Goal: Task Accomplishment & Management: Complete application form

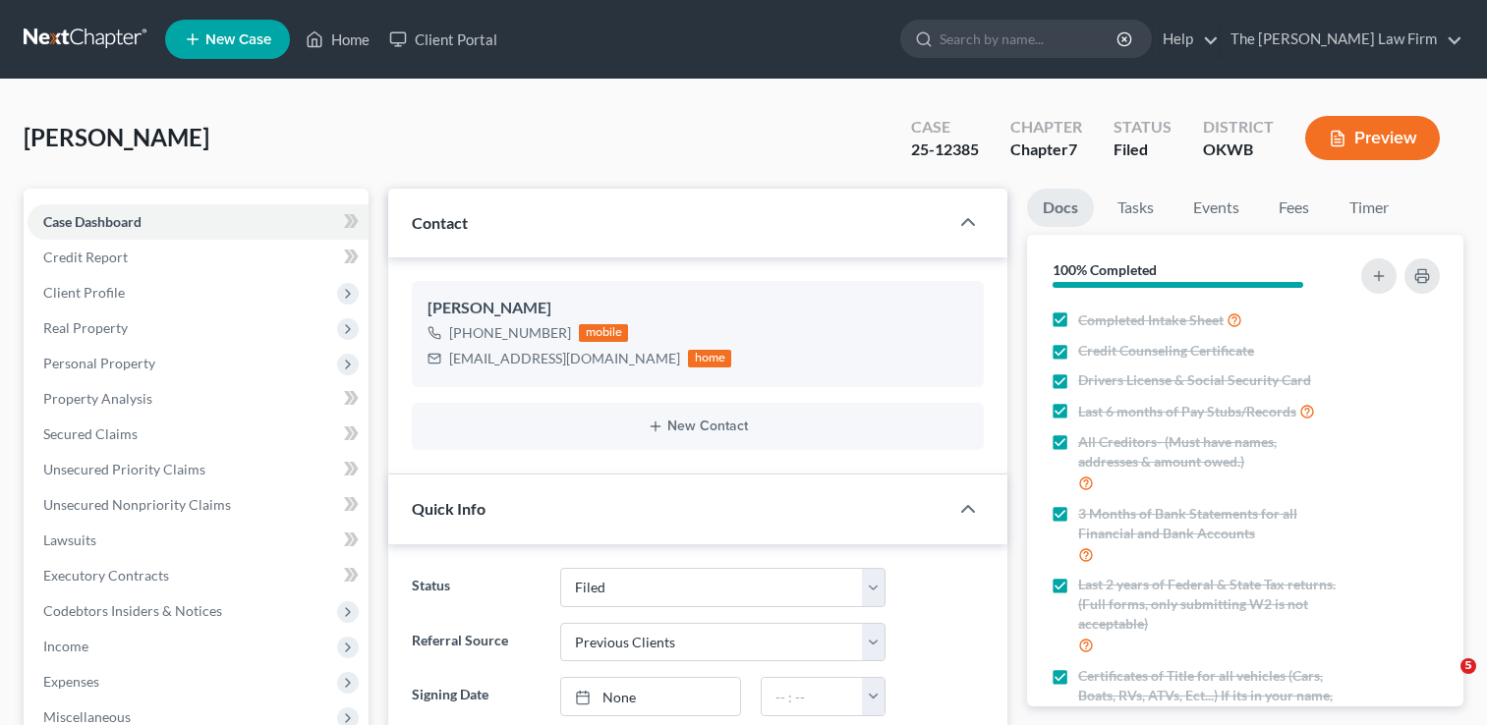
select select "2"
select select "1"
click at [97, 30] on link at bounding box center [87, 39] width 126 height 35
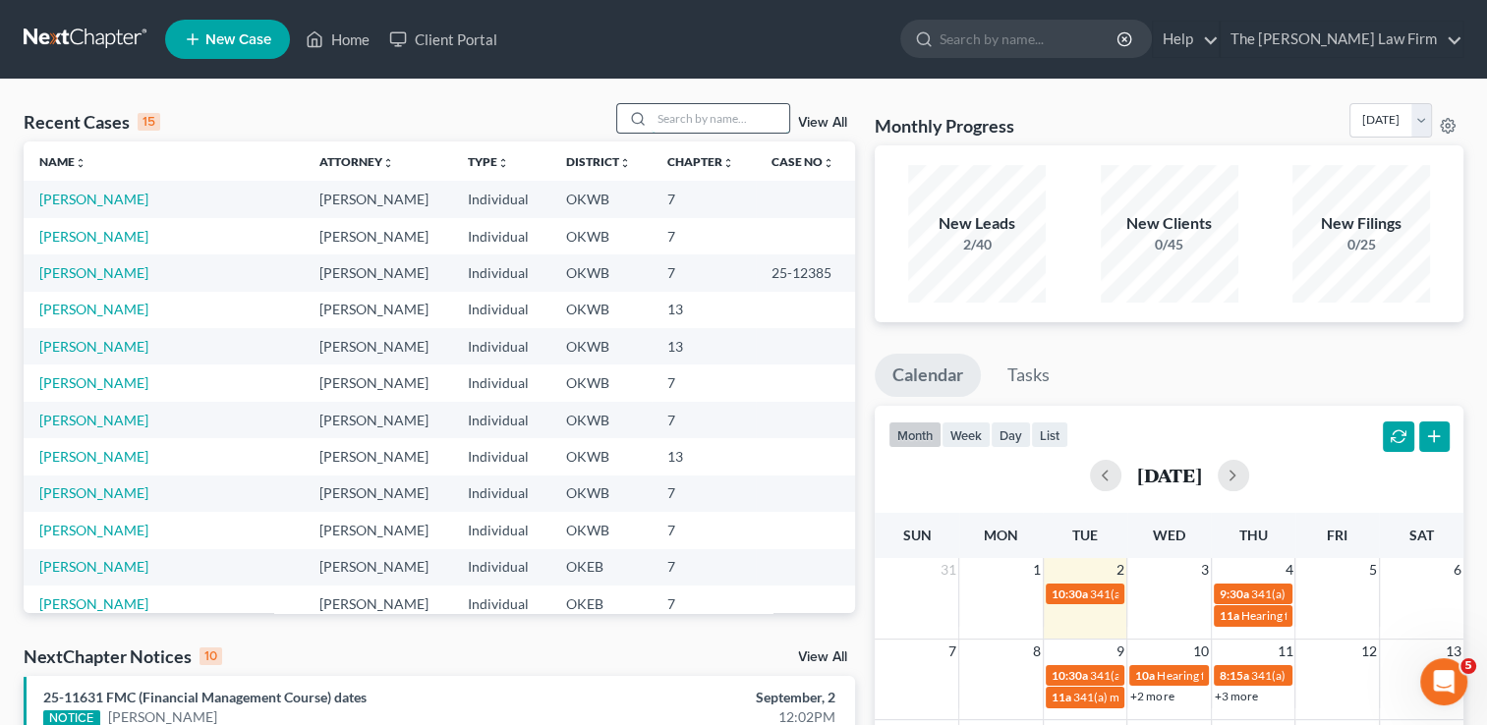
click at [693, 120] on input "search" at bounding box center [721, 118] width 138 height 28
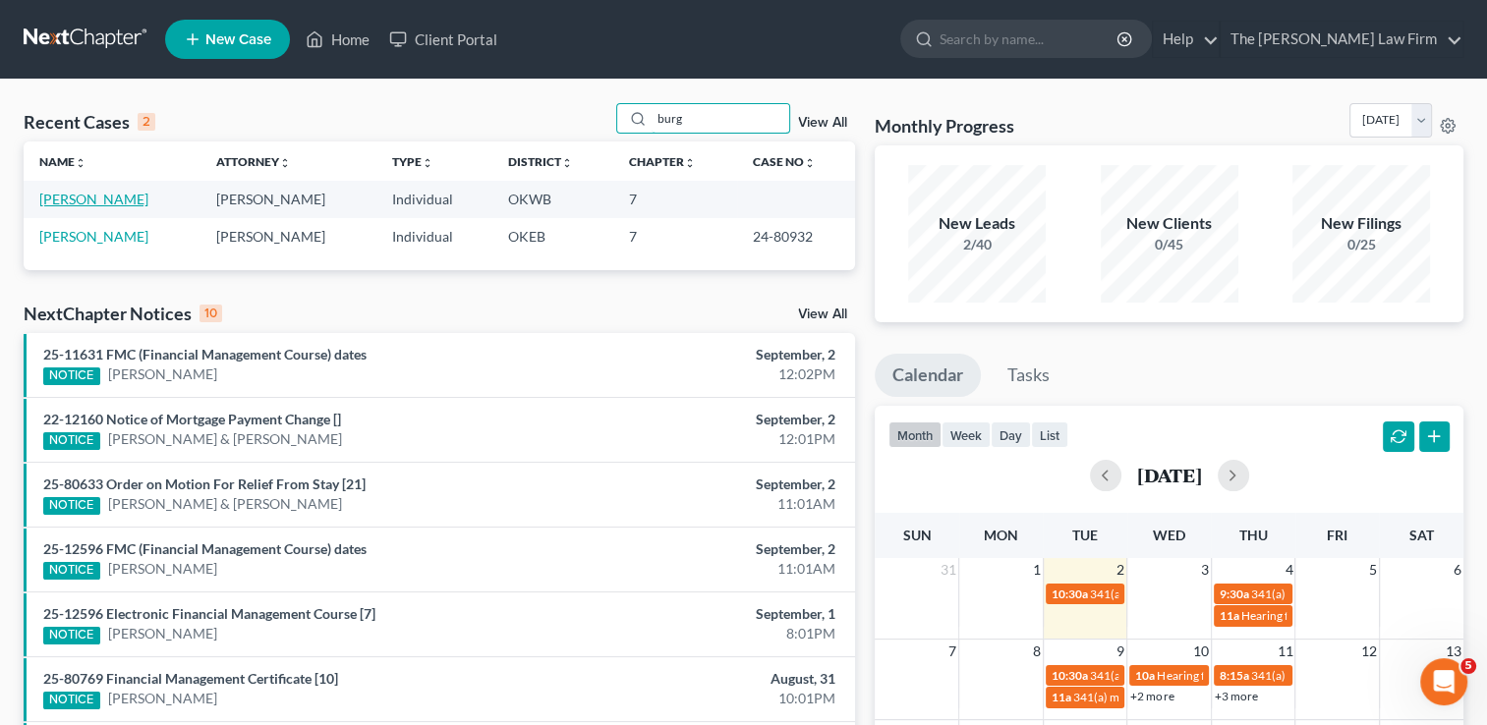
type input "burg"
click at [122, 199] on link "[PERSON_NAME]" at bounding box center [93, 199] width 109 height 17
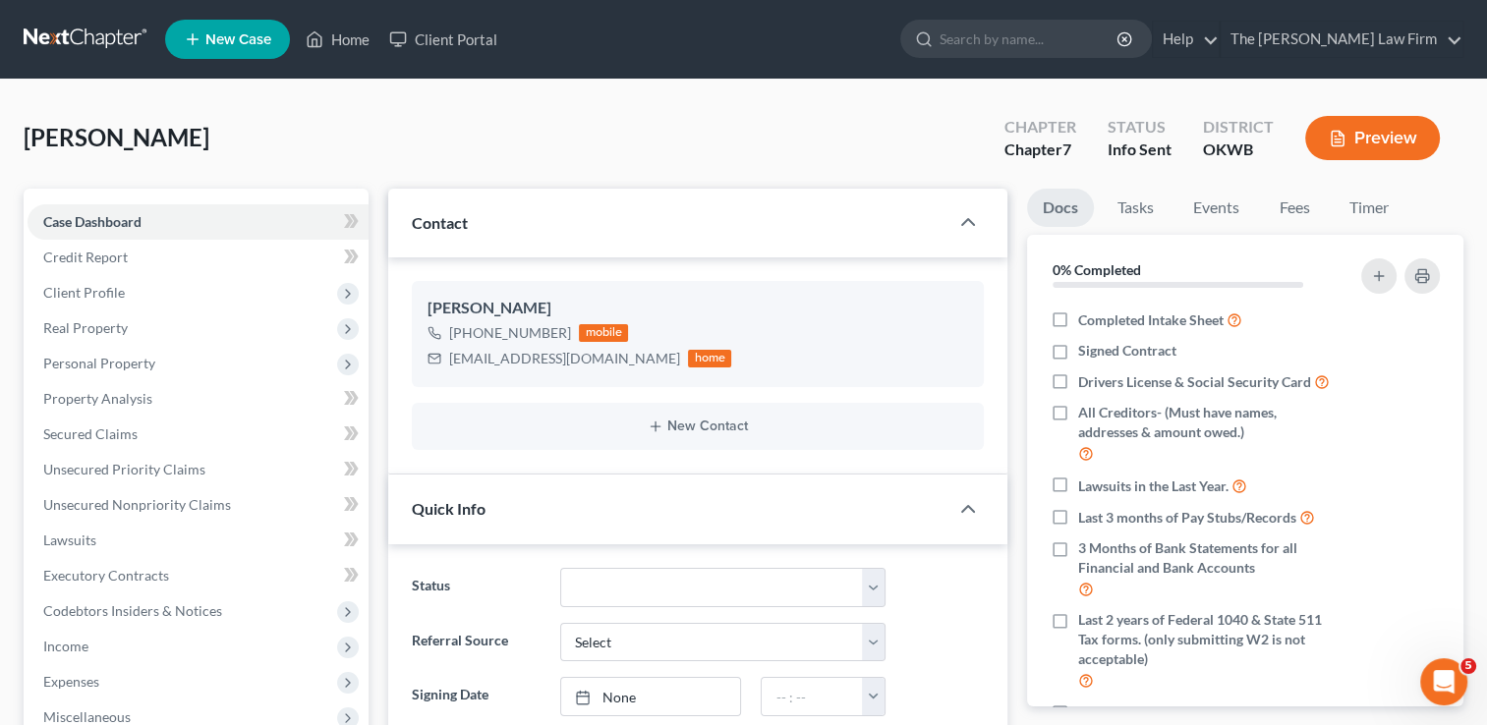
click at [93, 39] on link at bounding box center [87, 39] width 126 height 35
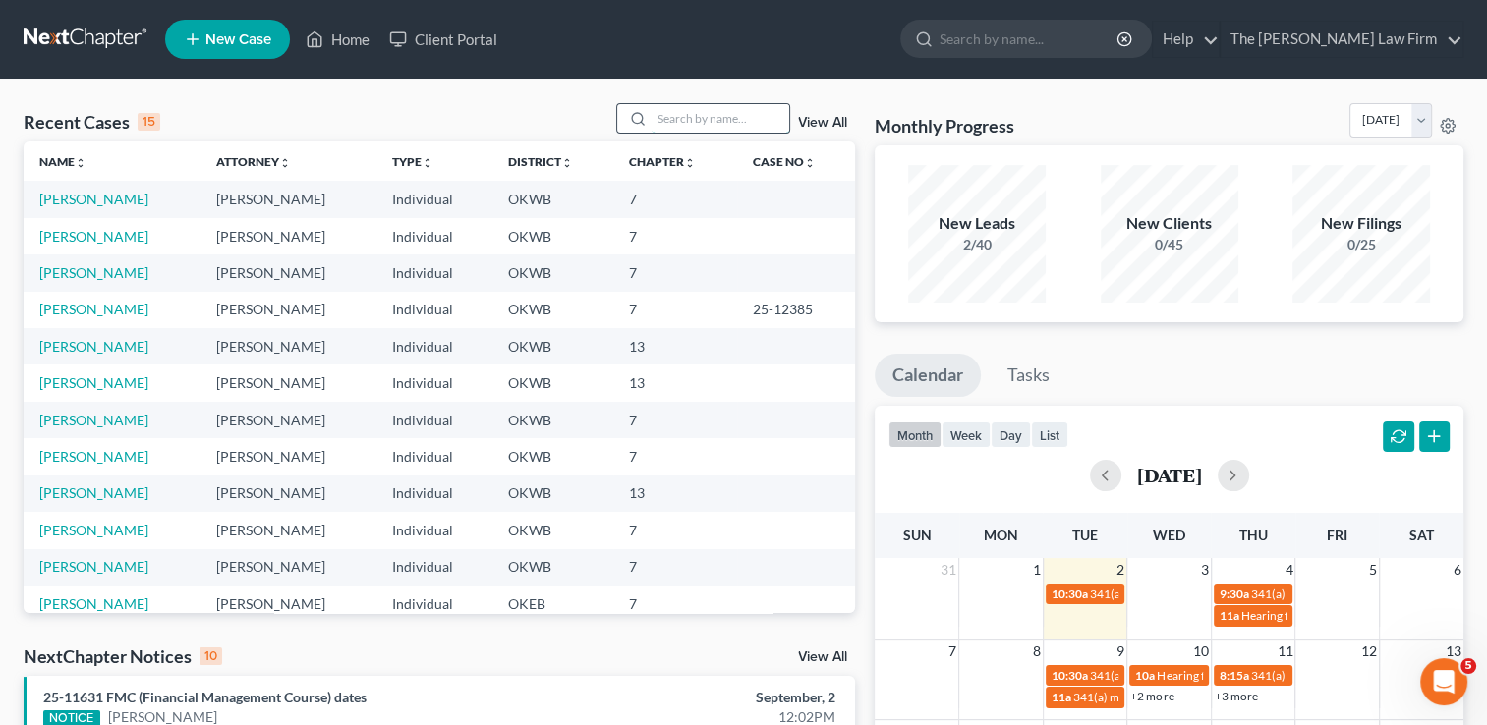
click at [704, 123] on input "search" at bounding box center [721, 118] width 138 height 28
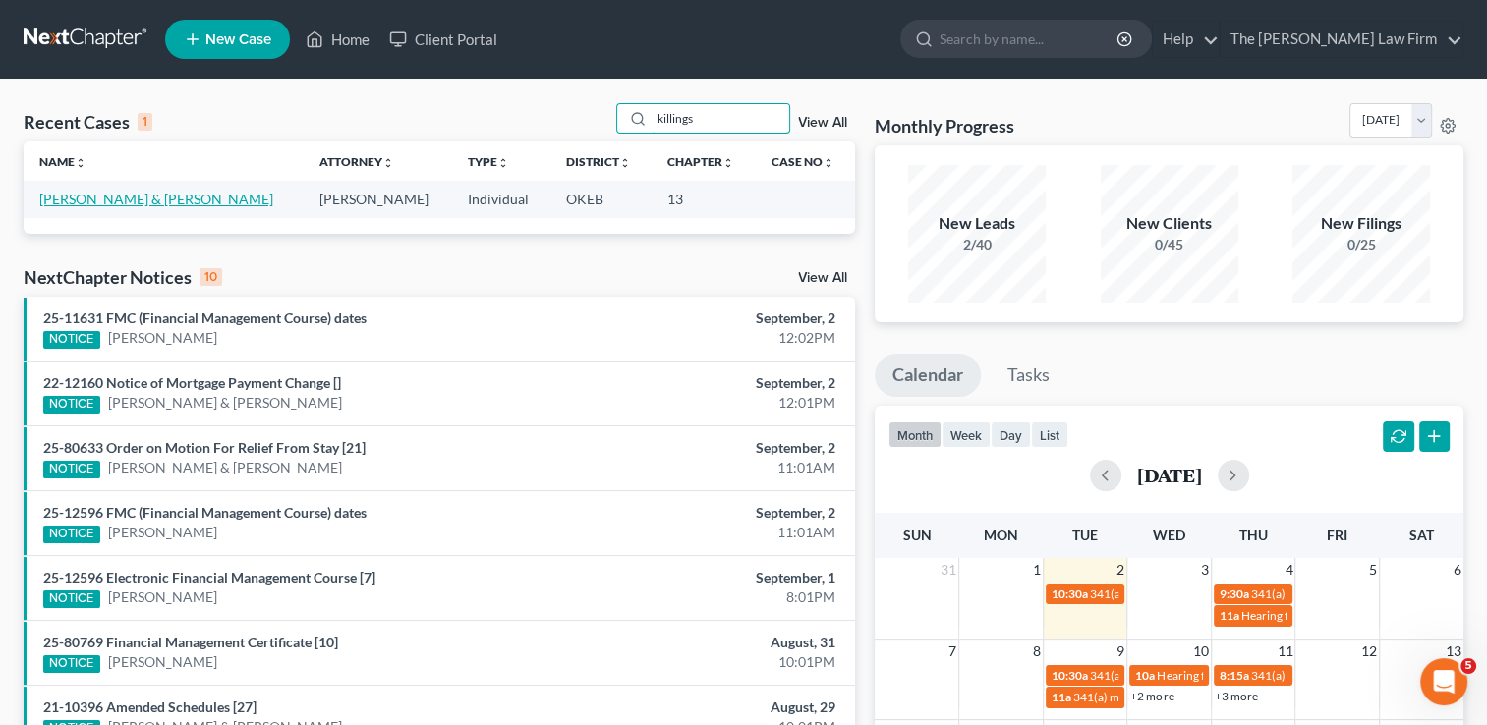
type input "killings"
click at [128, 201] on link "[PERSON_NAME] & [PERSON_NAME]" at bounding box center [156, 199] width 234 height 17
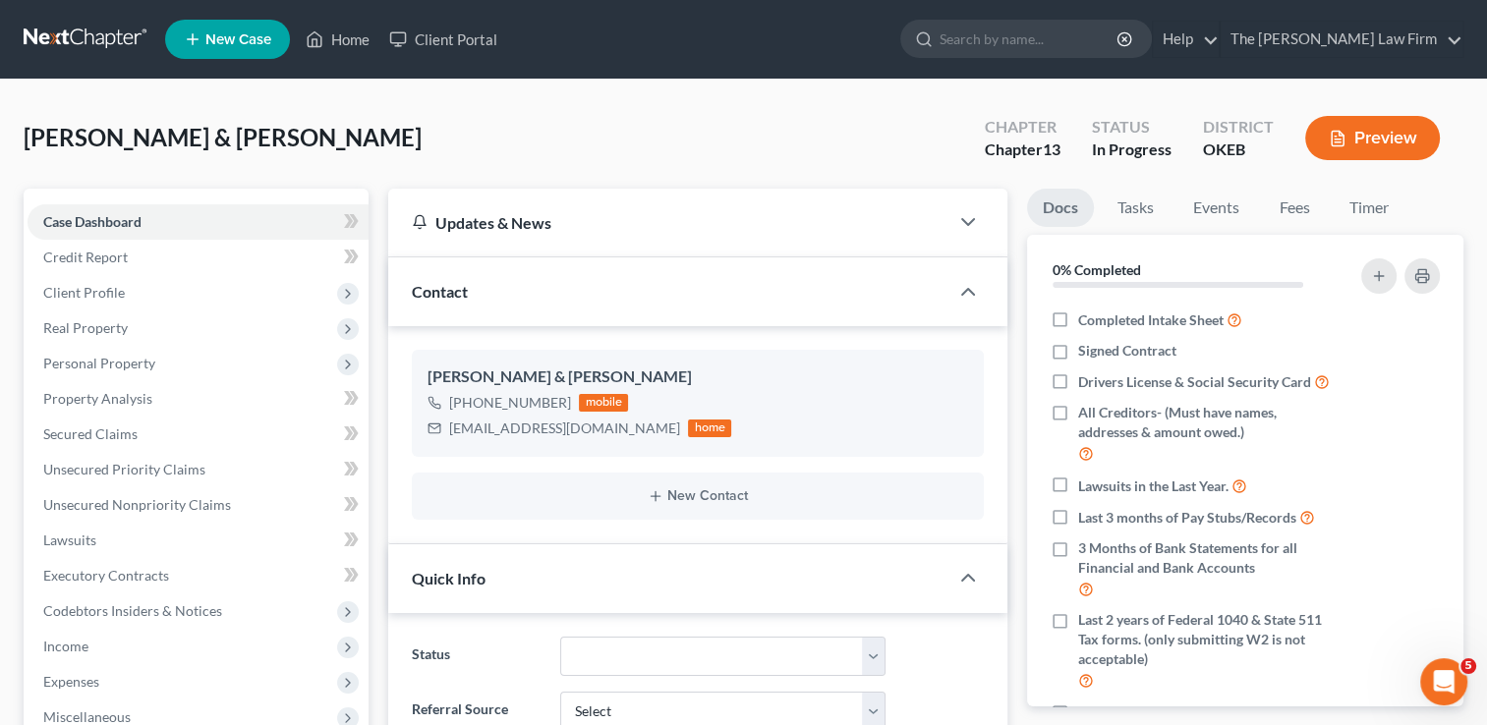
click at [80, 30] on link at bounding box center [87, 39] width 126 height 35
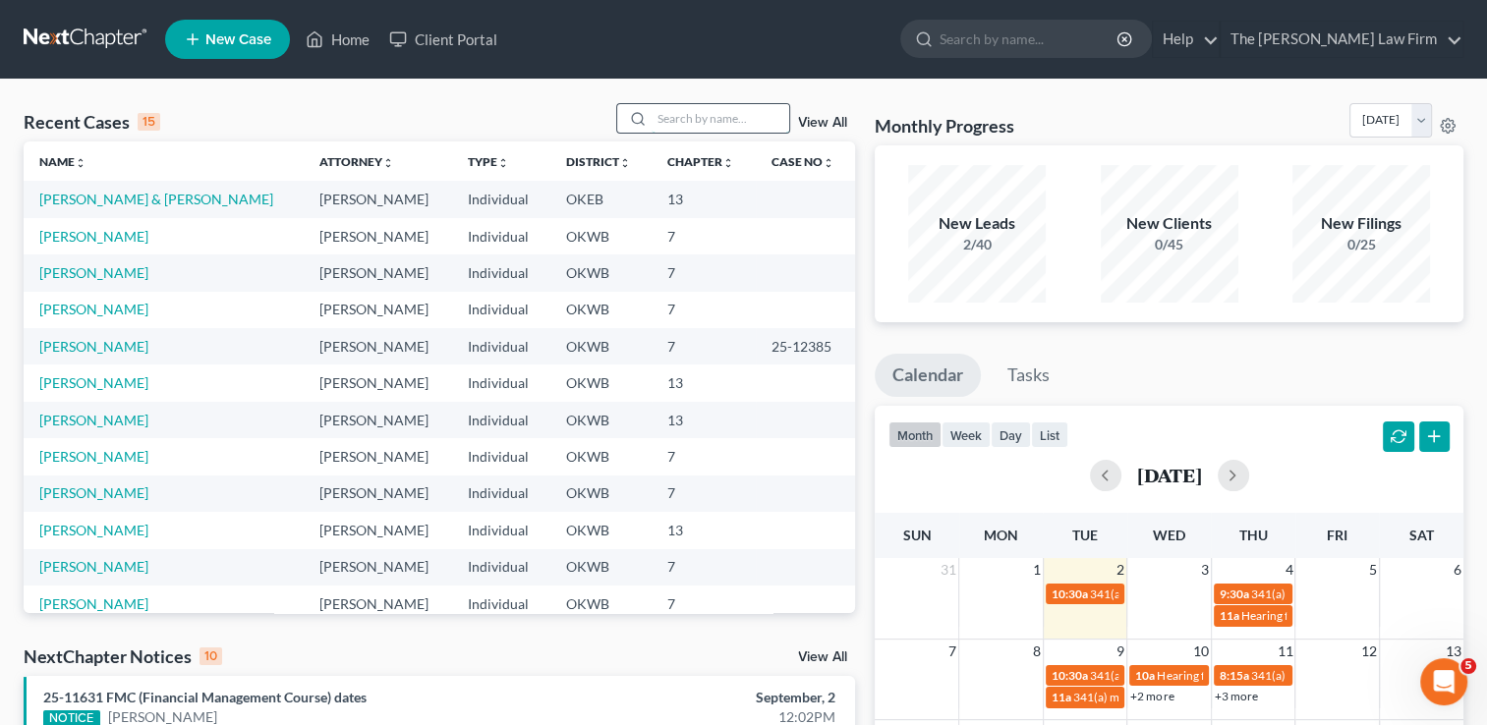
click at [704, 117] on input "search" at bounding box center [721, 118] width 138 height 28
click at [725, 116] on input "search" at bounding box center [721, 118] width 138 height 28
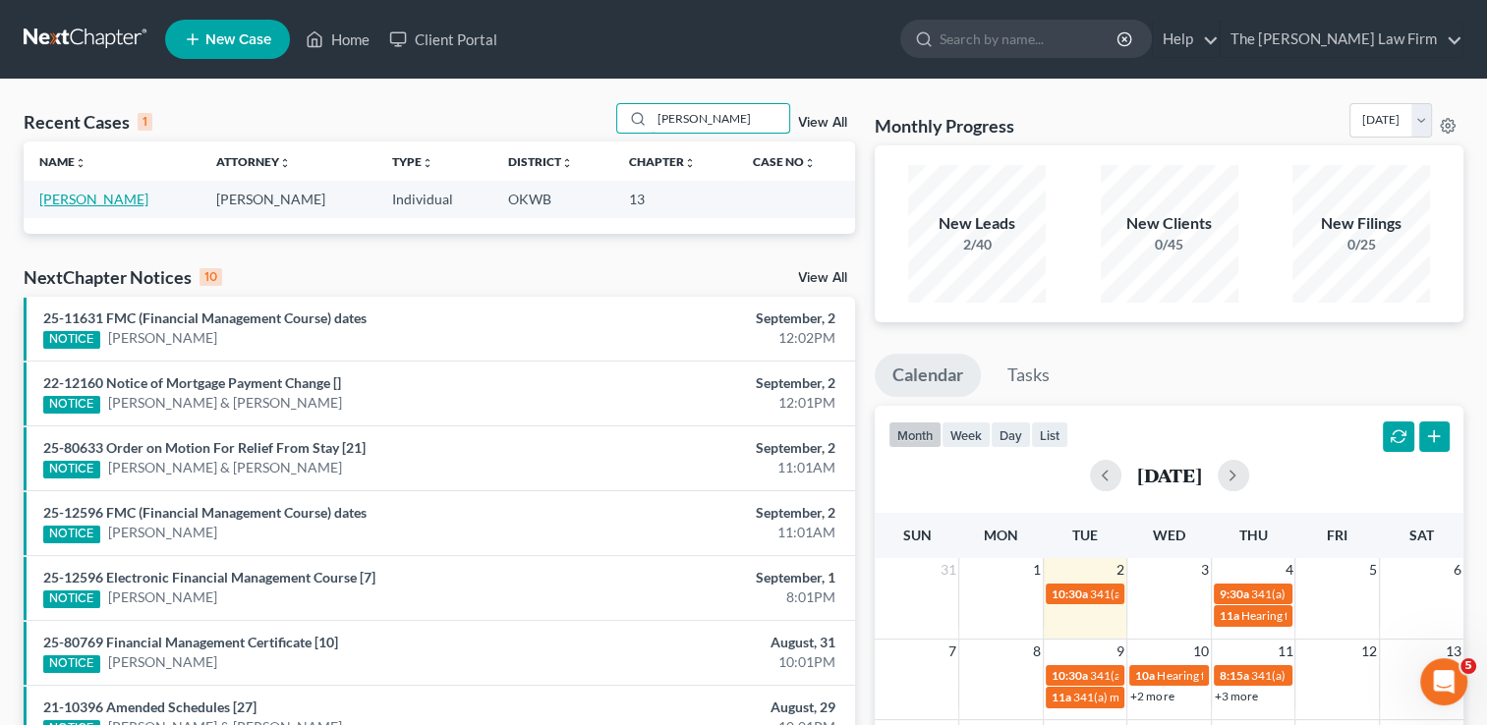
type input "[PERSON_NAME]"
click at [105, 201] on link "[PERSON_NAME]" at bounding box center [93, 199] width 109 height 17
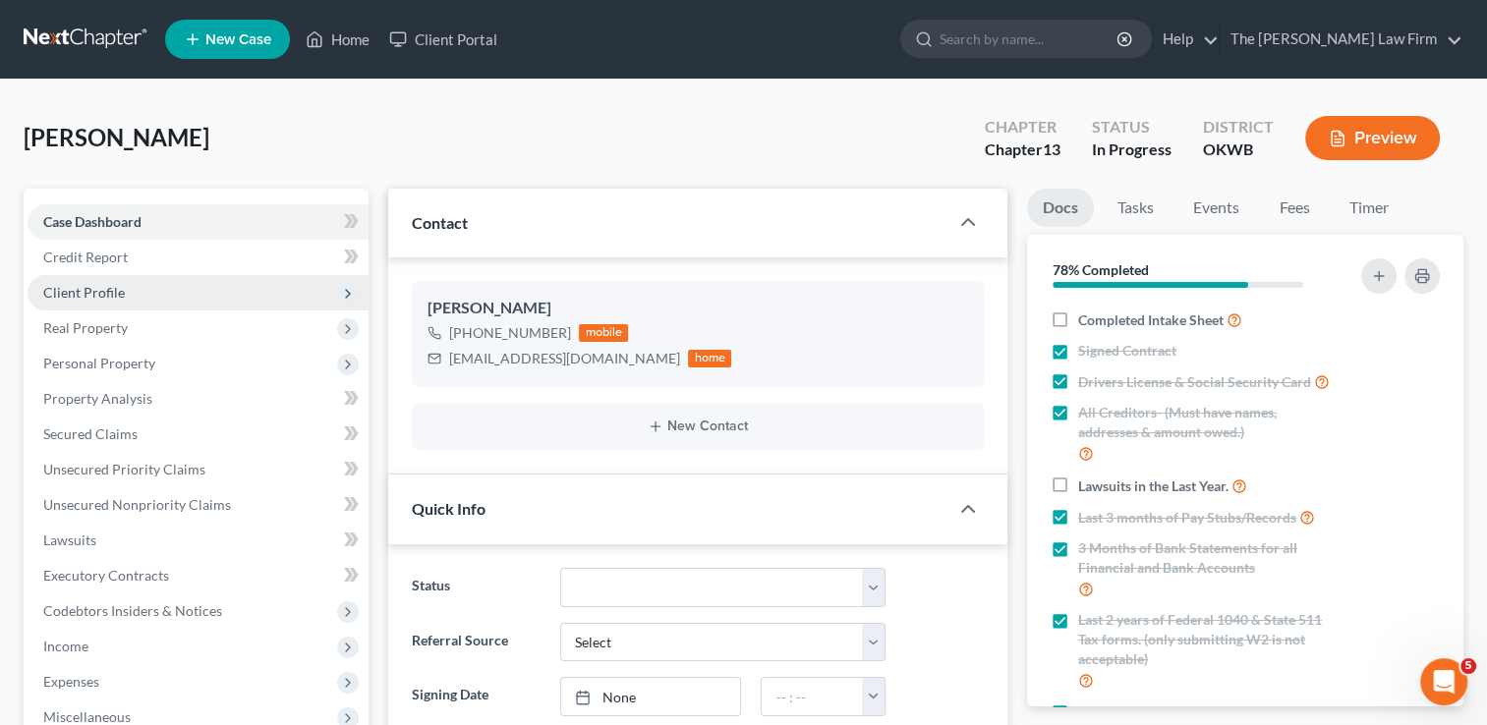
click at [145, 292] on span "Client Profile" at bounding box center [198, 292] width 341 height 35
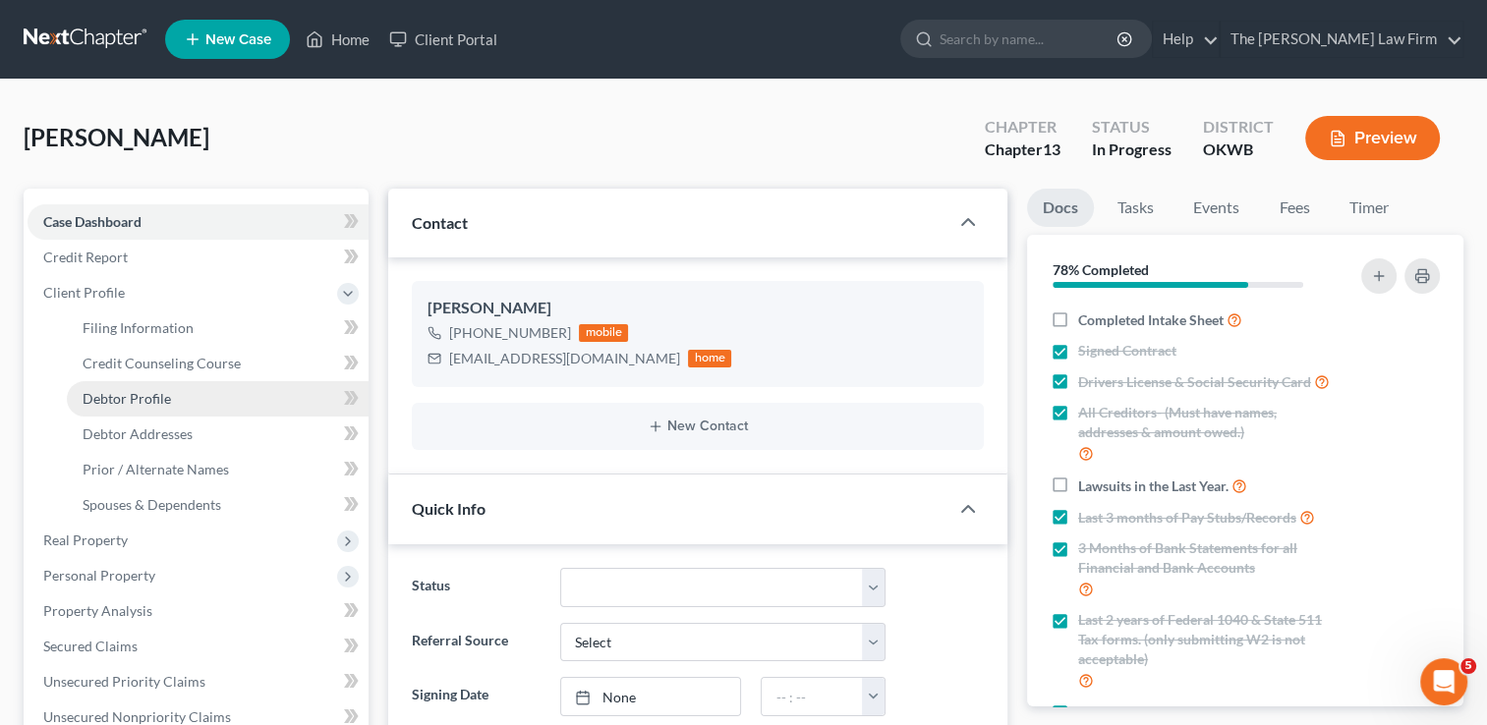
click at [161, 396] on span "Debtor Profile" at bounding box center [127, 398] width 88 height 17
select select "0"
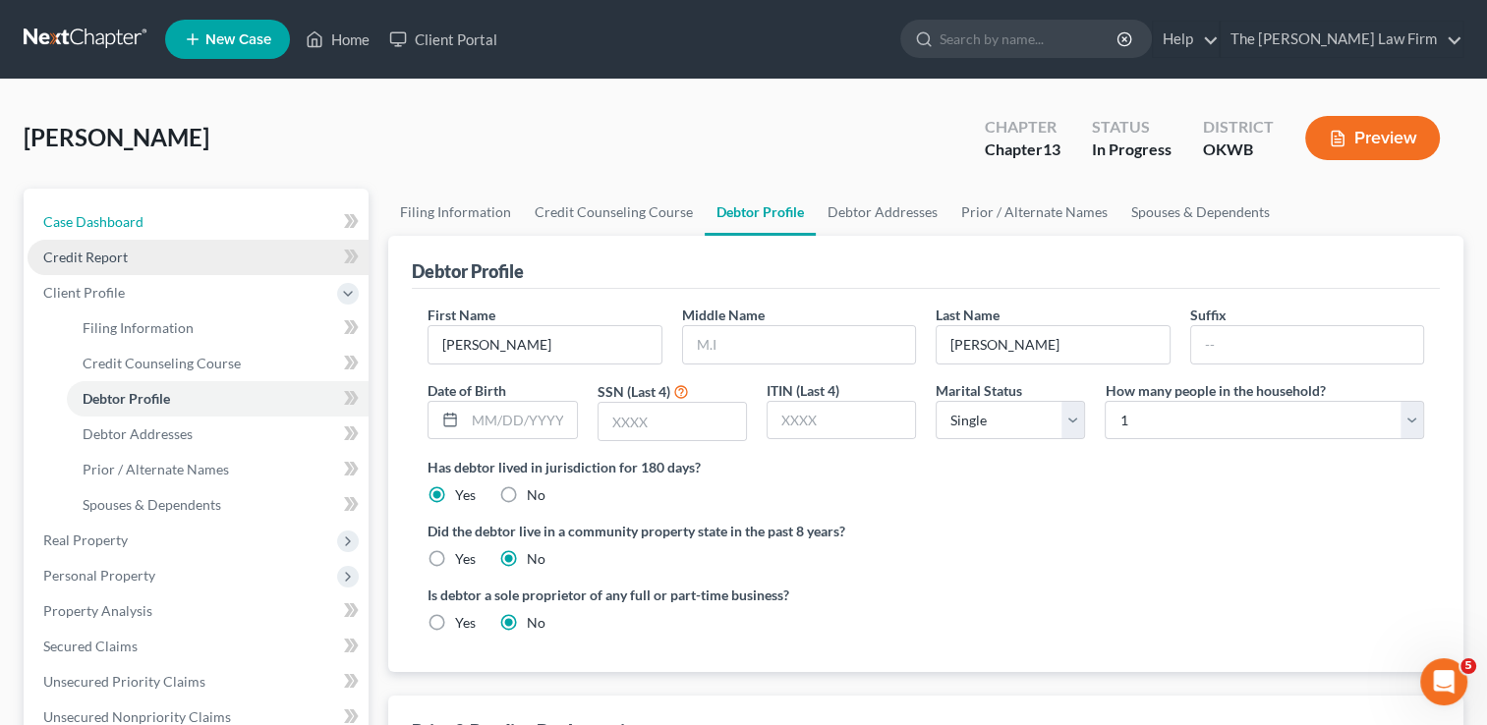
click at [145, 216] on link "Case Dashboard" at bounding box center [198, 221] width 341 height 35
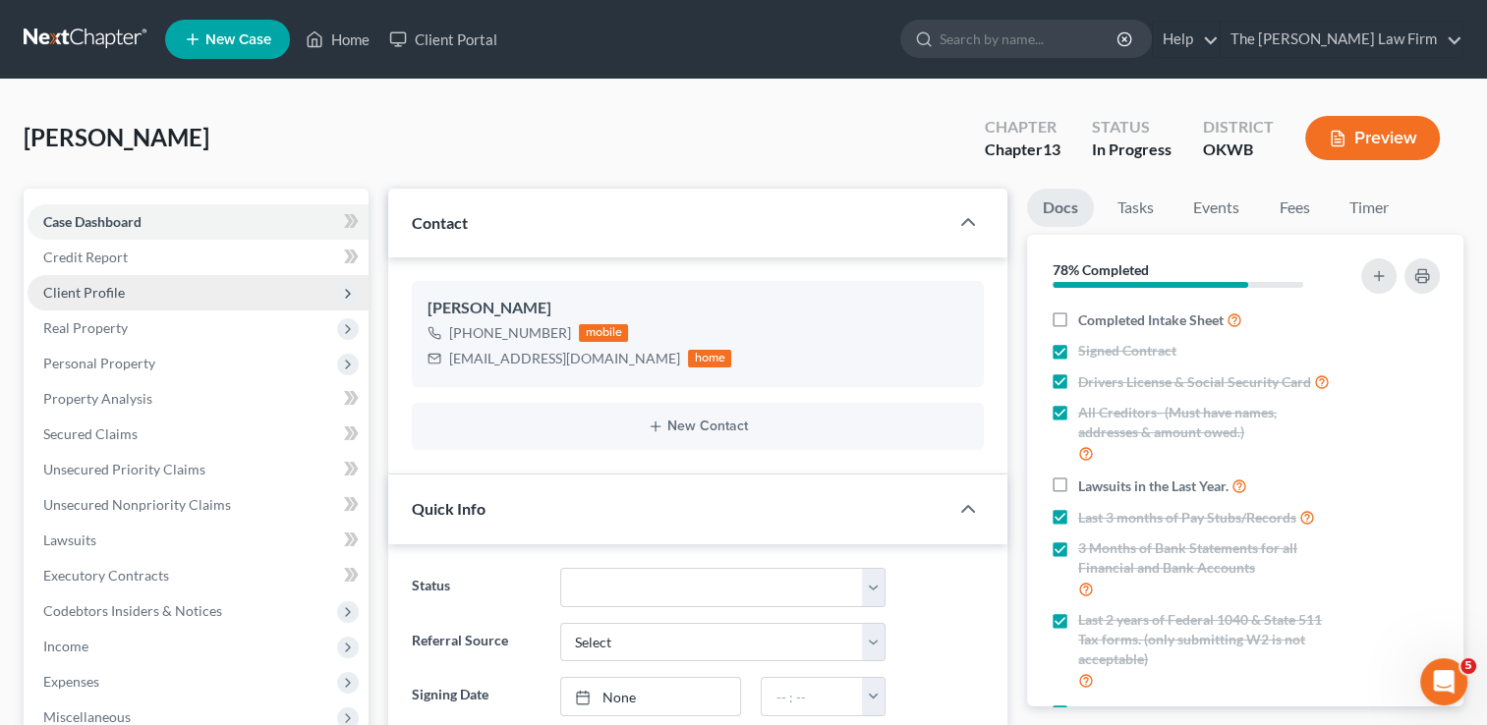
scroll to position [536, 0]
click at [103, 290] on span "Client Profile" at bounding box center [84, 292] width 82 height 17
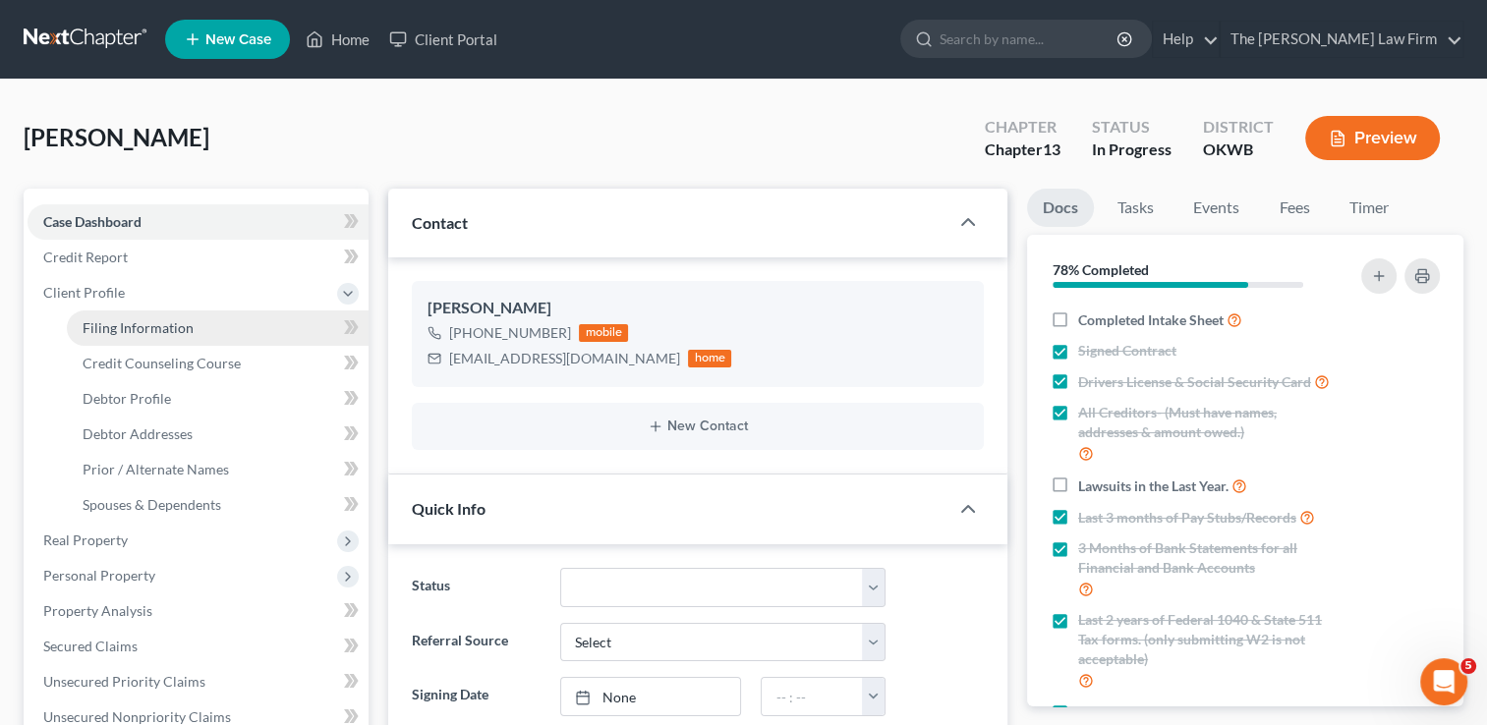
click at [162, 334] on span "Filing Information" at bounding box center [138, 327] width 111 height 17
select select "1"
select select "0"
select select "3"
select select "37"
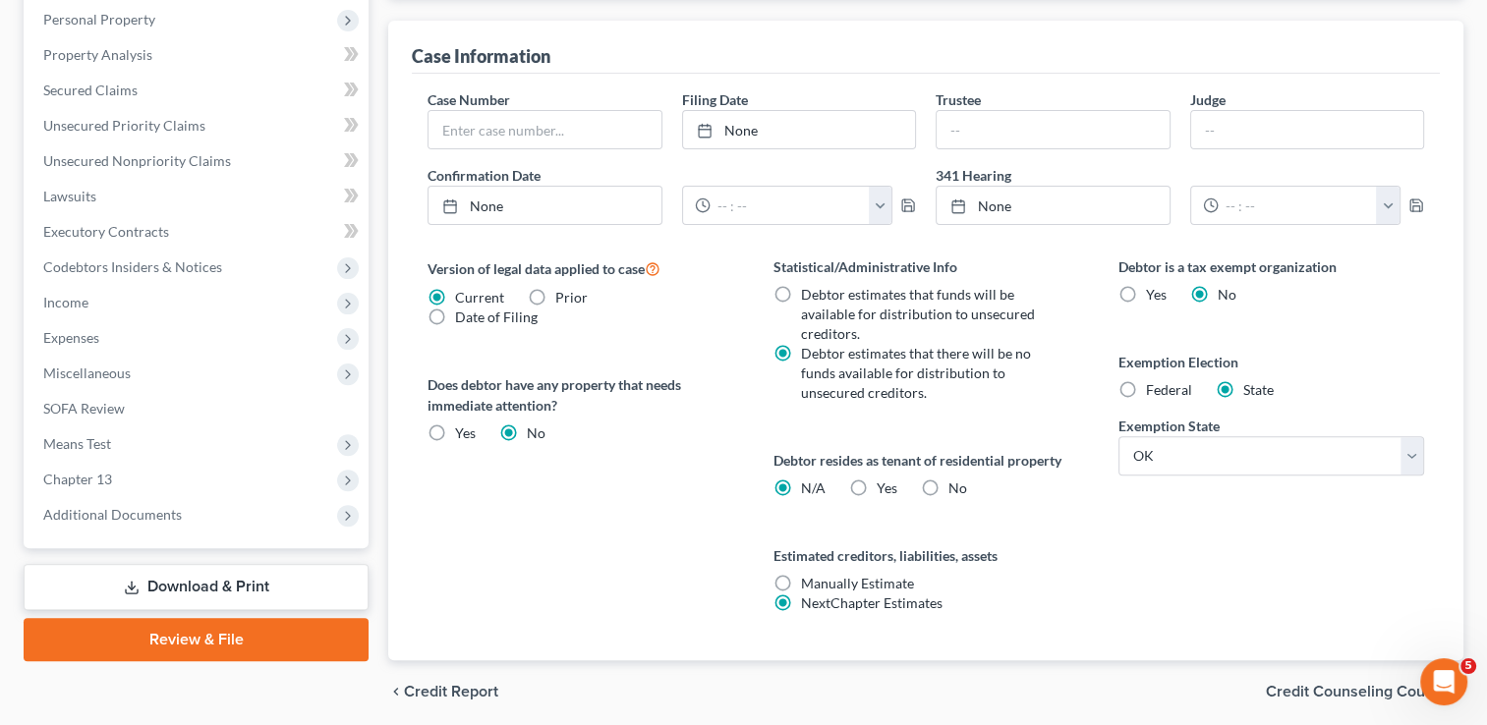
scroll to position [590, 0]
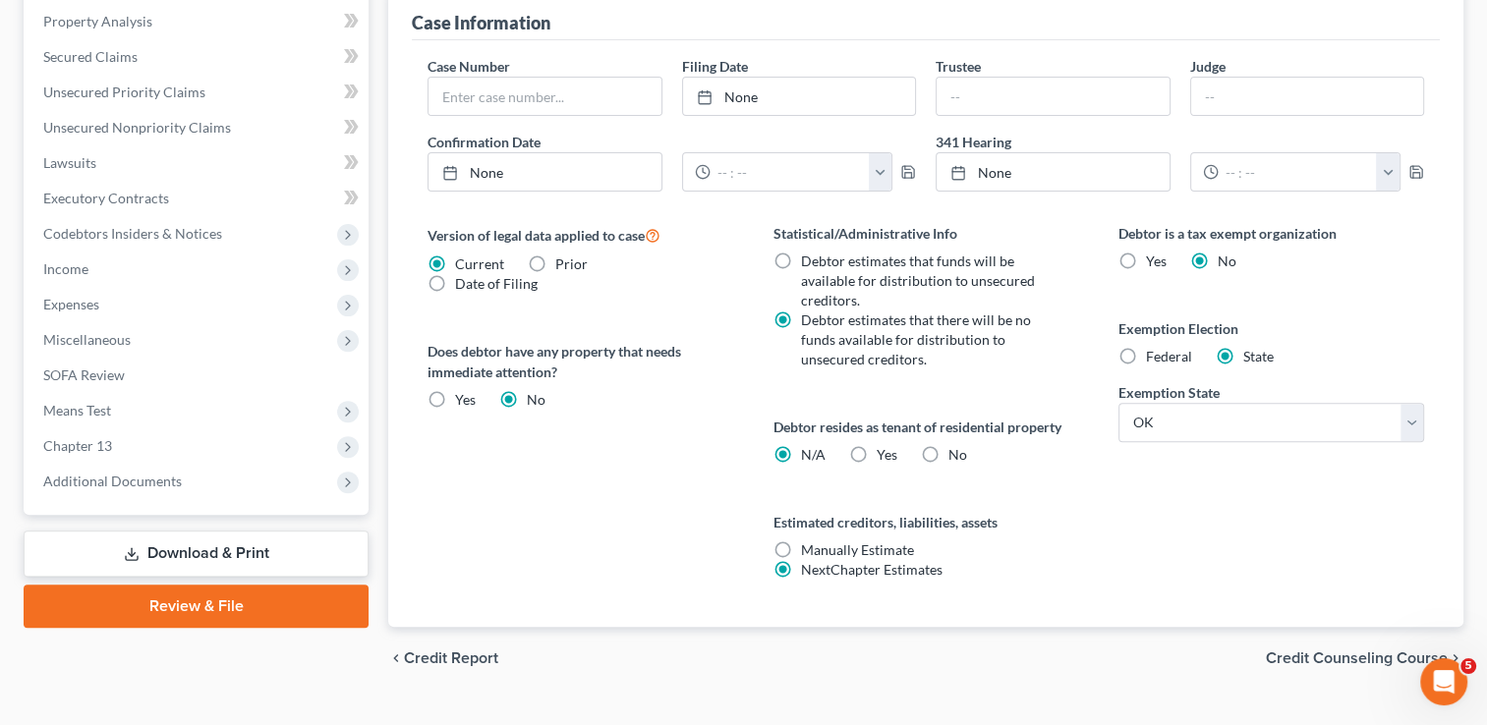
click at [877, 446] on label "Yes Yes" at bounding box center [887, 455] width 21 height 20
click at [884, 446] on input "Yes Yes" at bounding box center [890, 451] width 13 height 13
radio input "true"
radio input "false"
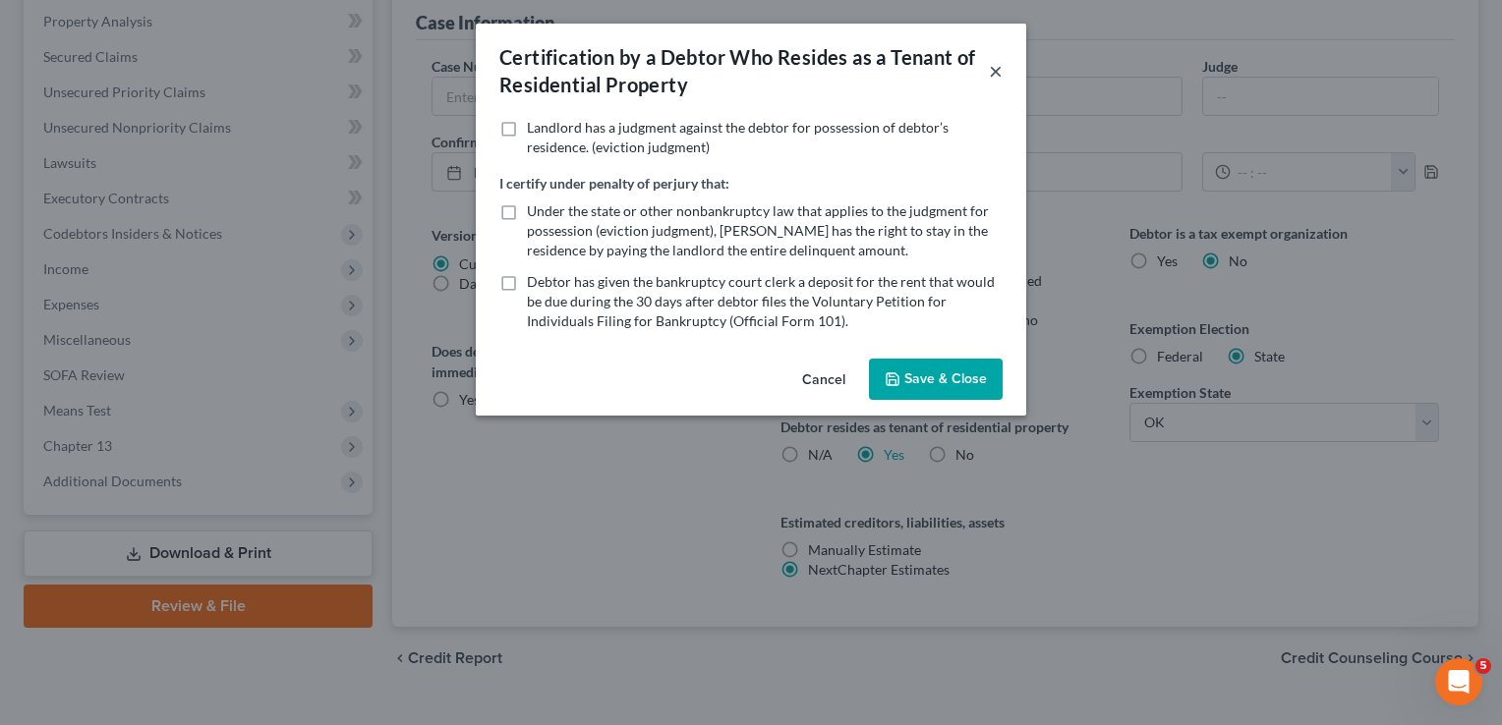
click at [995, 75] on button "×" at bounding box center [996, 71] width 14 height 24
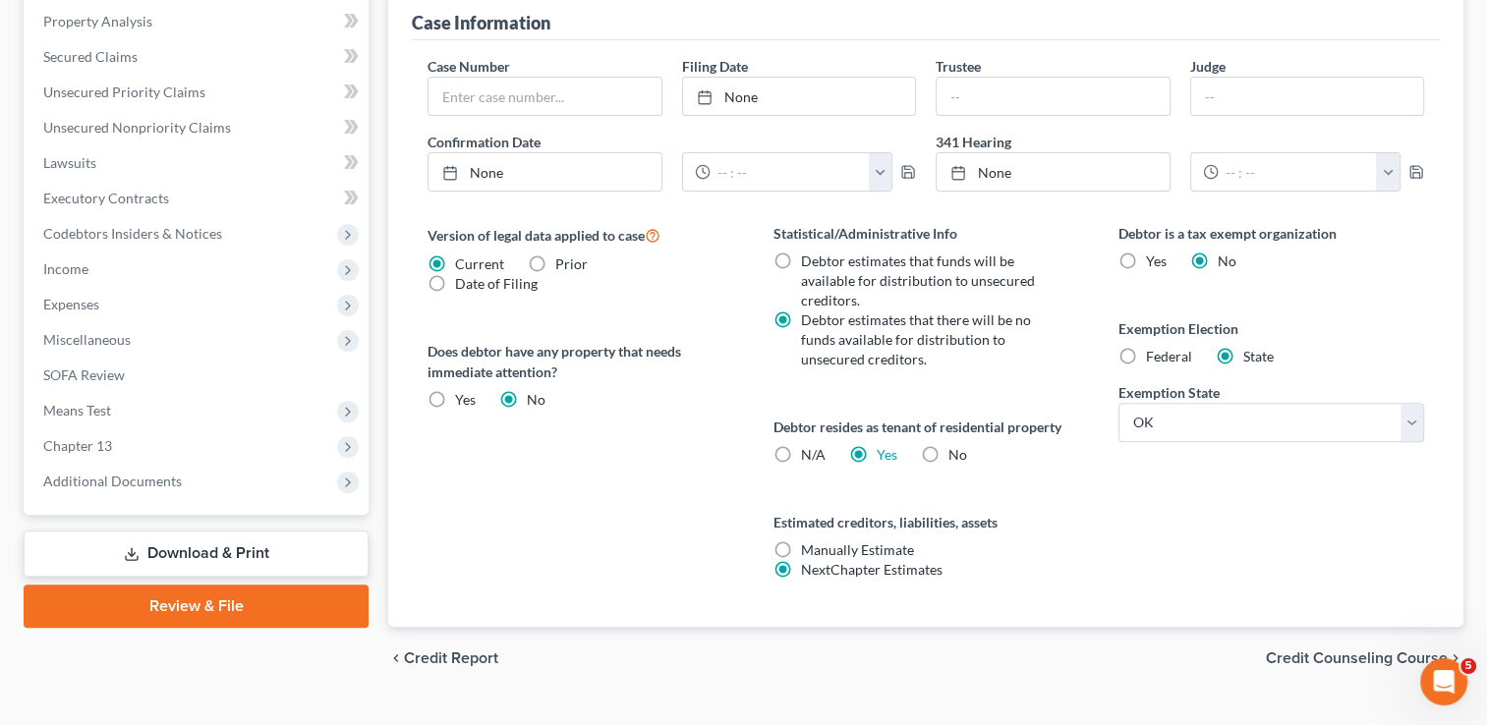
click at [877, 454] on label "Yes Yes" at bounding box center [887, 455] width 21 height 20
click at [884, 454] on input "Yes Yes" at bounding box center [890, 451] width 13 height 13
click at [948, 449] on label "No" at bounding box center [957, 455] width 19 height 20
click at [956, 449] on input "No" at bounding box center [962, 451] width 13 height 13
radio input "true"
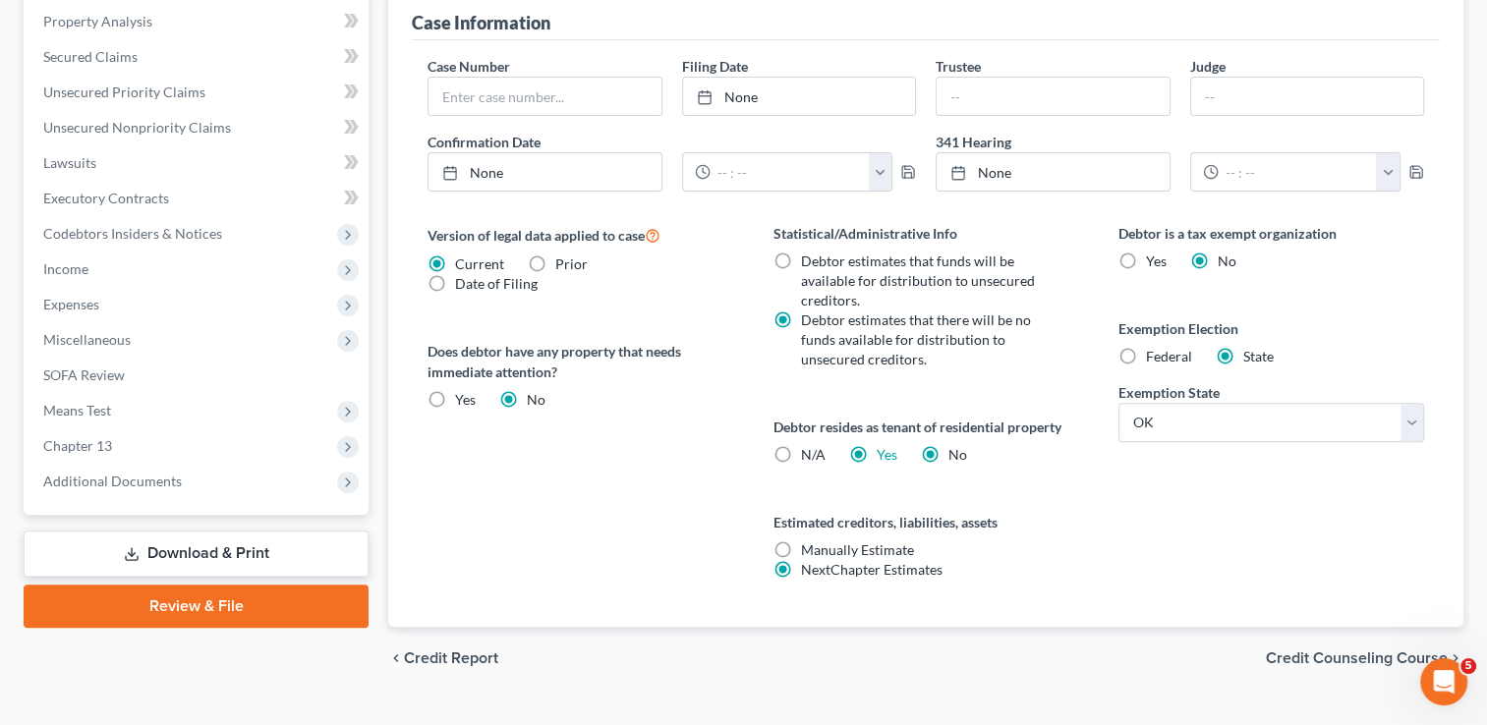
radio input "false"
click at [801, 450] on label "N/A" at bounding box center [813, 455] width 25 height 20
click at [809, 450] on input "N/A" at bounding box center [815, 451] width 13 height 13
radio input "true"
radio input "false"
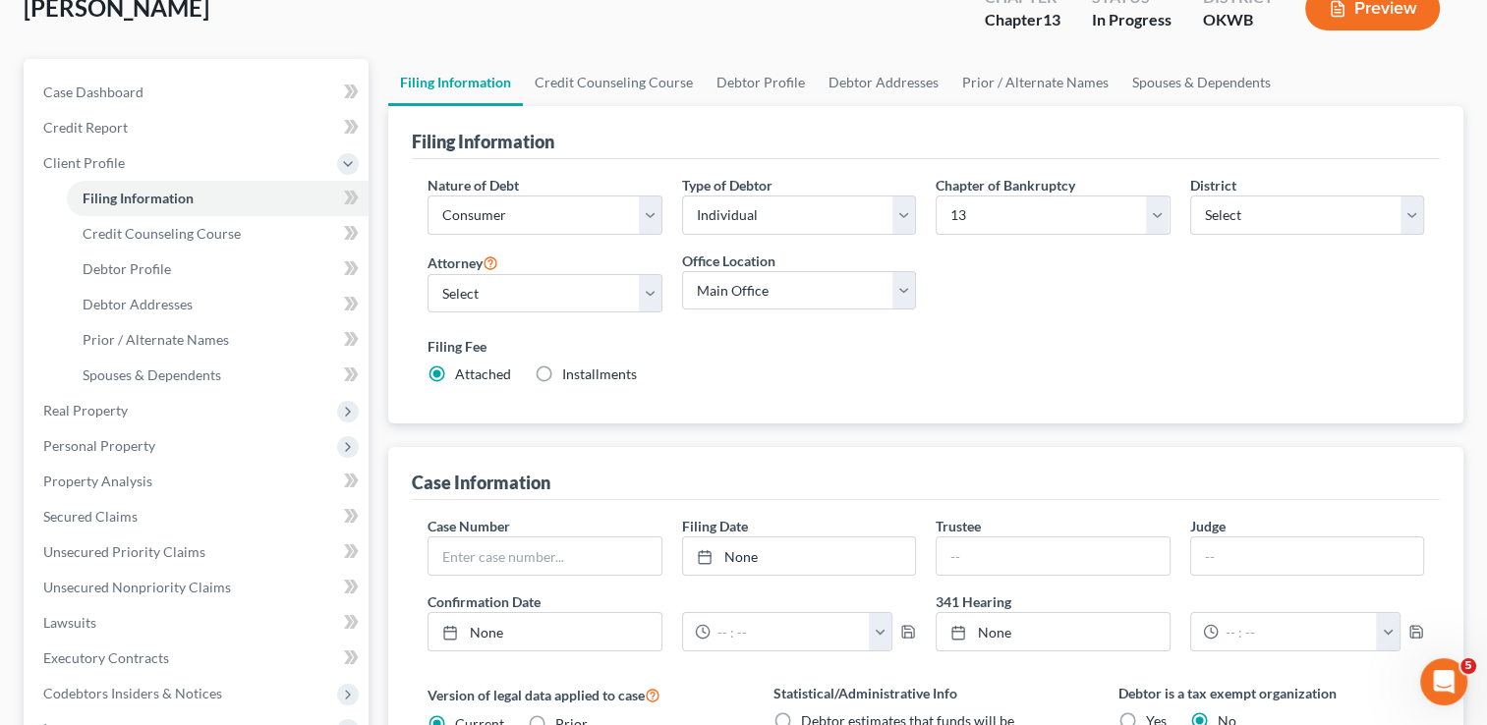
scroll to position [98, 0]
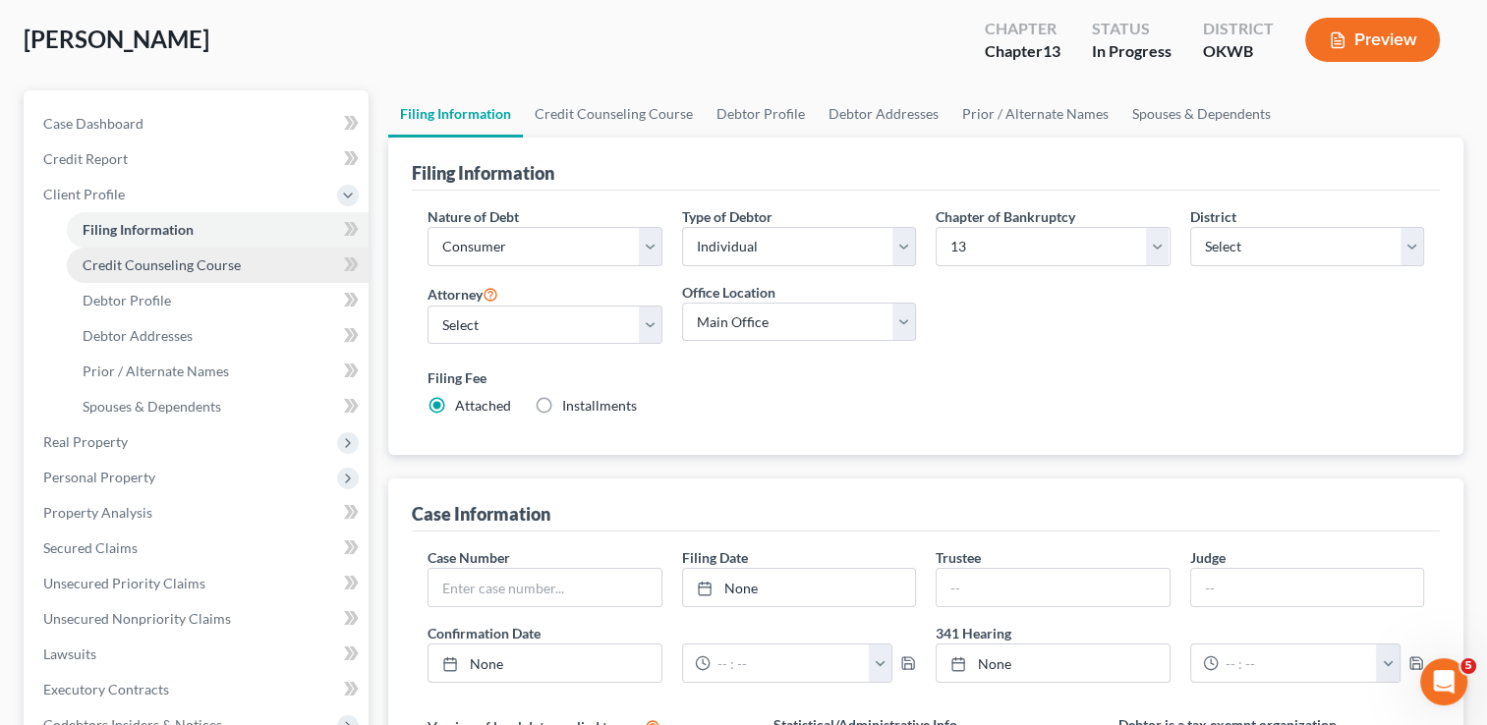
click at [192, 273] on link "Credit Counseling Course" at bounding box center [218, 265] width 302 height 35
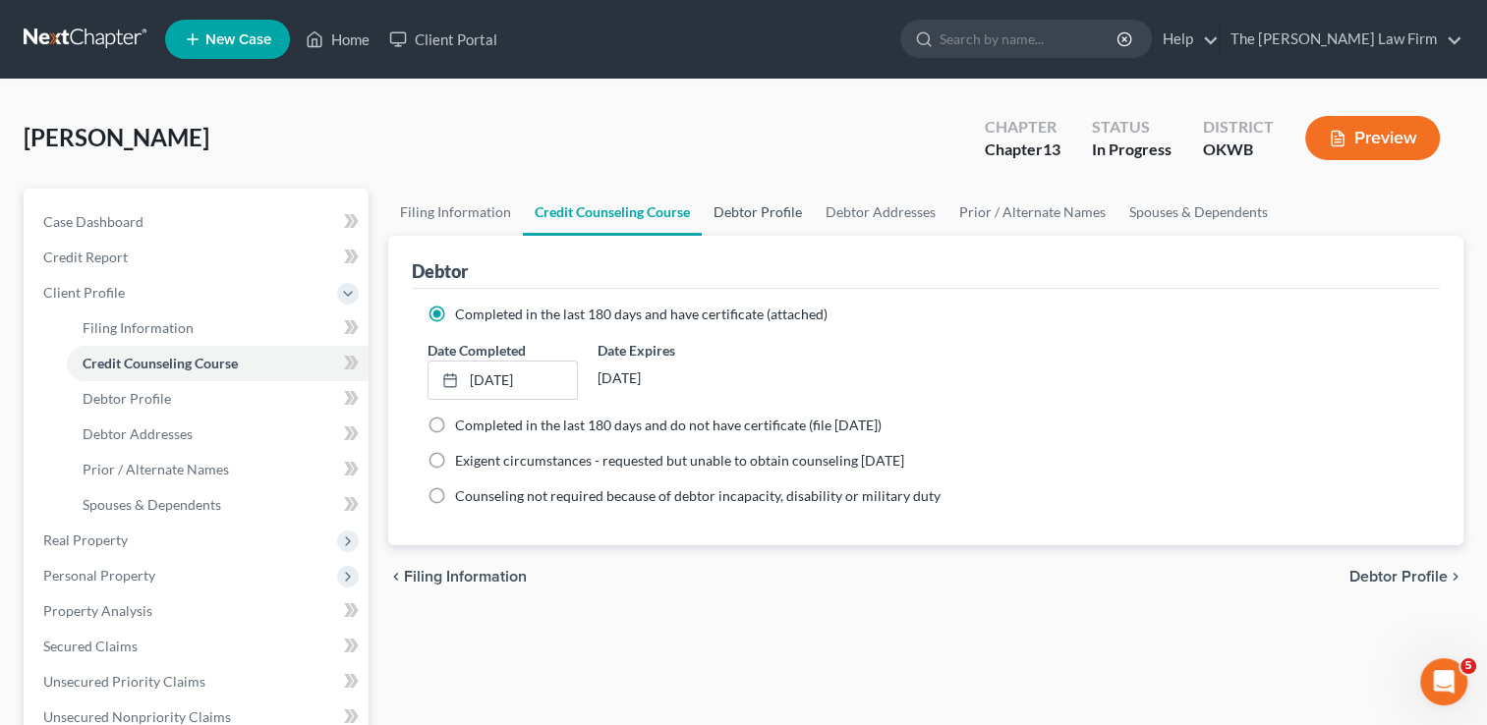
click at [760, 210] on link "Debtor Profile" at bounding box center [758, 212] width 112 height 47
select select "0"
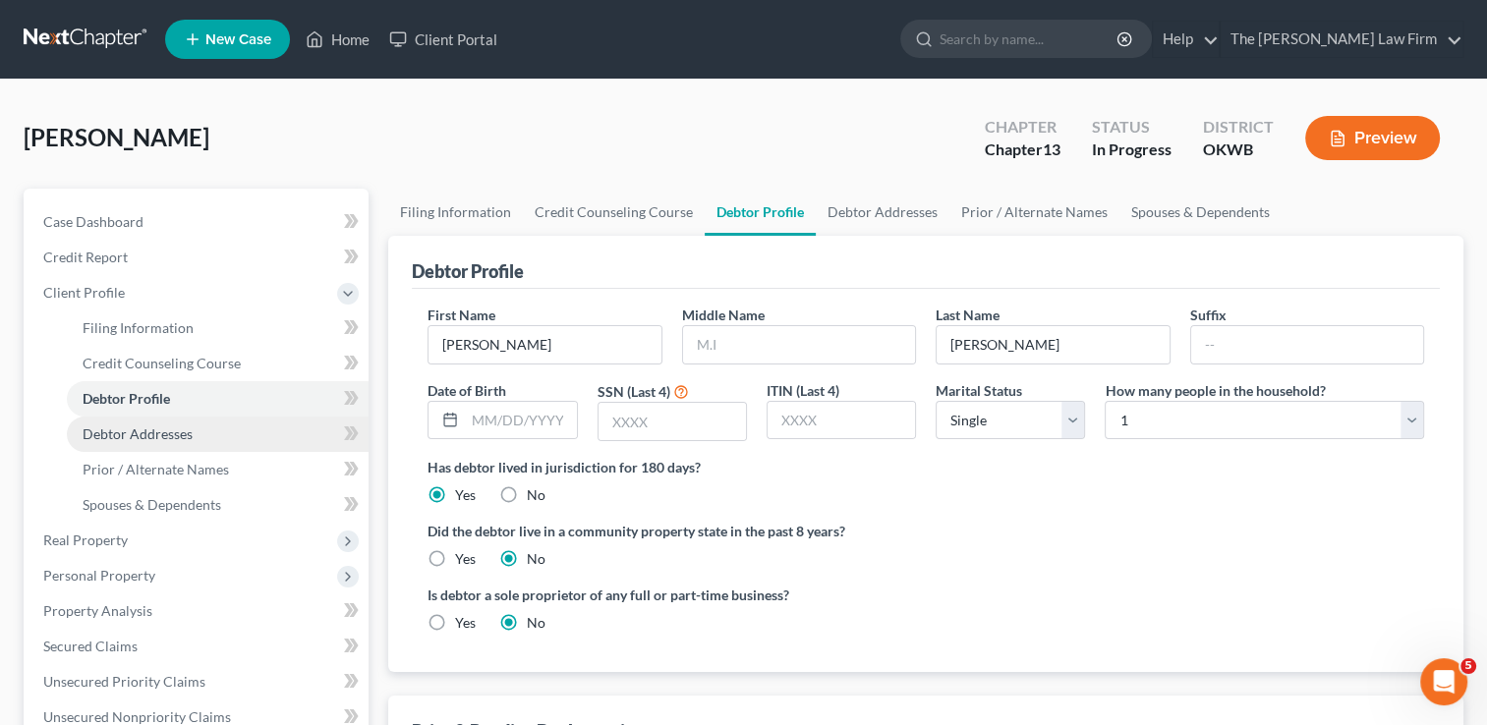
click at [153, 431] on span "Debtor Addresses" at bounding box center [138, 434] width 110 height 17
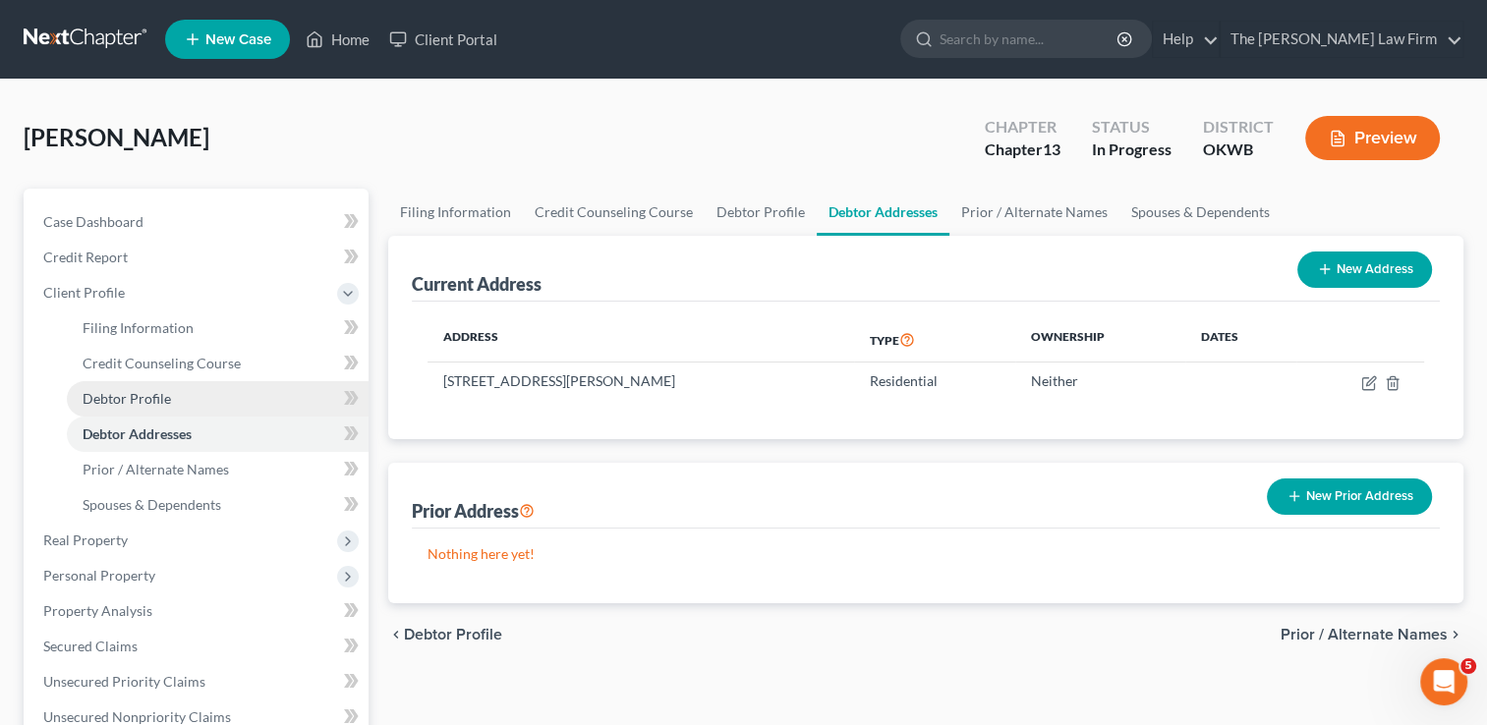
click at [185, 407] on link "Debtor Profile" at bounding box center [218, 398] width 302 height 35
select select "0"
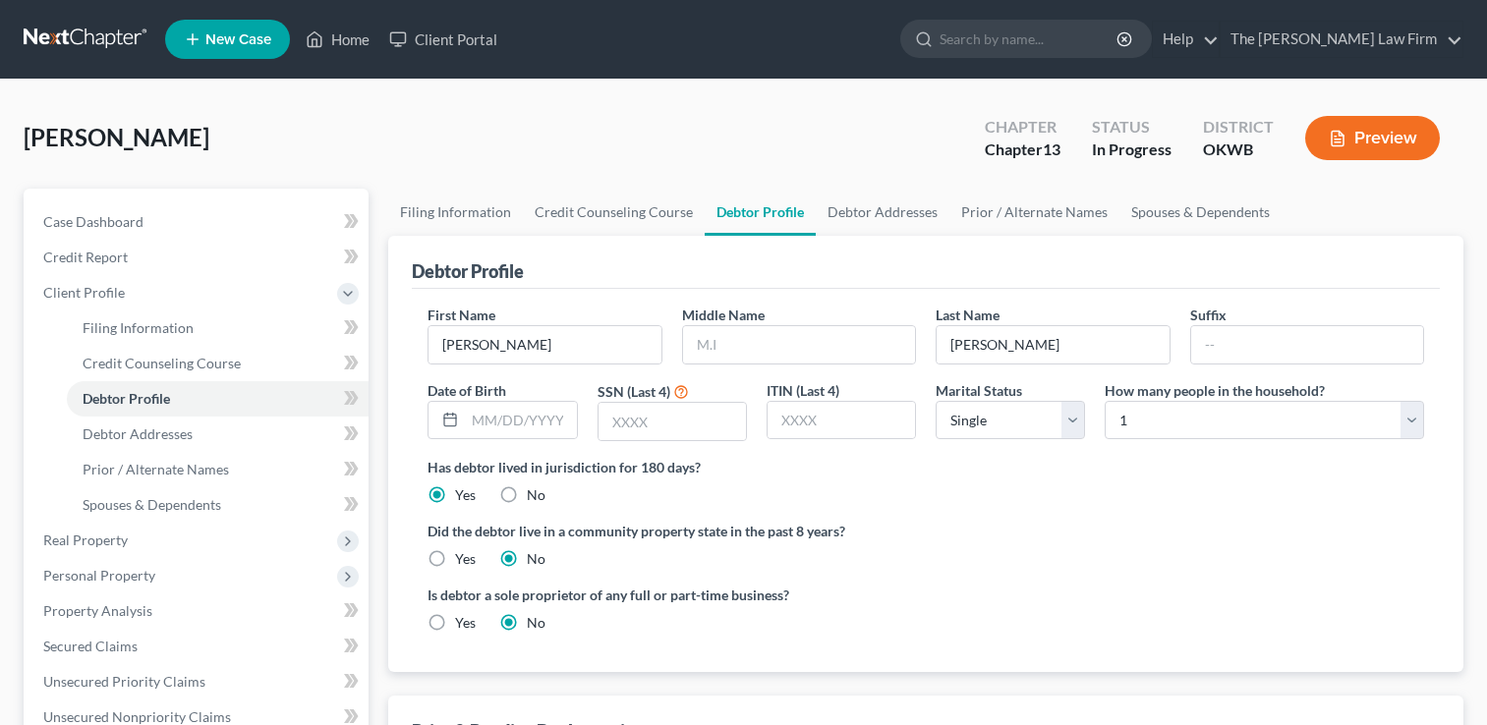
select select "0"
click at [765, 336] on input "text" at bounding box center [799, 344] width 232 height 37
type input "Jean"
click at [514, 422] on input "text" at bounding box center [520, 420] width 111 height 37
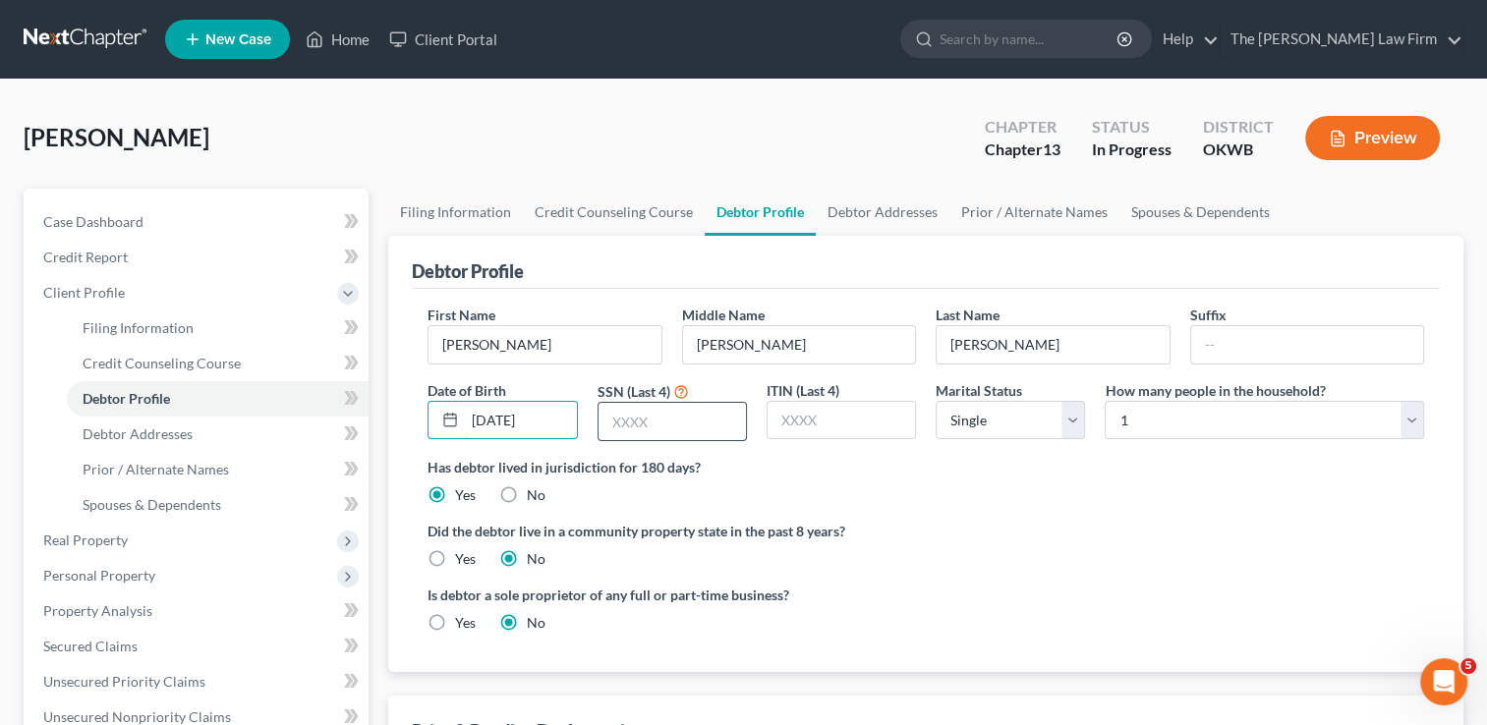
type input "06/17/1974"
click at [656, 415] on input "text" at bounding box center [671, 421] width 147 height 37
type input "8083"
click at [961, 521] on label "Did the debtor live in a community property state in the past 8 years?" at bounding box center [925, 531] width 996 height 21
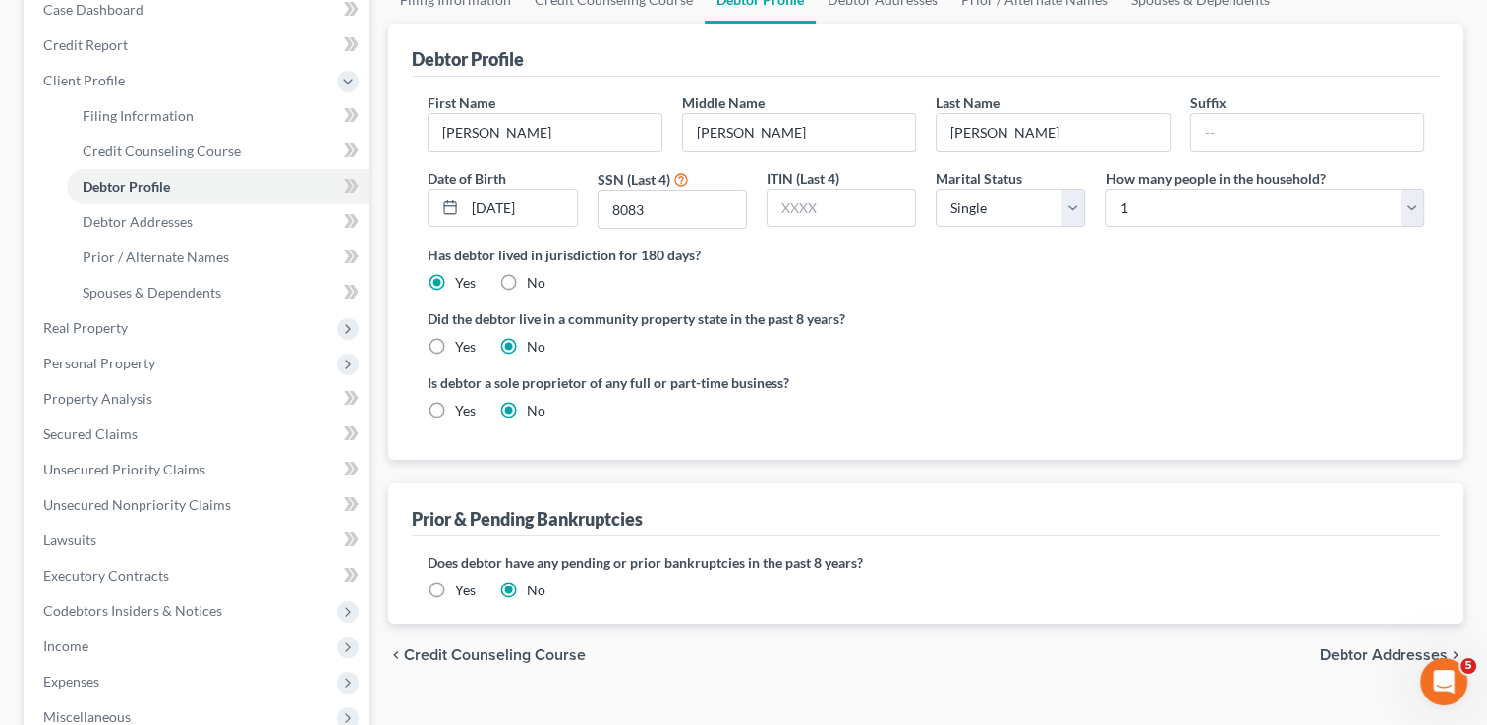
scroll to position [197, 0]
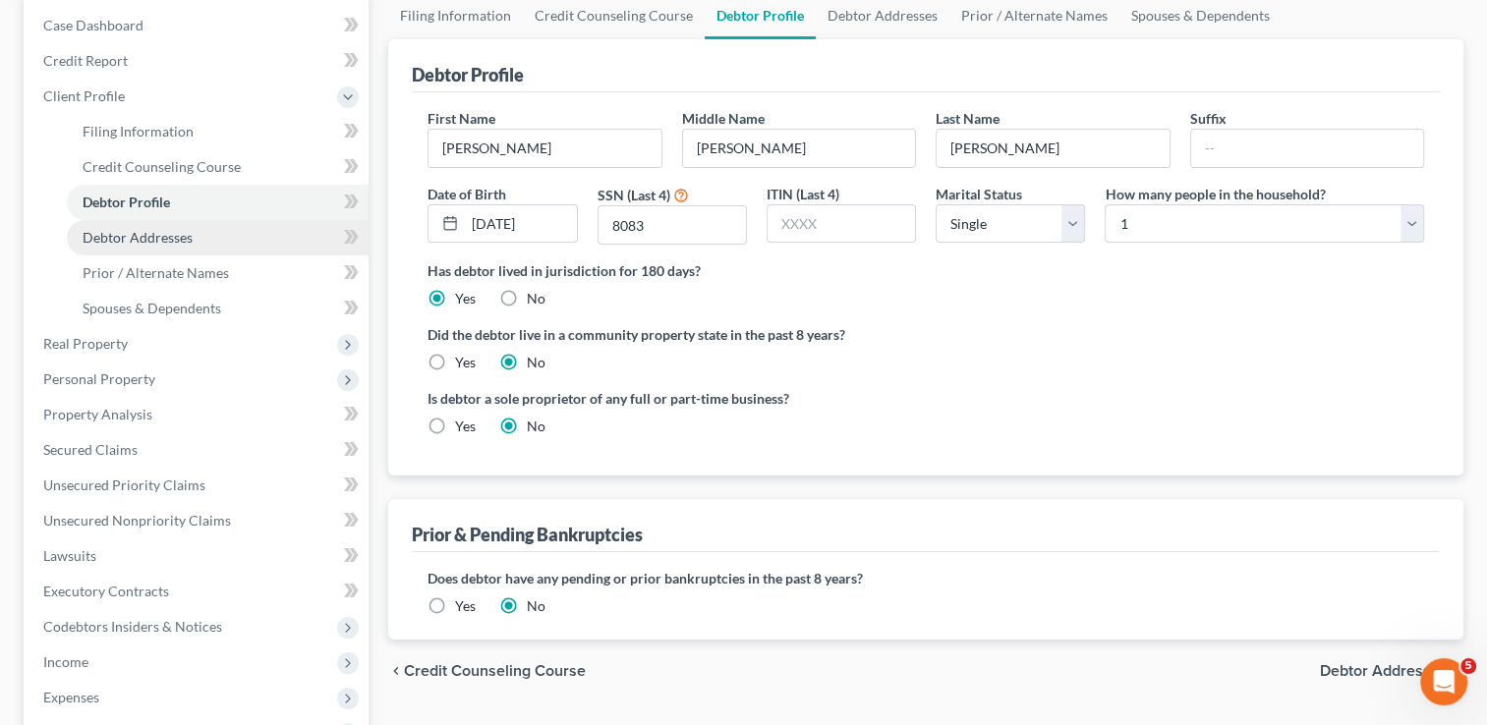
click at [208, 240] on link "Debtor Addresses" at bounding box center [218, 237] width 302 height 35
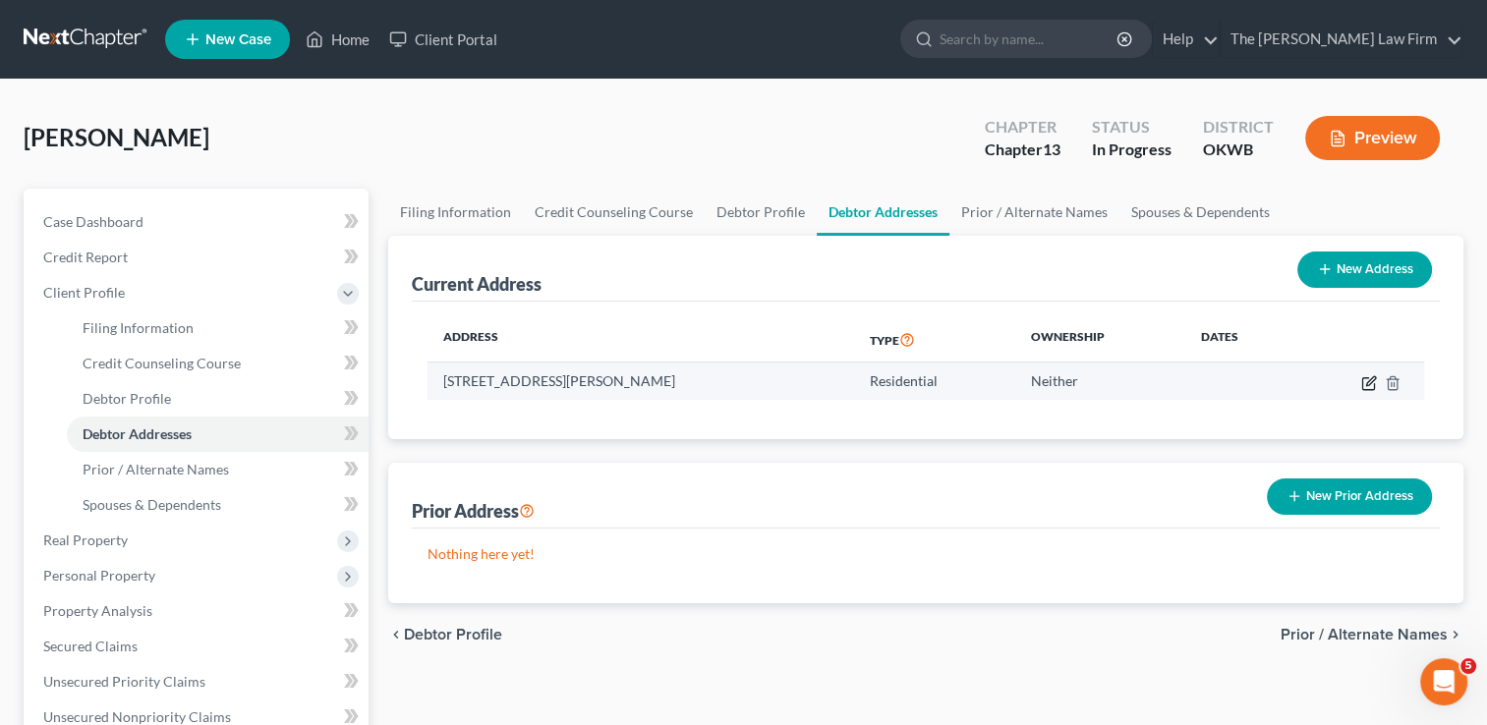
click at [1366, 382] on icon "button" at bounding box center [1370, 380] width 9 height 9
select select "37"
select select "0"
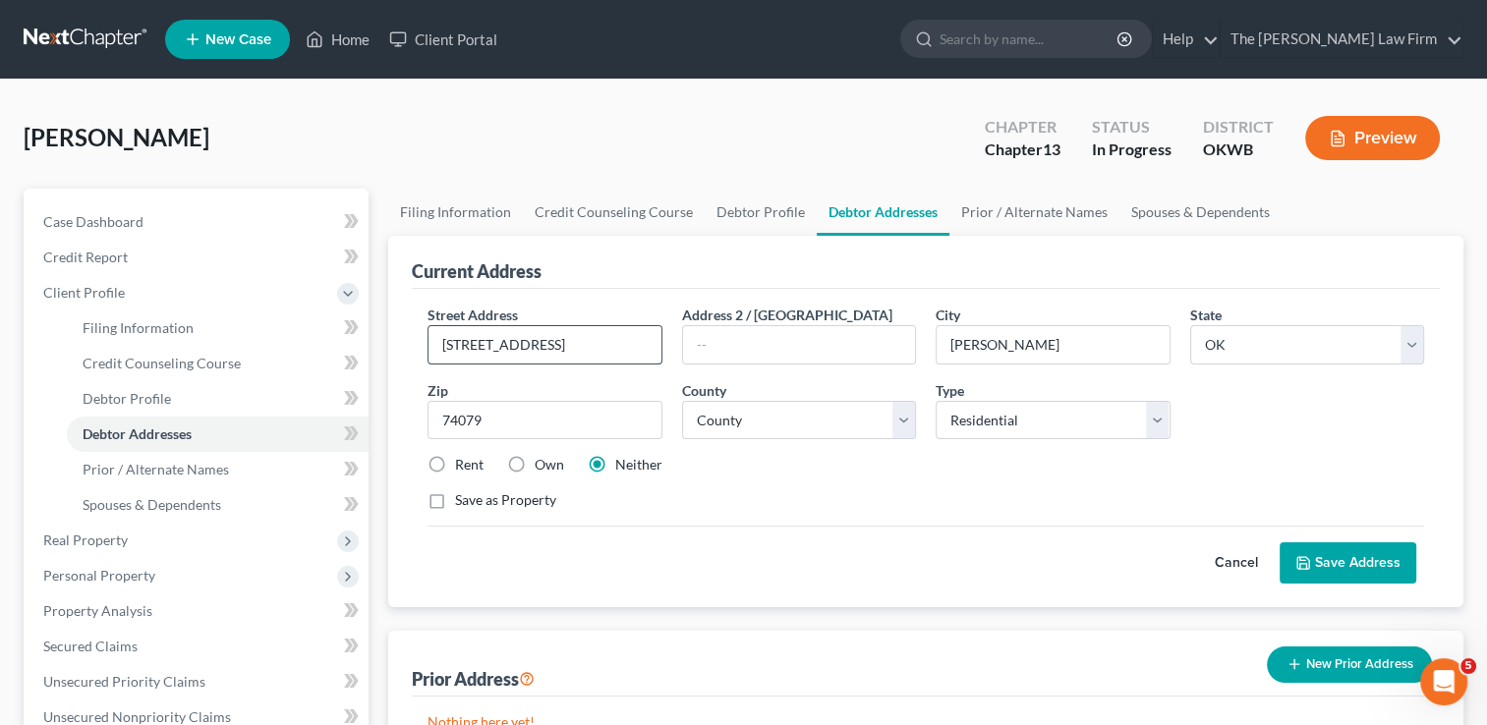
drag, startPoint x: 553, startPoint y: 338, endPoint x: 437, endPoint y: 347, distance: 116.3
click at [433, 328] on input "614 W 17th St" at bounding box center [544, 344] width 232 height 37
type input "721 N Park Ave"
click at [1228, 560] on button "Cancel" at bounding box center [1236, 562] width 86 height 39
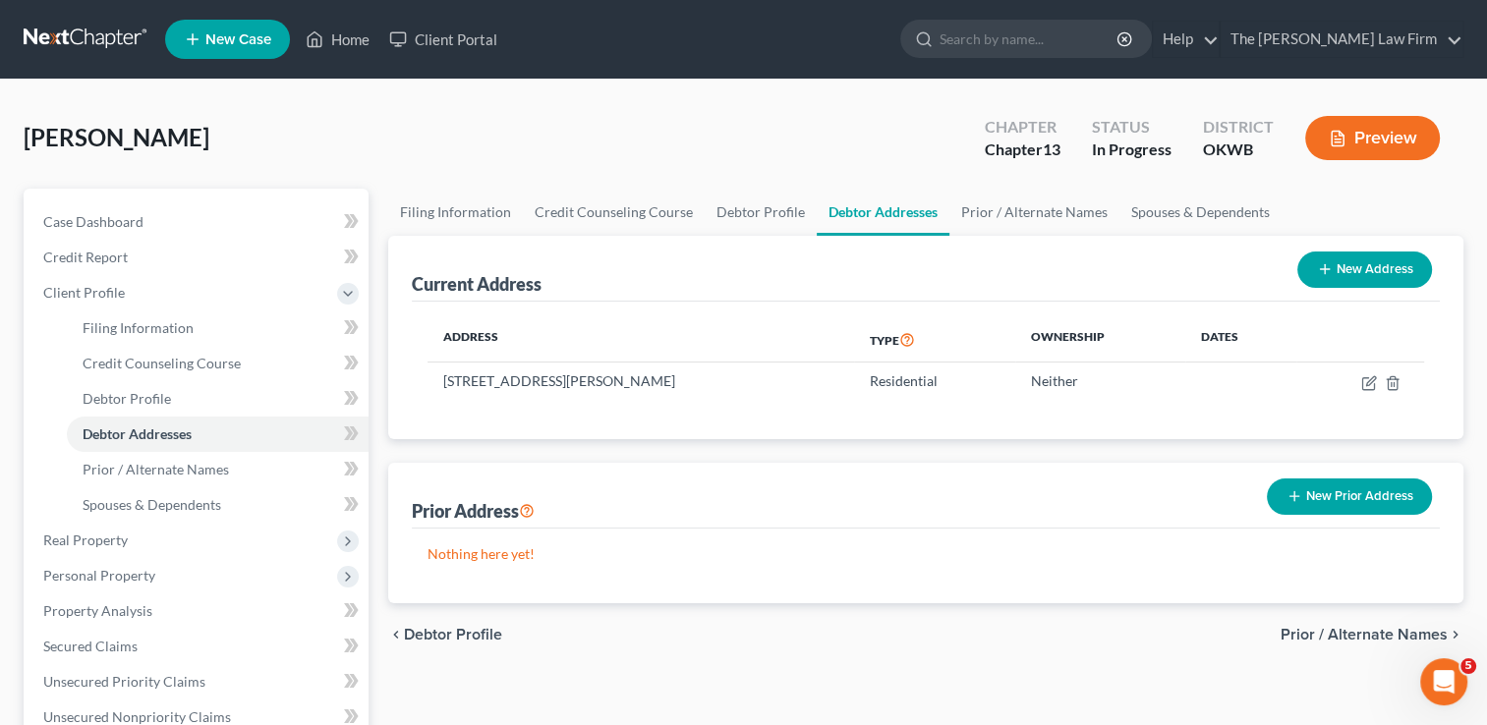
click at [1361, 491] on button "New Prior Address" at bounding box center [1349, 497] width 165 height 36
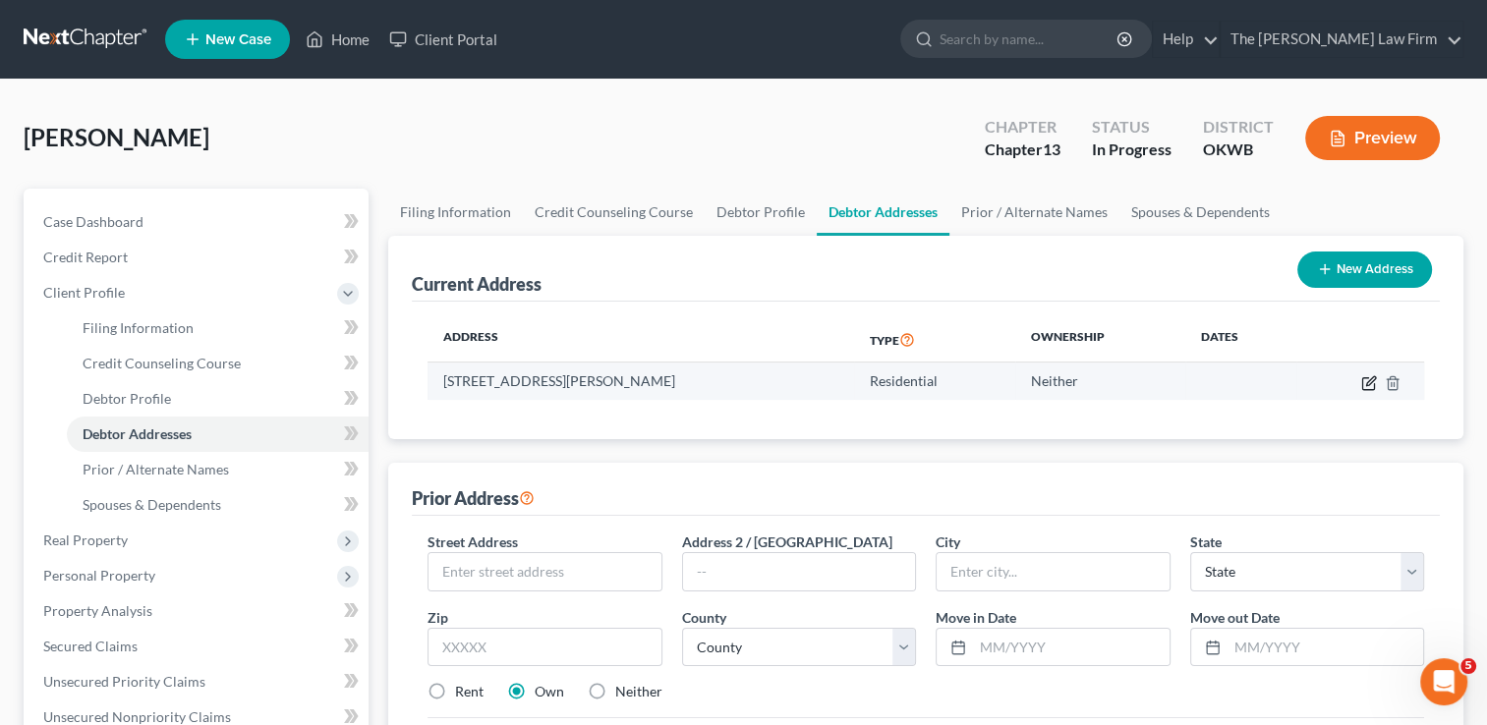
click at [1368, 382] on icon "button" at bounding box center [1369, 383] width 16 height 16
select select "37"
select select "40"
select select "0"
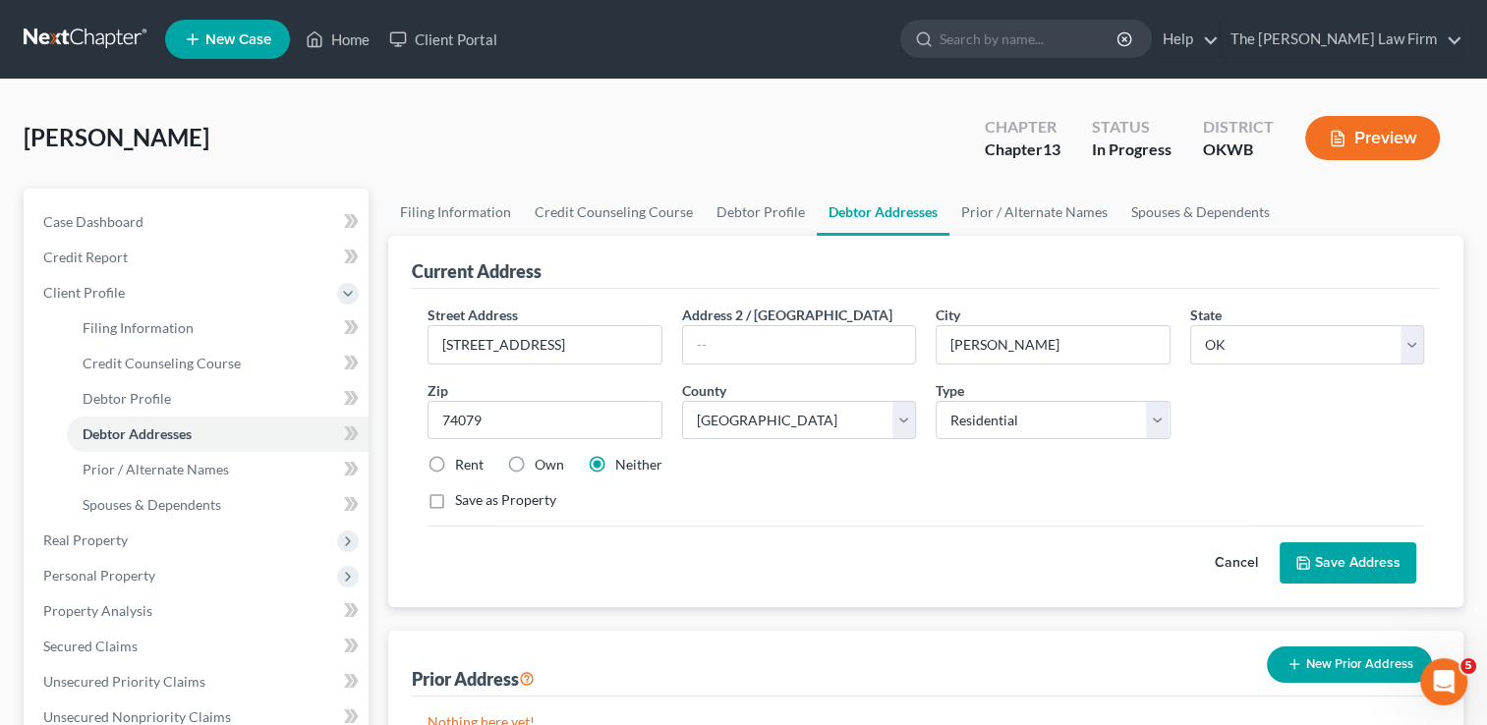
click at [535, 462] on label "Own" at bounding box center [549, 465] width 29 height 20
click at [542, 462] on input "Own" at bounding box center [548, 461] width 13 height 13
radio input "true"
click at [1346, 560] on button "Save Address" at bounding box center [1348, 562] width 137 height 41
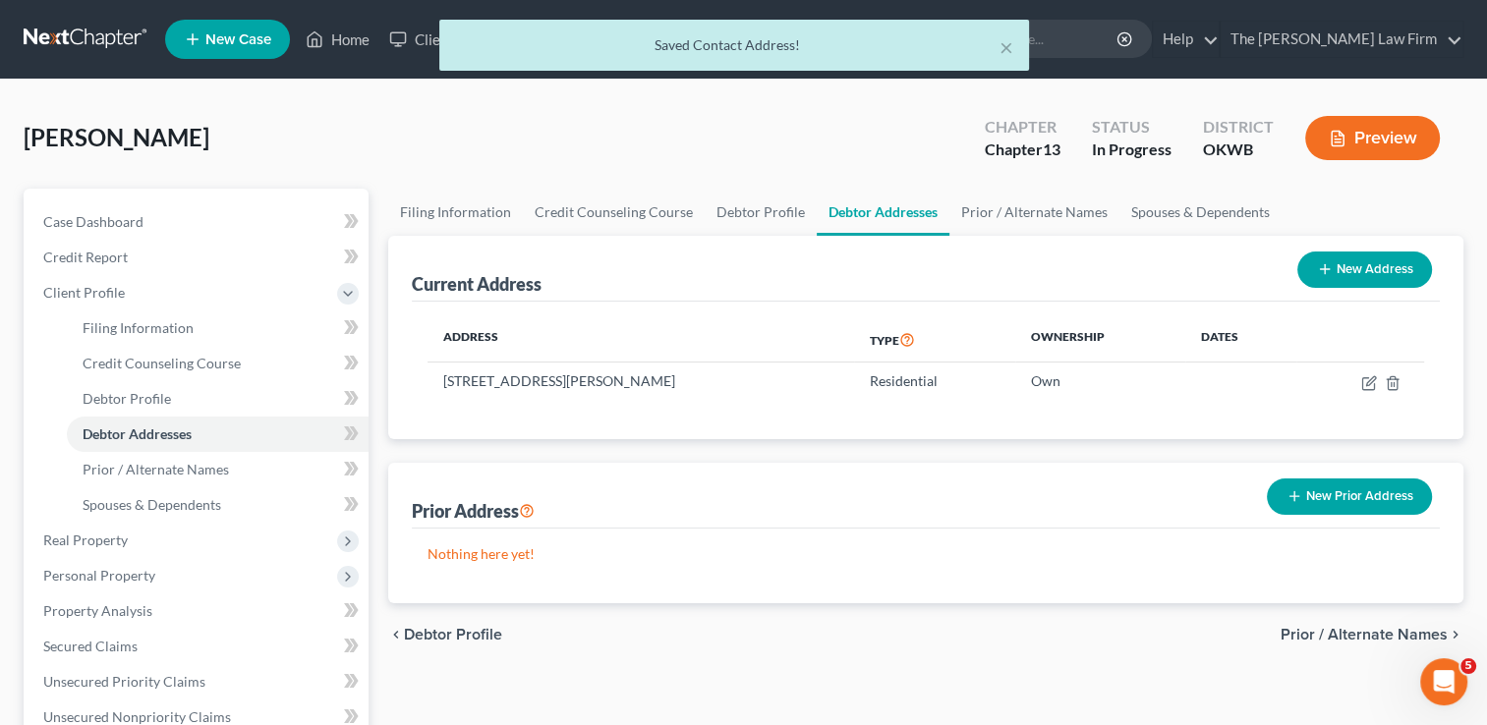
click at [1338, 484] on button "New Prior Address" at bounding box center [1349, 497] width 165 height 36
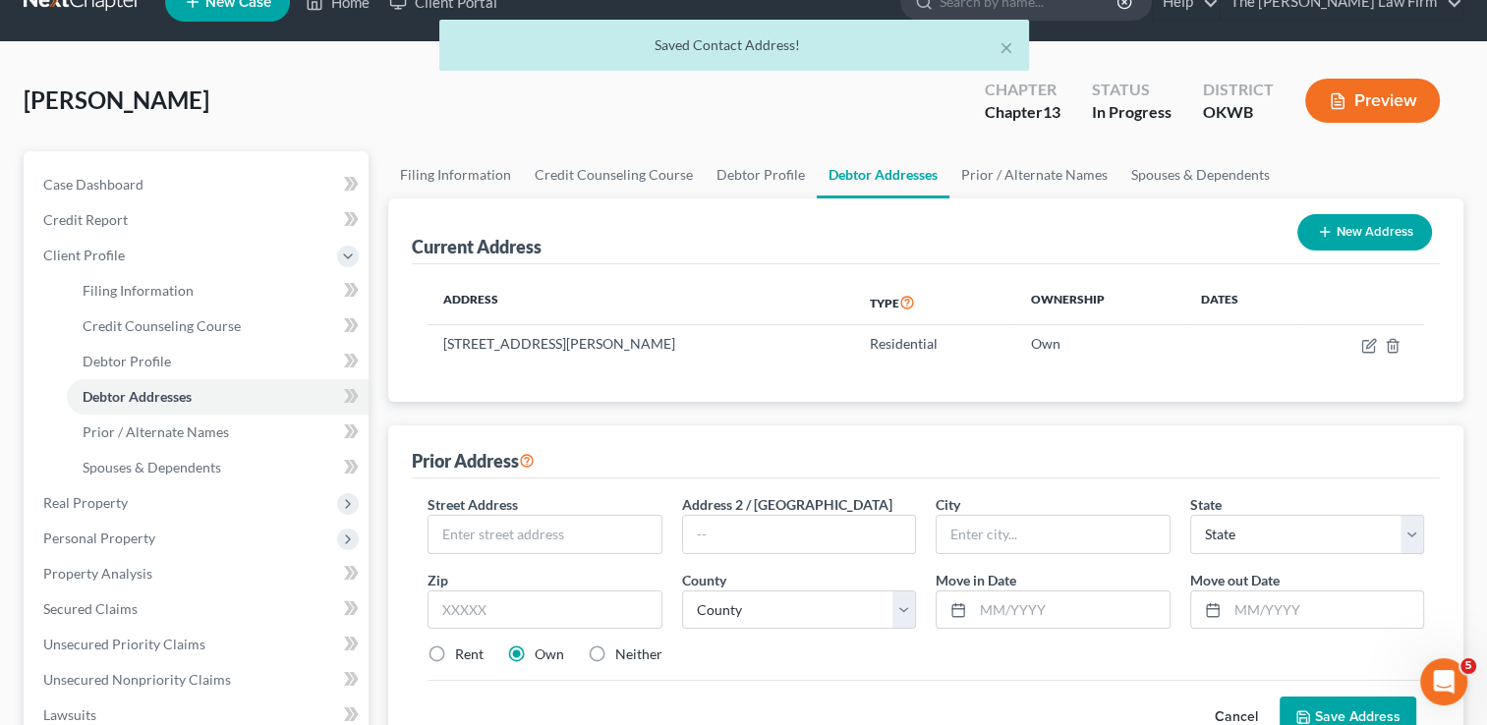
scroll to position [98, 0]
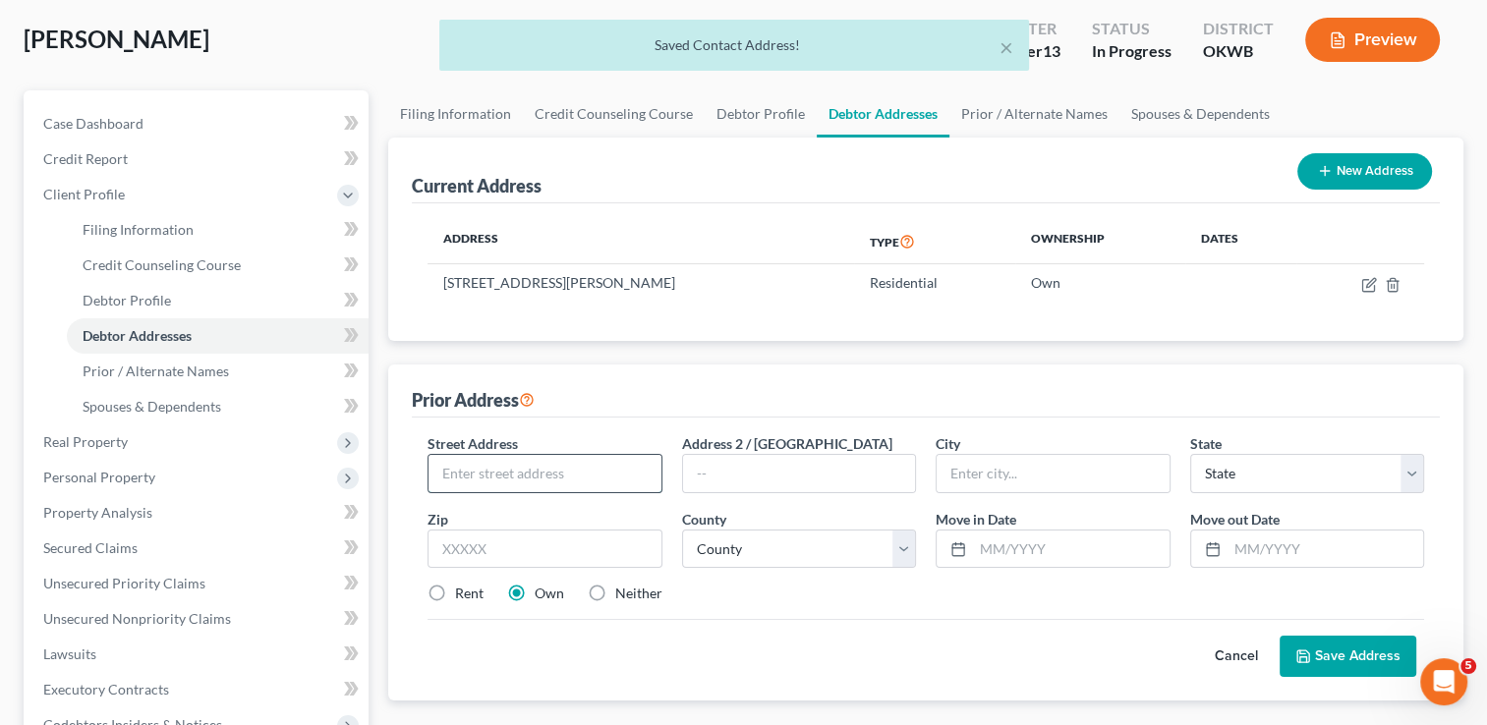
click at [575, 468] on input "text" at bounding box center [544, 473] width 232 height 37
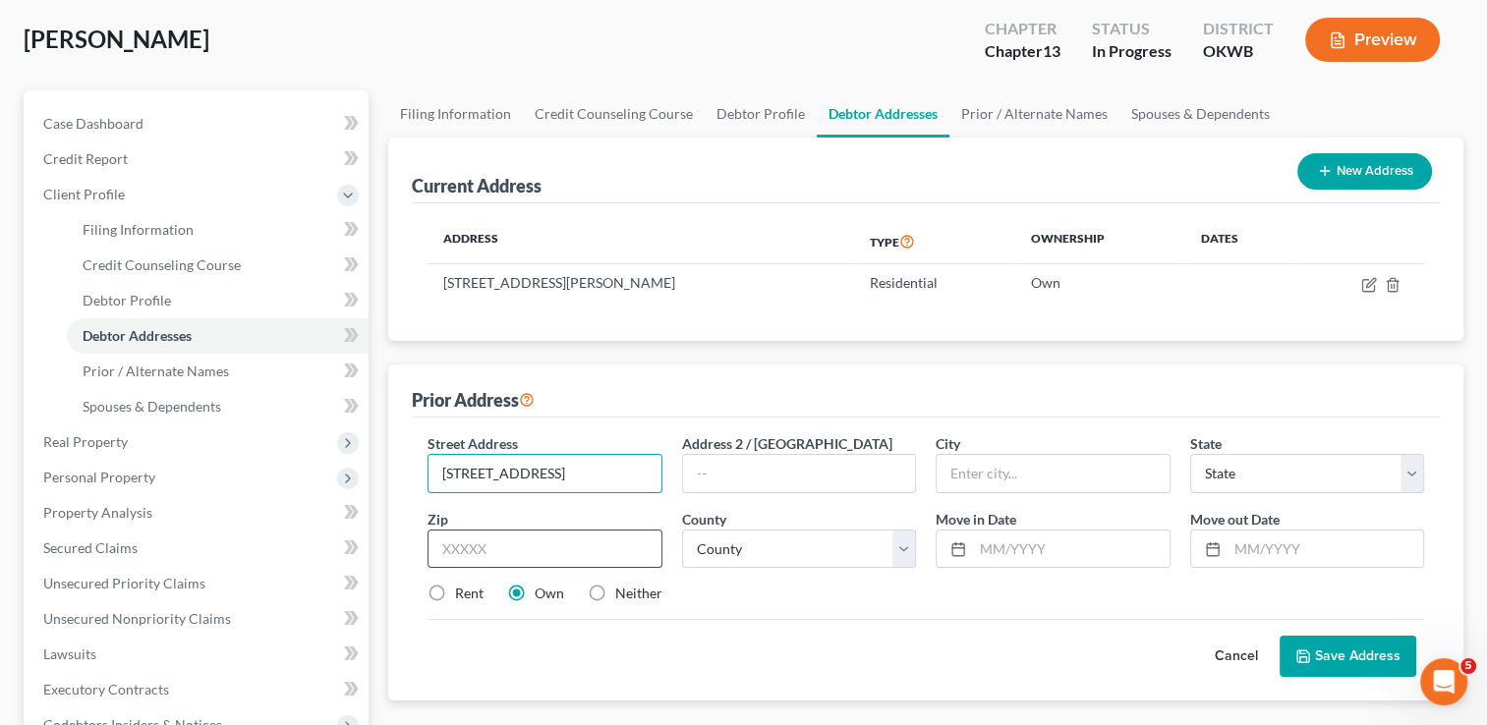
type input "721 N Park Ave"
click at [503, 546] on input "text" at bounding box center [544, 549] width 234 height 39
type input "74079"
click at [760, 607] on div "Street Address * 721 N Park Ave Address 2 / PO Box City * State * State AL AK A…" at bounding box center [926, 526] width 1016 height 187
type input "Stroud"
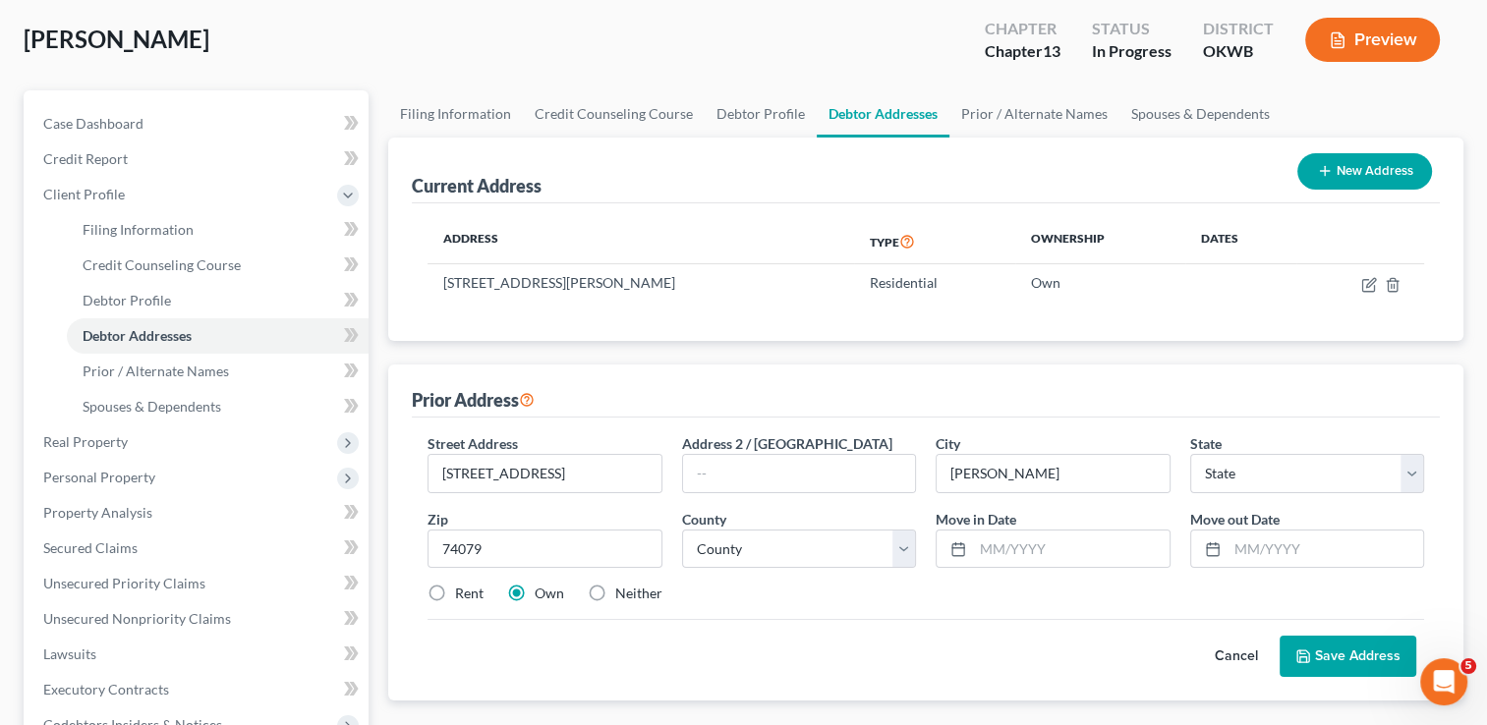
select select "37"
click at [897, 551] on select "County Adair County Alfalfa County Atoka County Beaver County Beckham County Bl…" at bounding box center [799, 549] width 234 height 39
select select "40"
click at [682, 530] on select "County Adair County Alfalfa County Atoka County Beaver County Beckham County Bl…" at bounding box center [799, 549] width 234 height 39
click at [1065, 544] on input "text" at bounding box center [1071, 549] width 196 height 37
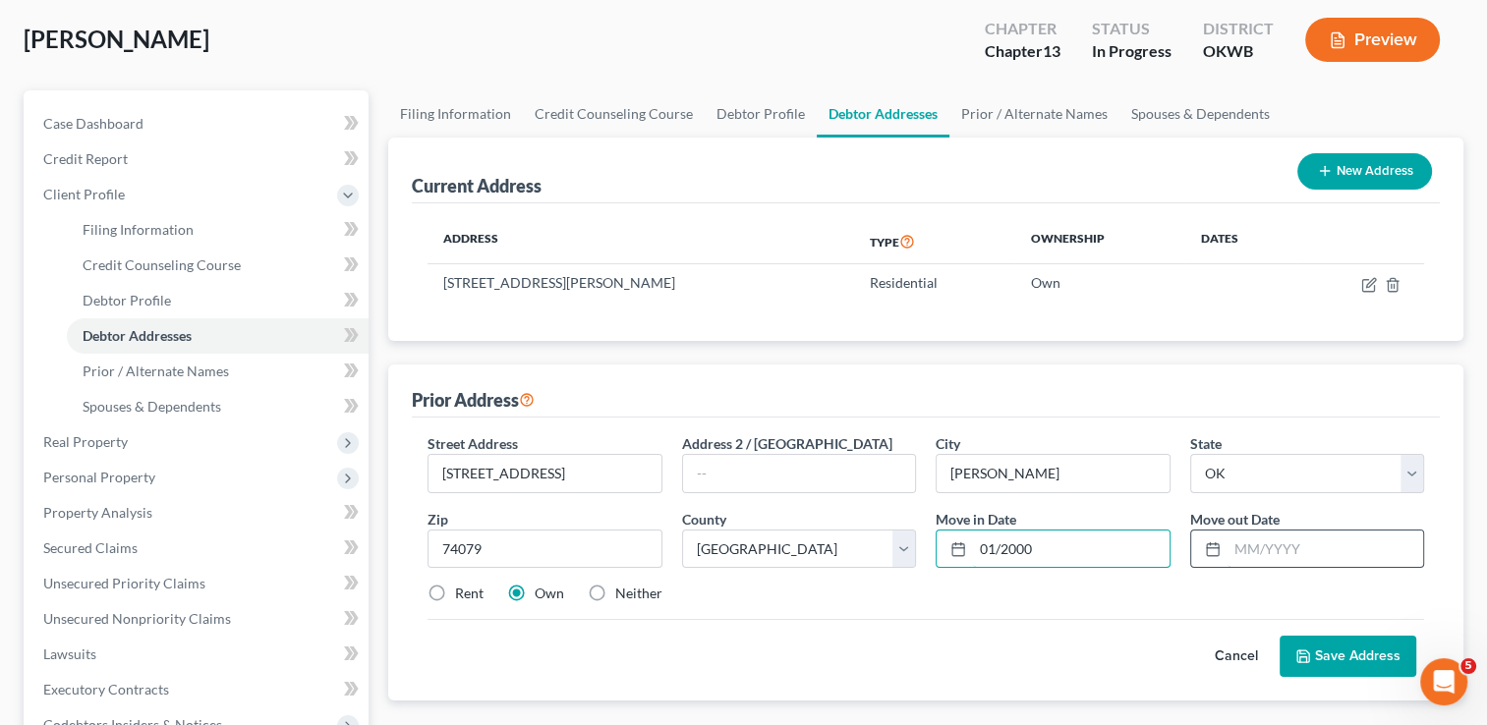
type input "01/2000"
click at [1319, 541] on input "text" at bounding box center [1325, 549] width 196 height 37
type input "01/2000"
click at [1171, 576] on div "Street Address * 721 N Park Ave Address 2 / PO Box City * Stroud State * State …" at bounding box center [926, 526] width 1016 height 187
click at [1346, 650] on button "Save Address" at bounding box center [1348, 656] width 137 height 41
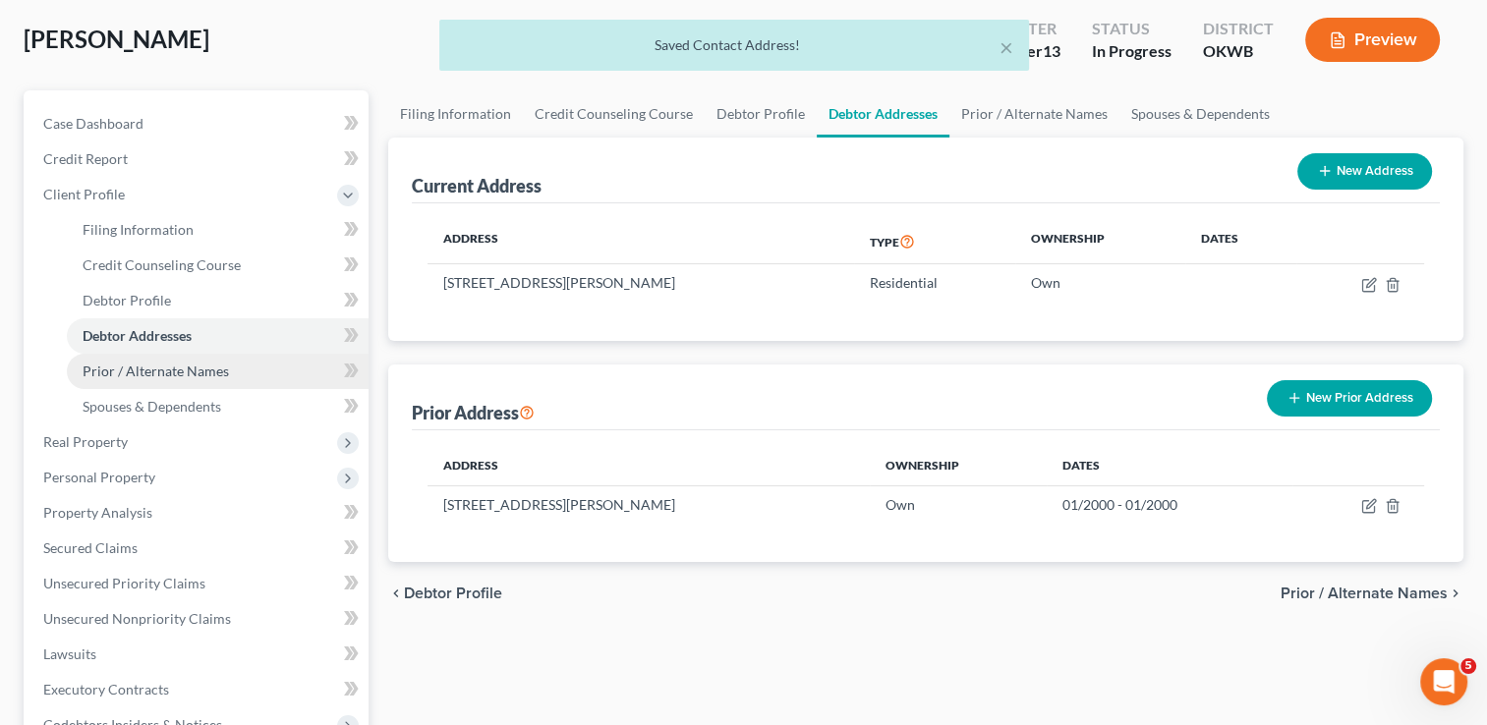
click at [218, 372] on span "Prior / Alternate Names" at bounding box center [156, 371] width 146 height 17
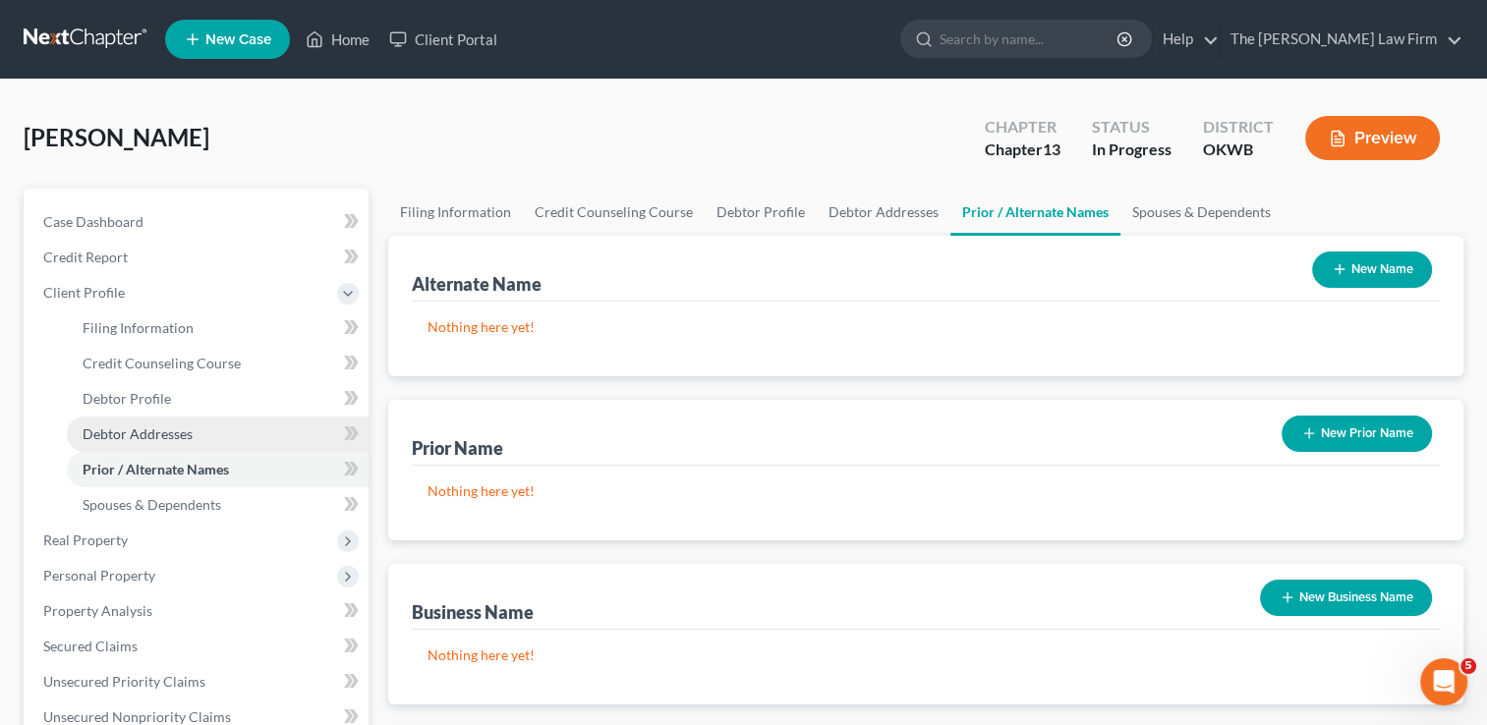
click at [194, 430] on link "Debtor Addresses" at bounding box center [218, 434] width 302 height 35
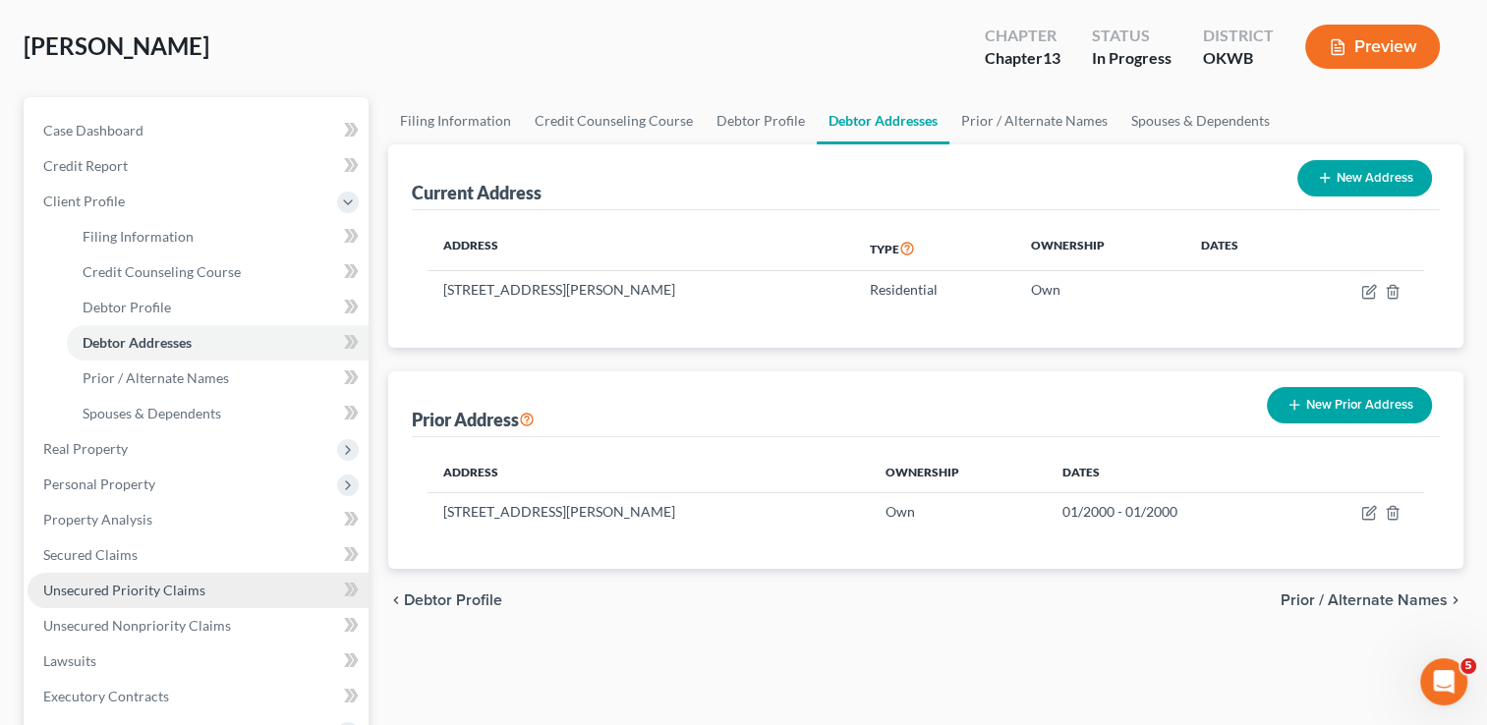
scroll to position [197, 0]
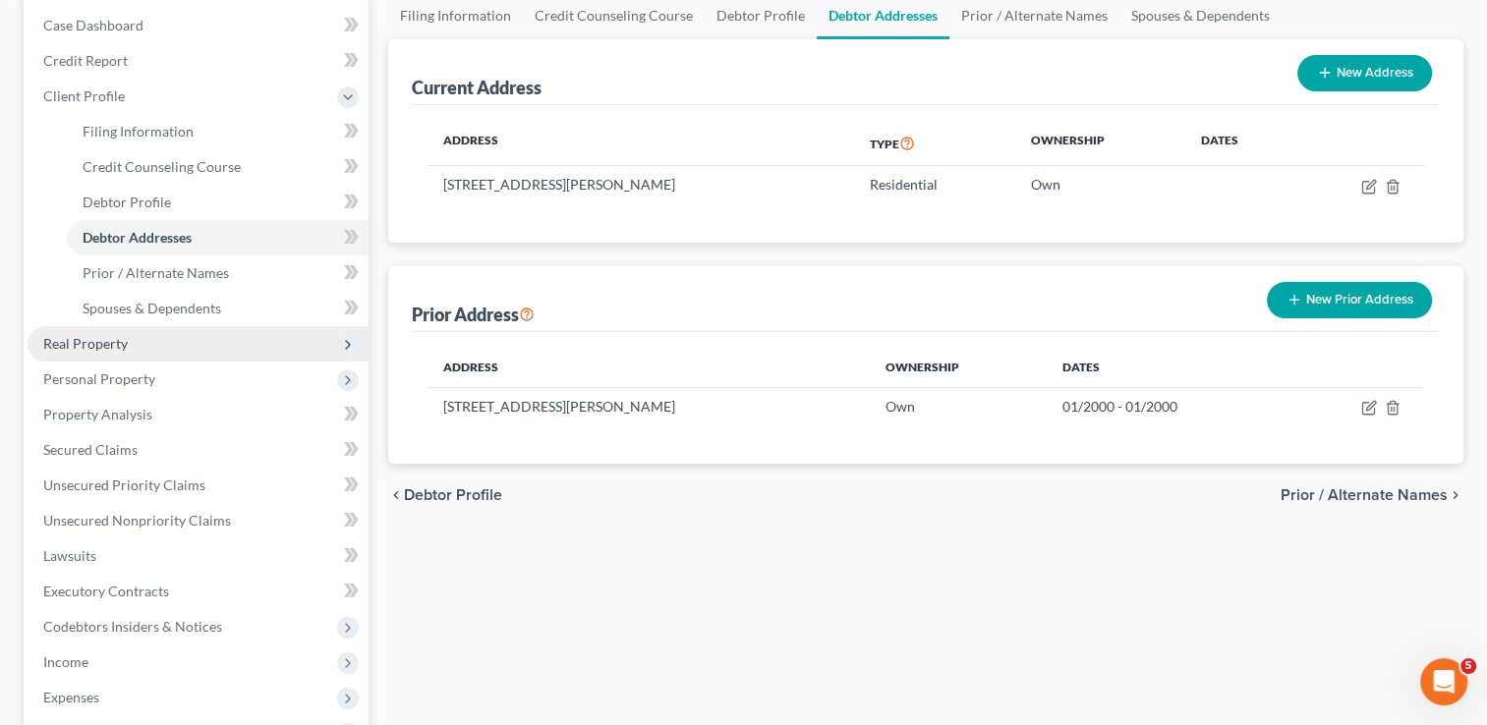
click at [134, 347] on span "Real Property" at bounding box center [198, 343] width 341 height 35
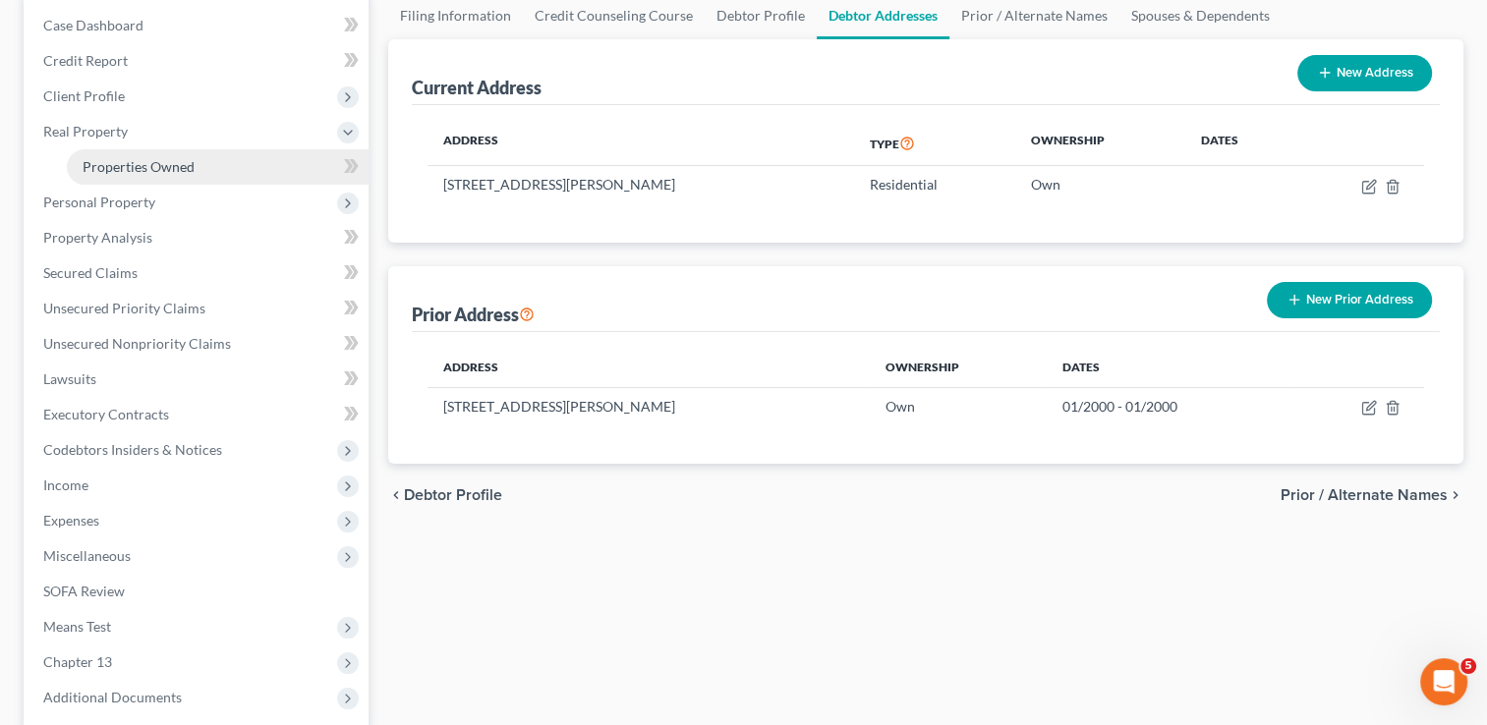
click at [189, 167] on span "Properties Owned" at bounding box center [139, 166] width 112 height 17
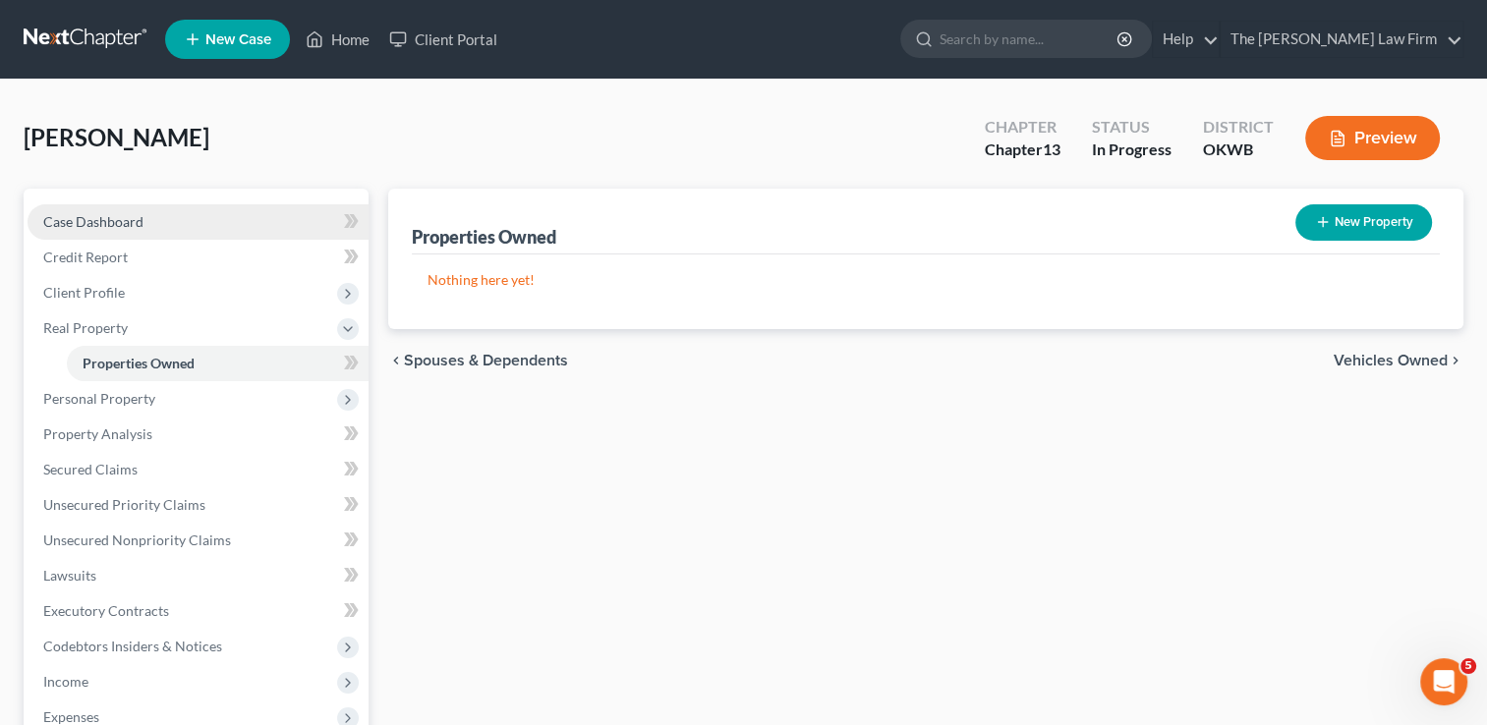
click at [157, 225] on link "Case Dashboard" at bounding box center [198, 221] width 341 height 35
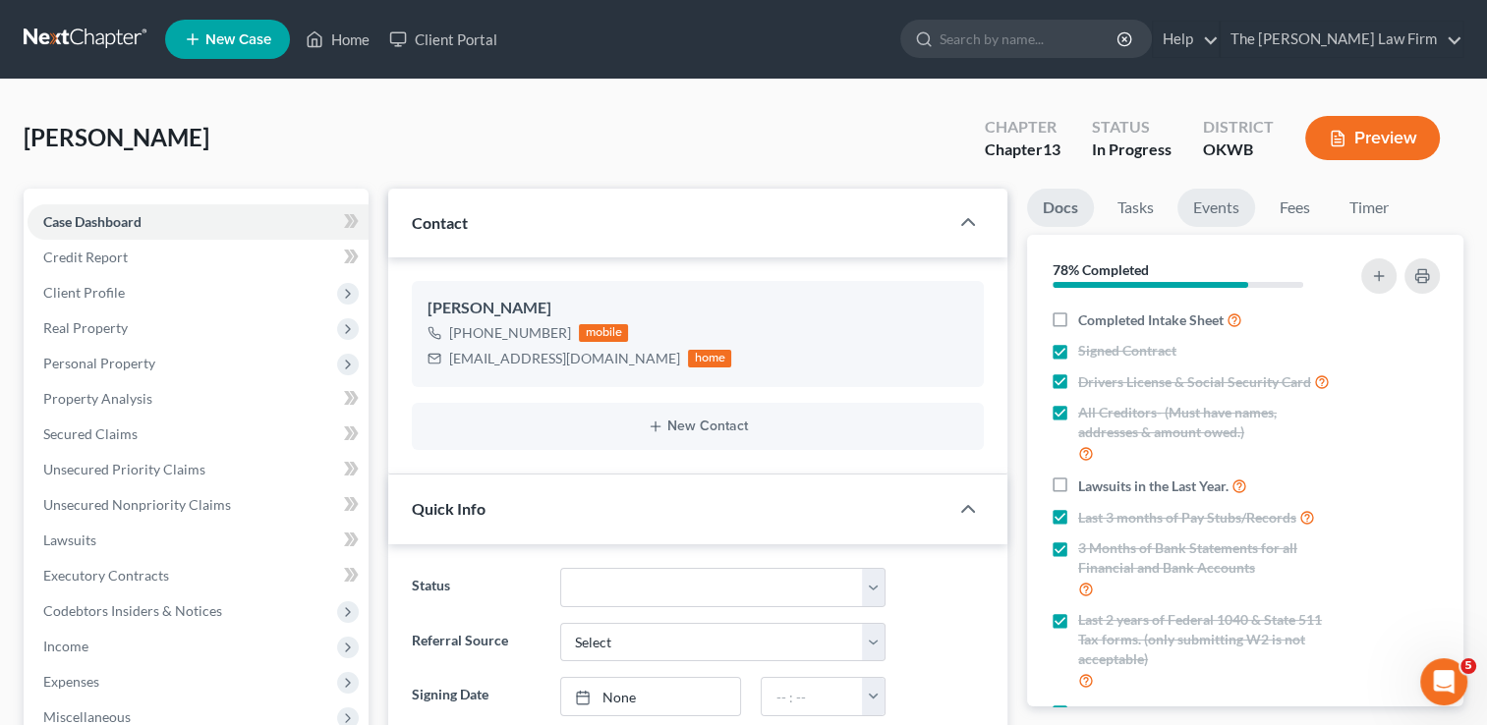
click at [1210, 209] on link "Events" at bounding box center [1216, 208] width 78 height 38
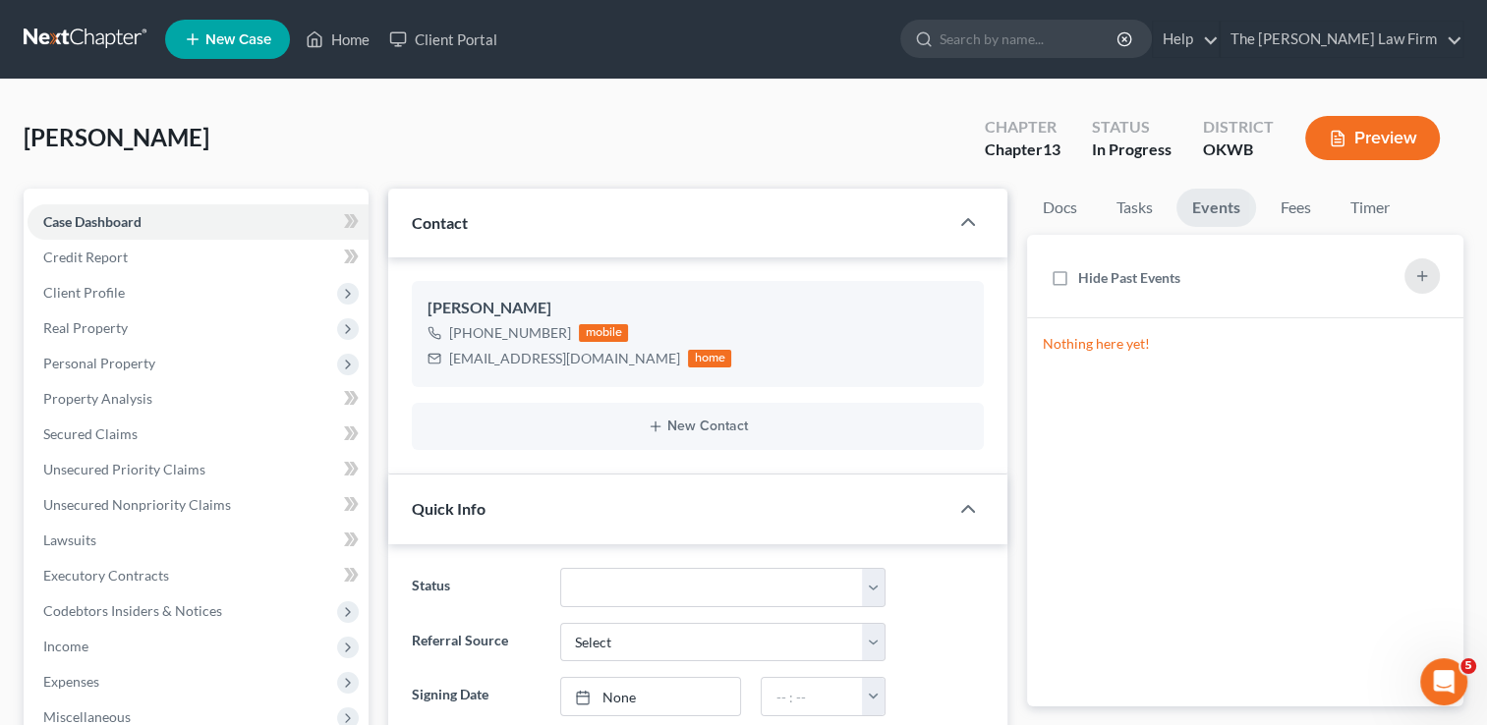
click at [82, 22] on link at bounding box center [87, 39] width 126 height 35
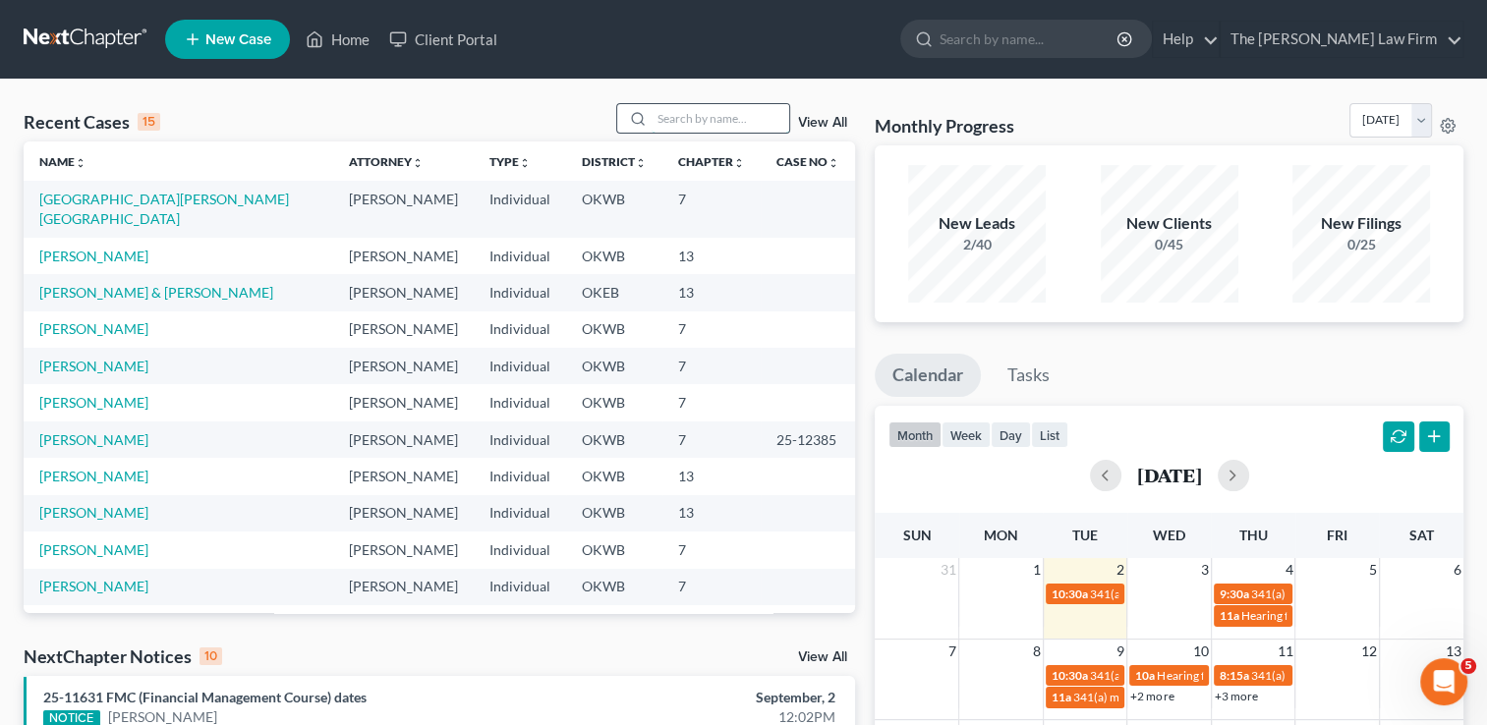
click at [721, 117] on input "search" at bounding box center [721, 118] width 138 height 28
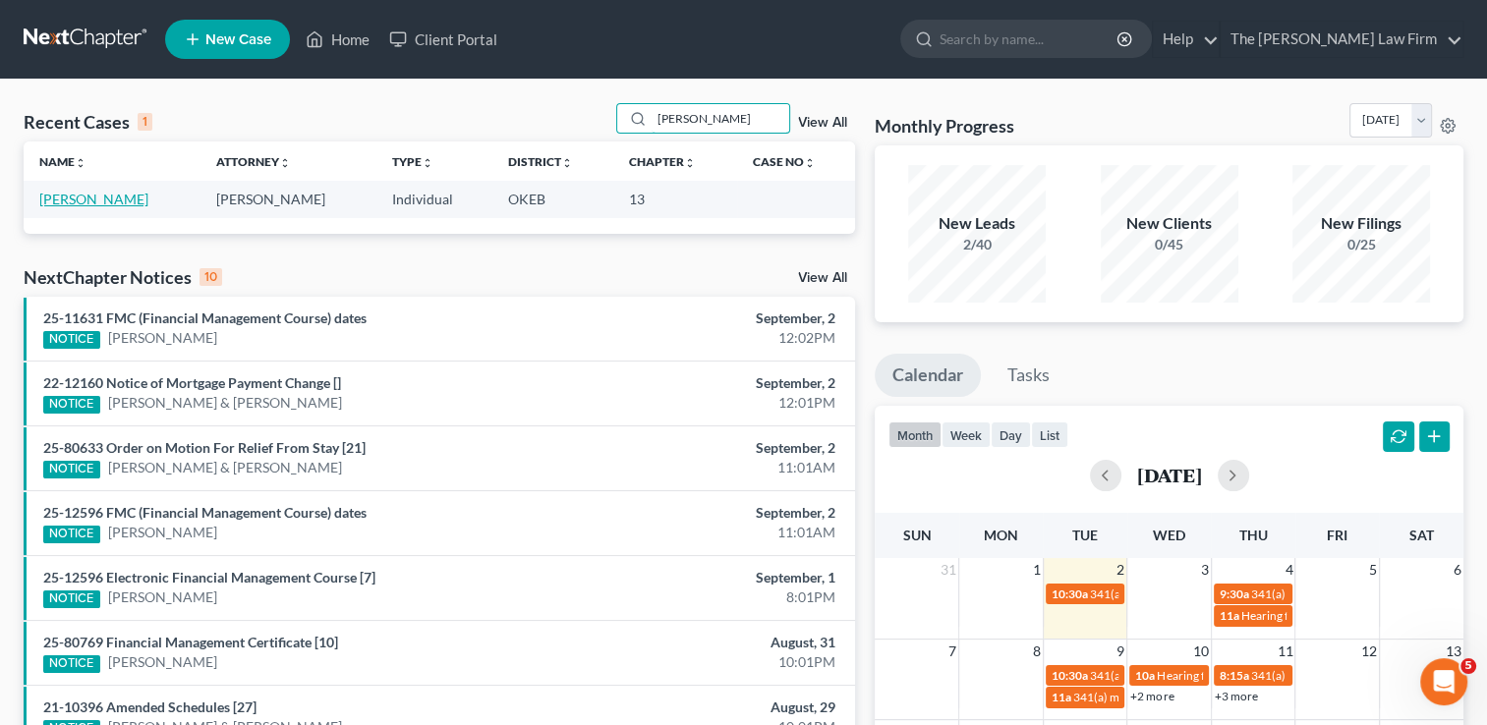
type input "[PERSON_NAME]"
click at [79, 199] on link "[PERSON_NAME]" at bounding box center [93, 199] width 109 height 17
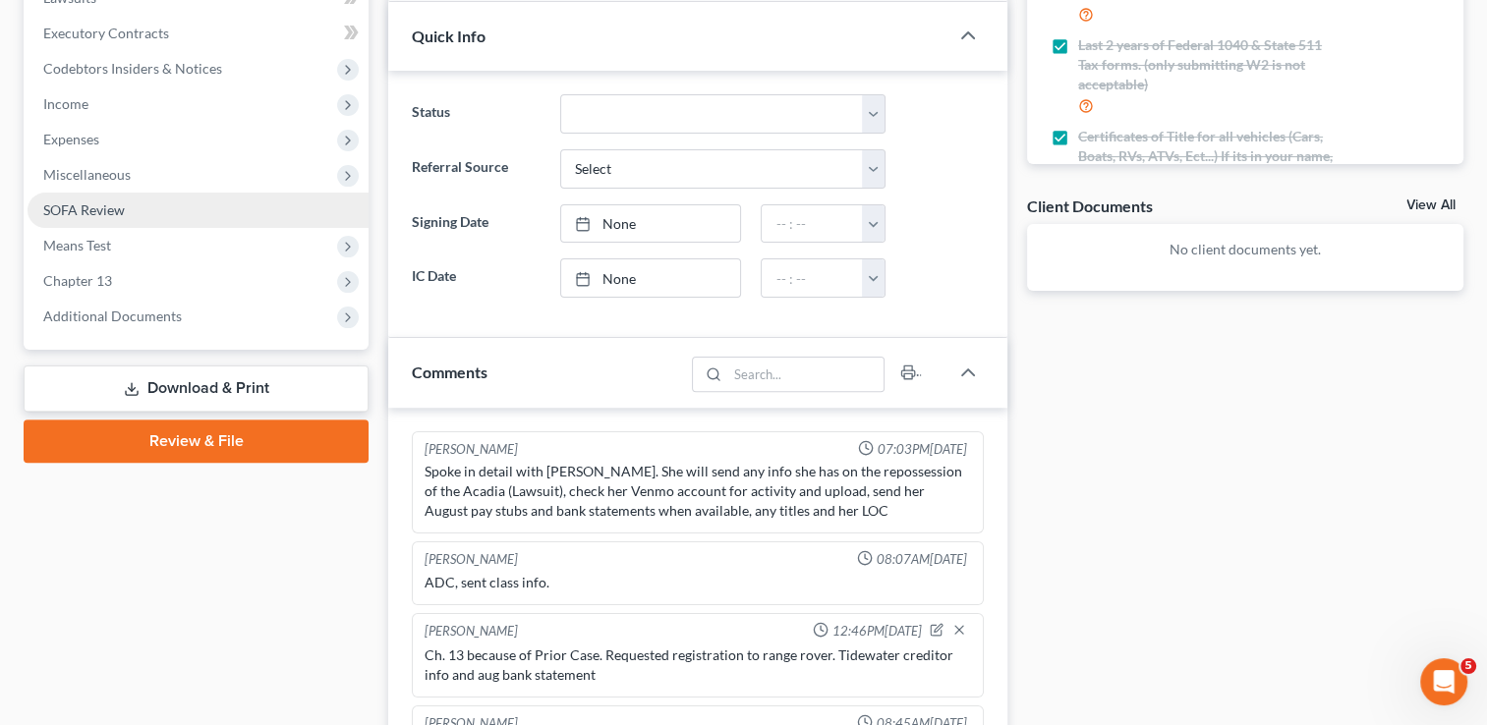
scroll to position [518, 0]
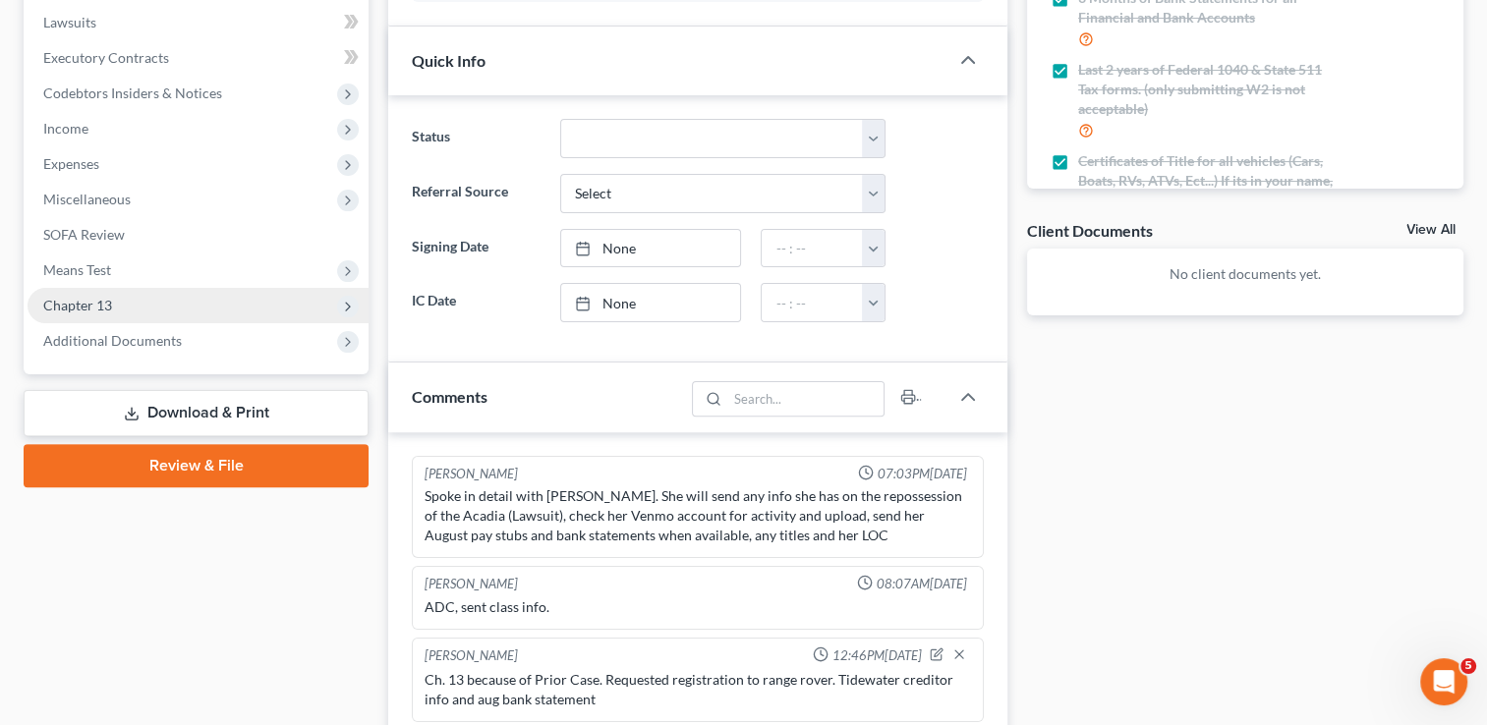
click at [98, 306] on span "Chapter 13" at bounding box center [77, 305] width 69 height 17
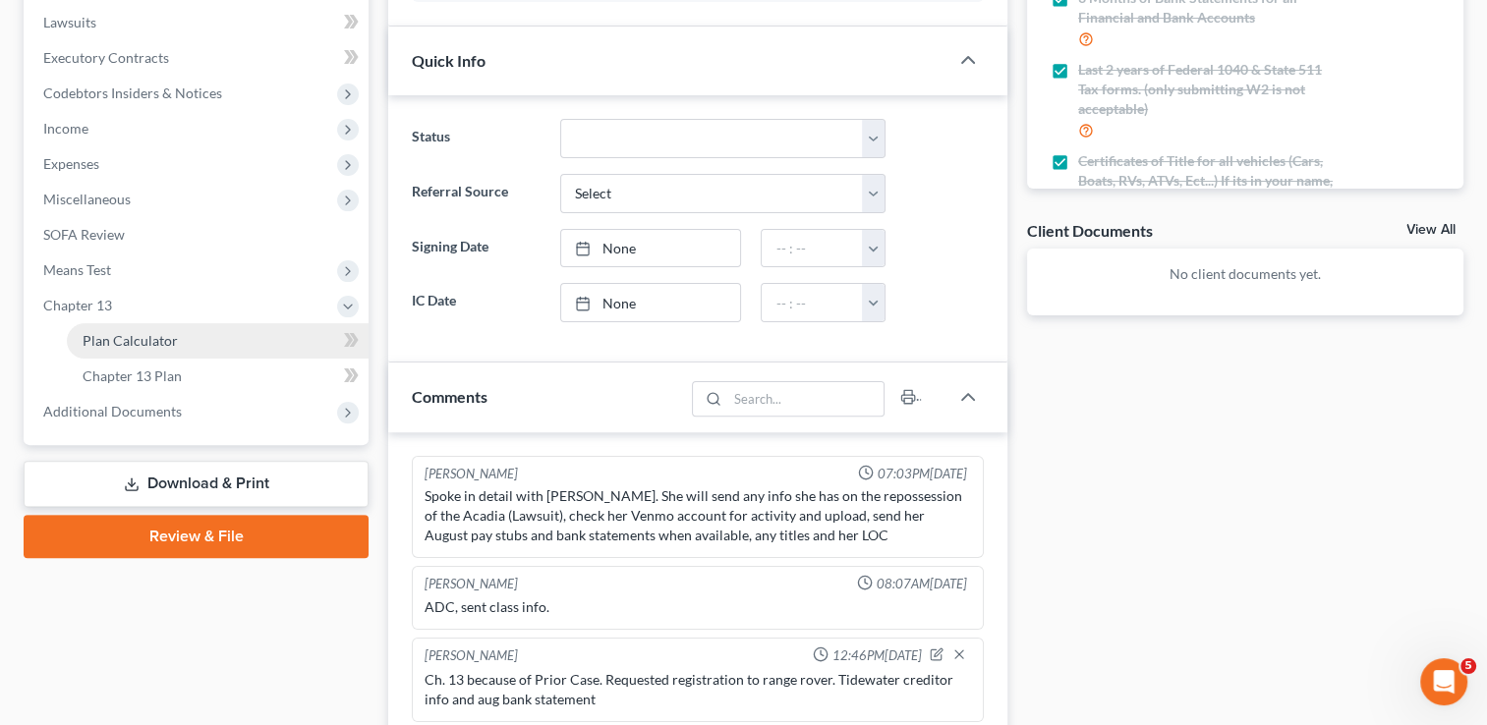
click at [126, 340] on span "Plan Calculator" at bounding box center [130, 340] width 95 height 17
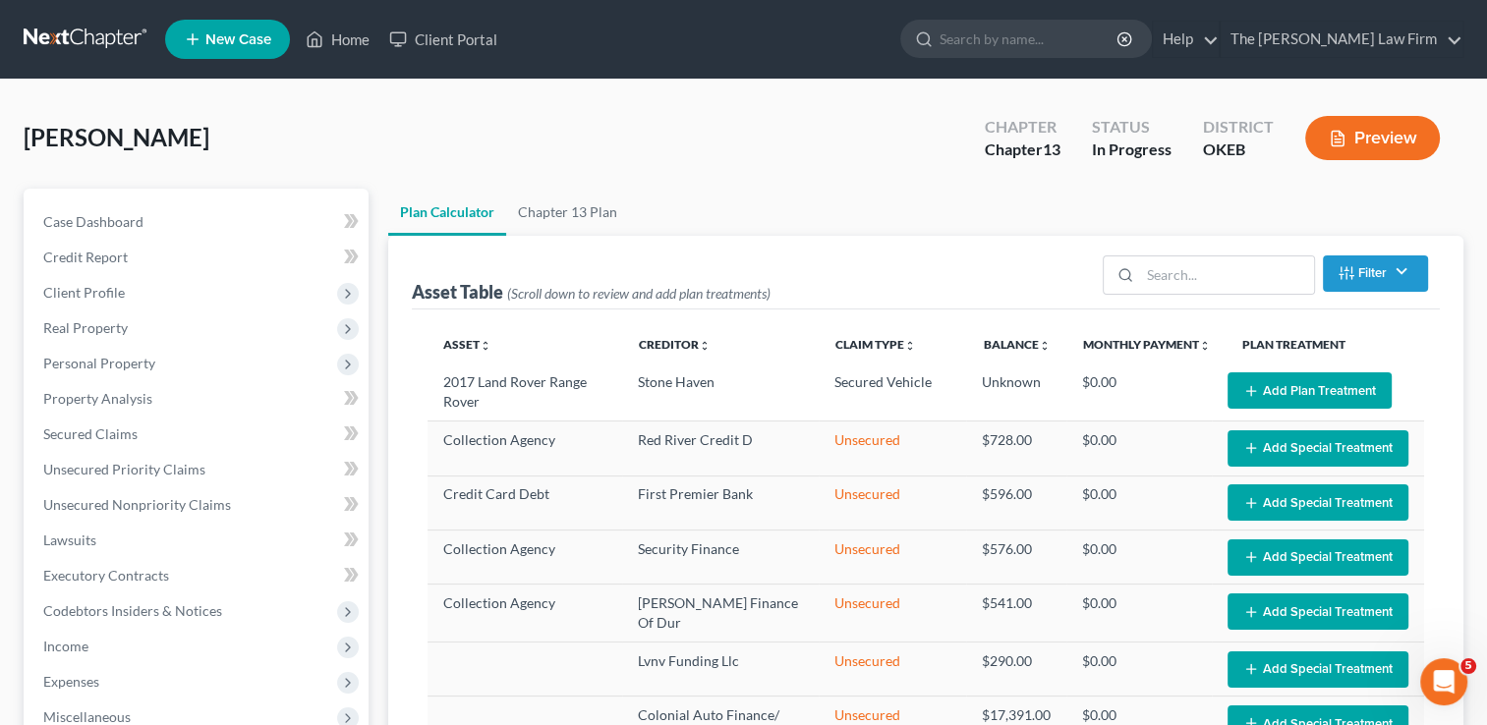
select select "35"
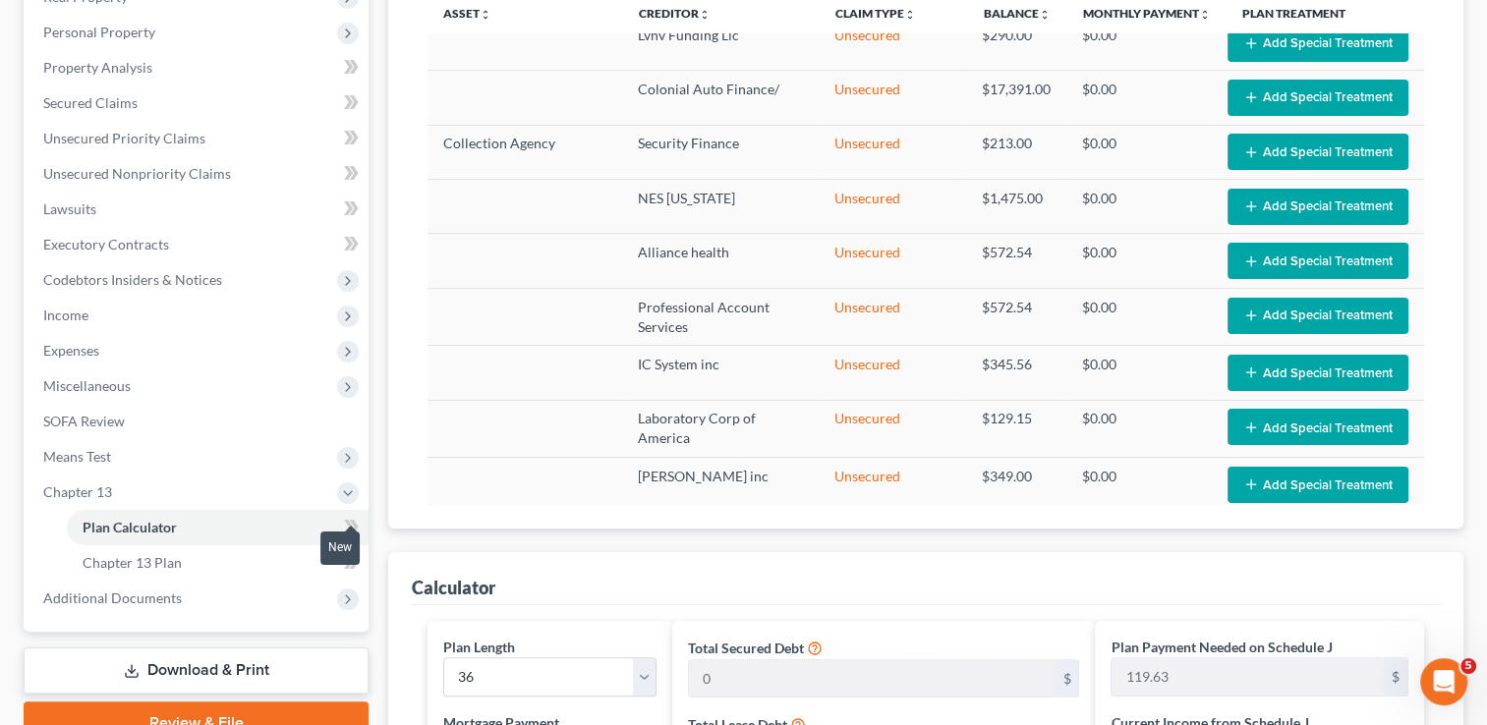
scroll to position [393, 0]
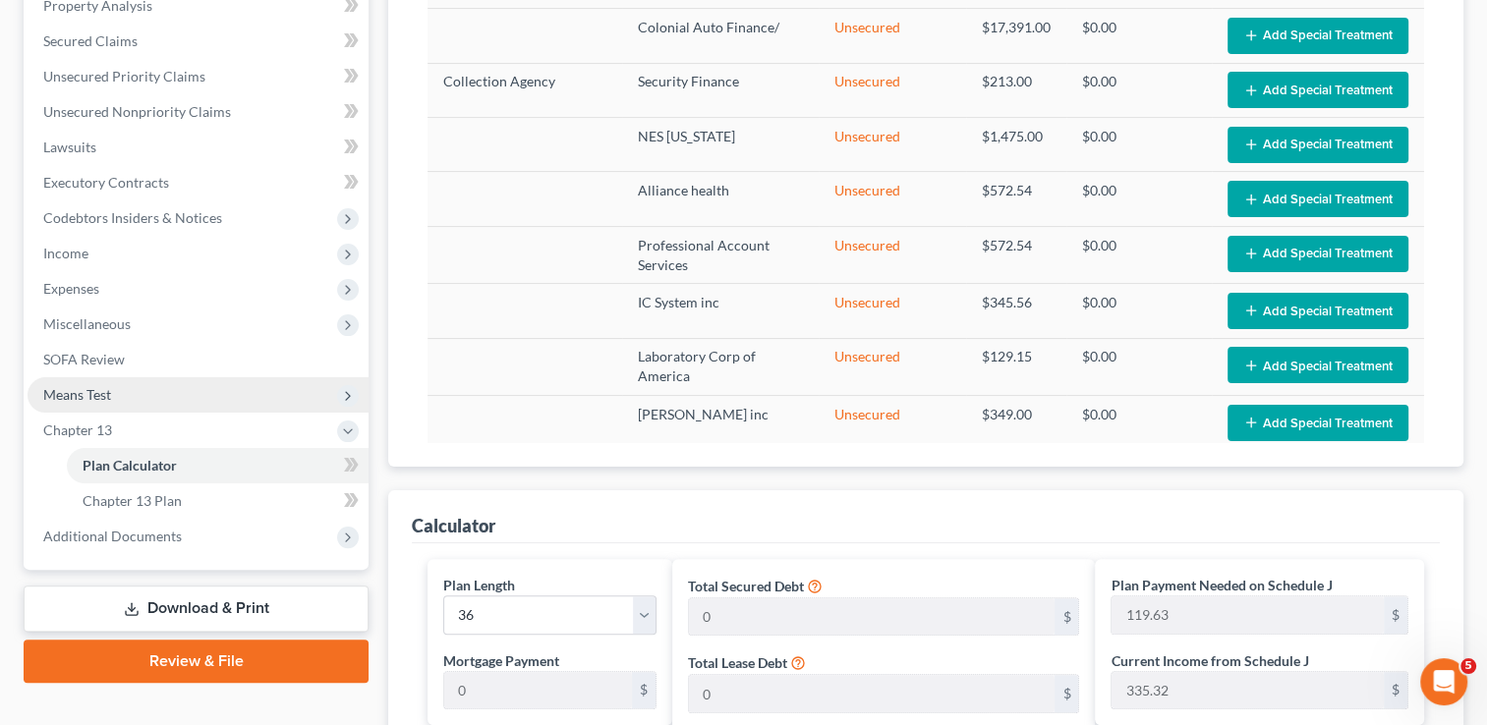
click at [110, 397] on span "Means Test" at bounding box center [77, 394] width 68 height 17
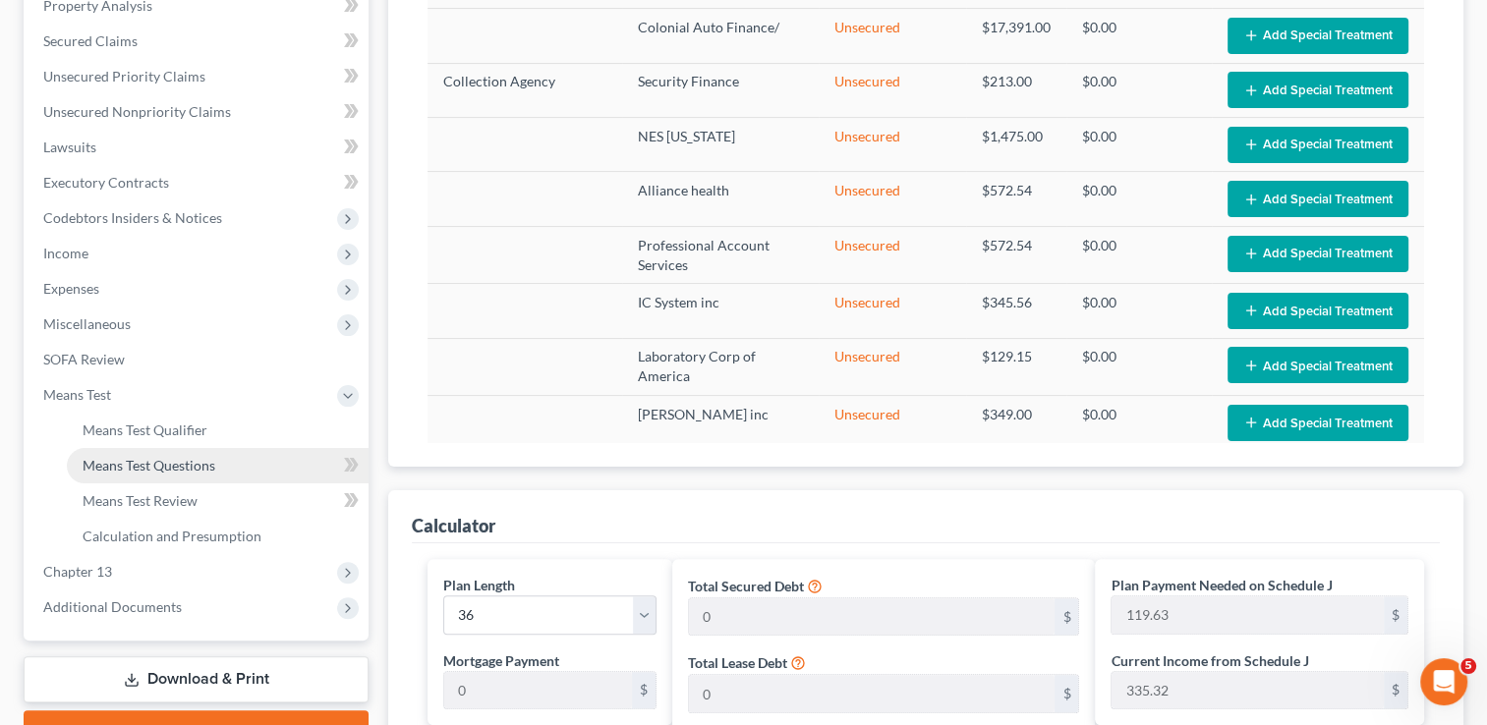
click at [148, 466] on span "Means Test Questions" at bounding box center [149, 465] width 133 height 17
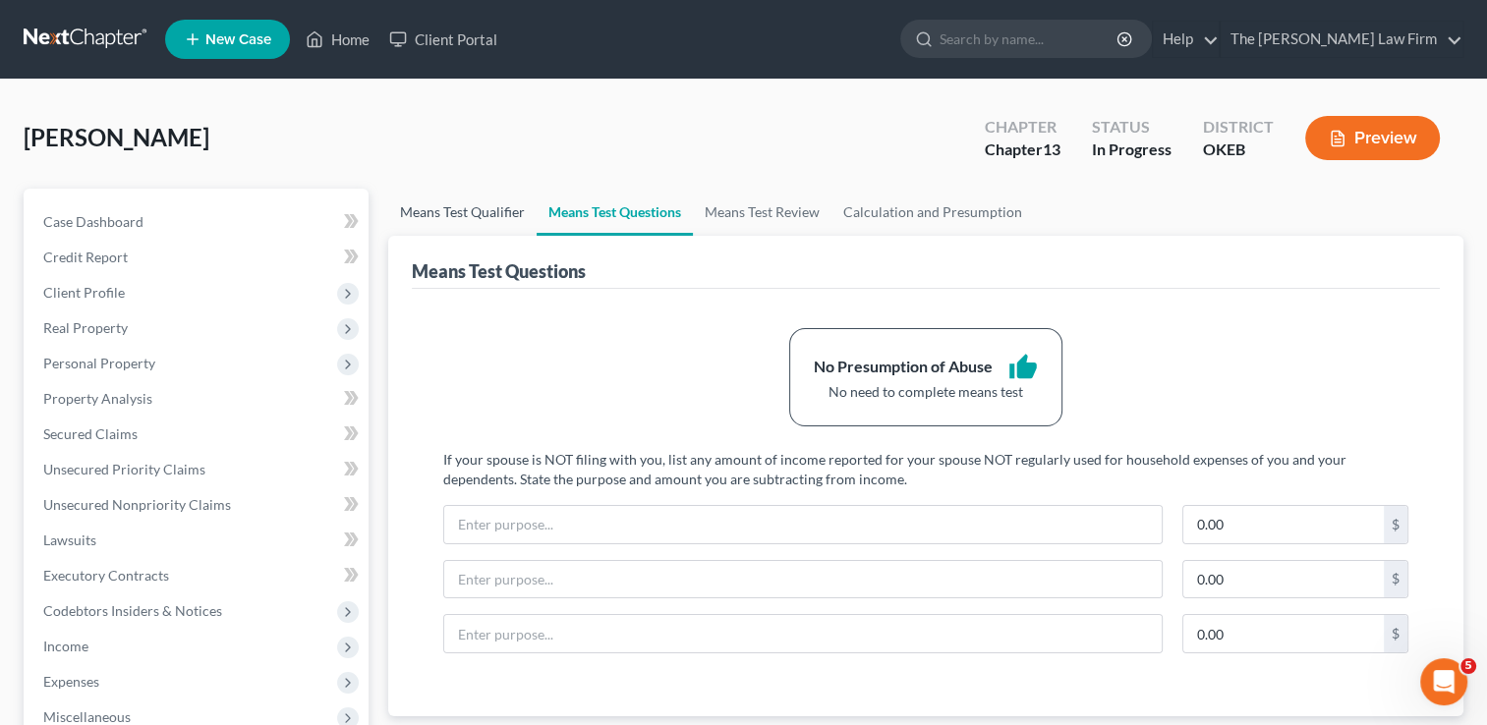
click at [475, 212] on link "Means Test Qualifier" at bounding box center [462, 212] width 148 height 47
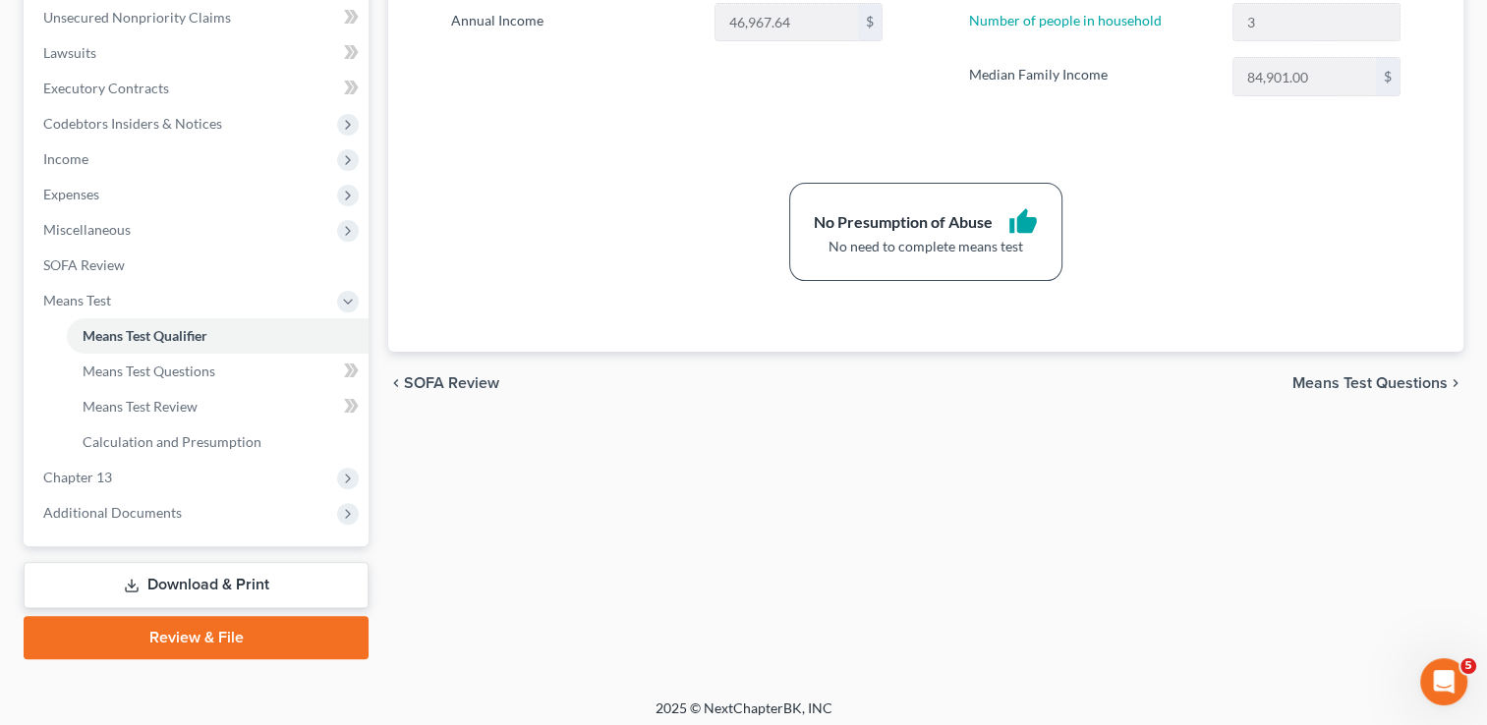
scroll to position [494, 0]
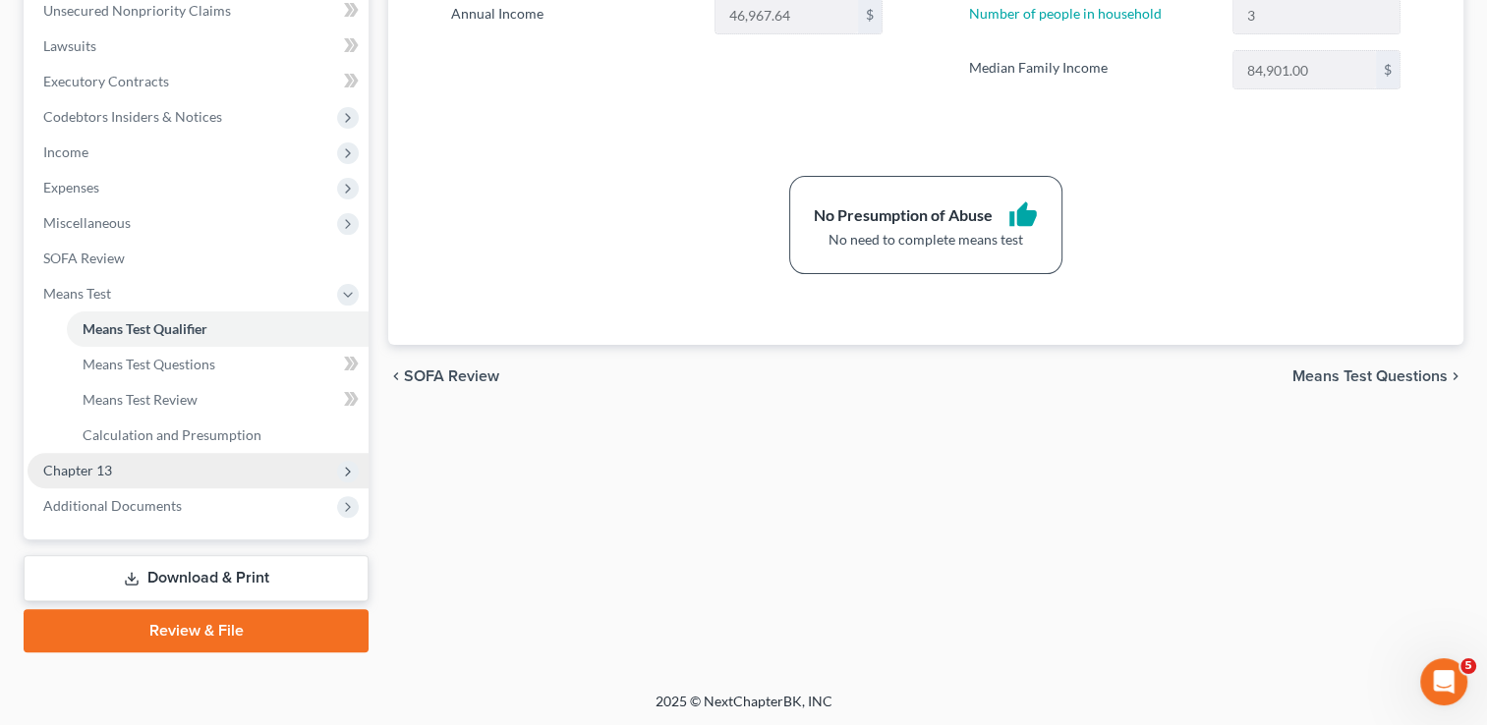
click at [145, 466] on span "Chapter 13" at bounding box center [198, 470] width 341 height 35
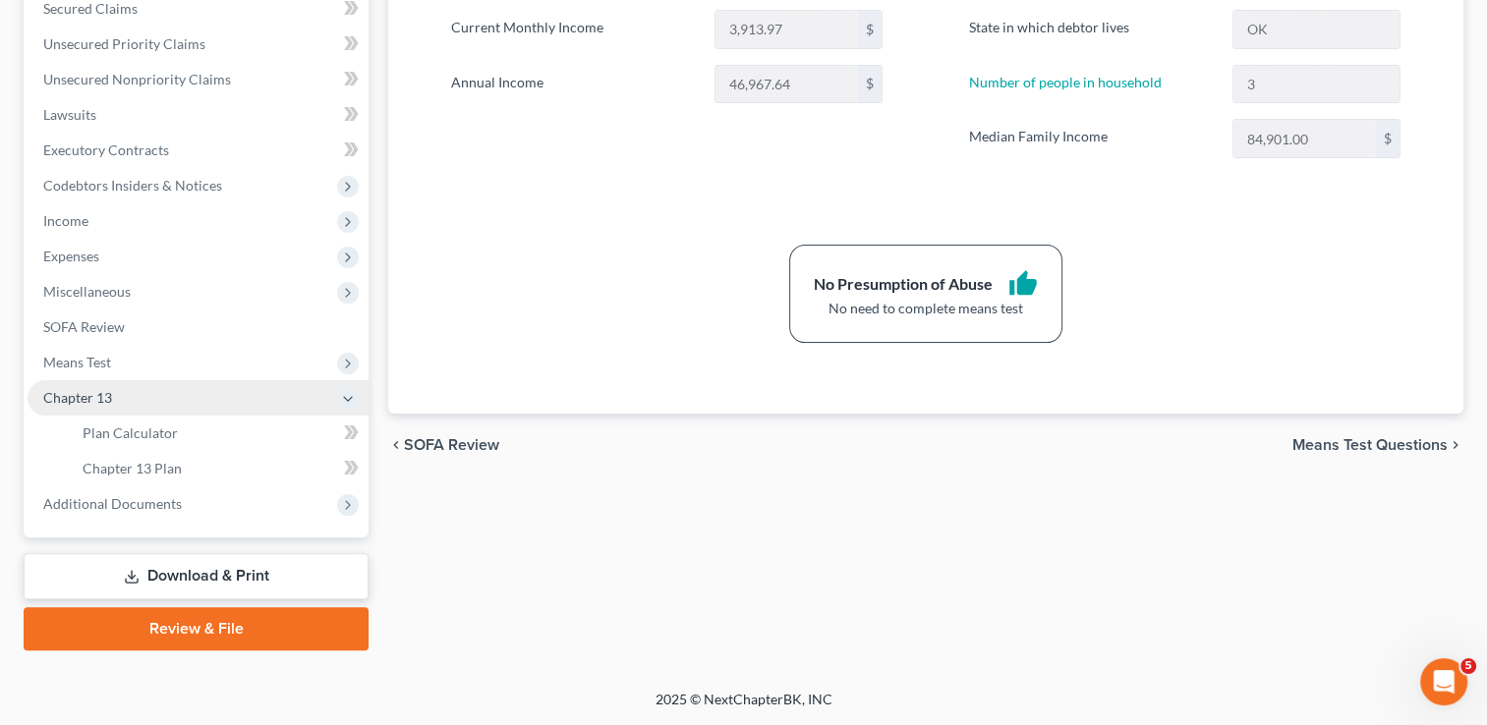
scroll to position [424, 0]
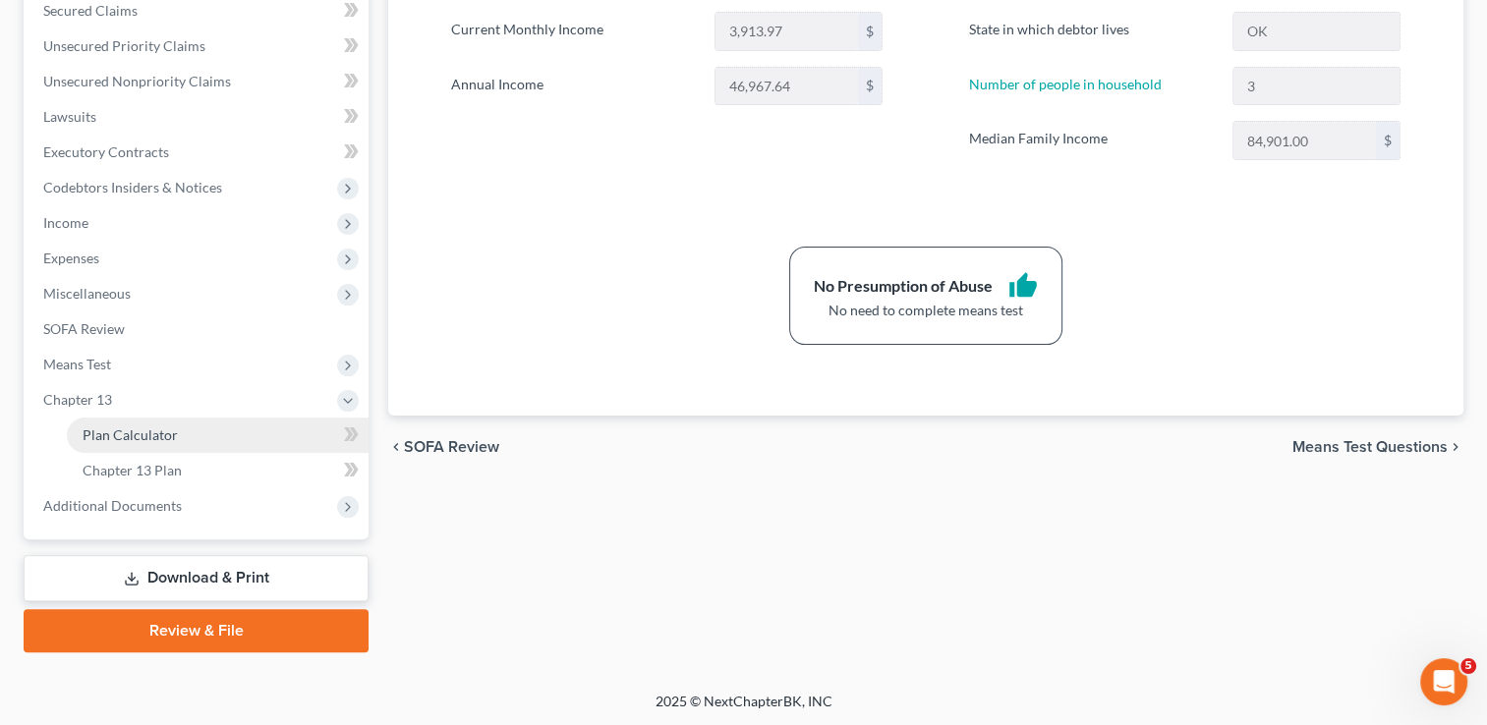
click at [173, 439] on span "Plan Calculator" at bounding box center [130, 435] width 95 height 17
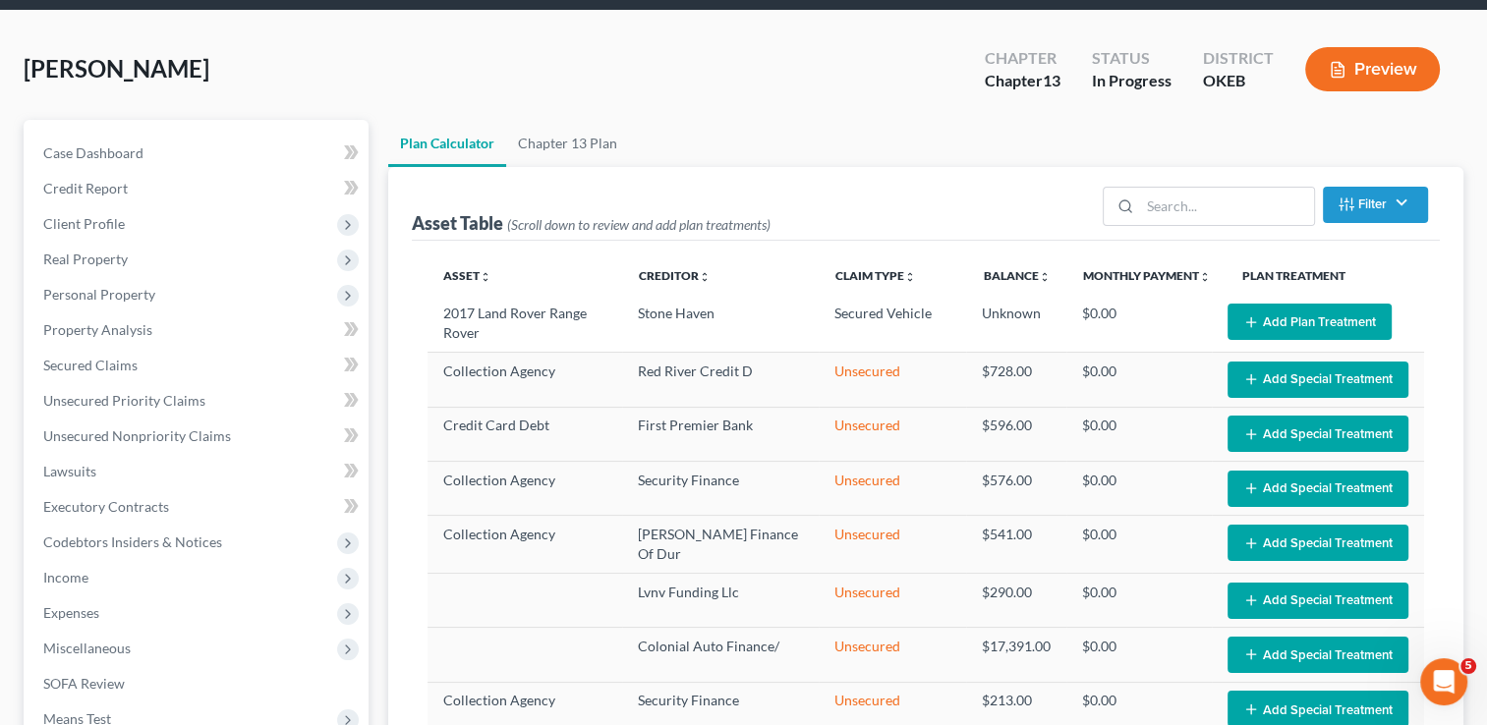
select select "35"
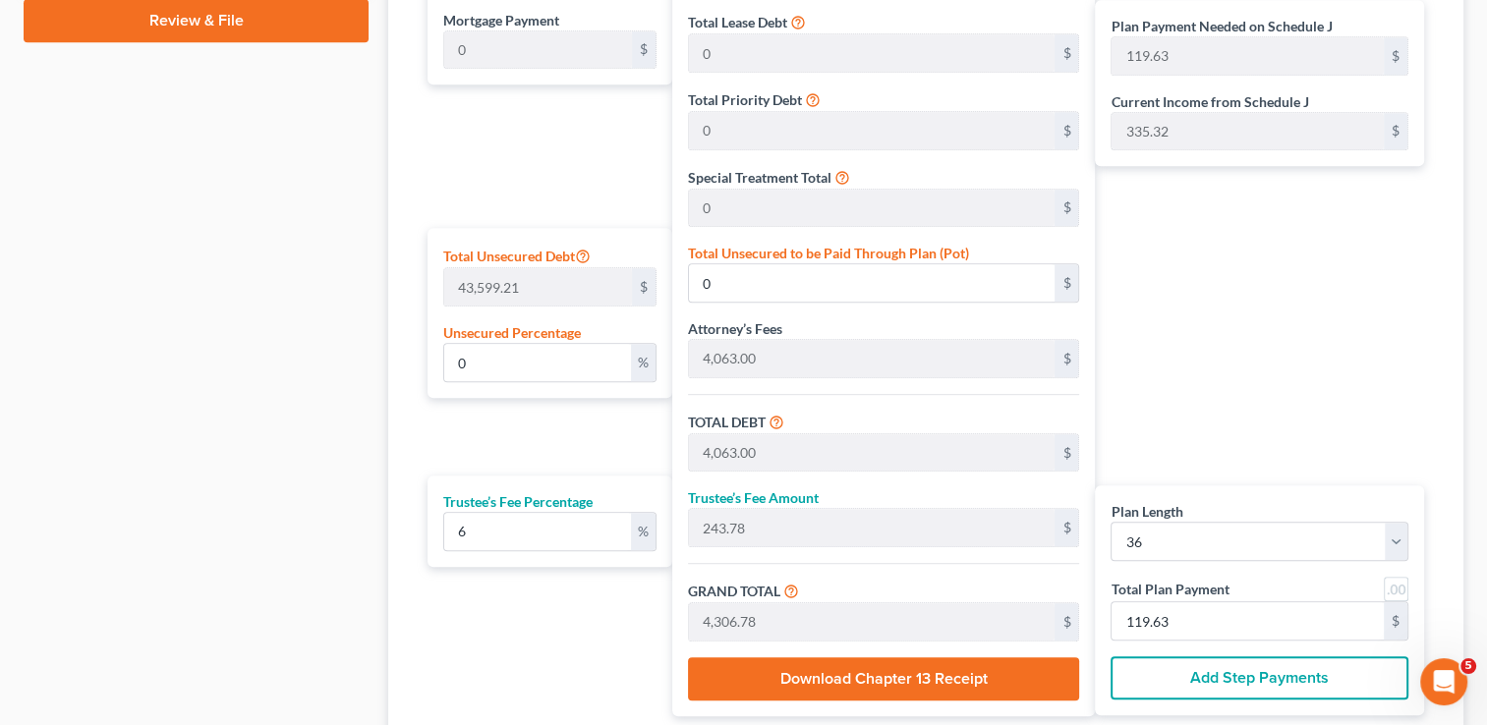
scroll to position [1081, 0]
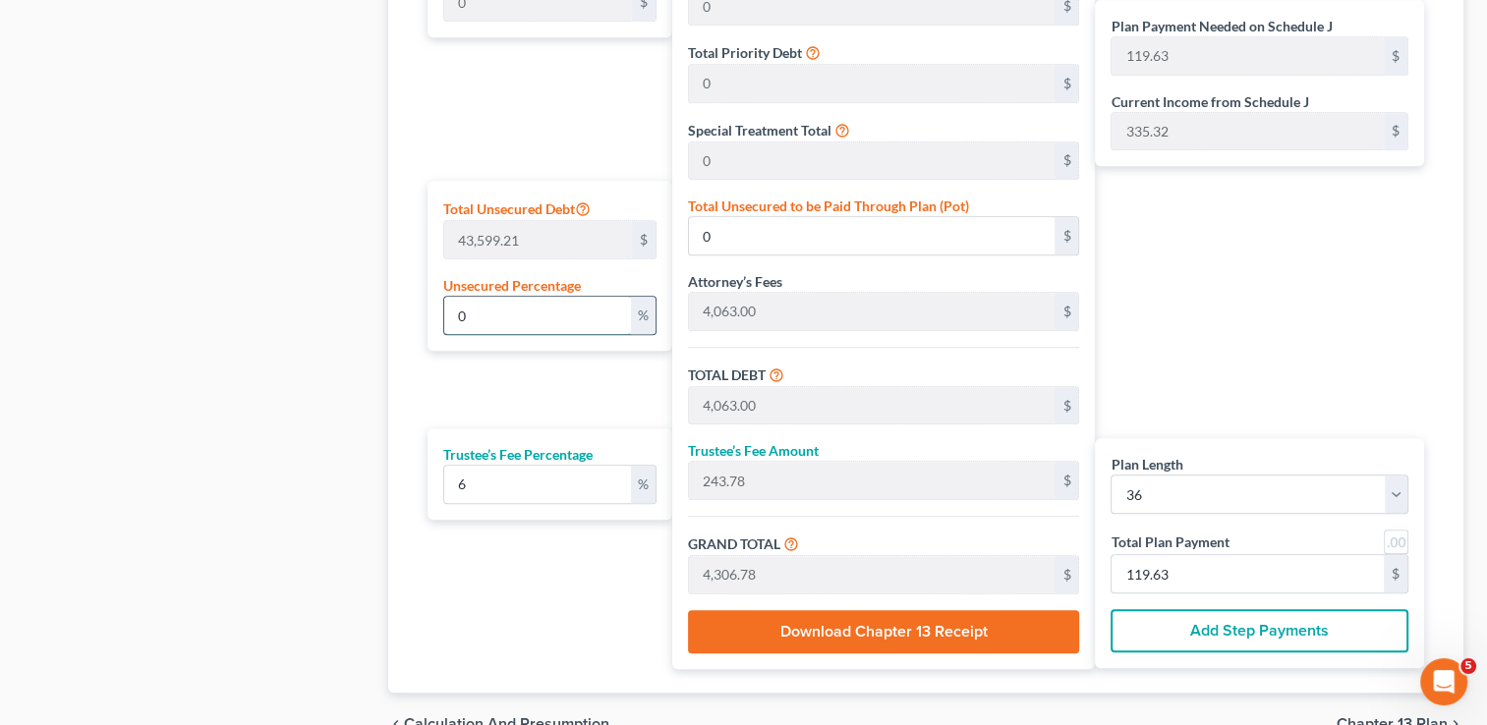
click at [484, 316] on input "0" at bounding box center [537, 315] width 186 height 37
type input "1"
type input "435.99"
type input "4,498.99"
type input "269.93"
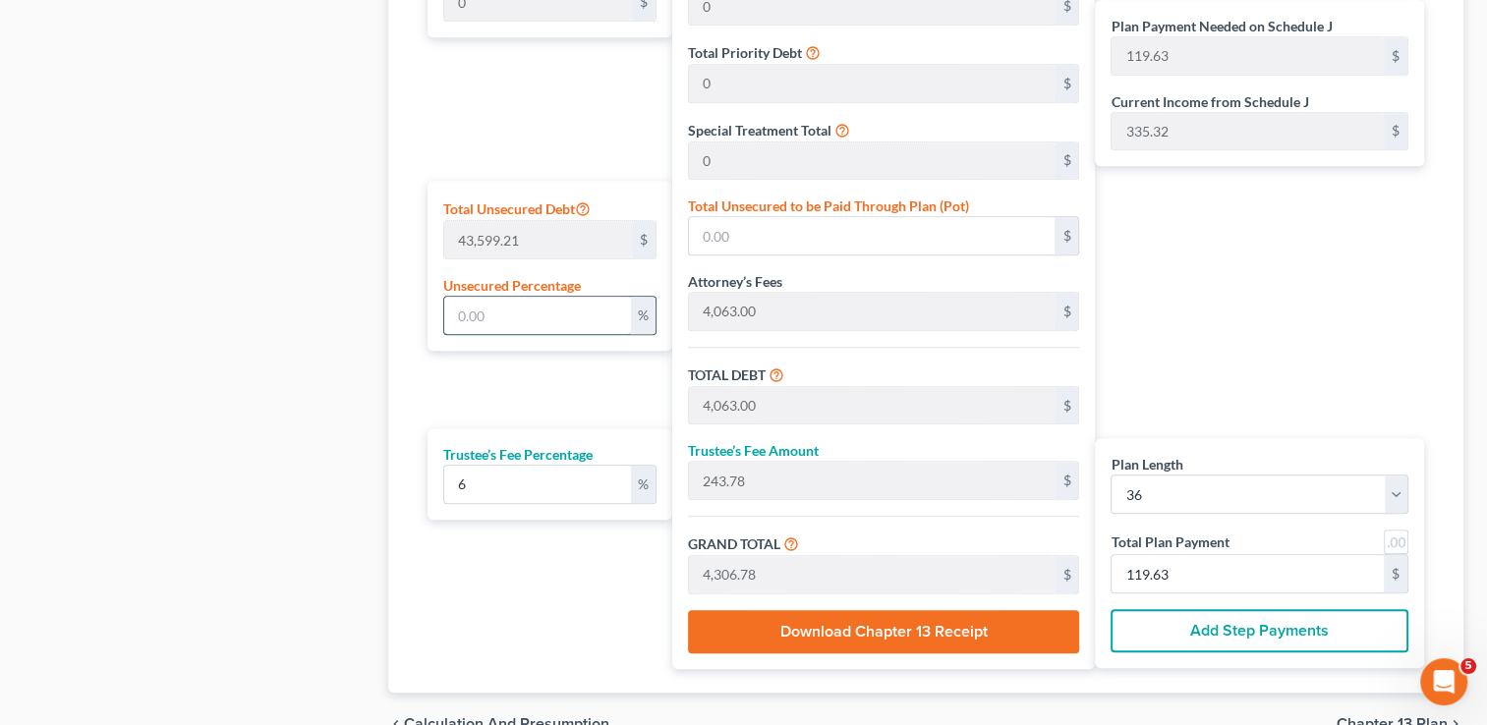
type input "4,768.93"
type input "132.47"
type input "10"
type input "4,359.92"
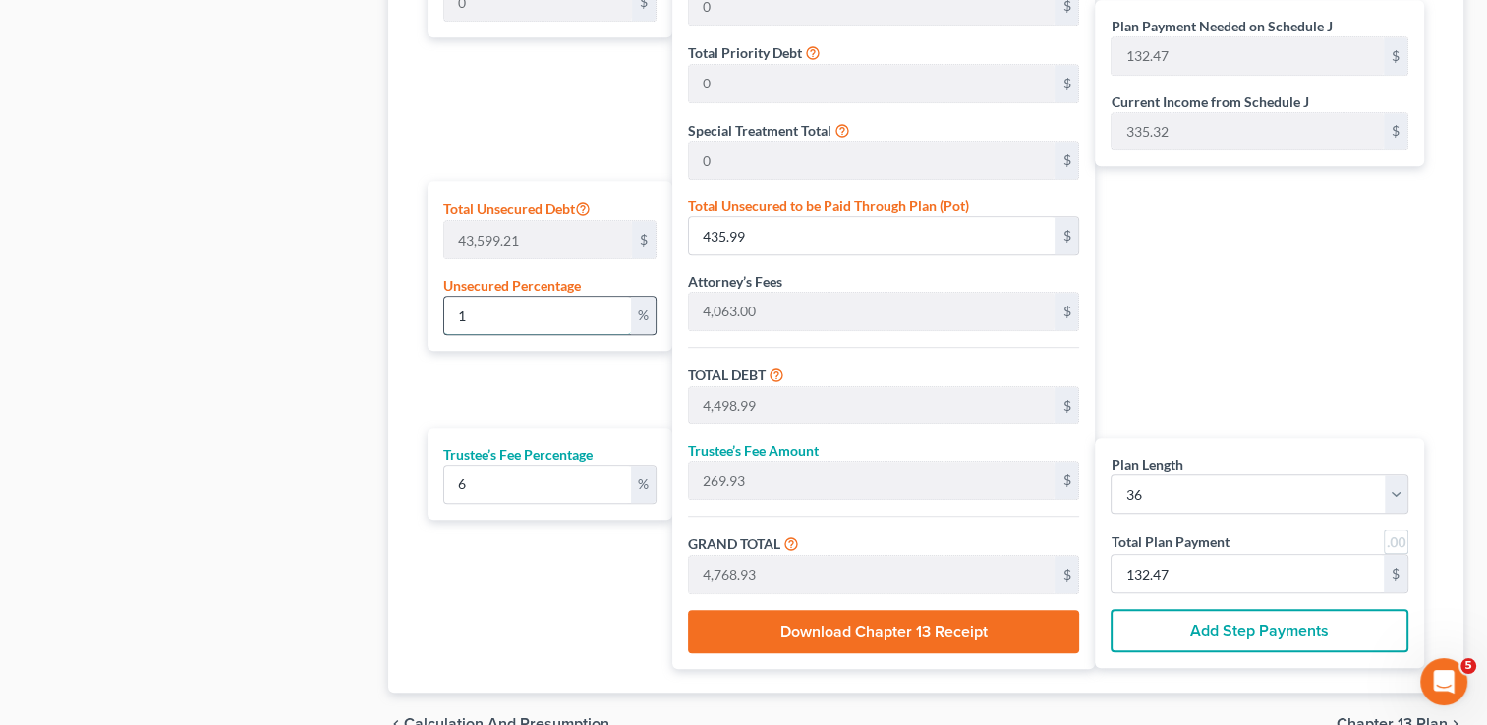
type input "8,422.92"
type input "505.37"
type input "8,928.29"
type input "248.00"
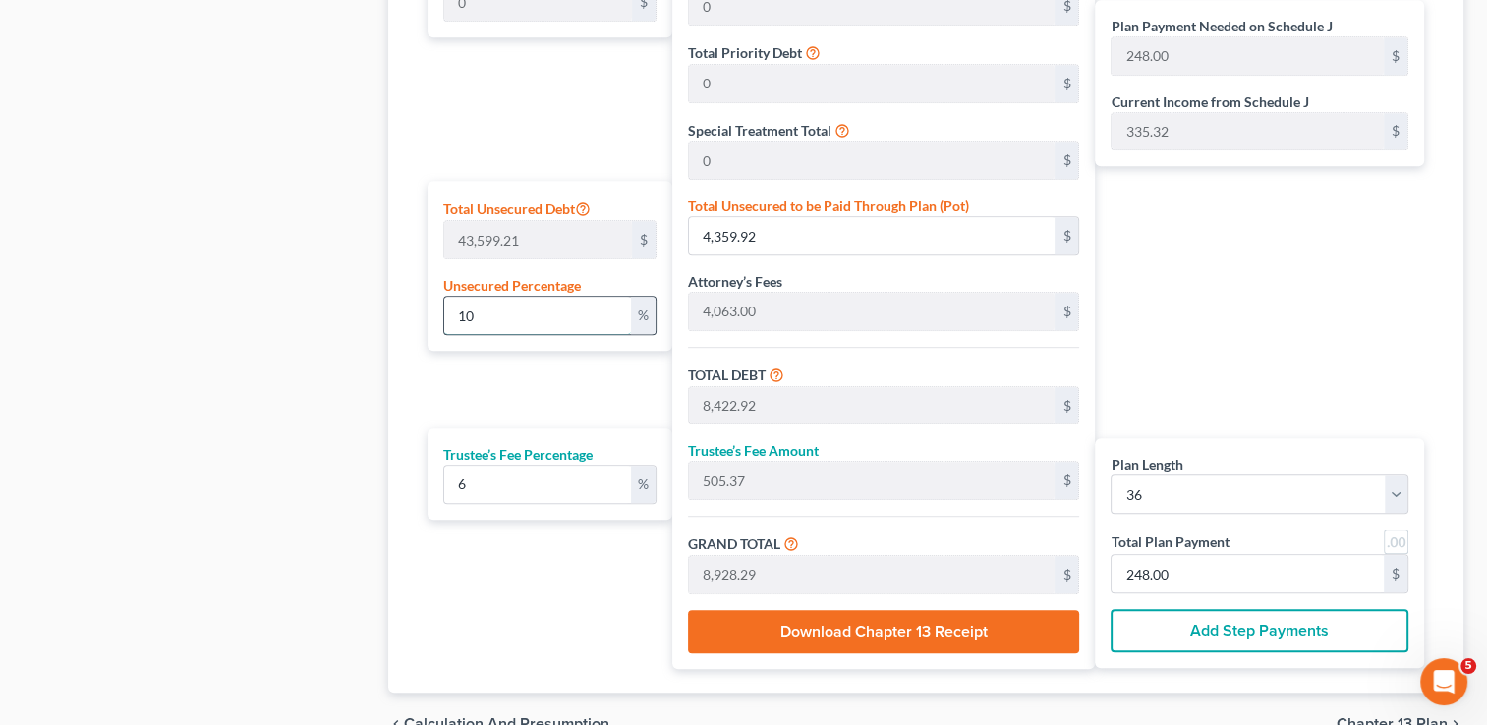
type input "100"
type input "43,599.21"
type input "47,662.21"
type input "2,859.73"
type input "50,521.94"
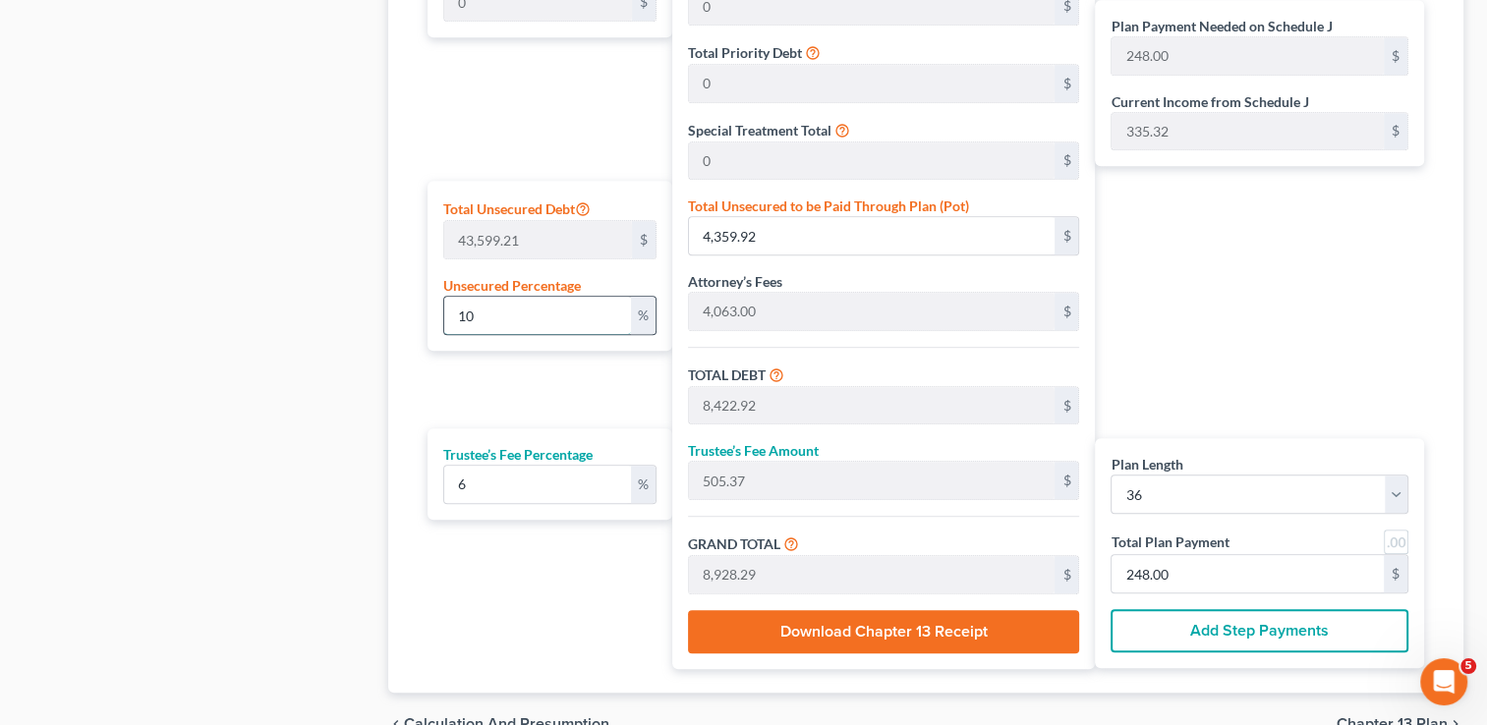
type input "1,403.38"
type input "10"
type input "4,359.92"
type input "8,422.92"
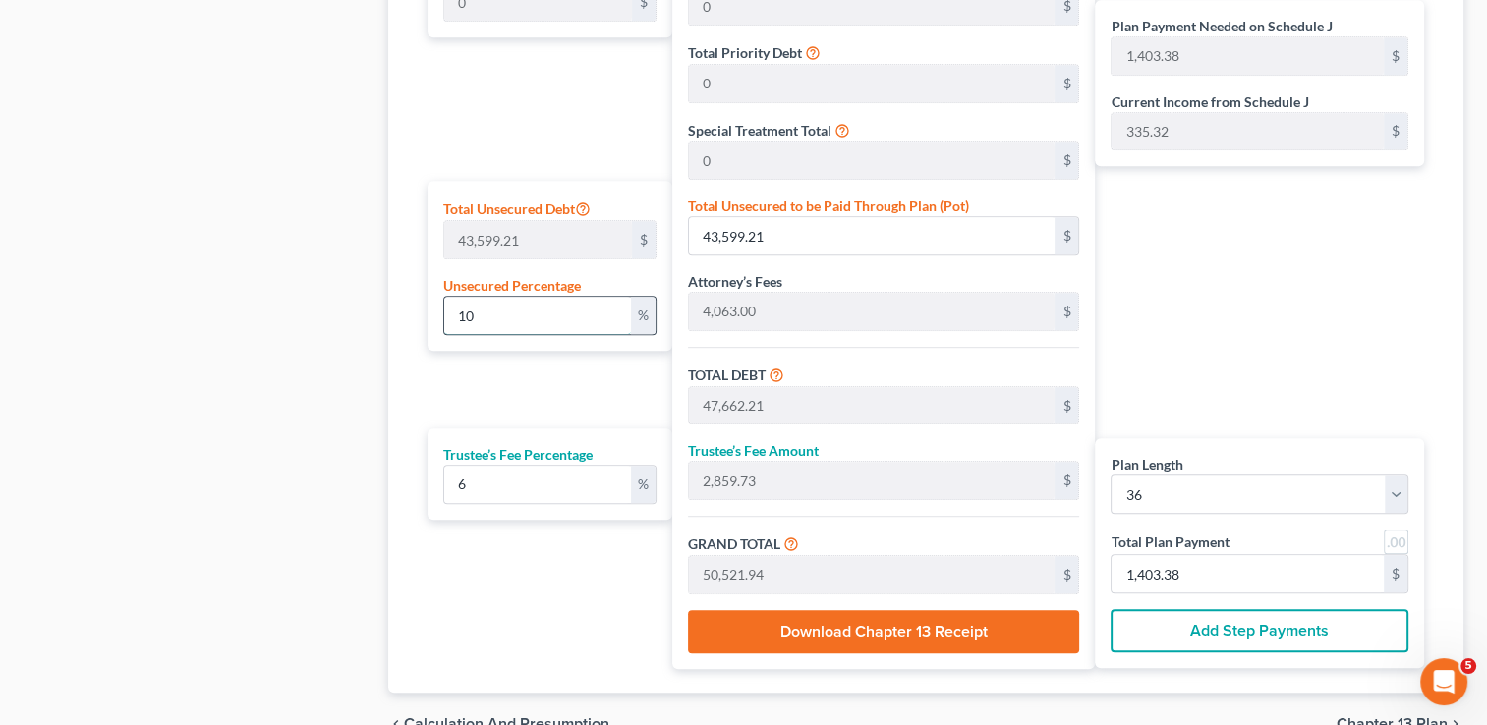
type input "505.37"
type input "8,928.29"
type input "248.00"
type input "1"
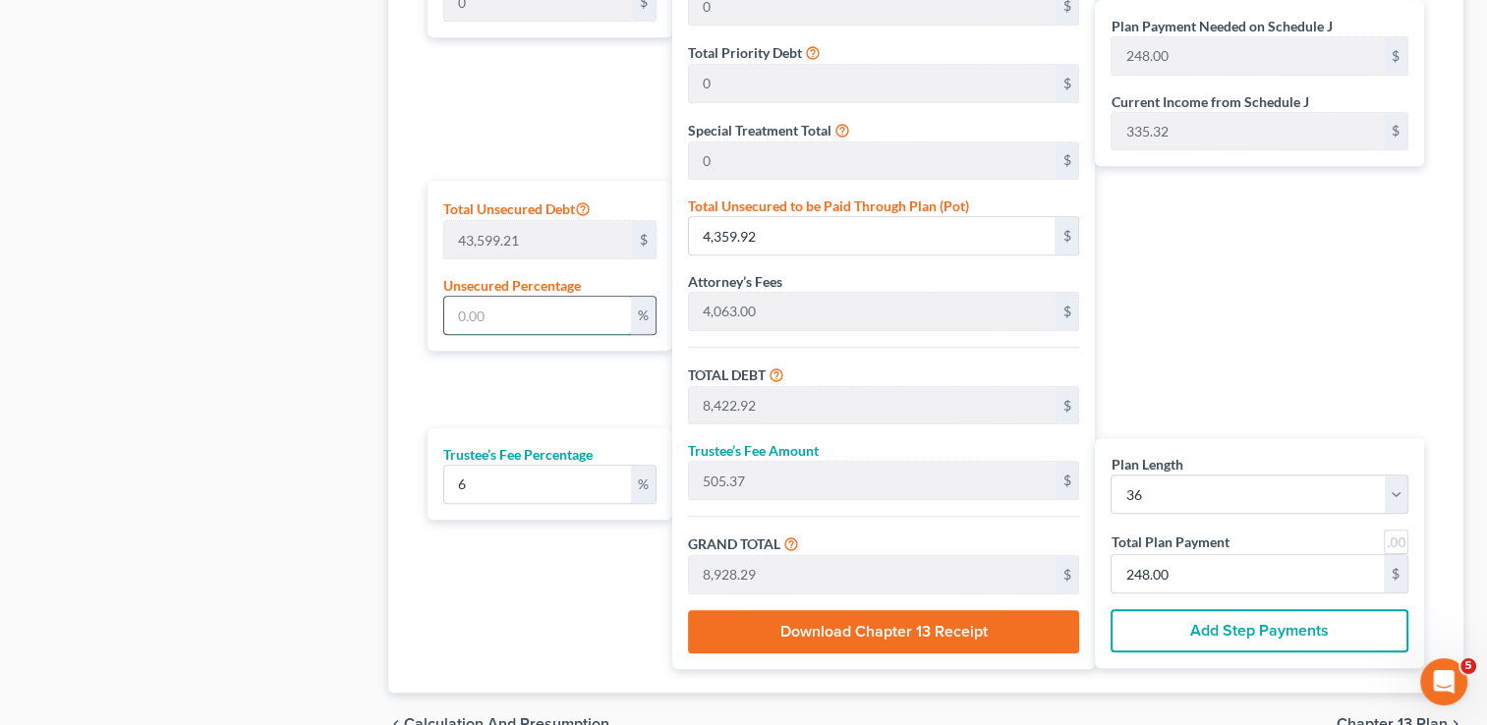
type input "4,063.00"
type input "243.78"
type input "4,306.78"
type input "119.63"
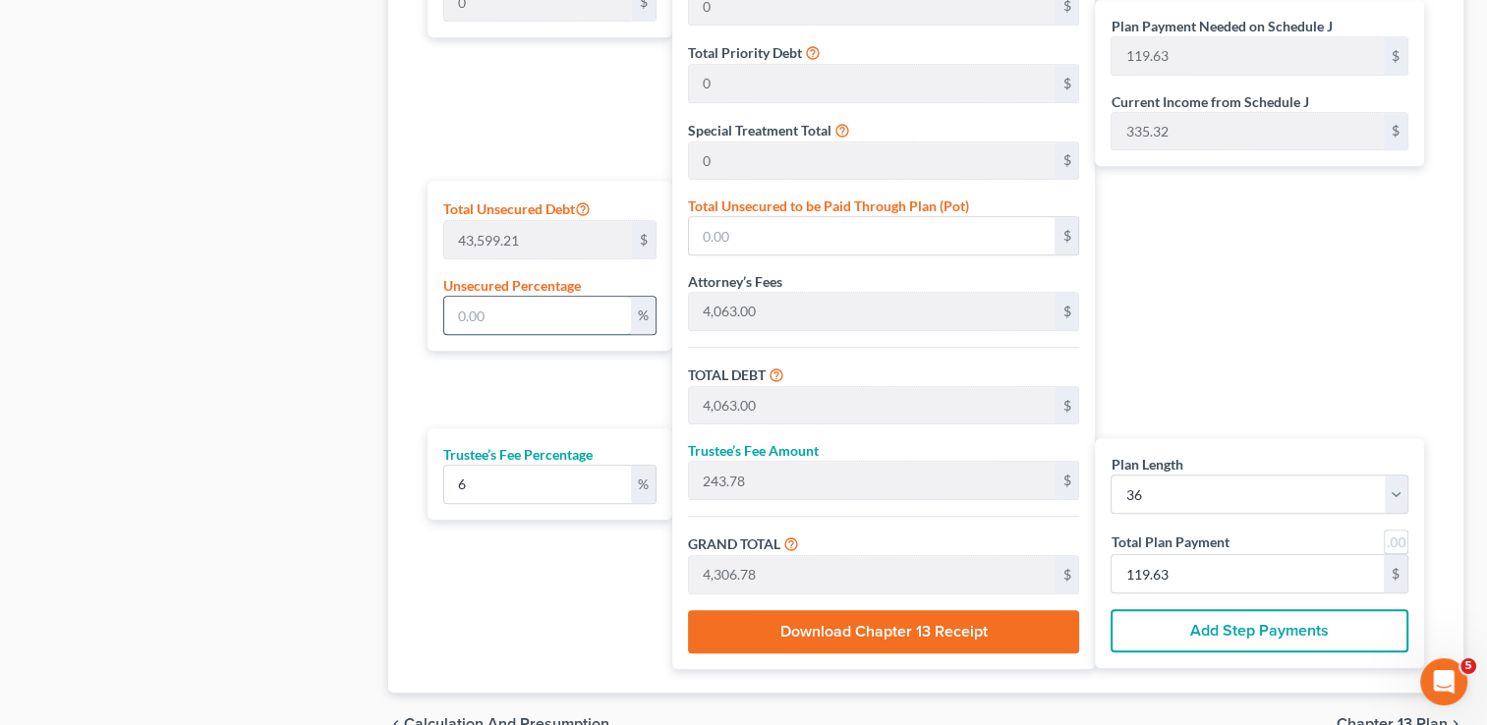
type input "0"
click at [599, 381] on div "Plan Length 1 2 3 4 5 6 7 8 9 10 11 12 13 14 15 16 17 18 19 20 21 22 23 24 25 2…" at bounding box center [545, 270] width 254 height 798
click at [484, 484] on input "6" at bounding box center [537, 484] width 186 height 37
click at [1186, 490] on select "1 2 3 4 5 6 7 8 9 10 11 12 13 14 15 16 17 18 19 20 21 22 23 24 25 26 27 28 29 3…" at bounding box center [1259, 494] width 298 height 39
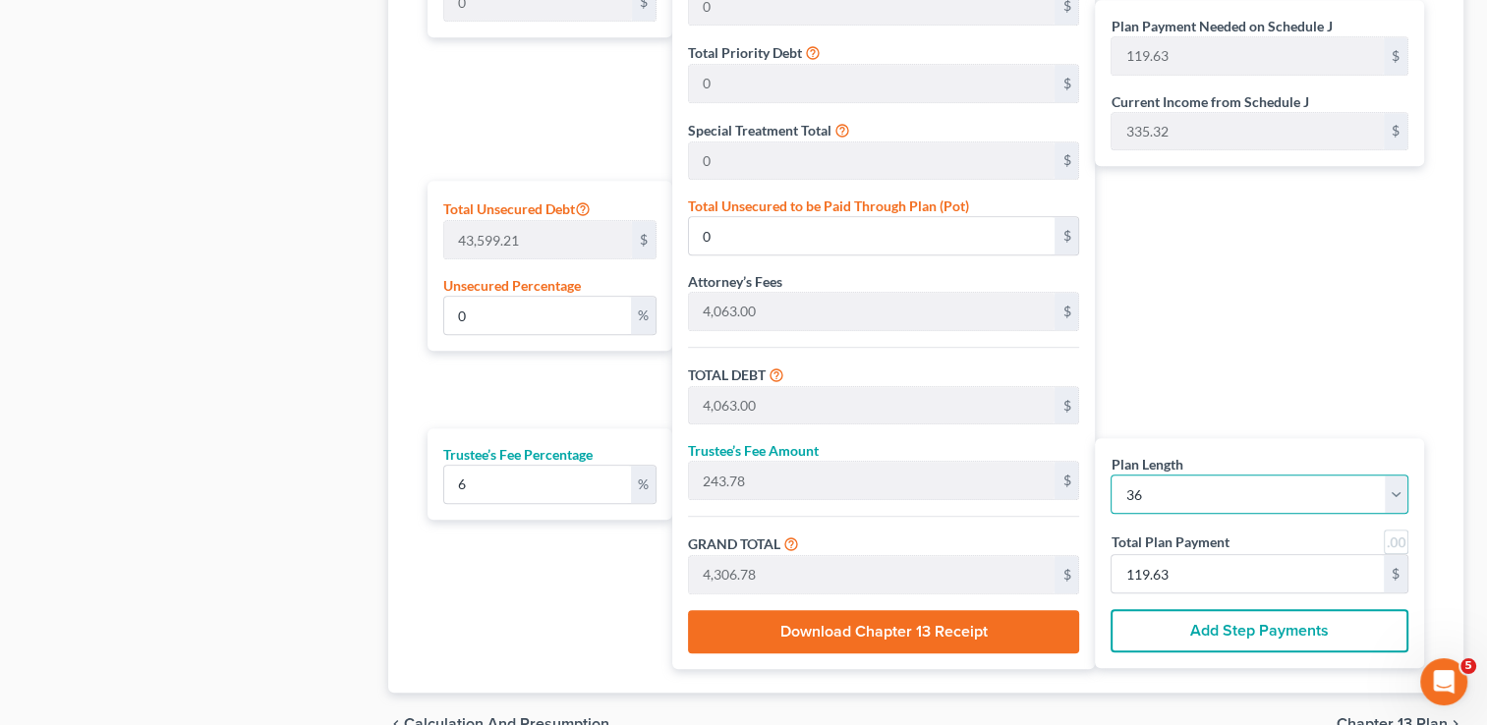
click at [1110, 475] on select "1 2 3 4 5 6 7 8 9 10 11 12 13 14 15 16 17 18 19 20 21 22 23 24 25 26 27 28 29 3…" at bounding box center [1259, 494] width 298 height 39
click at [1203, 493] on select "1 2 3 4 5 6 7 8 9 10 11 12 13 14 15 16 17 18 19 20 21 22 23 24 25 26 27 28 29 3…" at bounding box center [1259, 494] width 298 height 39
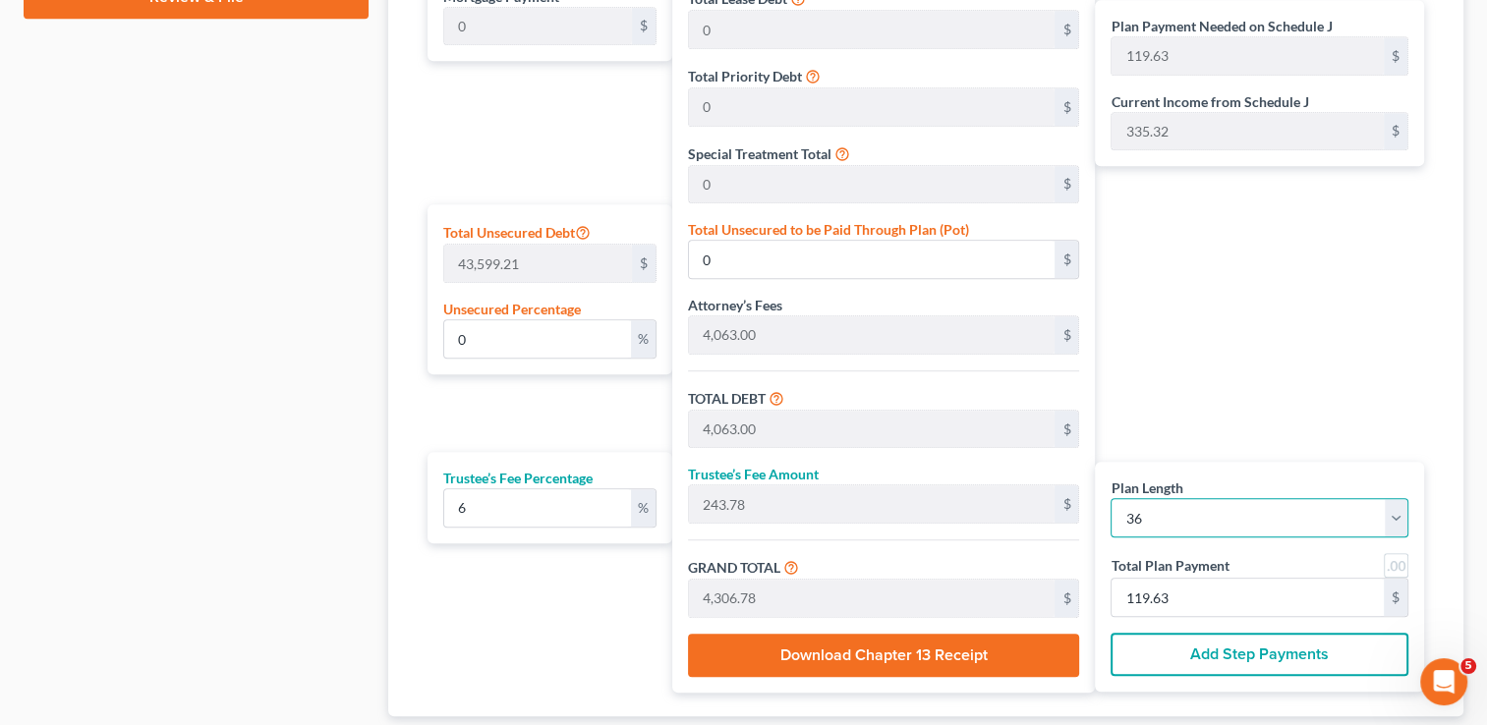
scroll to position [1183, 0]
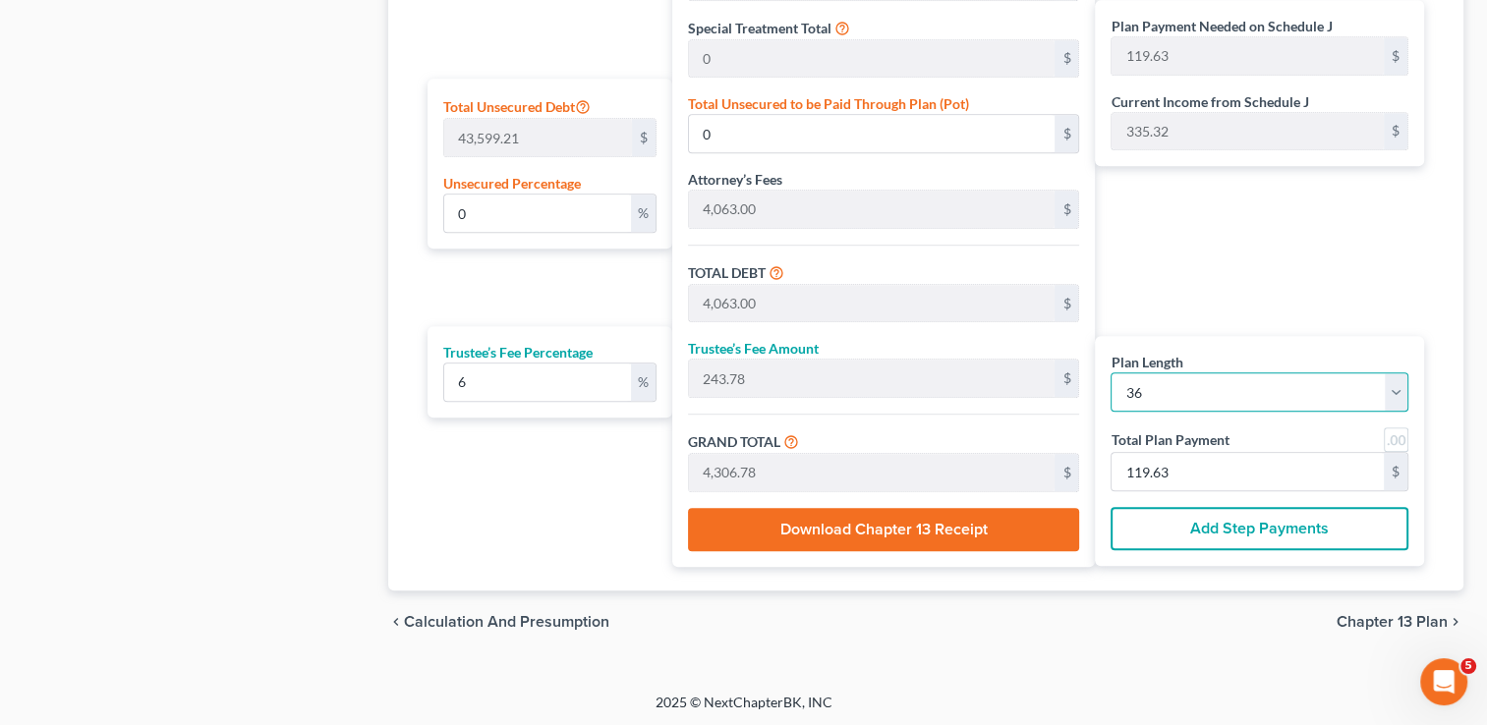
click at [1242, 397] on select "1 2 3 4 5 6 7 8 9 10 11 12 13 14 15 16 17 18 19 20 21 22 23 24 25 26 27 28 29 3…" at bounding box center [1259, 391] width 298 height 39
click at [1107, 603] on div "chevron_left Calculation and Presumption Chapter 13 Plan chevron_right" at bounding box center [925, 622] width 1075 height 63
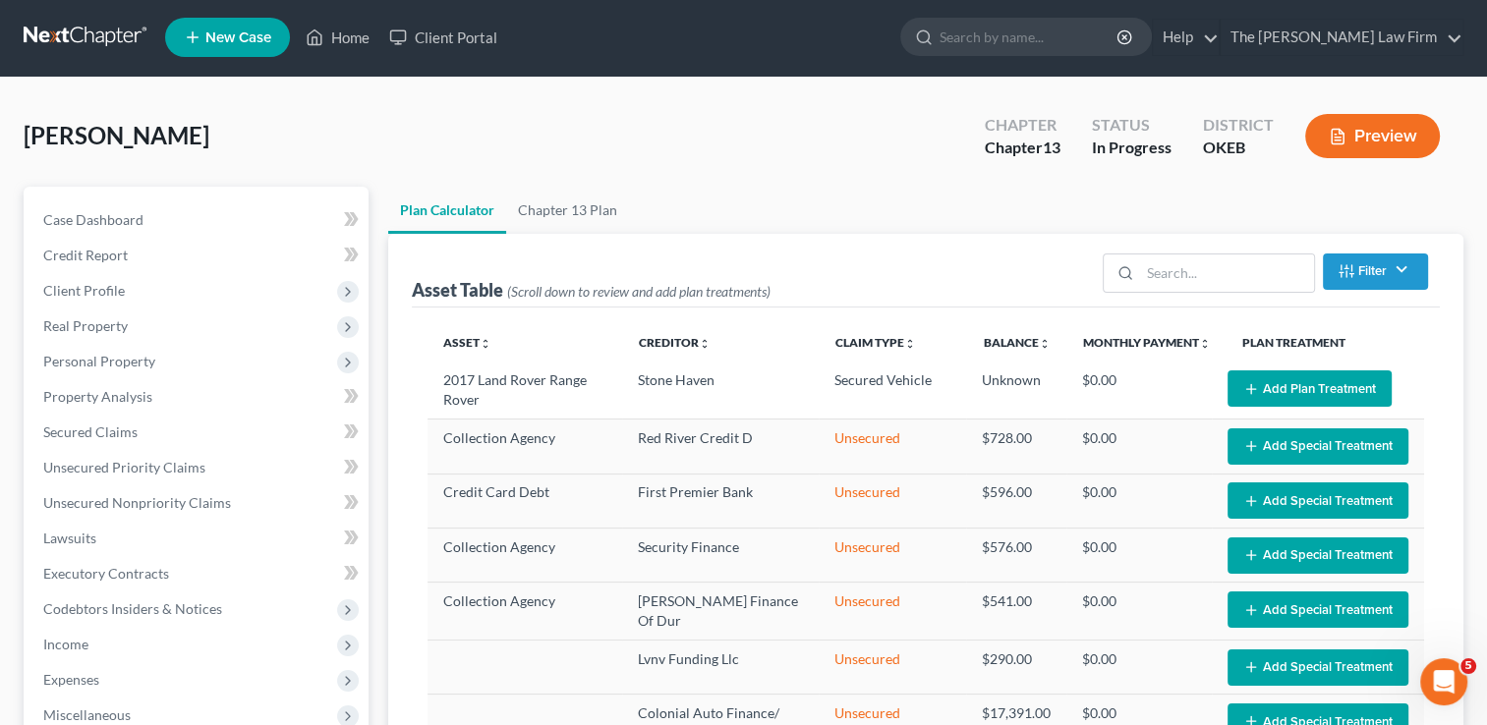
scroll to position [0, 0]
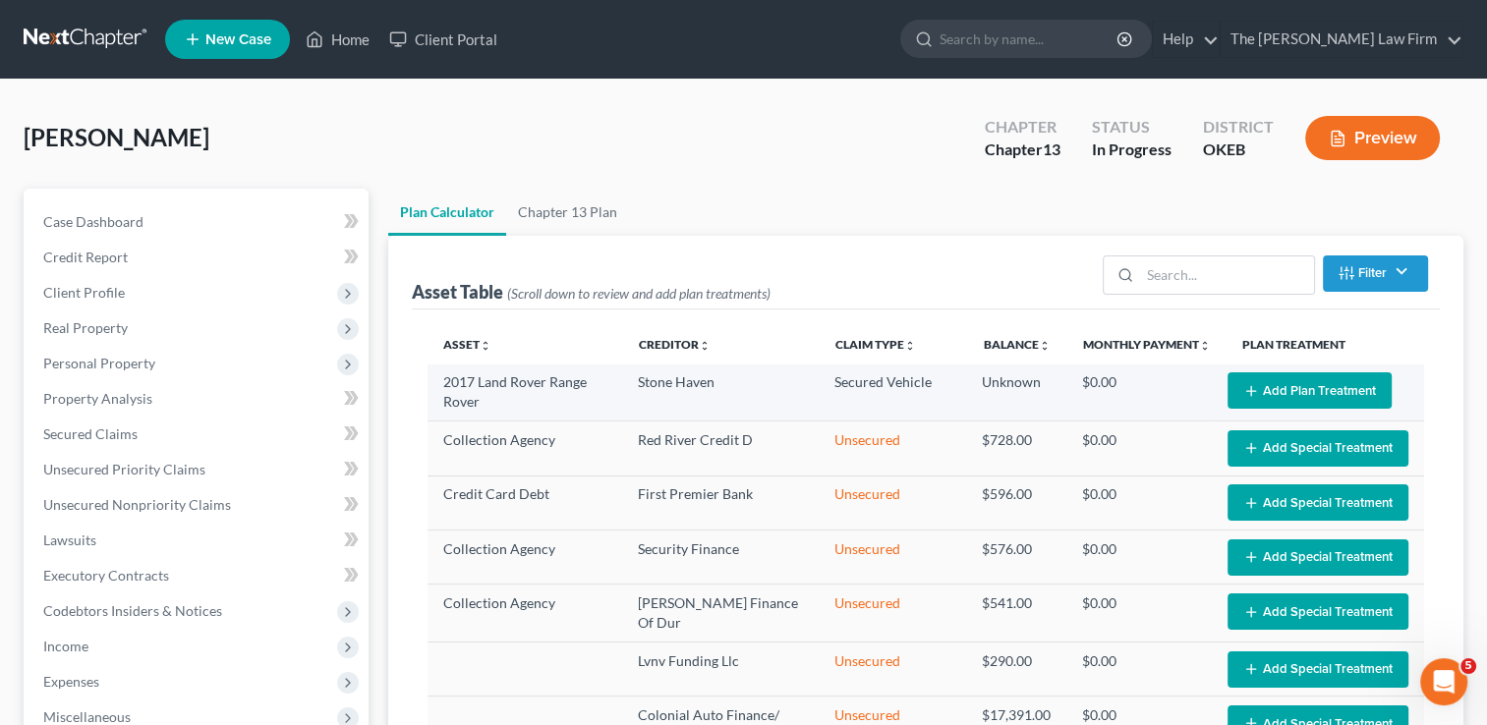
click at [1274, 391] on button "Add Plan Treatment" at bounding box center [1309, 390] width 164 height 36
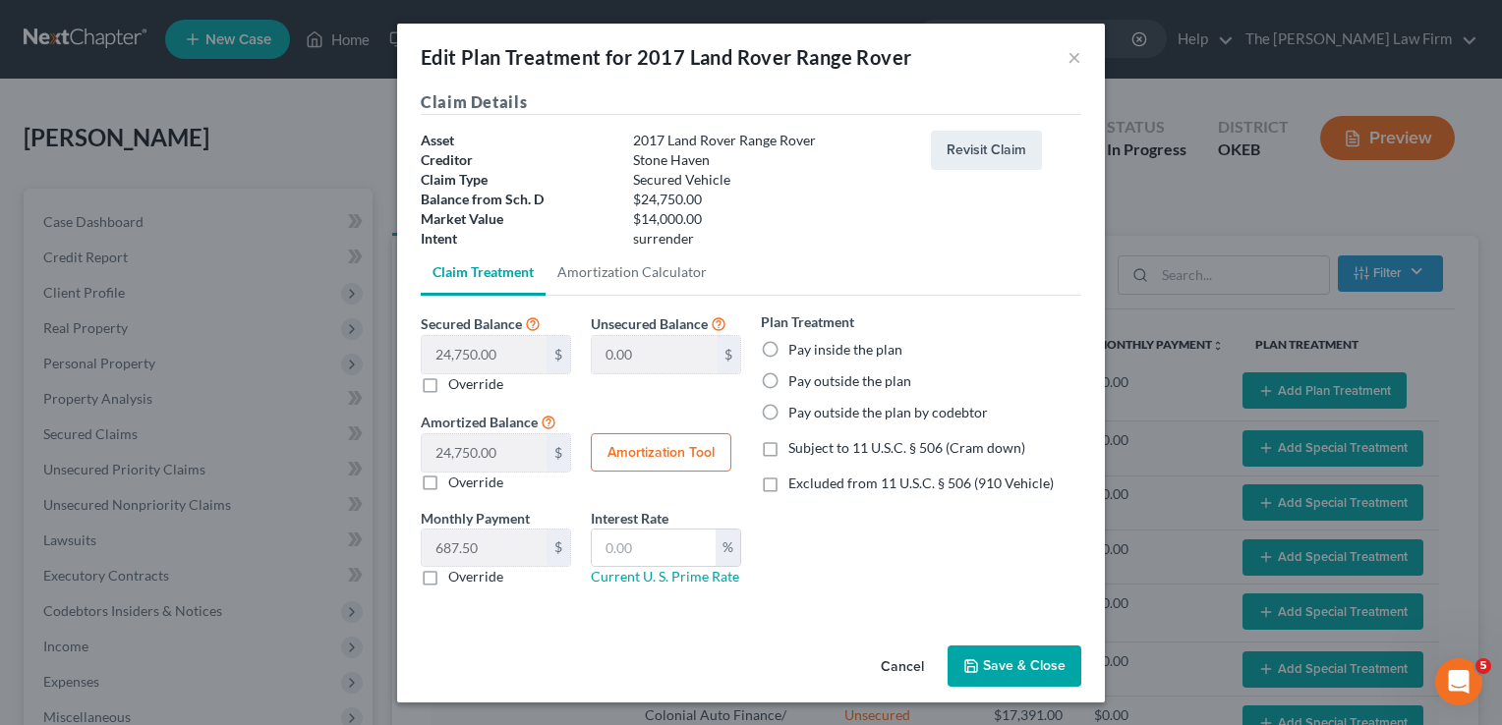
click at [1018, 665] on button "Save & Close" at bounding box center [1014, 666] width 134 height 41
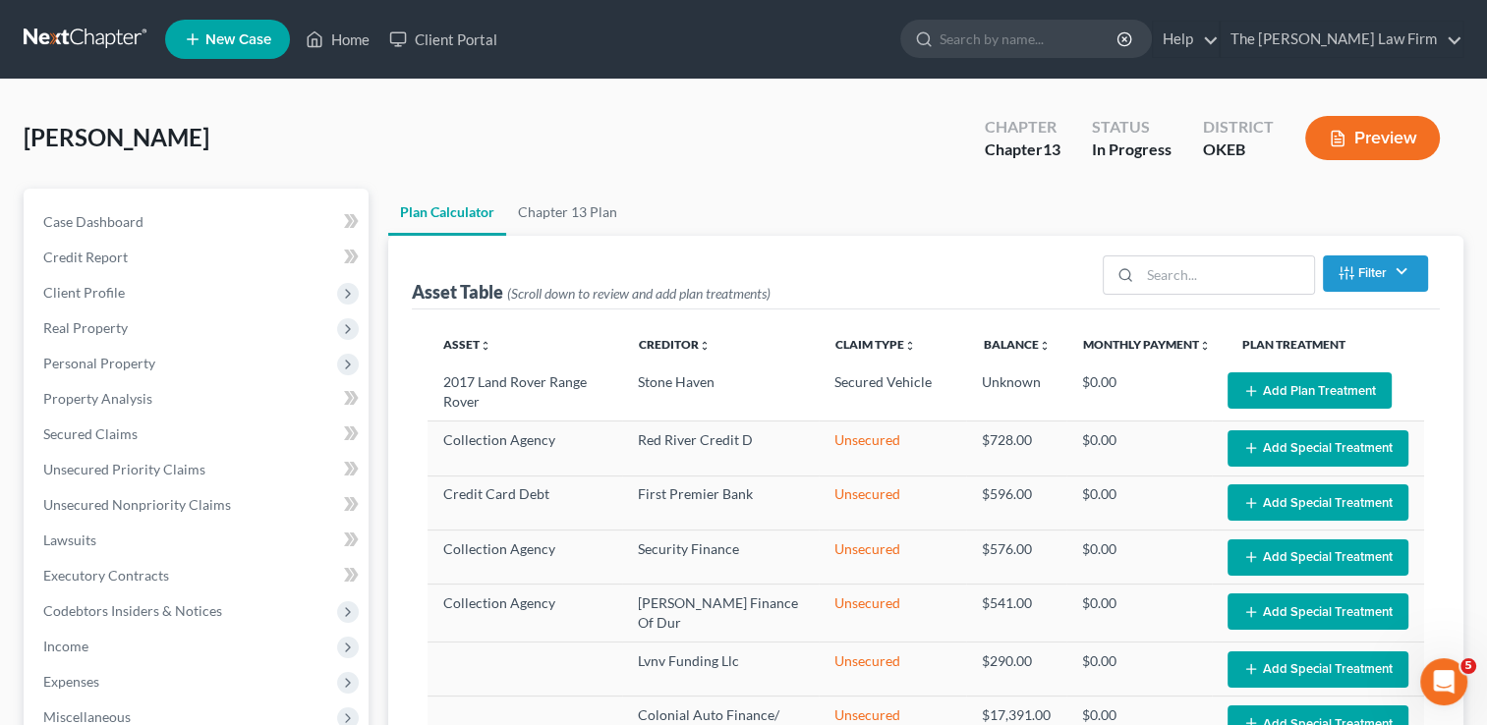
select select "35"
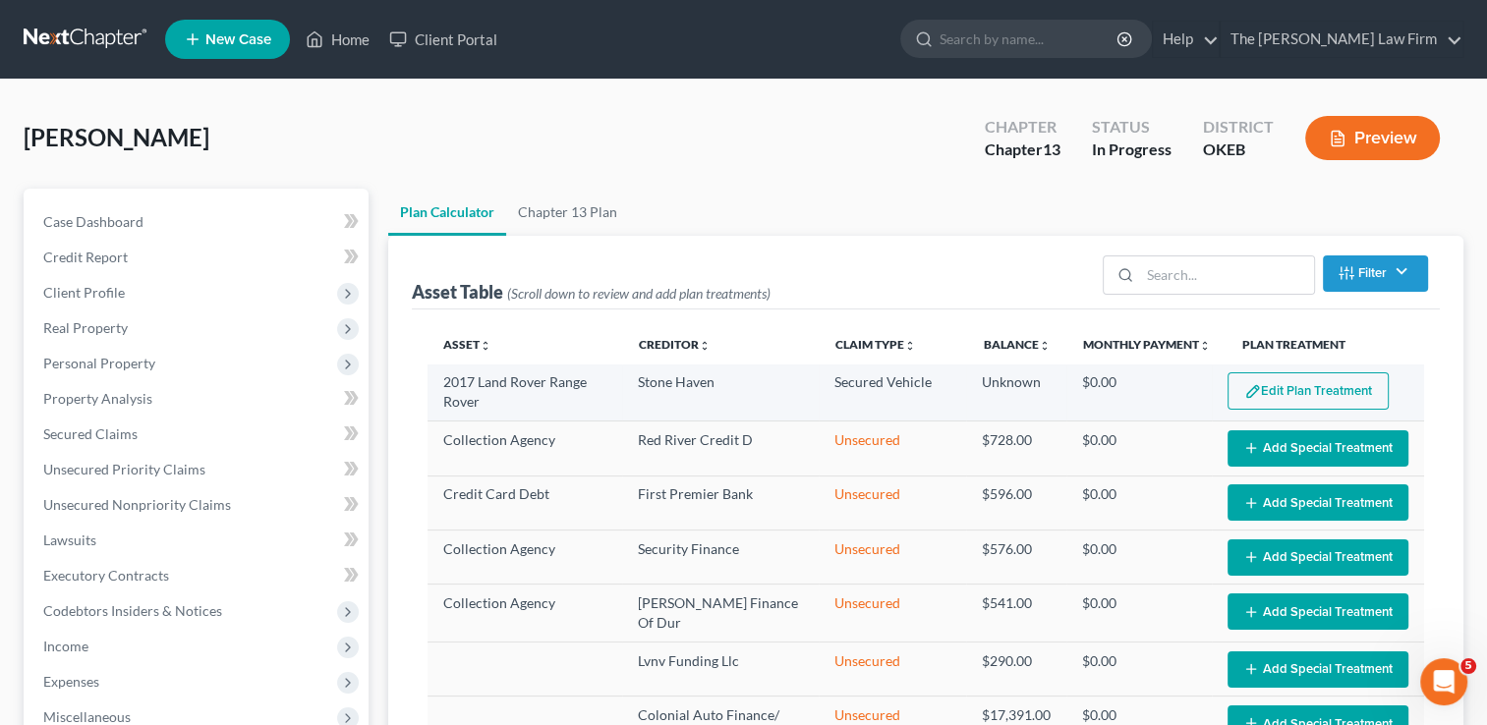
click at [1280, 383] on button "Edit Plan Treatment" at bounding box center [1307, 390] width 161 height 37
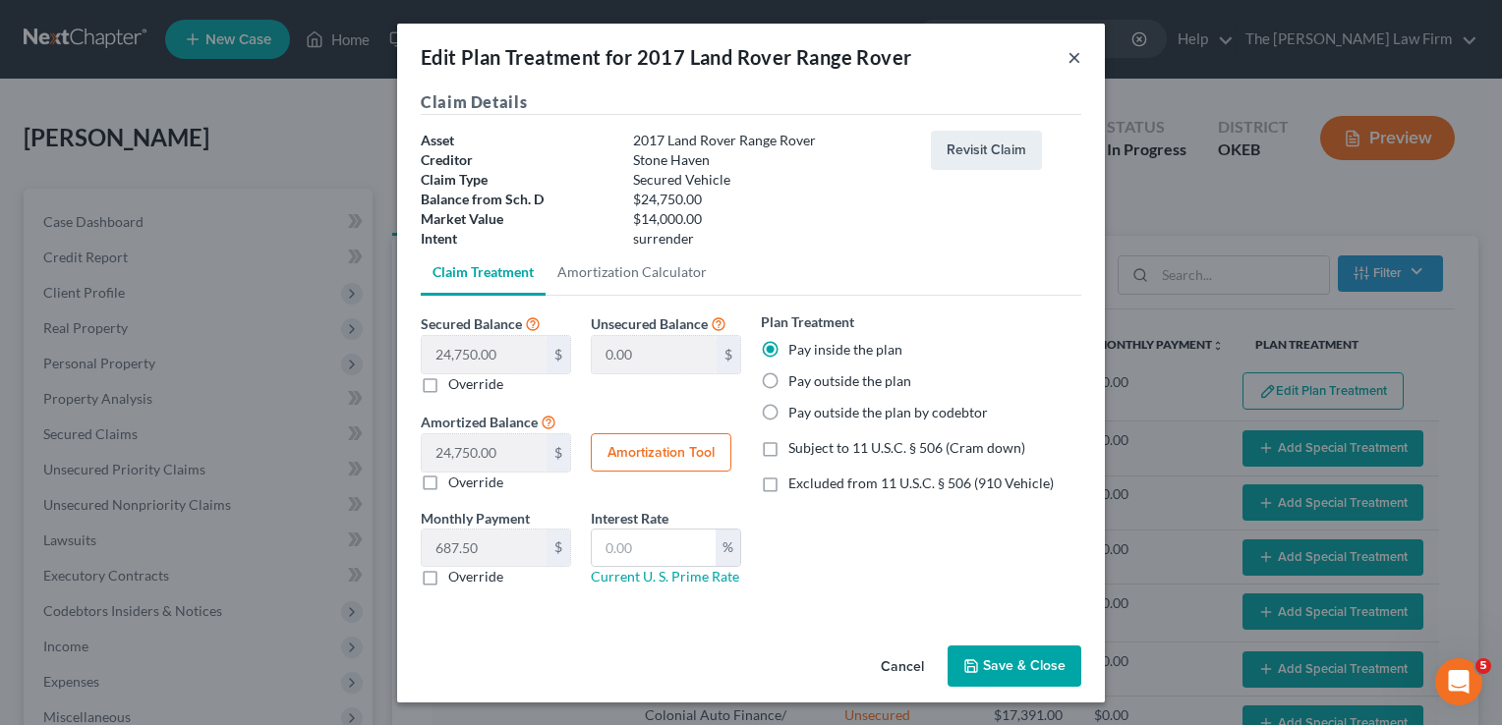
click at [1073, 57] on button "×" at bounding box center [1074, 57] width 14 height 24
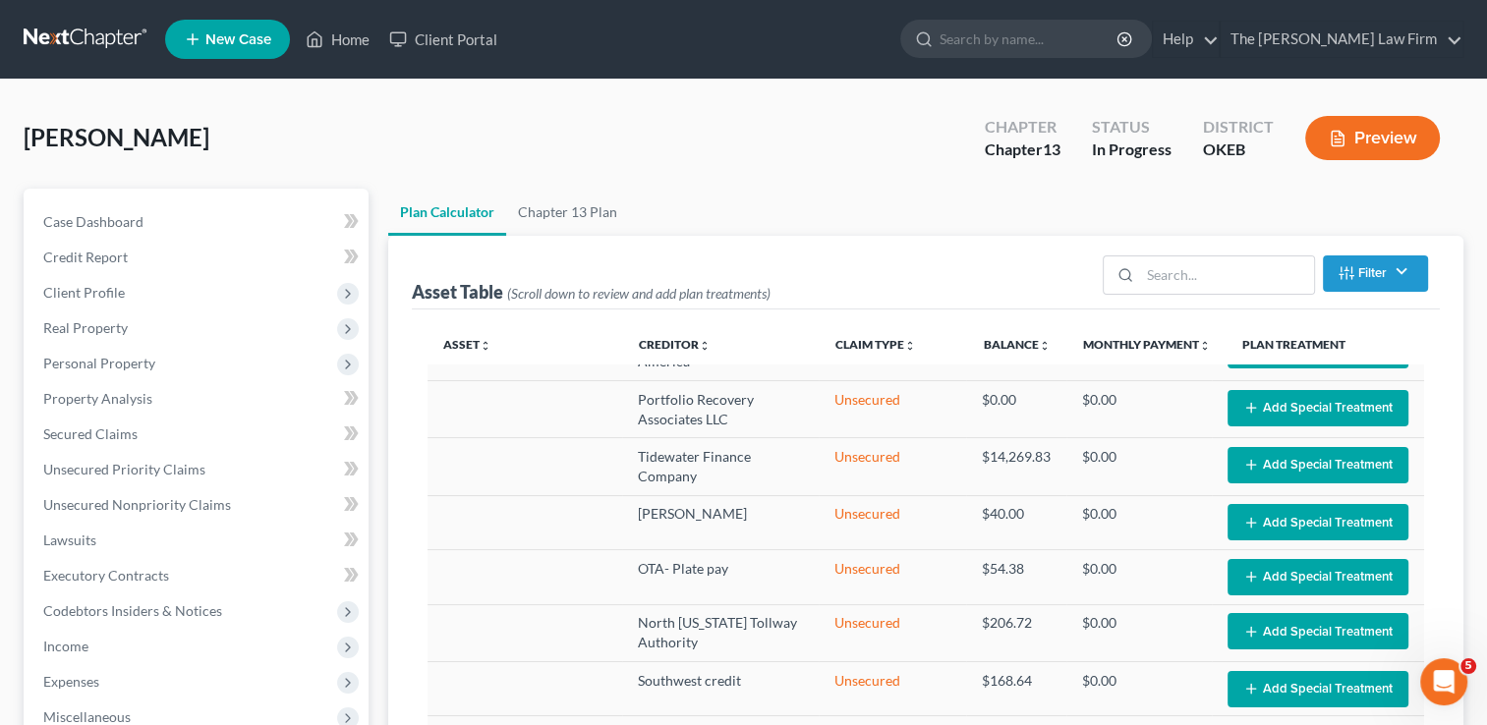
click at [81, 35] on link at bounding box center [87, 39] width 126 height 35
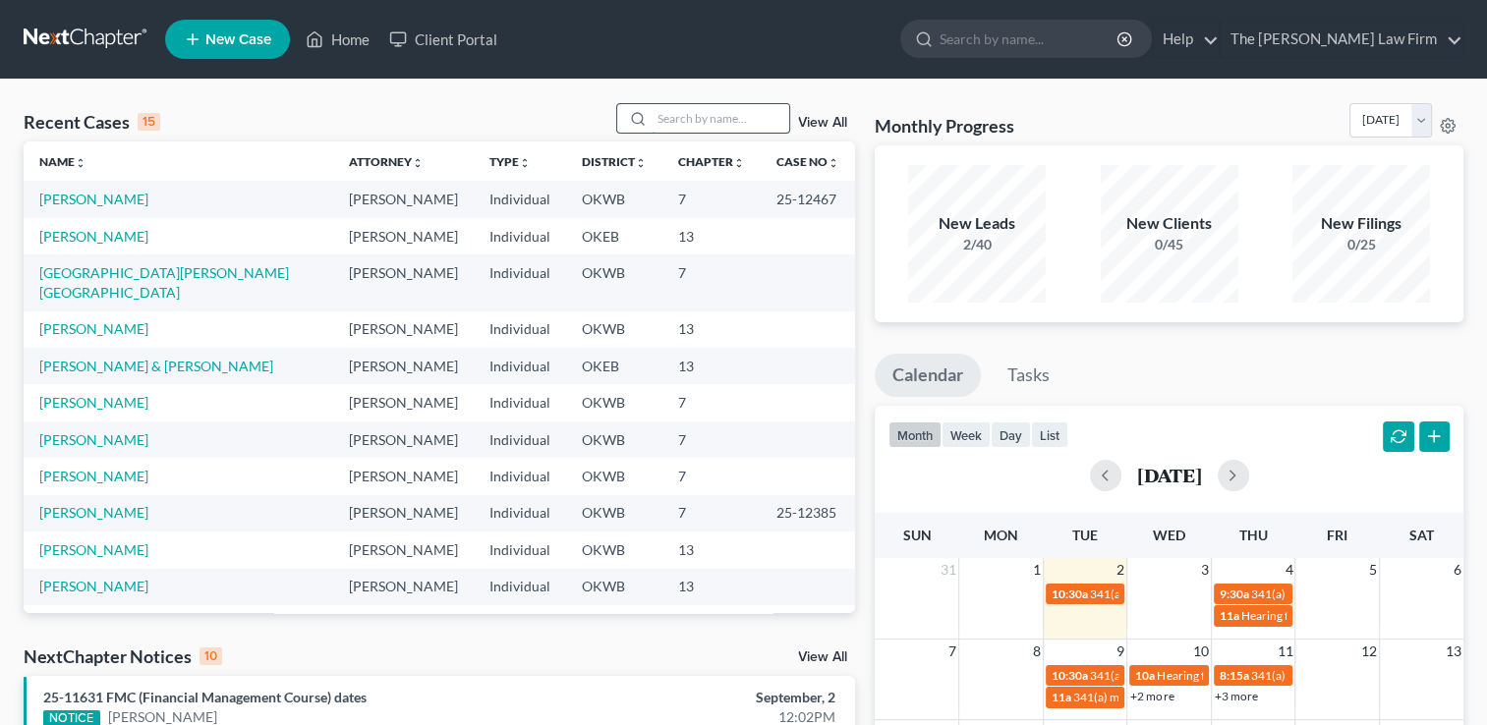
click at [732, 121] on input "search" at bounding box center [721, 118] width 138 height 28
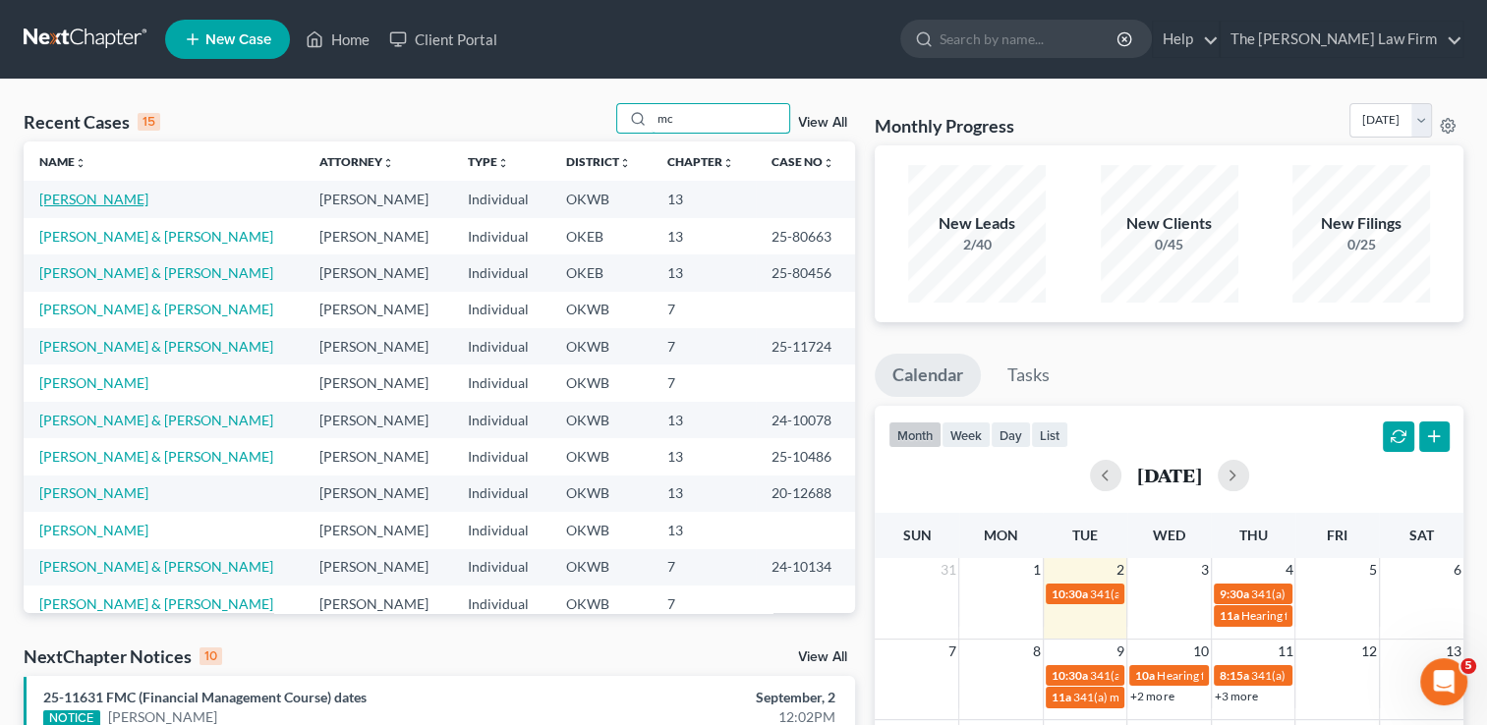
type input "mc"
click at [123, 201] on link "[PERSON_NAME]" at bounding box center [93, 199] width 109 height 17
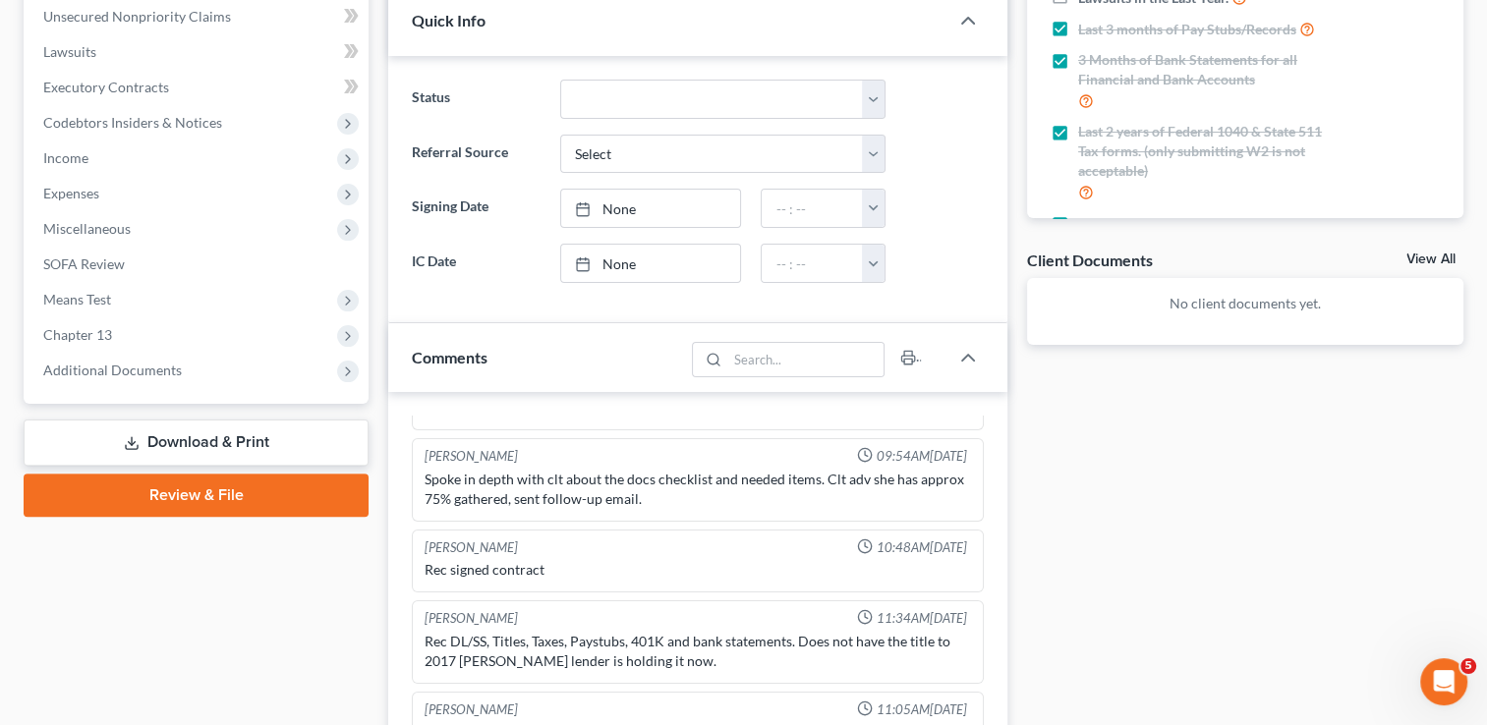
scroll to position [491, 0]
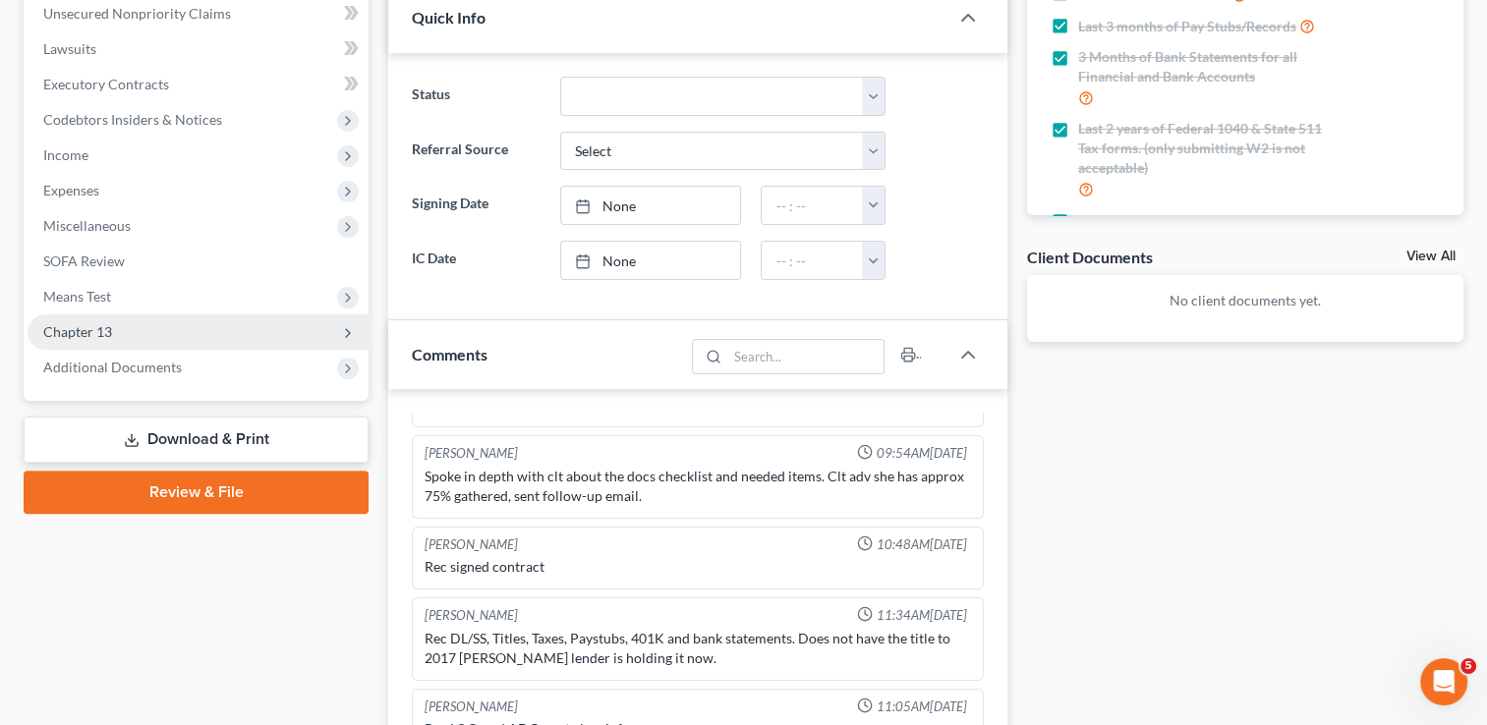
click at [115, 328] on span "Chapter 13" at bounding box center [198, 331] width 341 height 35
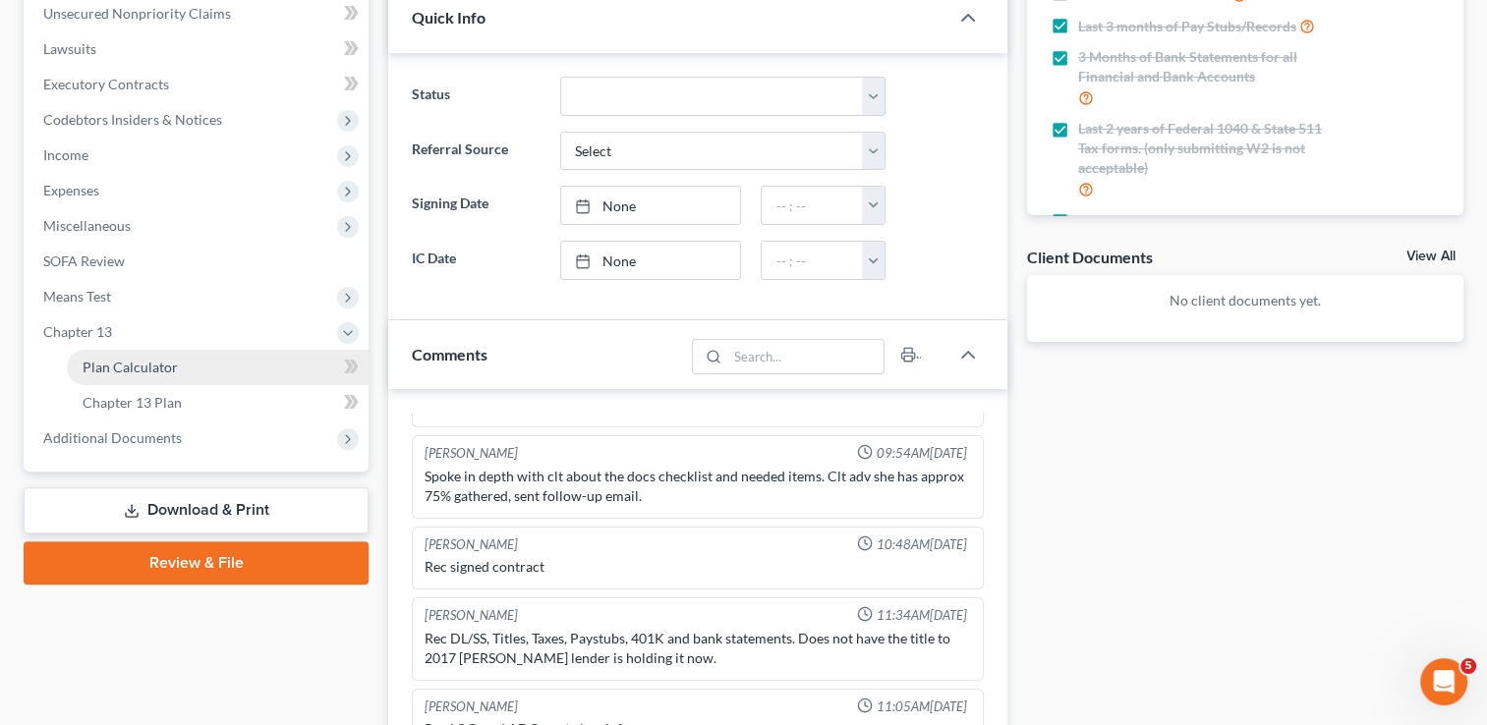
click at [162, 368] on span "Plan Calculator" at bounding box center [130, 367] width 95 height 17
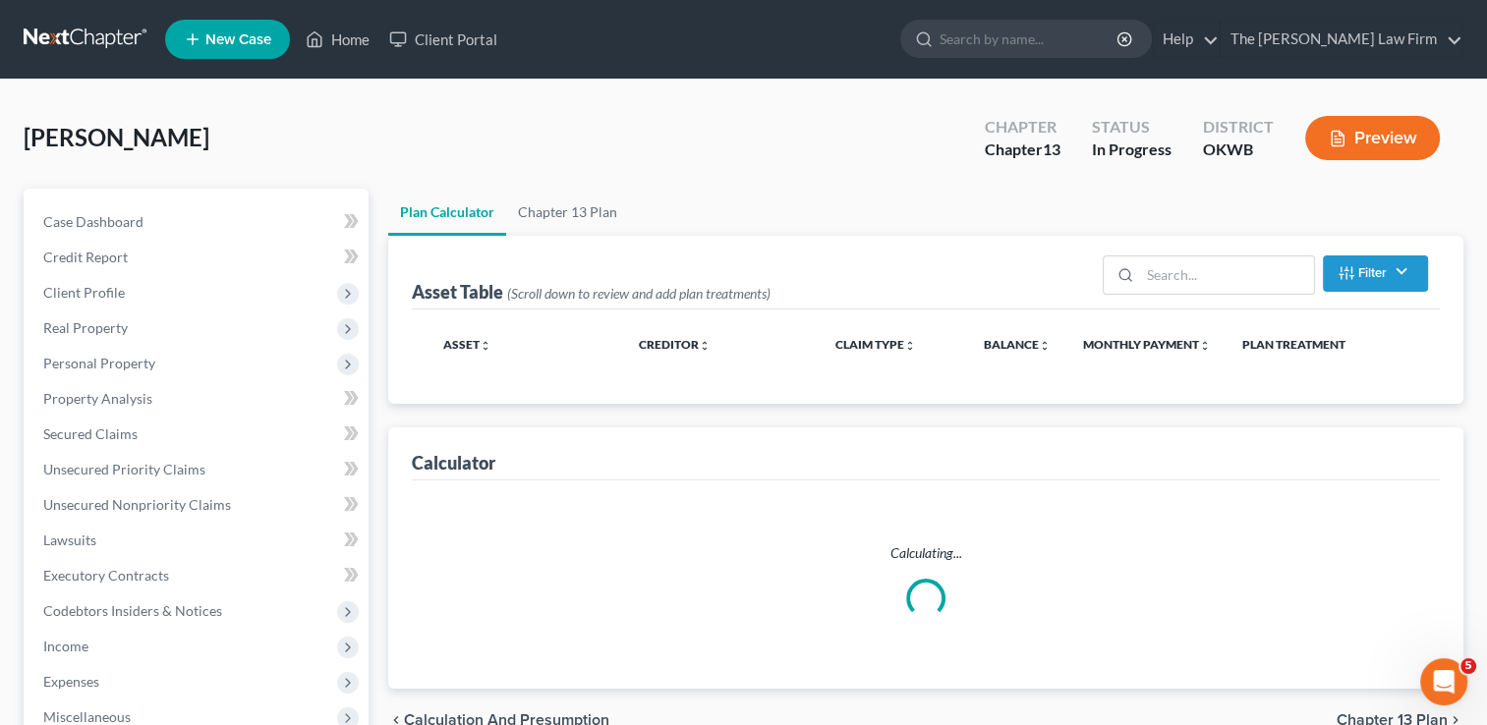
select select "59"
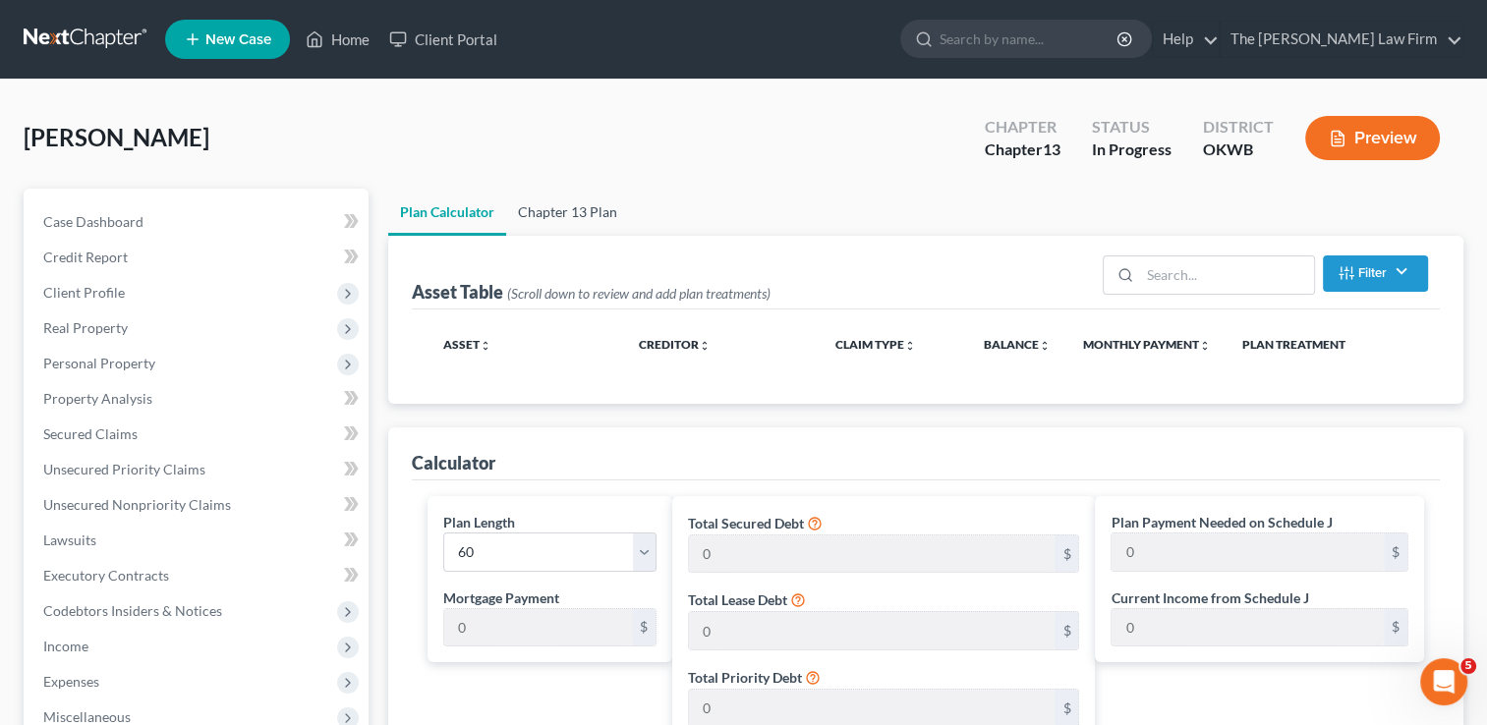
click at [570, 215] on link "Chapter 13 Plan" at bounding box center [567, 212] width 123 height 47
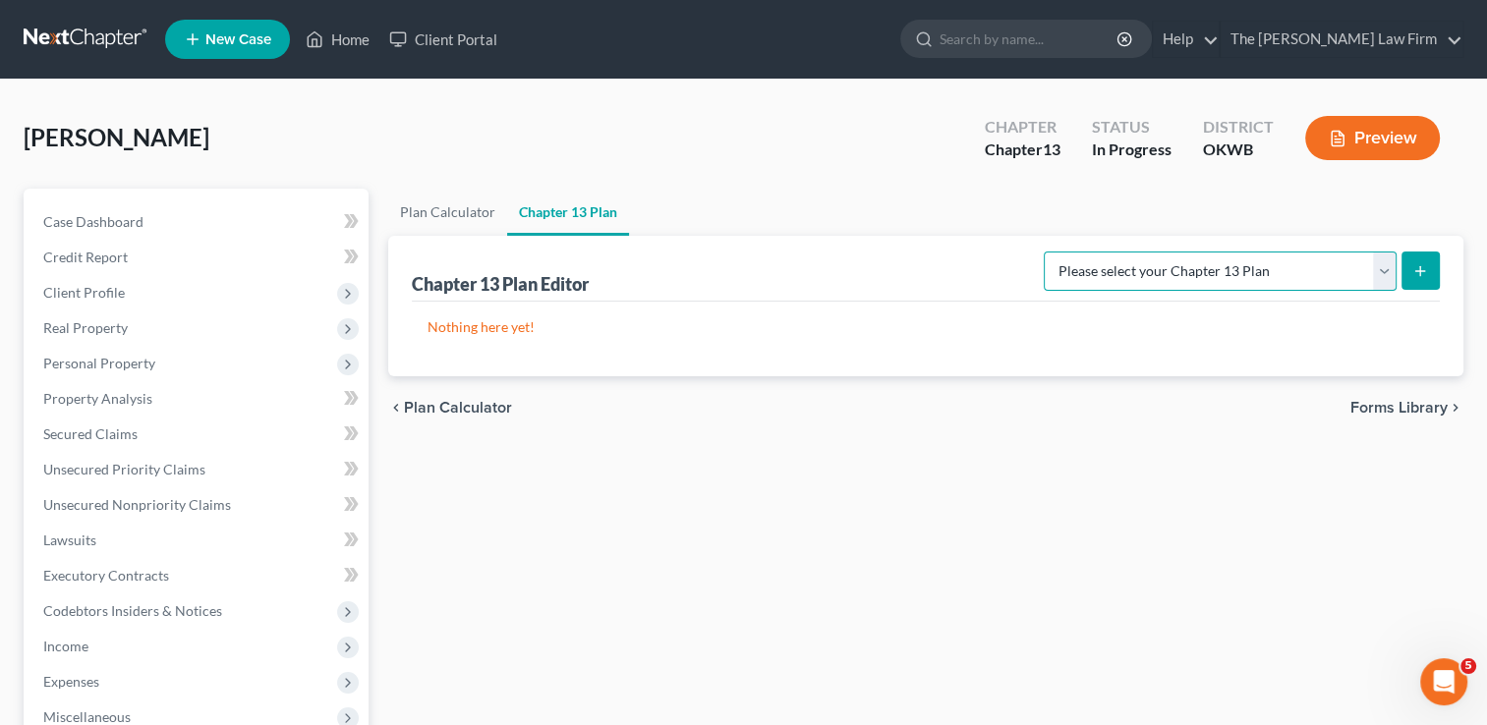
click at [1315, 274] on select "Please select your Chapter 13 Plan National Form Plan - Official Form 113 Weste…" at bounding box center [1220, 271] width 353 height 39
select select "2"
click at [1047, 252] on select "Please select your Chapter 13 Plan National Form Plan - Official Form 113 Weste…" at bounding box center [1220, 271] width 353 height 39
click at [1421, 269] on icon "submit" at bounding box center [1420, 271] width 16 height 16
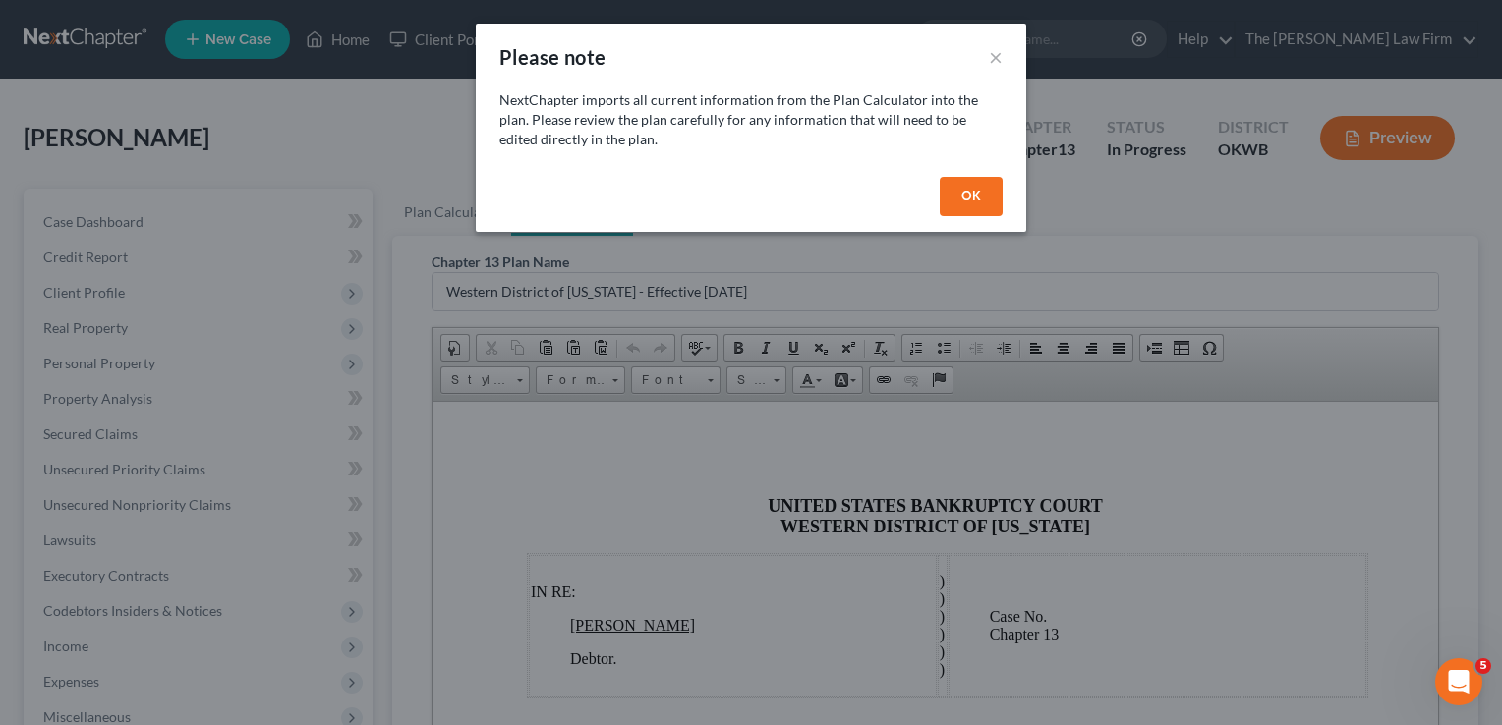
click at [976, 196] on button "OK" at bounding box center [971, 196] width 63 height 39
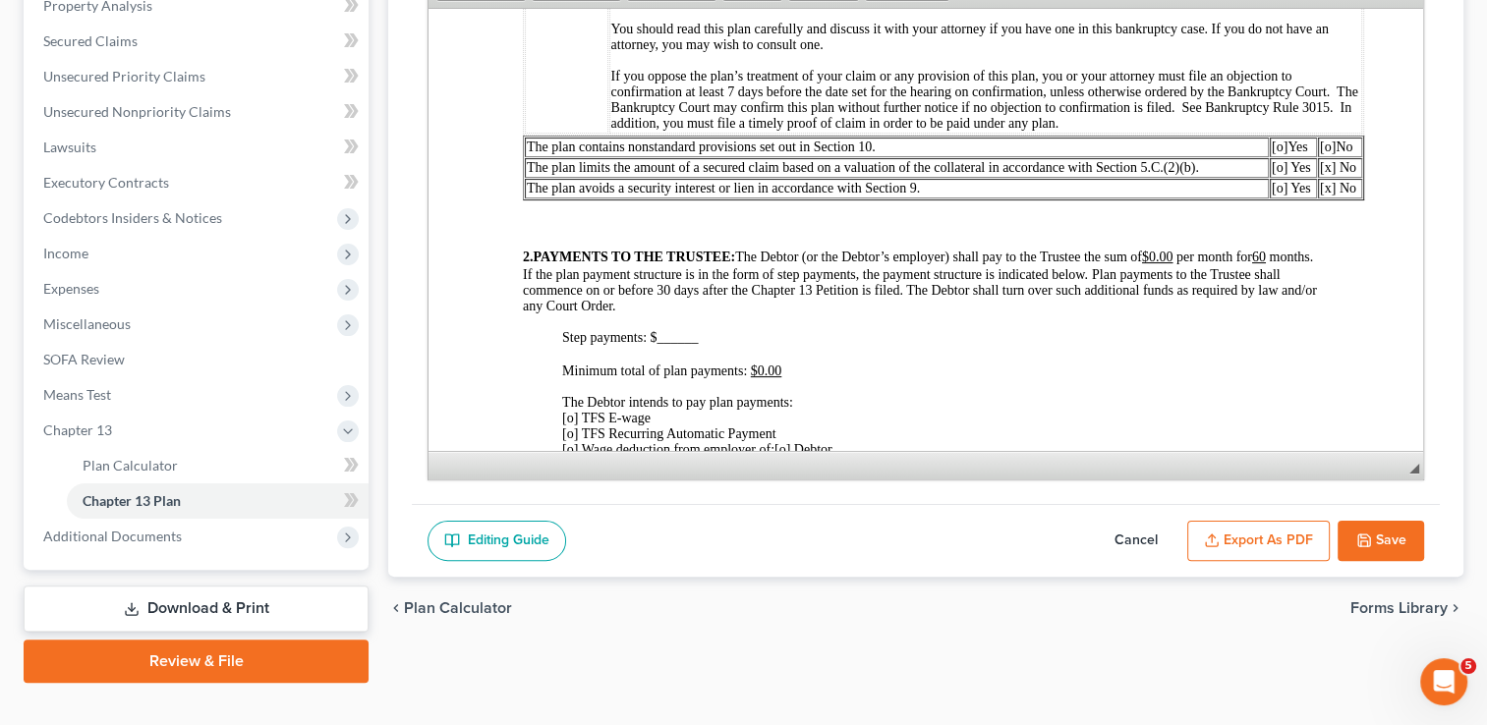
scroll to position [590, 0]
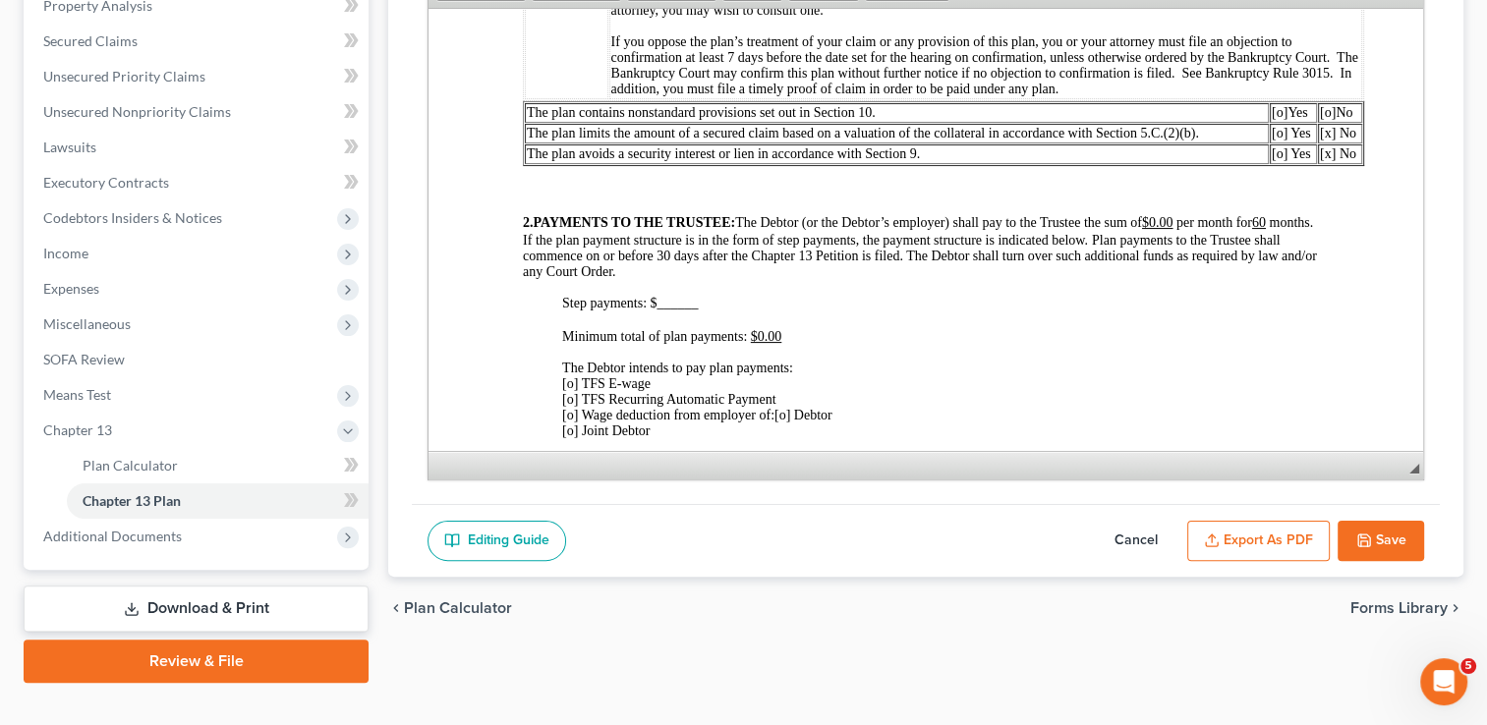
click at [1331, 119] on span "[o]" at bounding box center [1328, 111] width 16 height 15
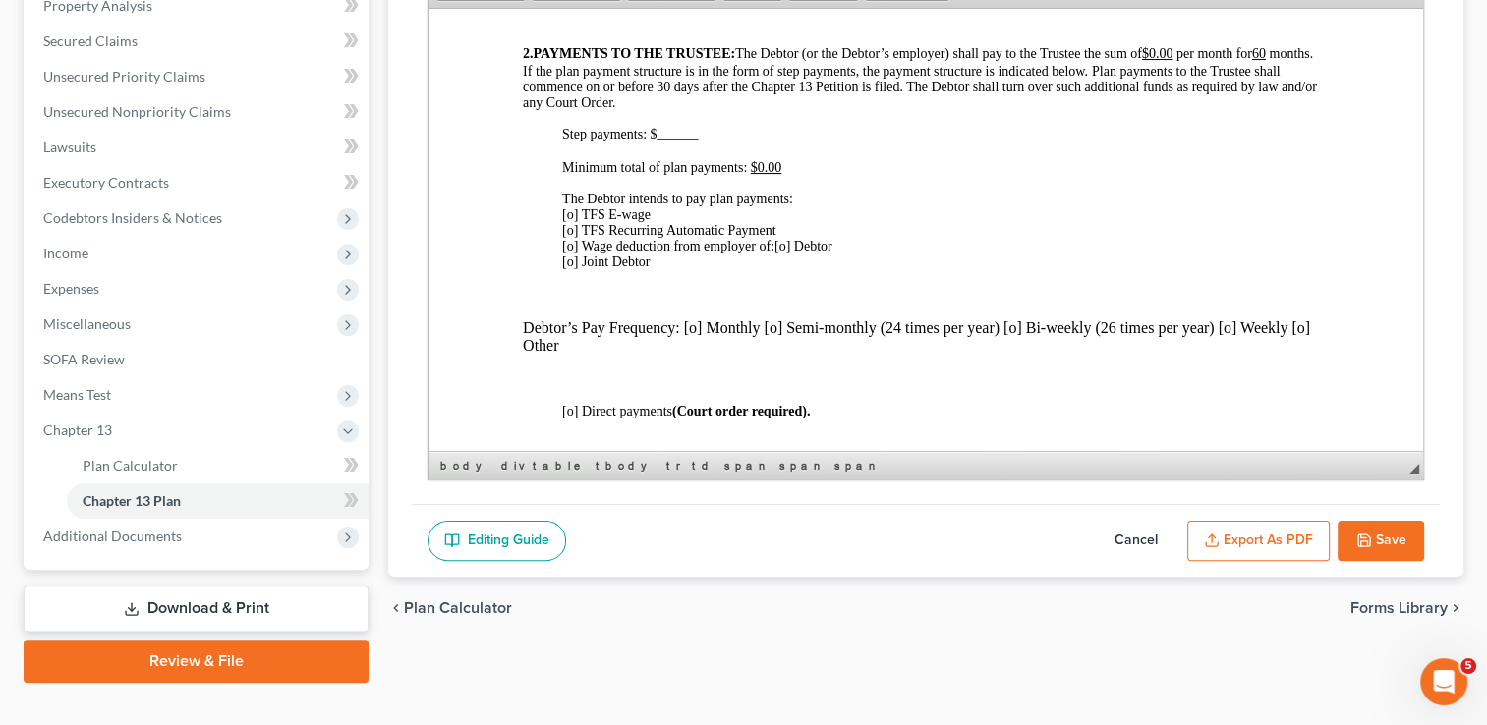
scroll to position [786, 0]
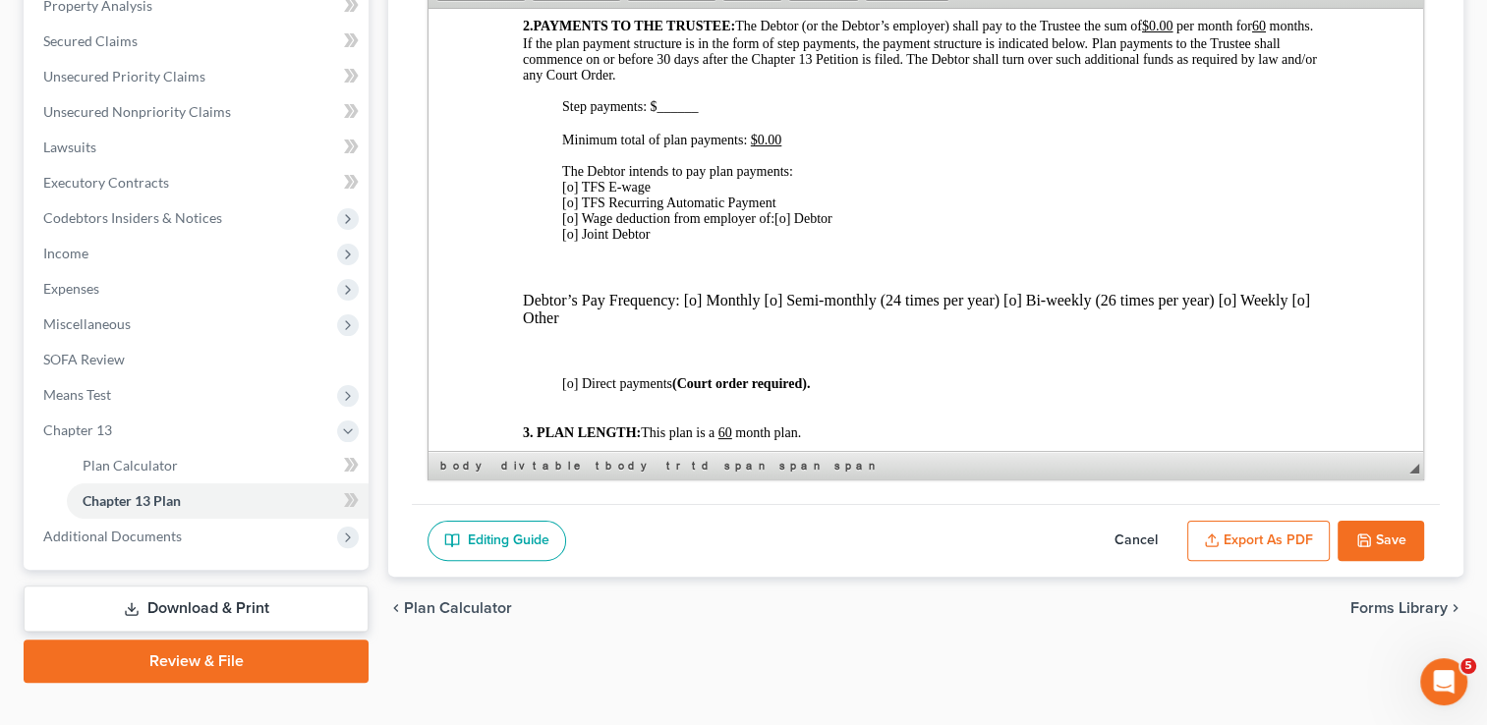
click at [570, 223] on span "[o] TFS E-wage [o] TFS Recurring Automatic Payment [o] Wage deduction from empl…" at bounding box center [669, 202] width 214 height 46
drag, startPoint x: 791, startPoint y: 255, endPoint x: 802, endPoint y: 261, distance: 12.8
click at [792, 241] on span "[o] Debtor [o] Joint Debtor" at bounding box center [697, 225] width 270 height 30
click at [793, 241] on span "[x ] Debtor [o] Joint Debtor" at bounding box center [697, 225] width 270 height 30
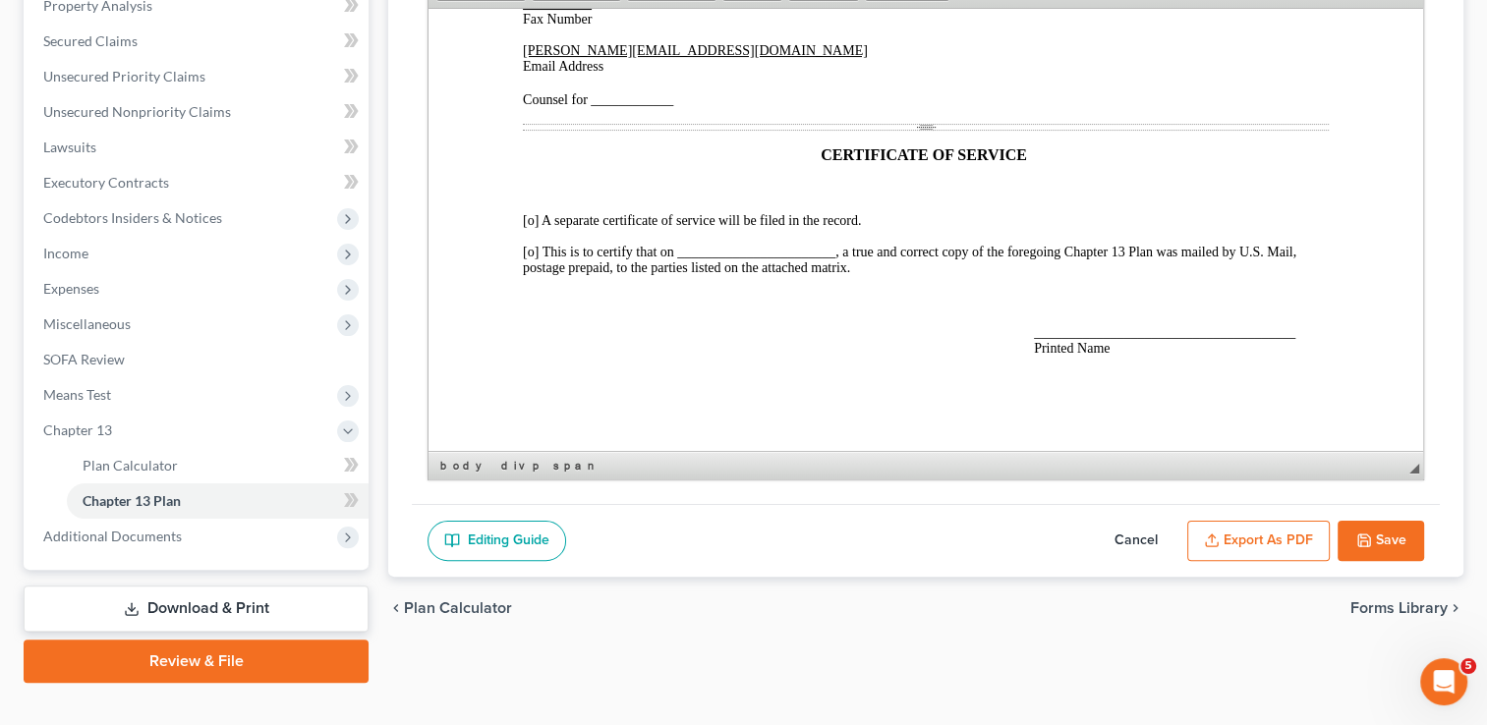
scroll to position [4862, 0]
click at [531, 248] on span "[o] This is to certify that on _______________________, a true and correct copy…" at bounding box center [909, 259] width 773 height 30
click at [714, 248] on span "[o] This is to certify that on _______________________, a true and correct copy…" at bounding box center [909, 259] width 773 height 30
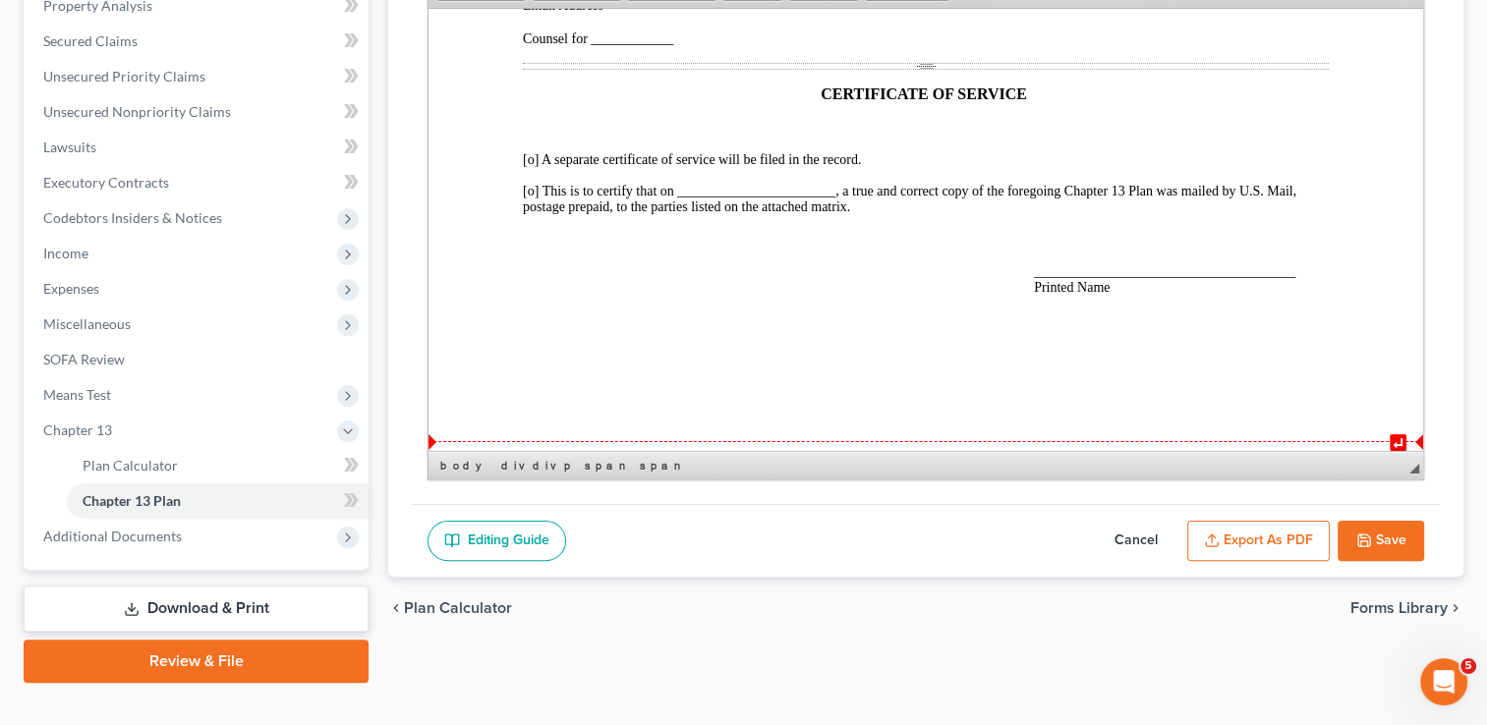
click at [1062, 294] on span "______________________________________ Printed Name" at bounding box center [1164, 278] width 261 height 30
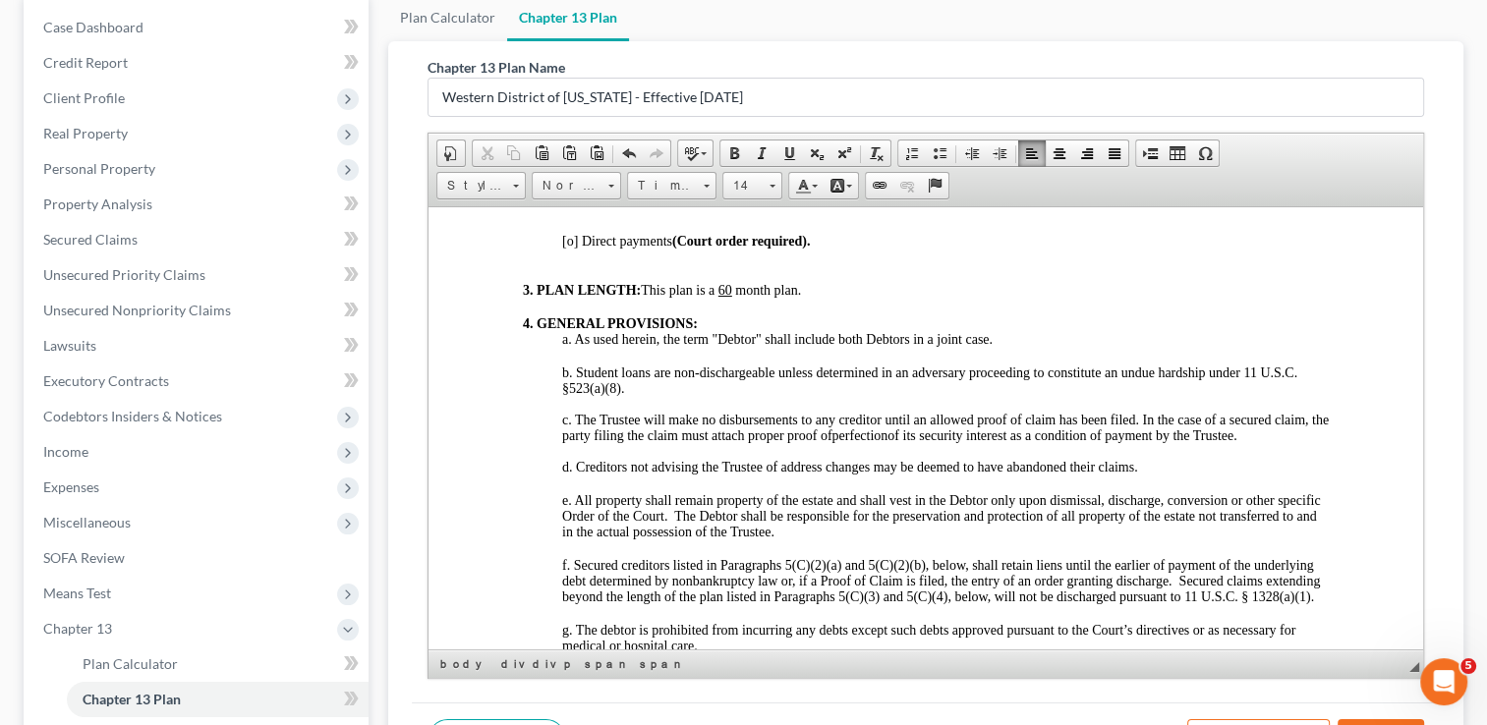
scroll to position [0, 0]
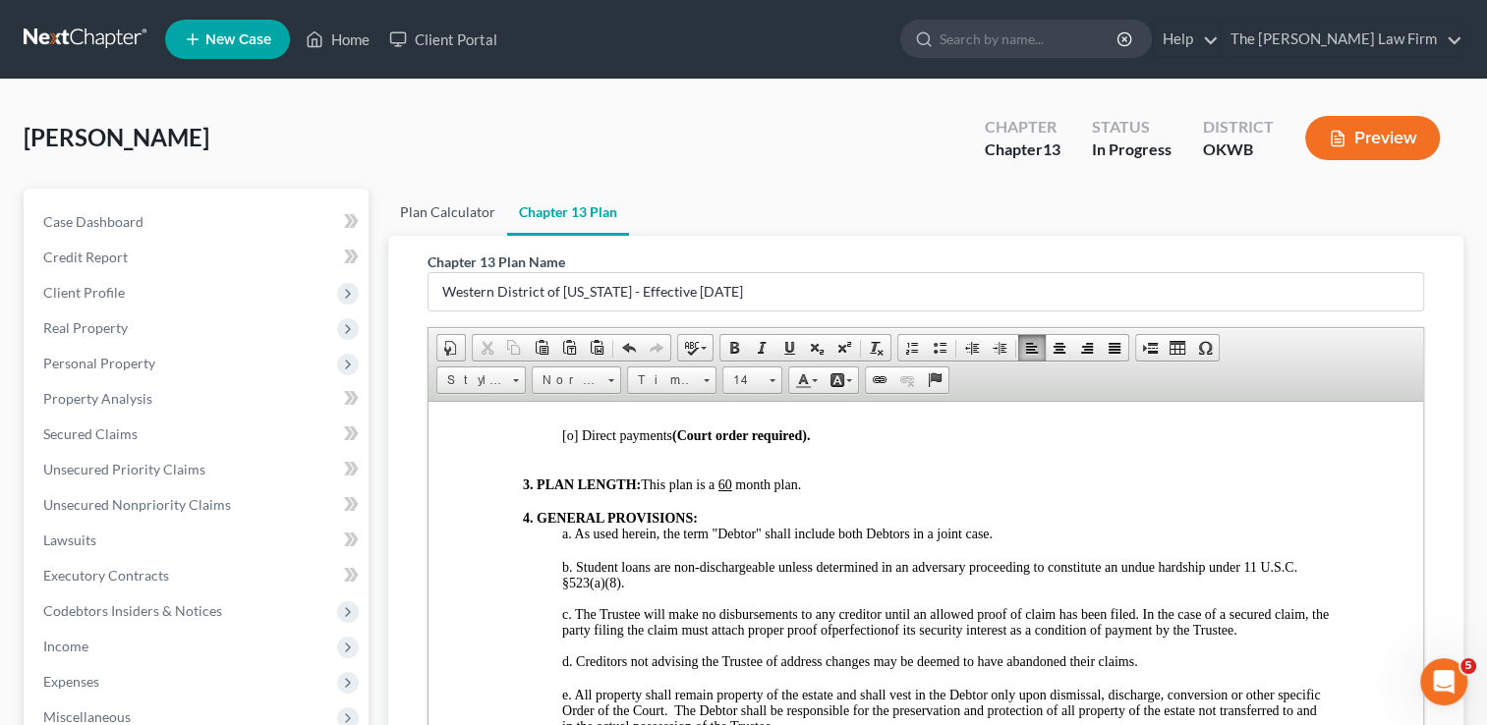
click at [460, 211] on link "Plan Calculator" at bounding box center [447, 212] width 119 height 47
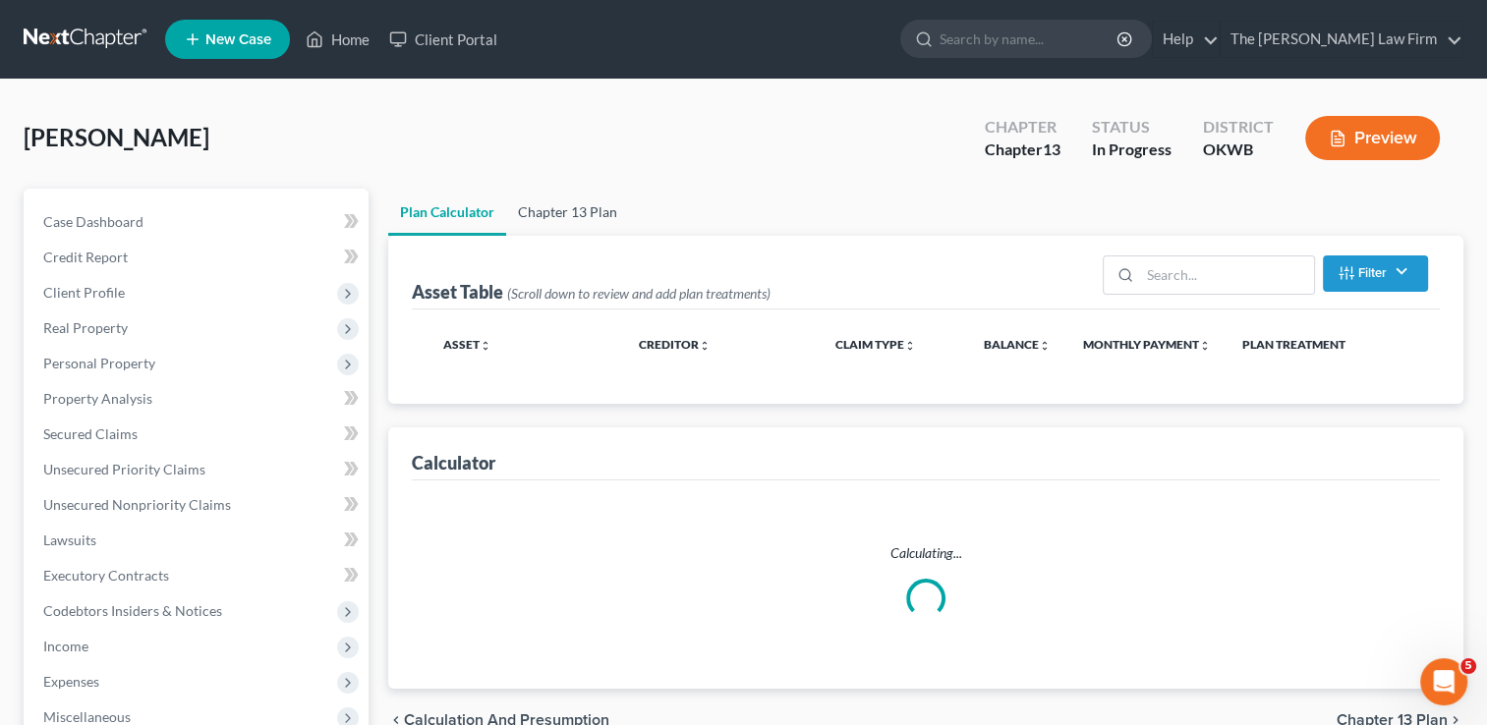
click at [561, 207] on link "Chapter 13 Plan" at bounding box center [567, 212] width 123 height 47
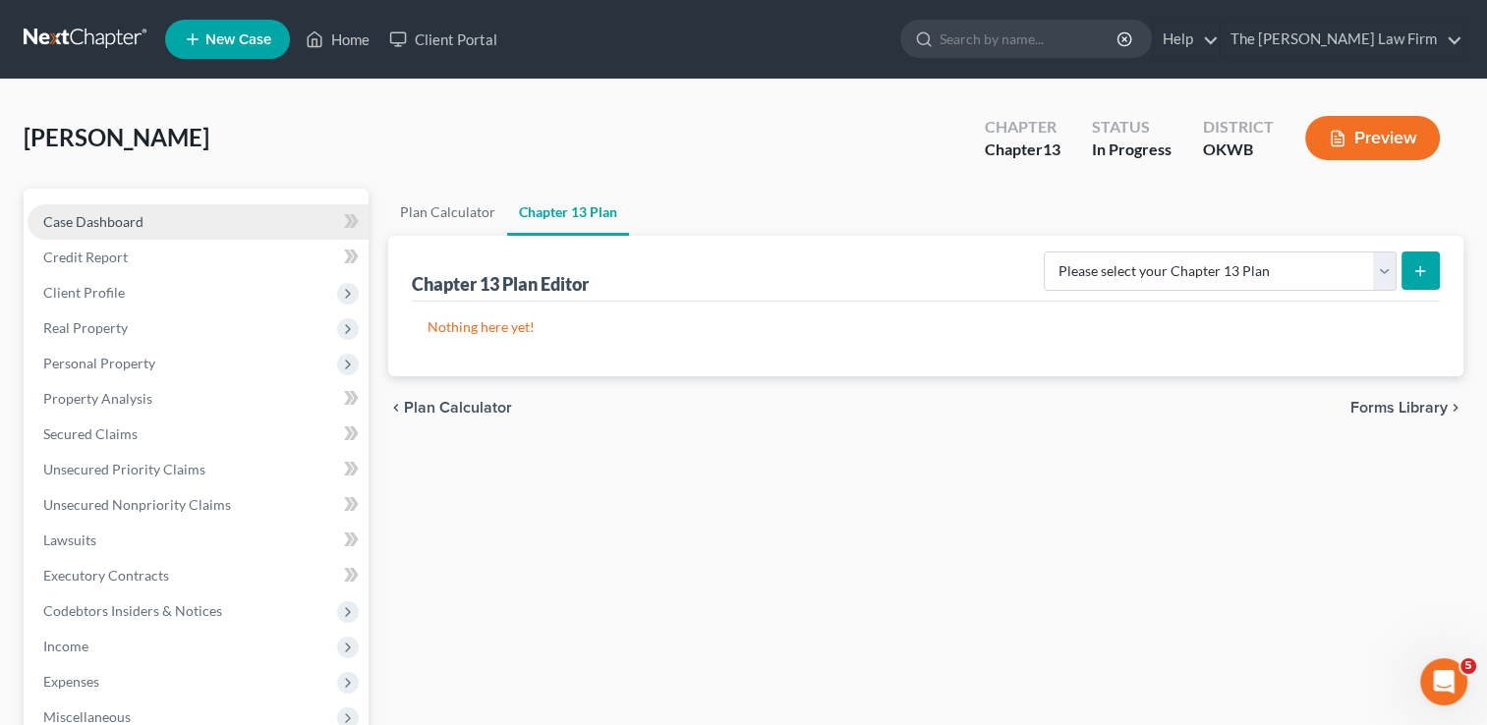
click at [155, 224] on link "Case Dashboard" at bounding box center [198, 221] width 341 height 35
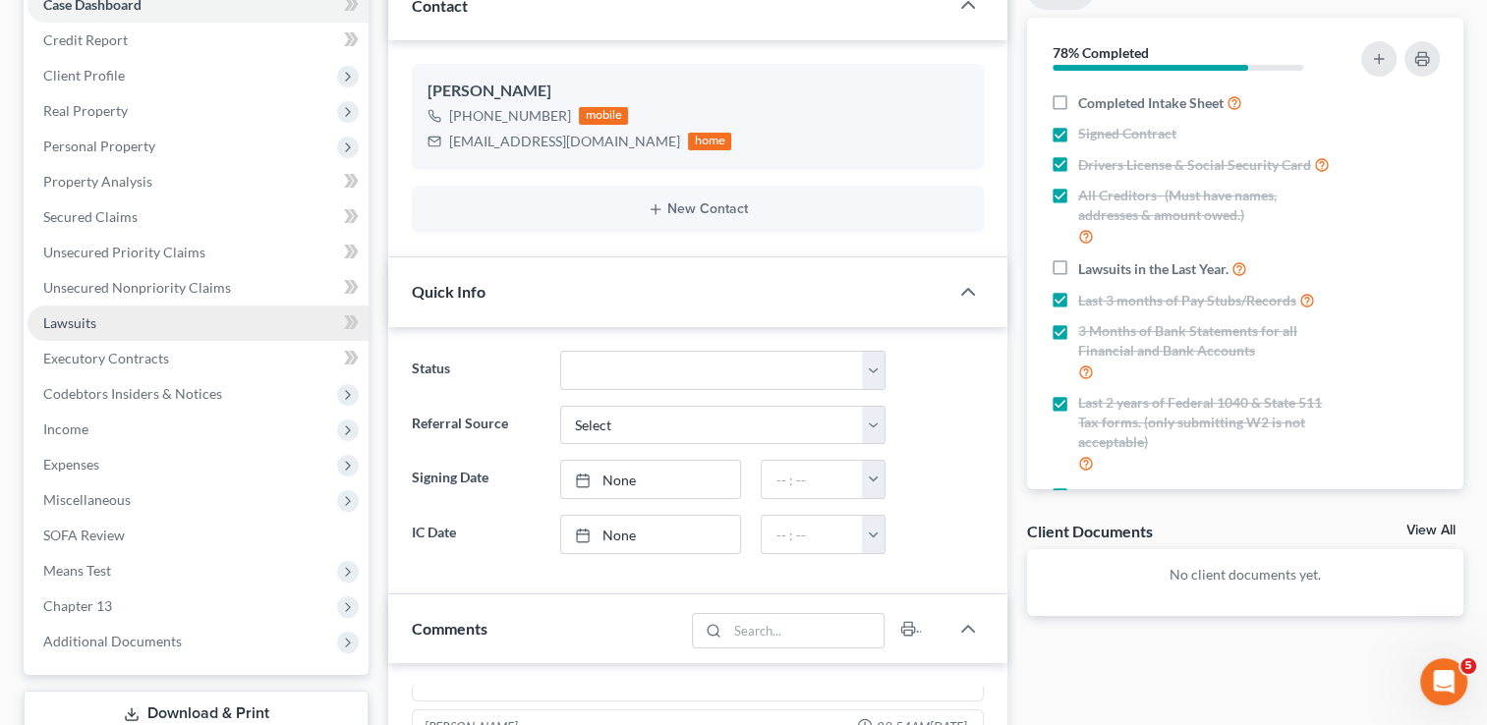
scroll to position [98, 0]
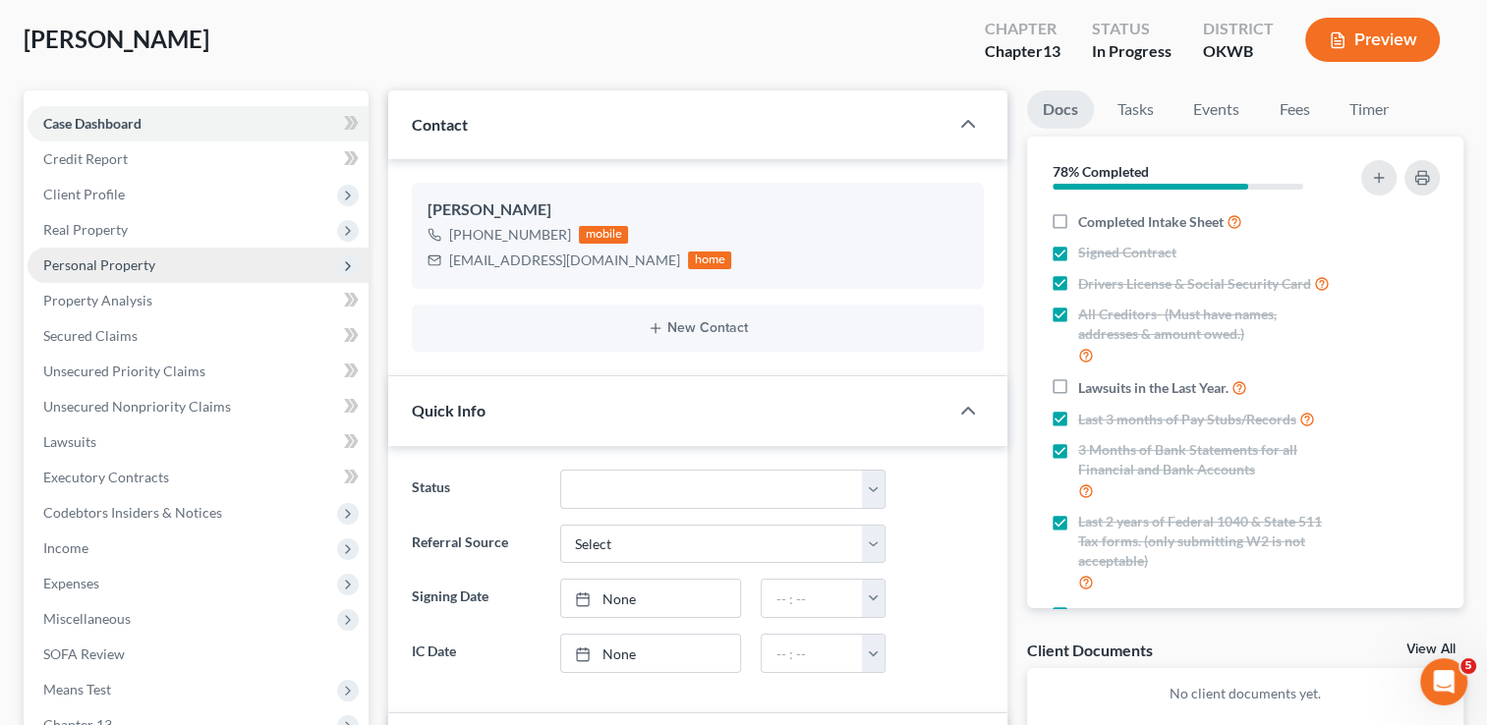
click at [154, 261] on span "Personal Property" at bounding box center [198, 265] width 341 height 35
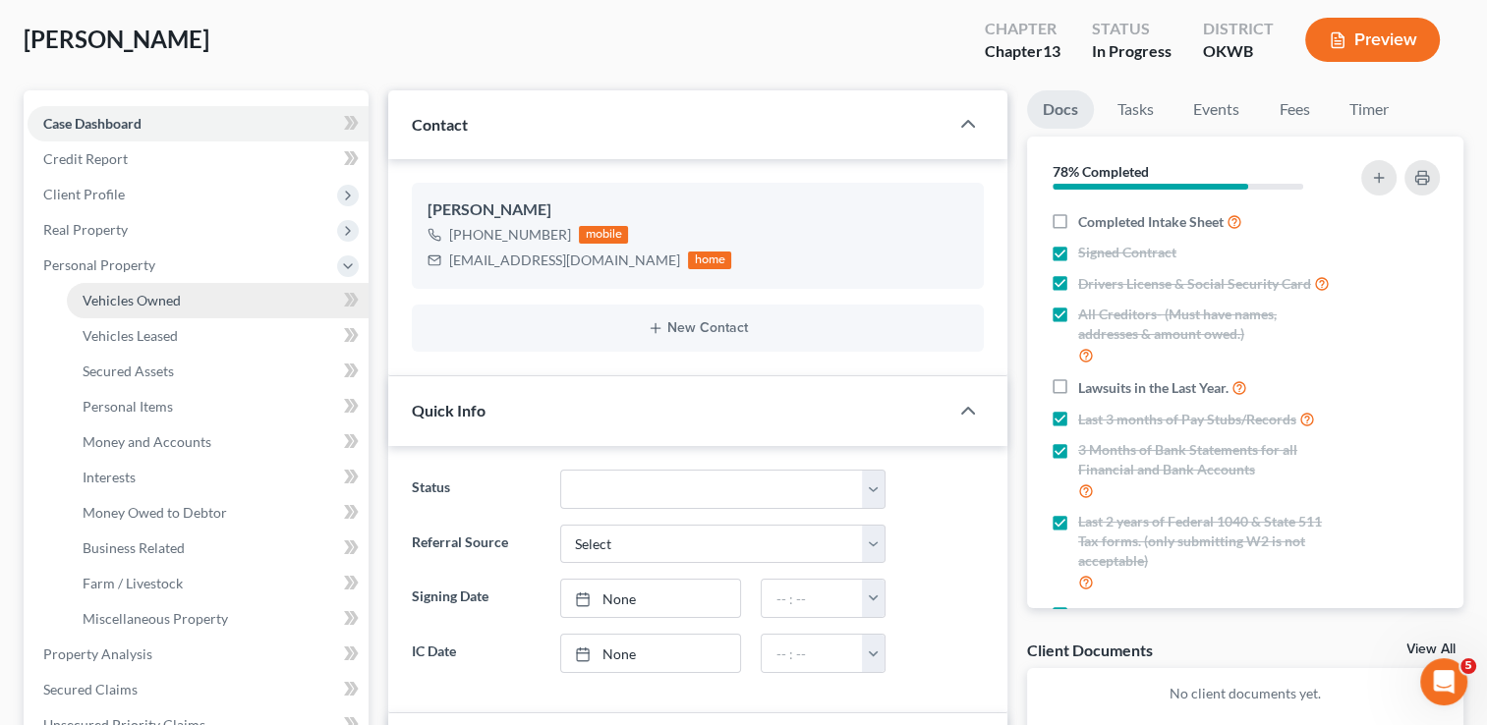
click at [154, 299] on span "Vehicles Owned" at bounding box center [132, 300] width 98 height 17
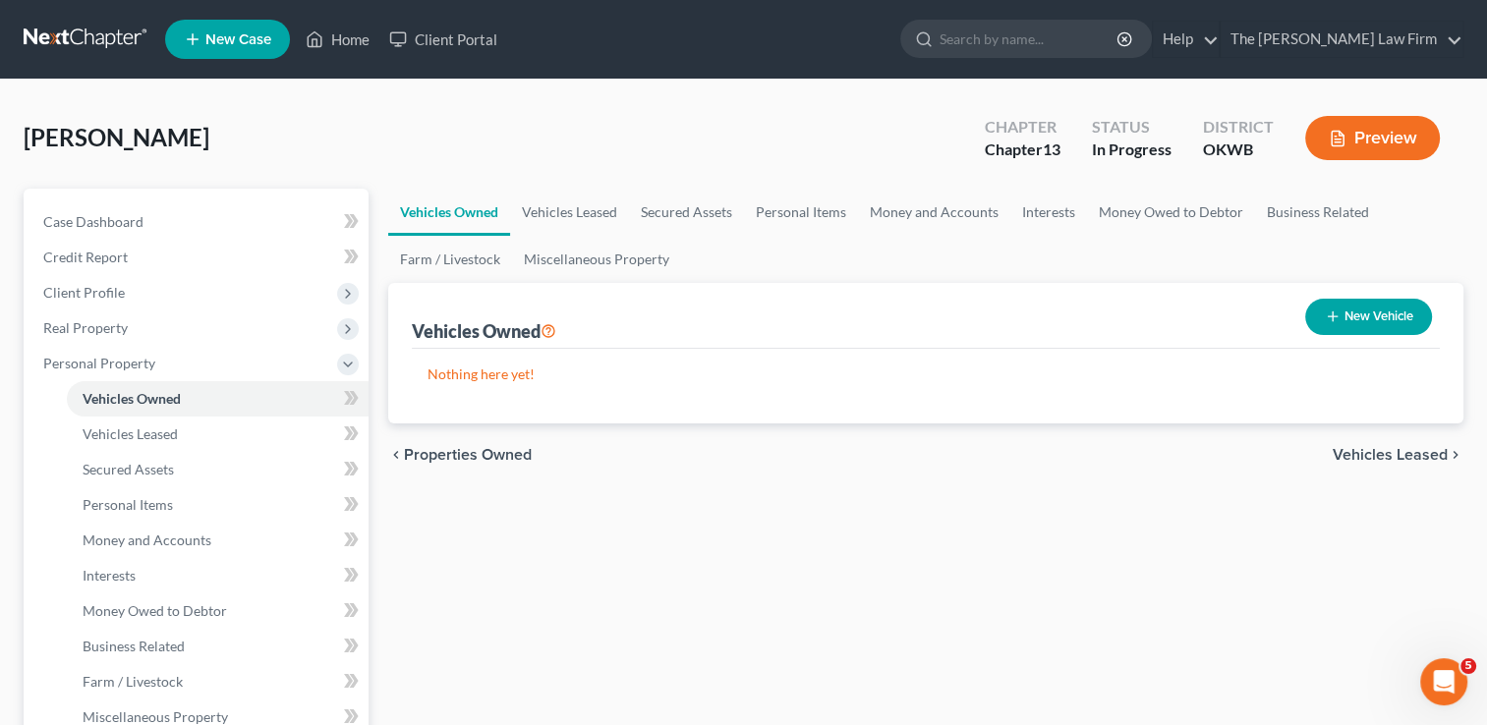
click at [1399, 315] on button "New Vehicle" at bounding box center [1368, 317] width 127 height 36
select select "0"
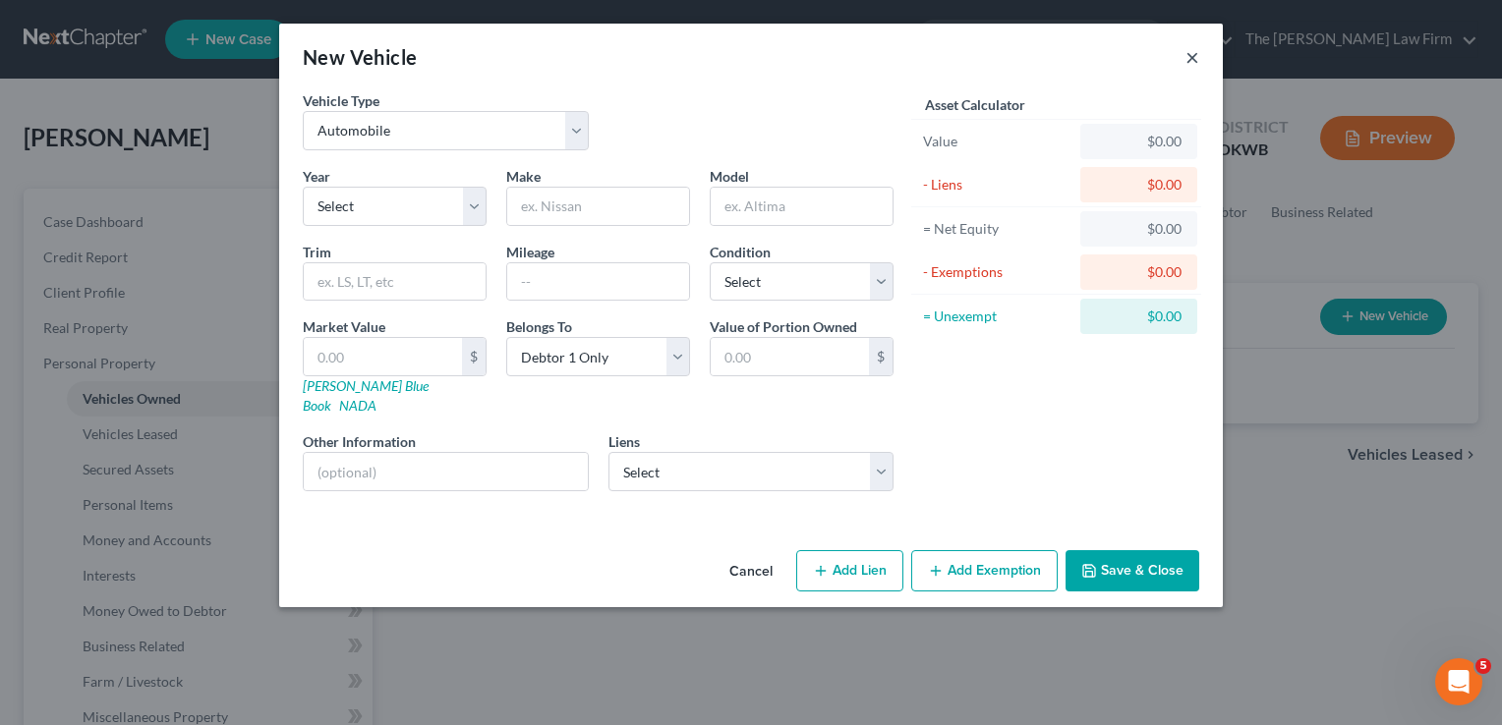
click at [1195, 61] on button "×" at bounding box center [1192, 57] width 14 height 24
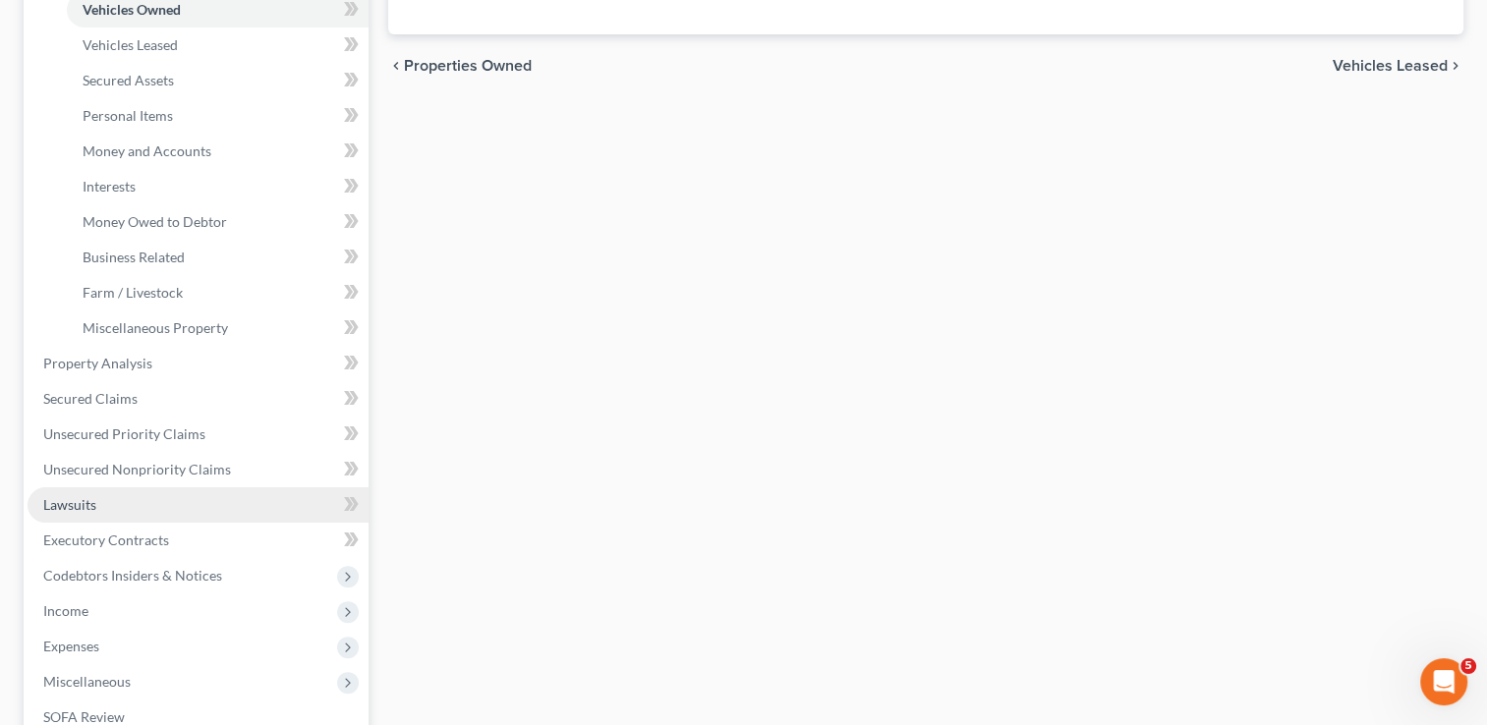
scroll to position [393, 0]
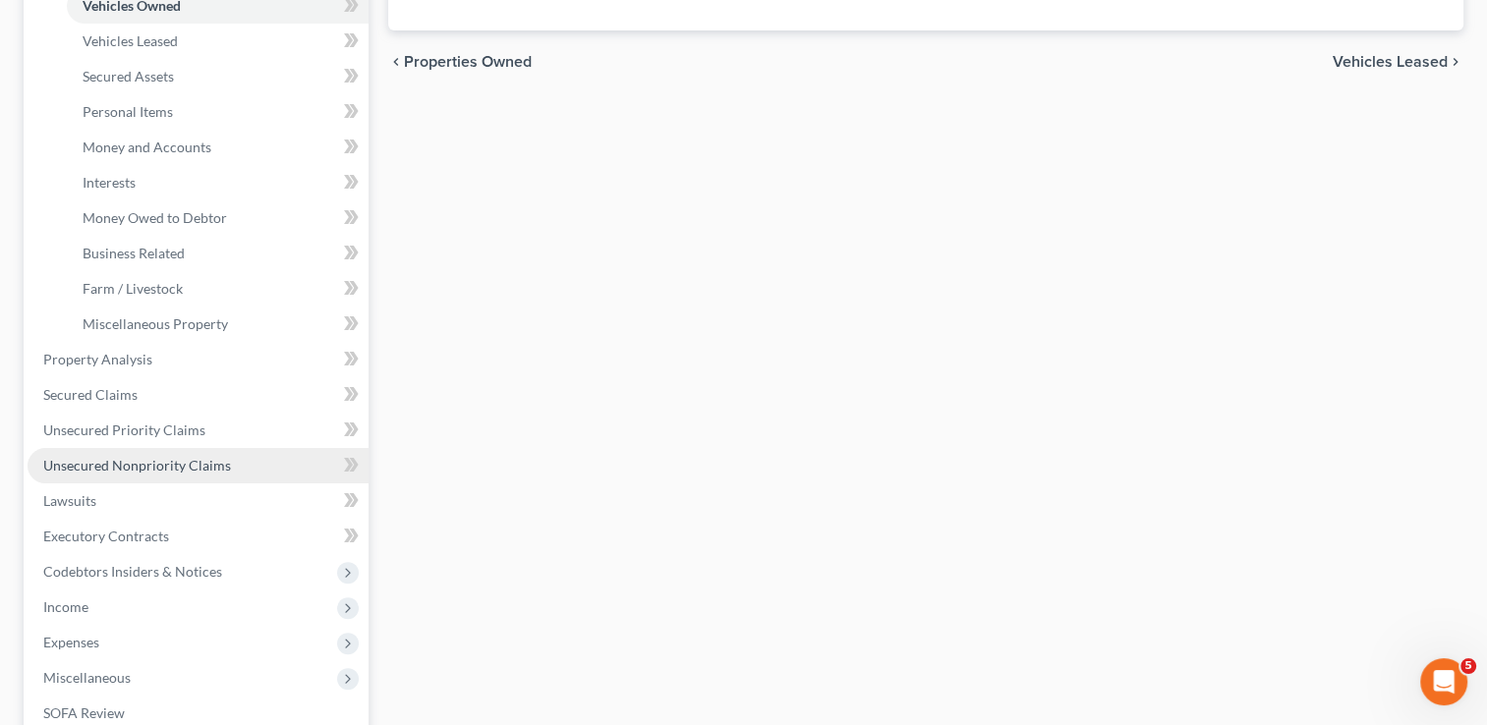
click at [161, 469] on span "Unsecured Nonpriority Claims" at bounding box center [137, 465] width 188 height 17
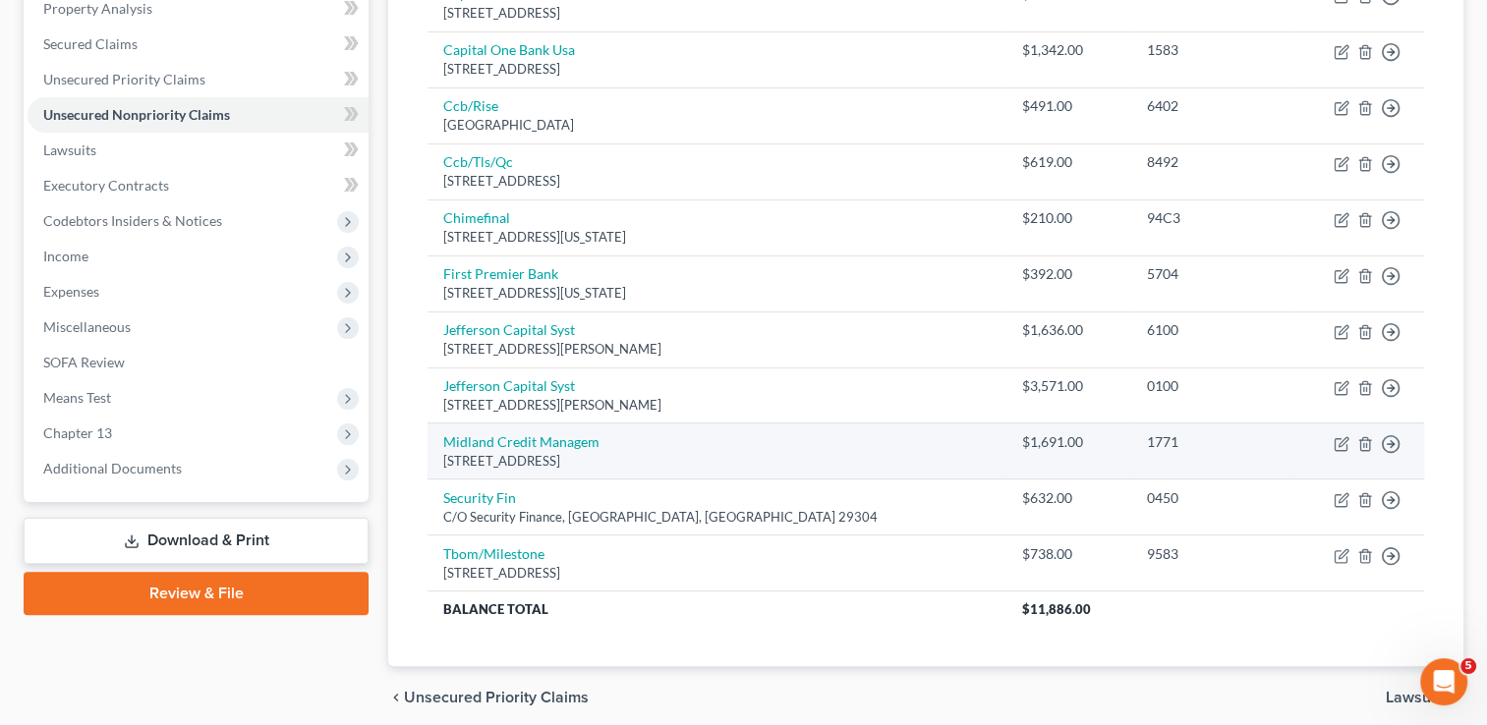
scroll to position [393, 0]
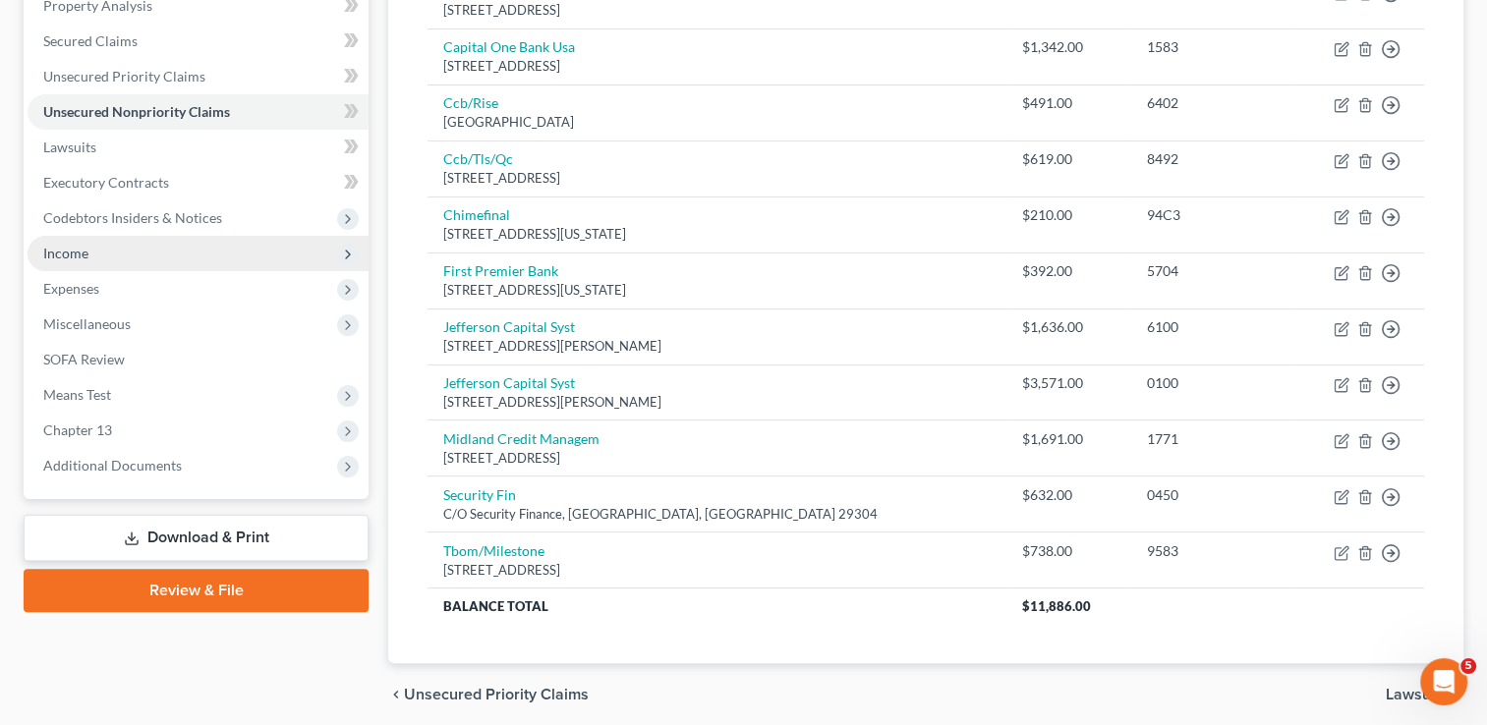
drag, startPoint x: 80, startPoint y: 254, endPoint x: 90, endPoint y: 255, distance: 10.9
click at [80, 254] on span "Income" at bounding box center [65, 253] width 45 height 17
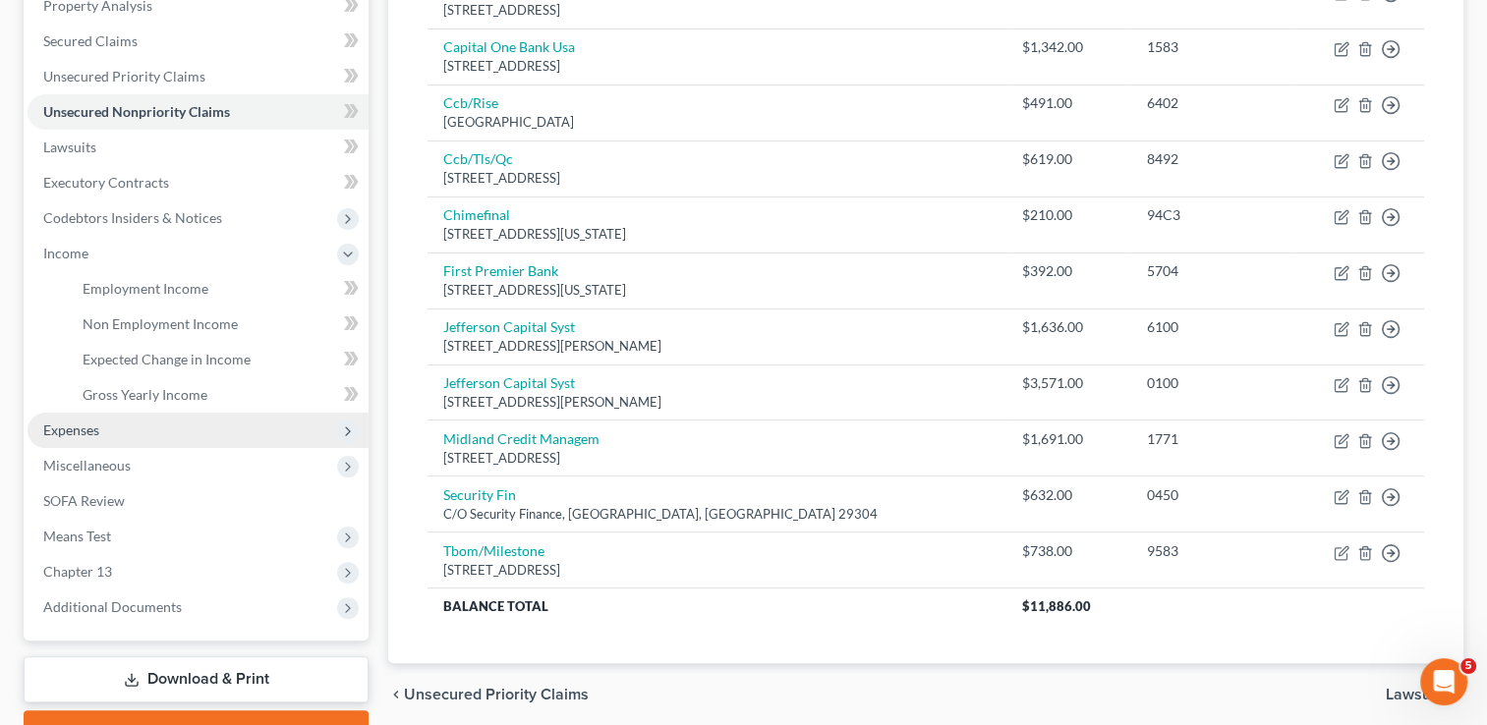
click at [93, 428] on span "Expenses" at bounding box center [71, 430] width 56 height 17
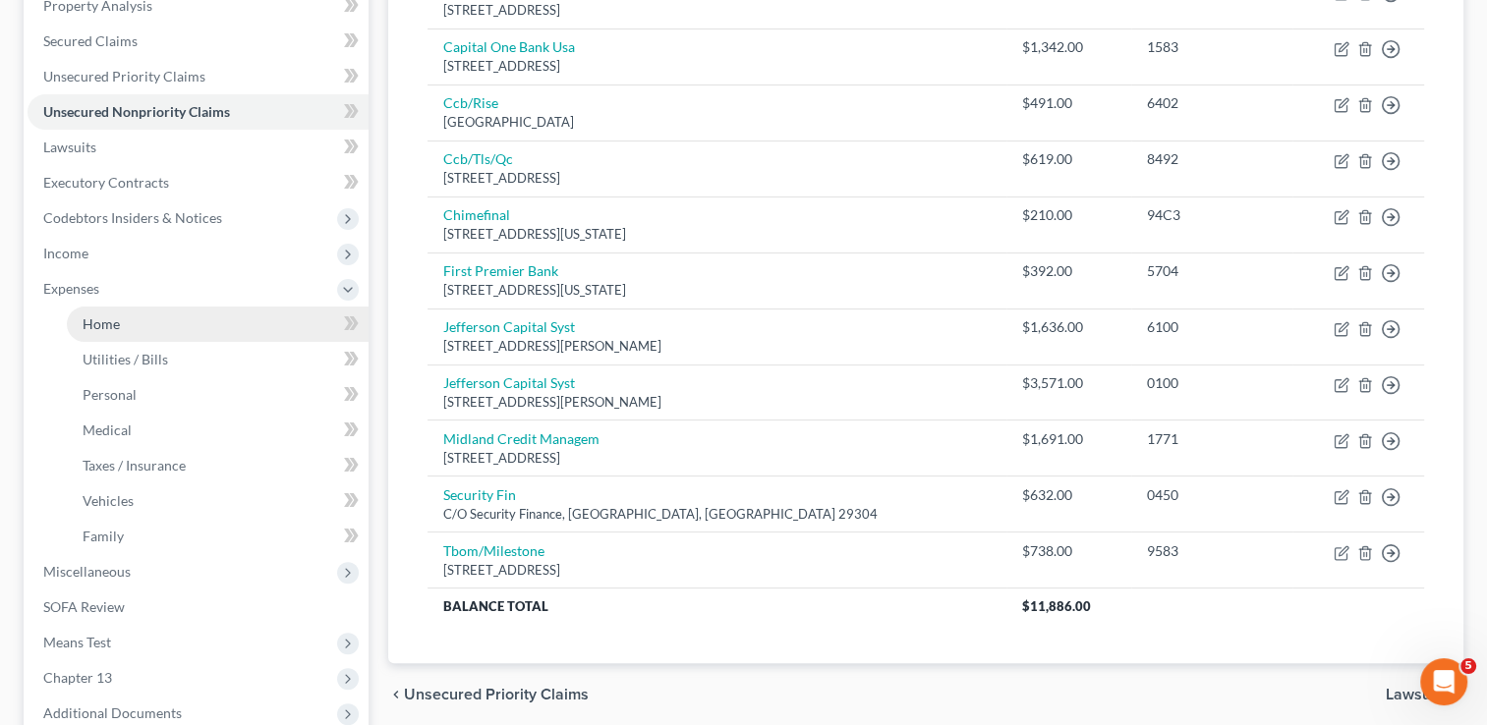
click at [134, 327] on link "Home" at bounding box center [218, 324] width 302 height 35
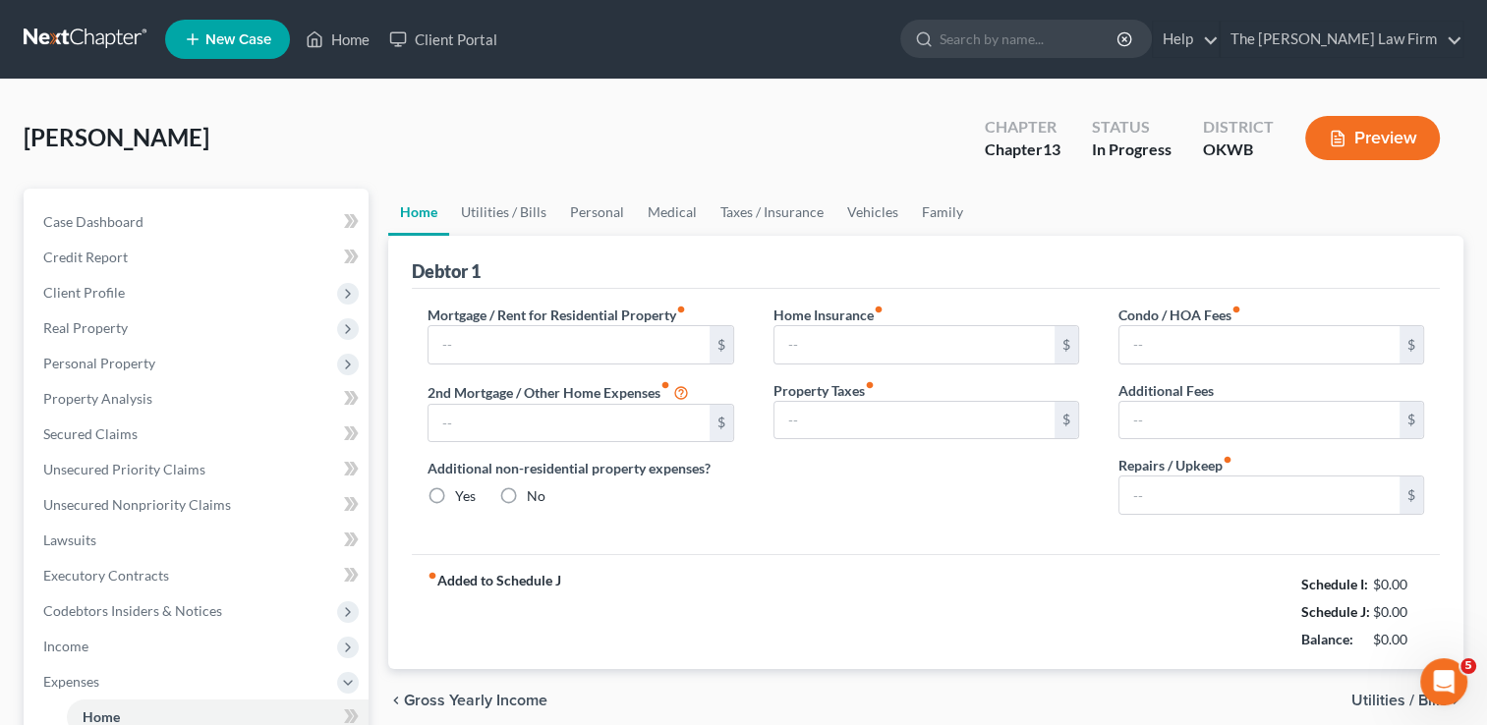
type input "0.00"
radio input "true"
type input "0.00"
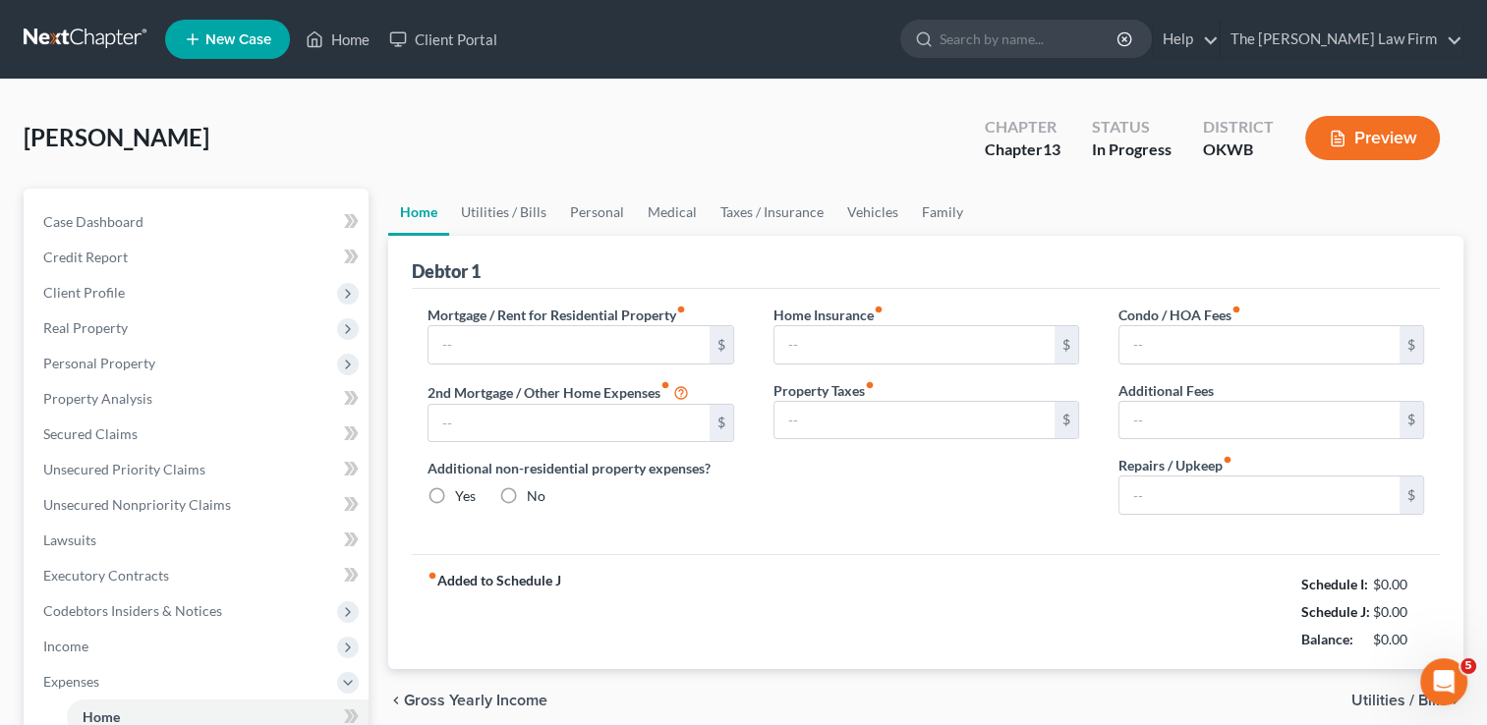
type input "0.00"
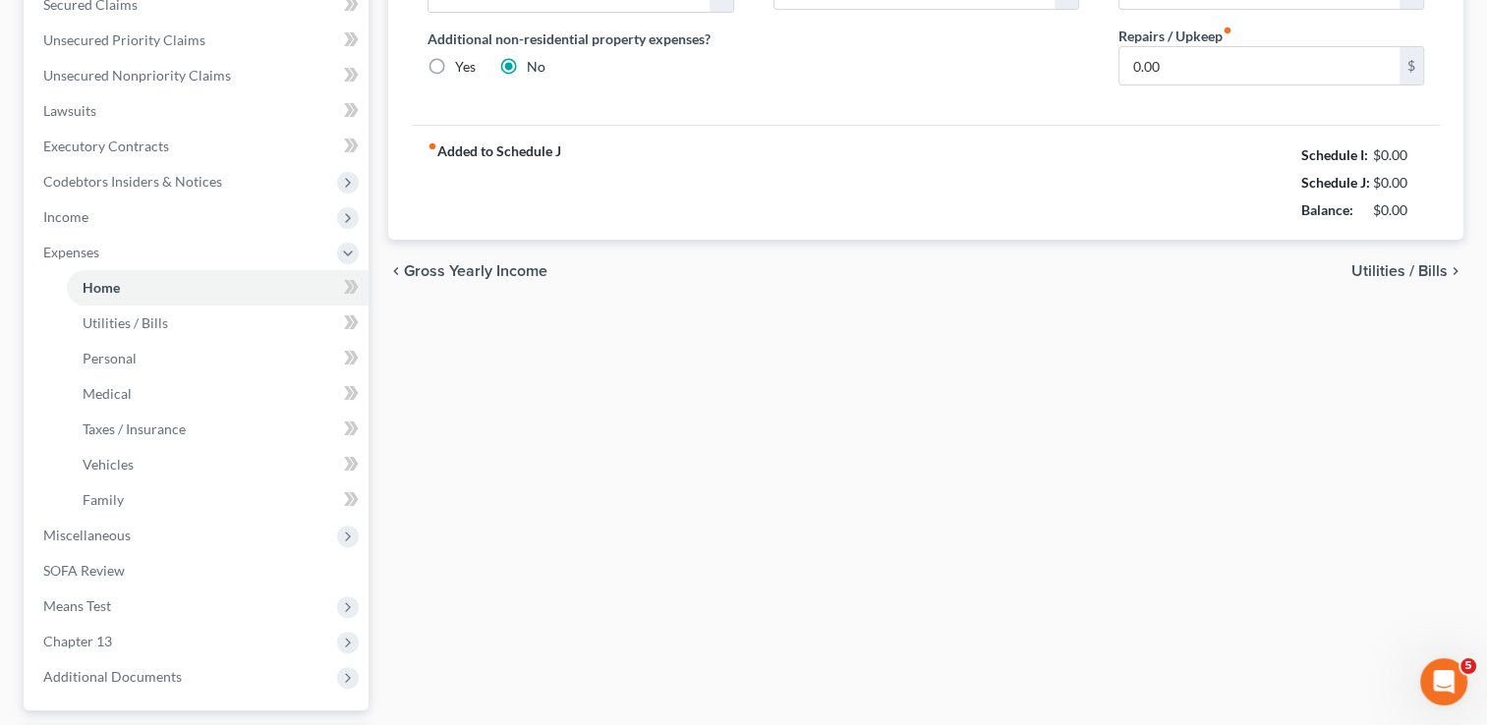
scroll to position [590, 0]
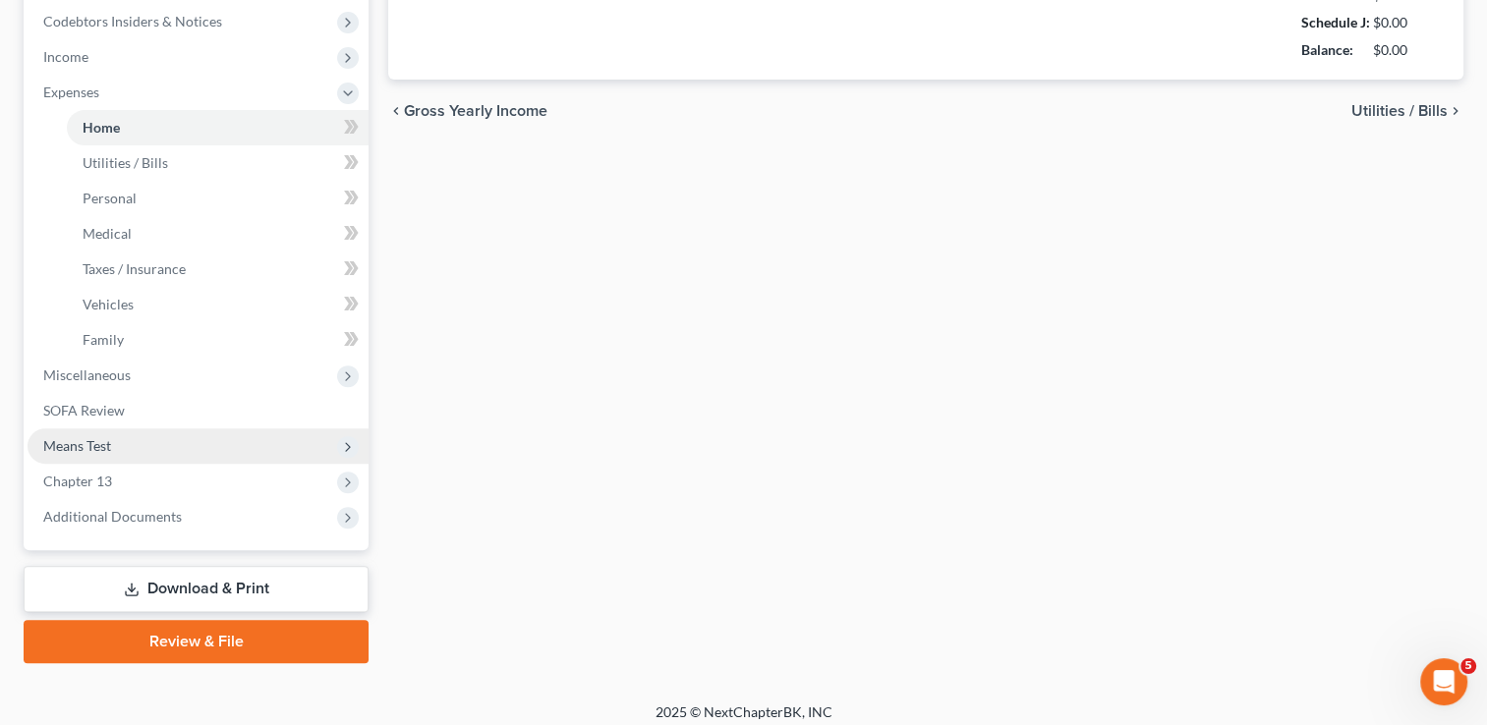
click at [117, 442] on span "Means Test" at bounding box center [198, 445] width 341 height 35
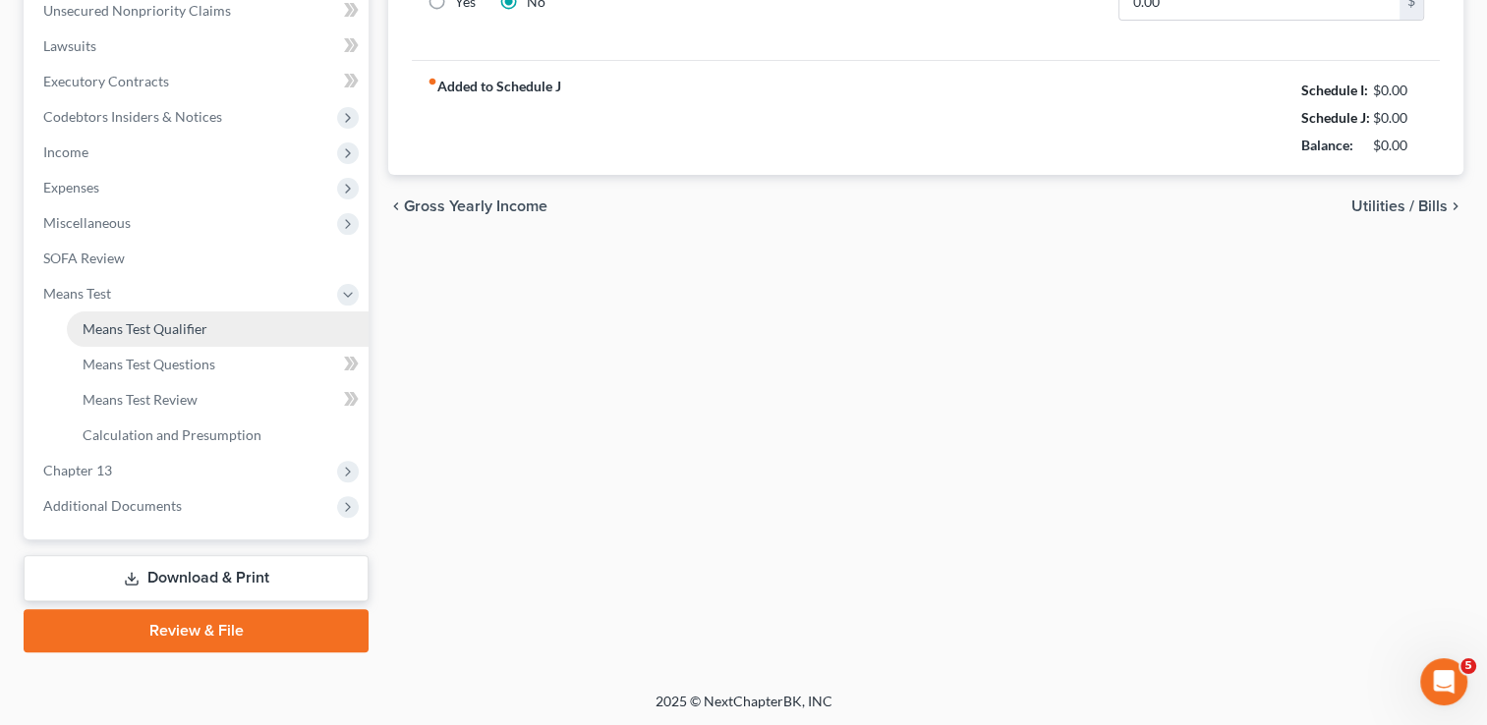
click at [220, 326] on link "Means Test Qualifier" at bounding box center [218, 329] width 302 height 35
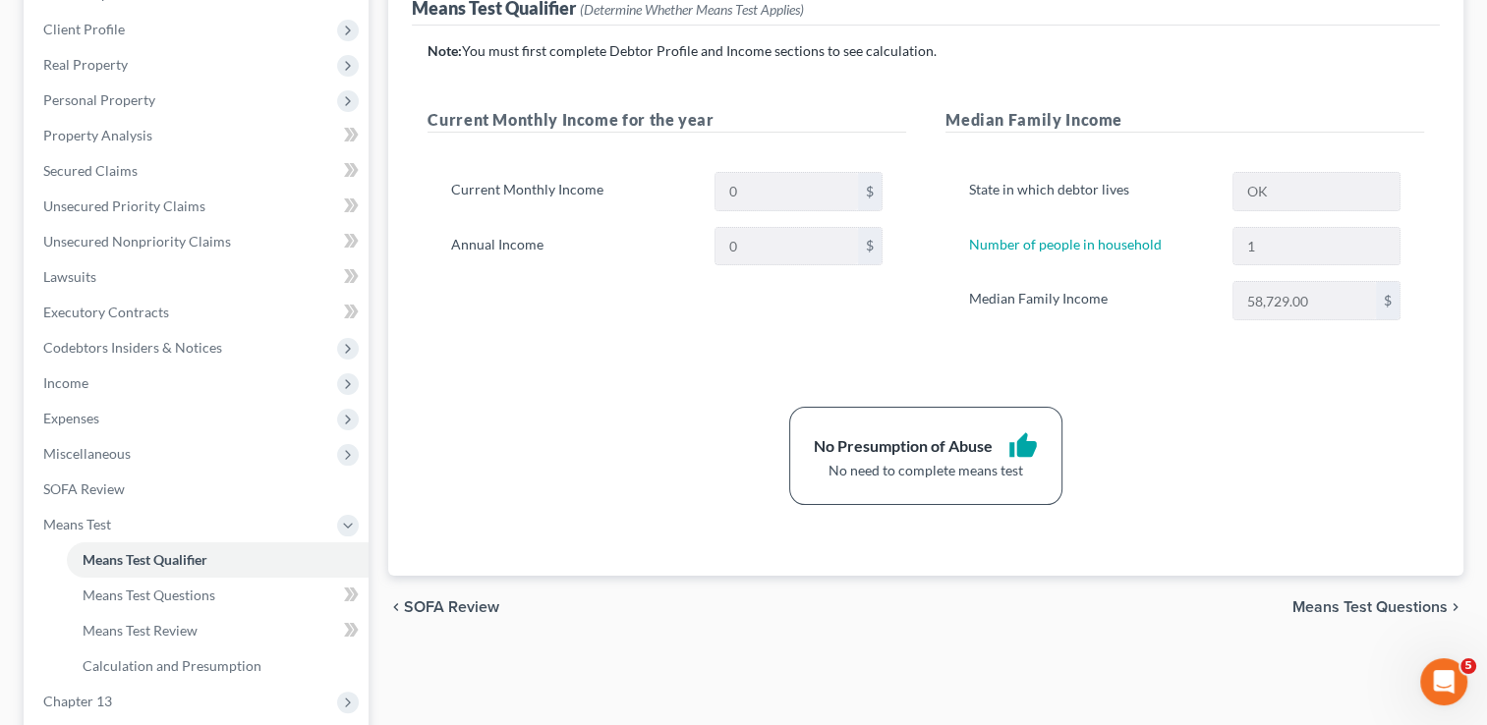
scroll to position [295, 0]
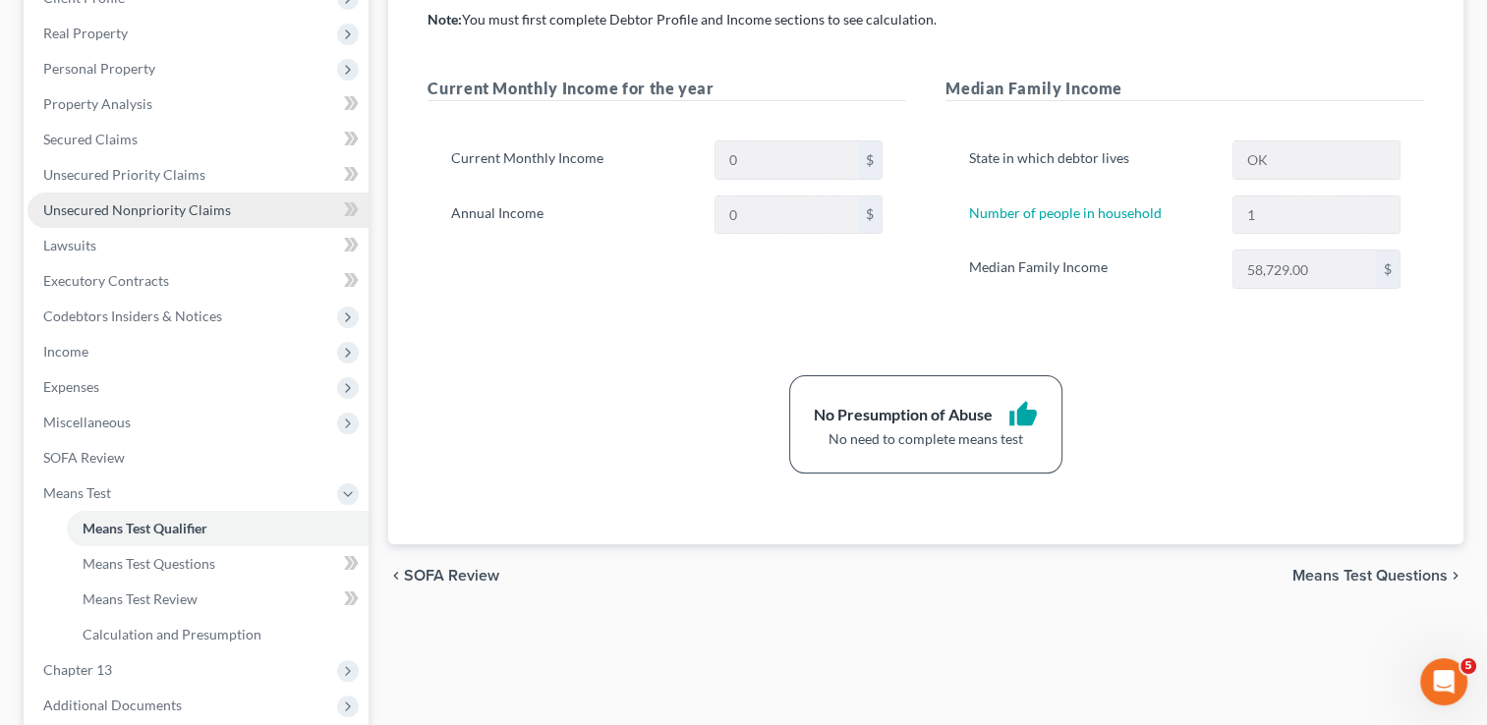
click at [161, 201] on span "Unsecured Nonpriority Claims" at bounding box center [137, 209] width 188 height 17
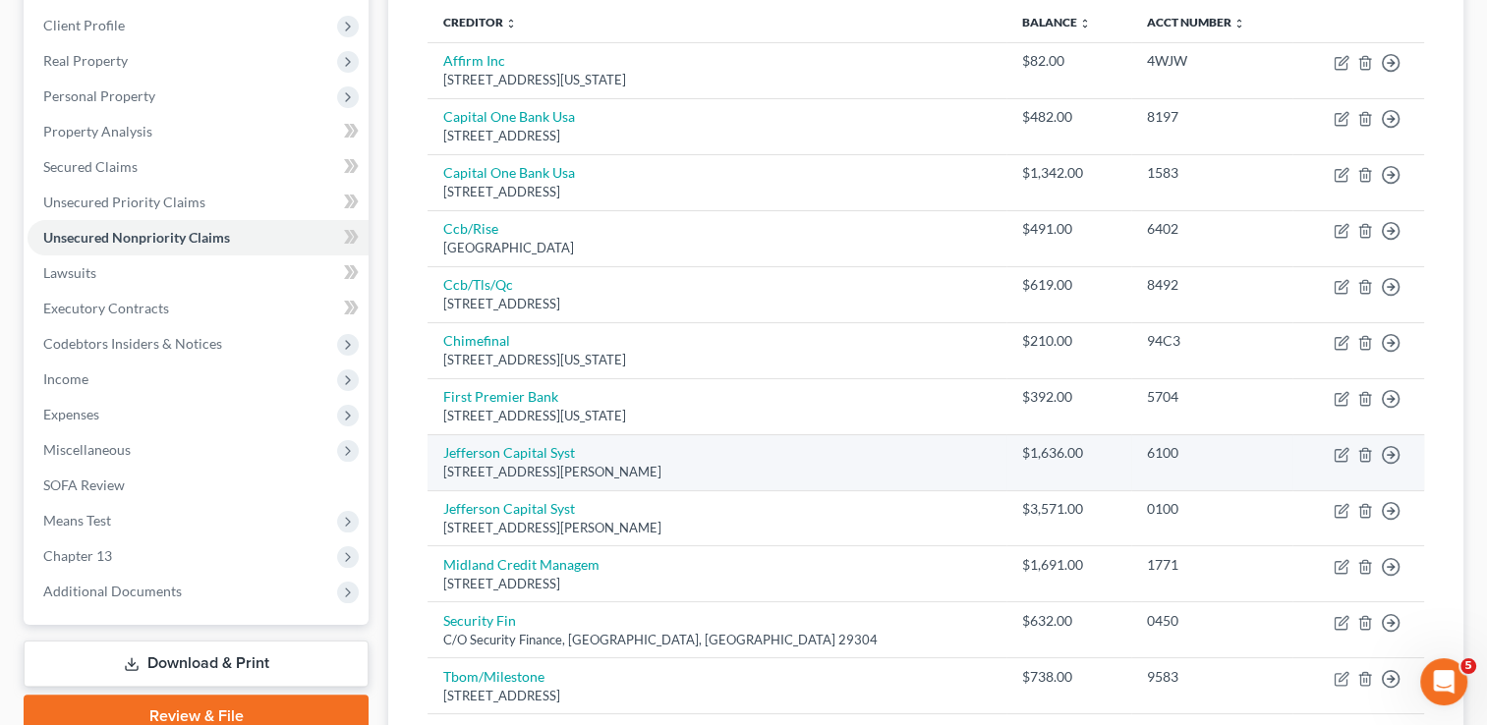
scroll to position [295, 0]
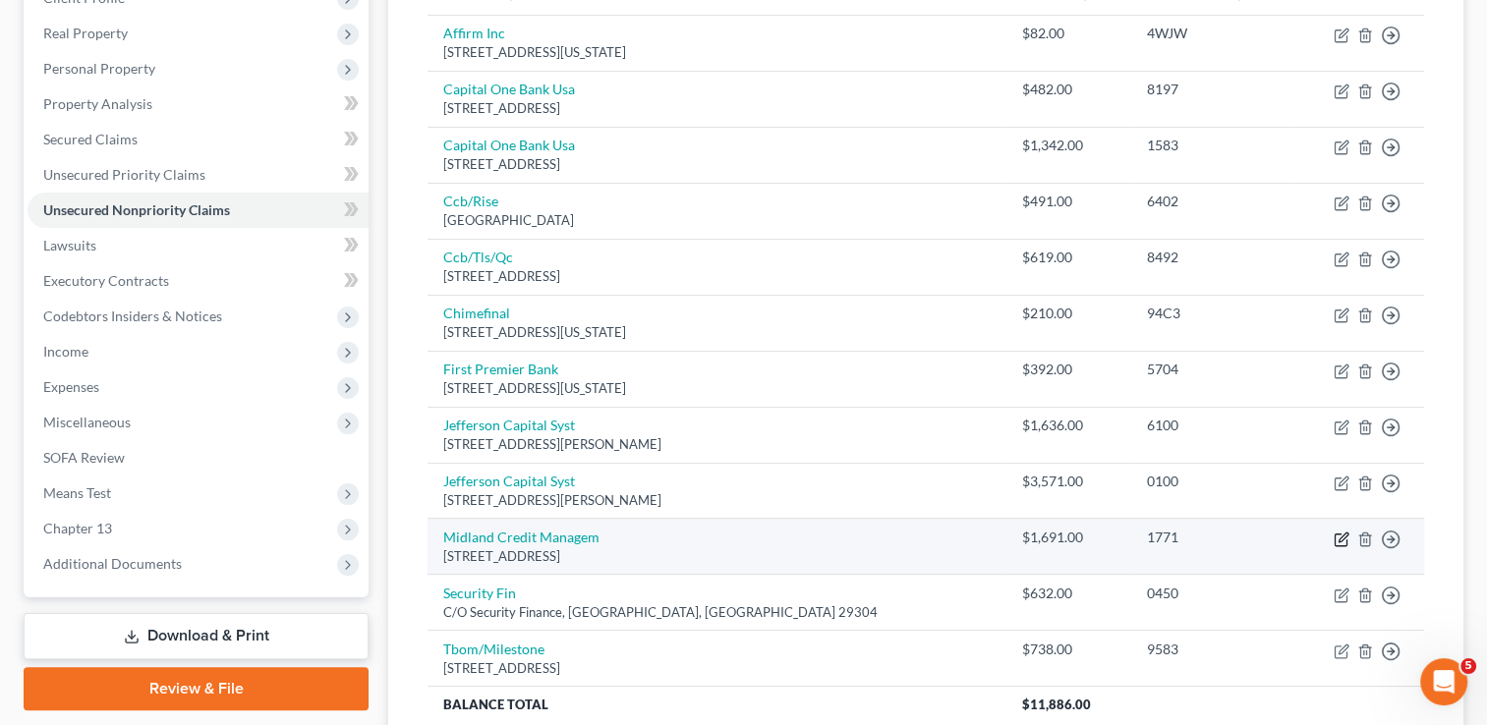
click at [1339, 539] on icon "button" at bounding box center [1342, 537] width 9 height 9
select select "23"
select select "0"
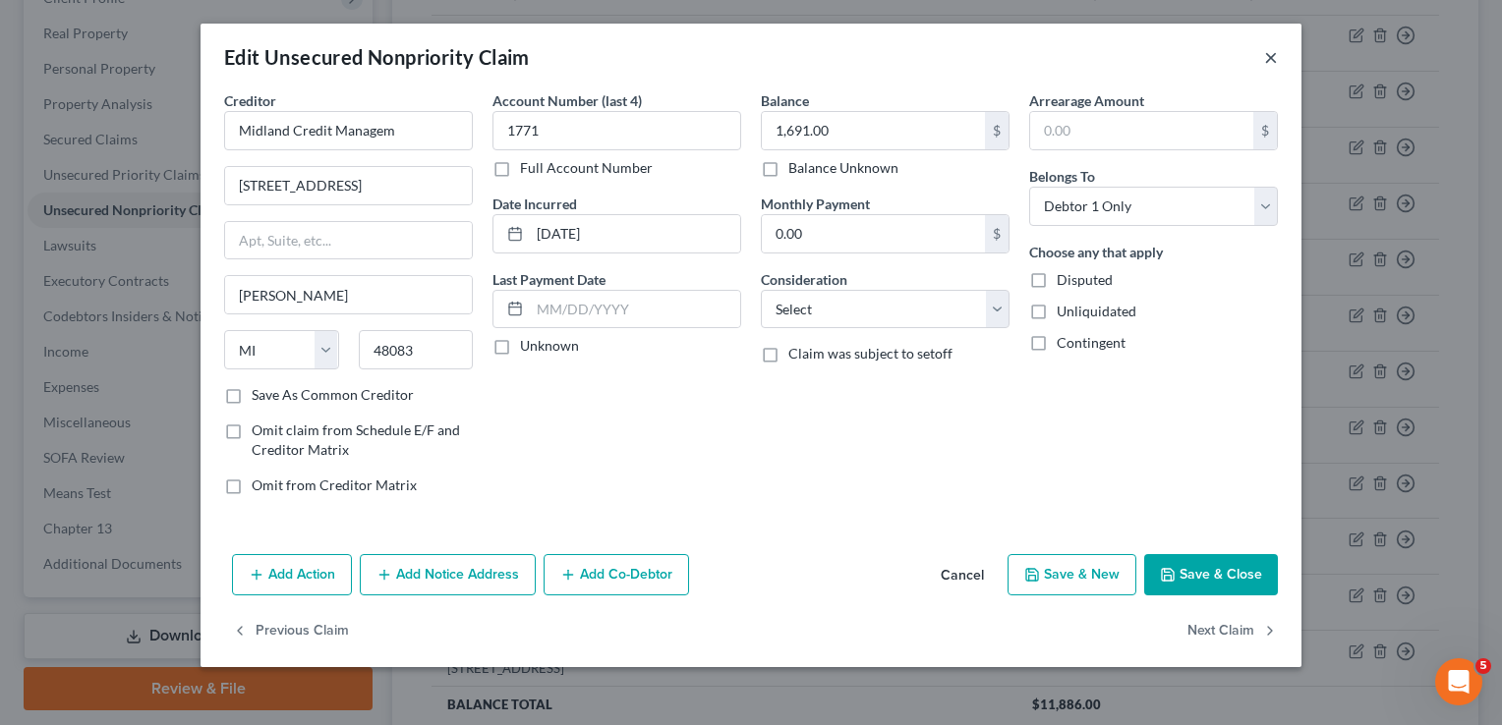
click at [1275, 57] on button "×" at bounding box center [1271, 57] width 14 height 24
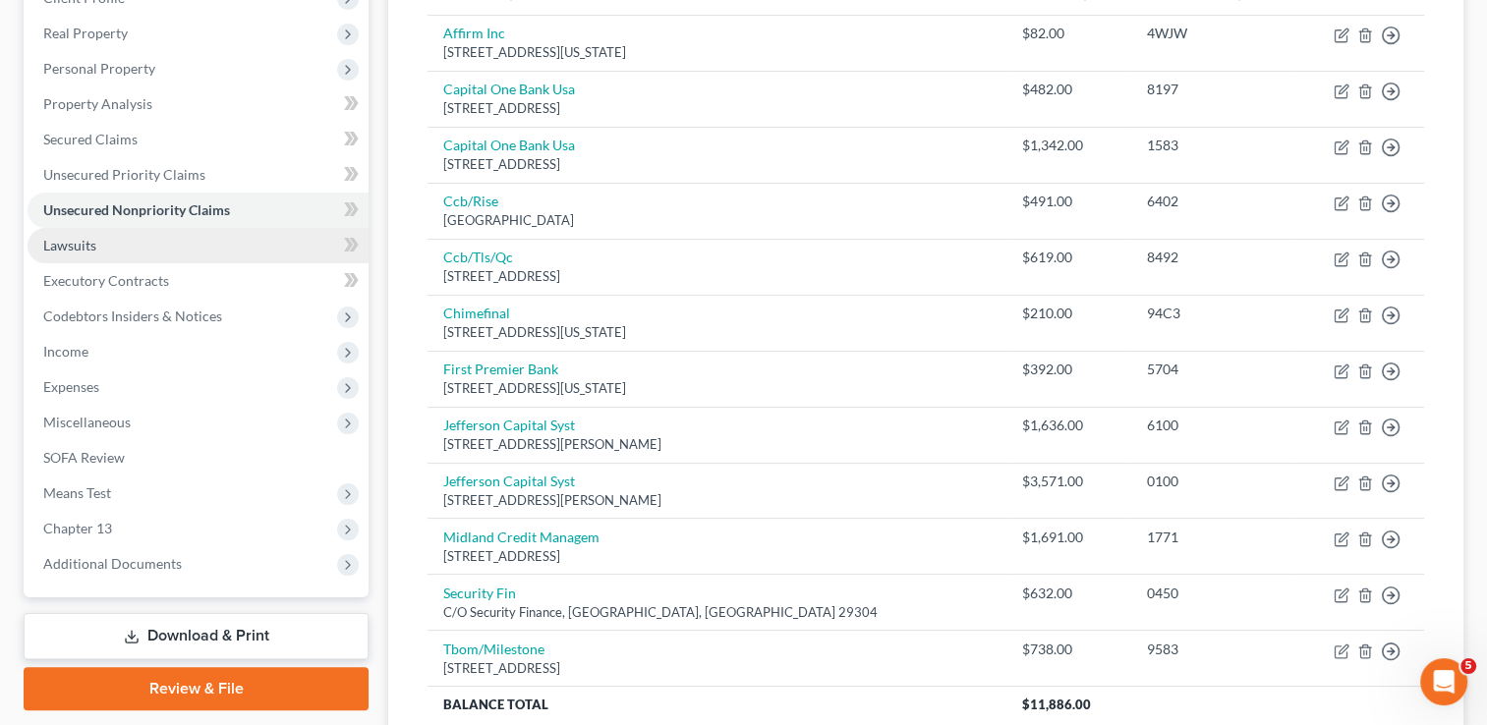
click at [83, 242] on span "Lawsuits" at bounding box center [69, 245] width 53 height 17
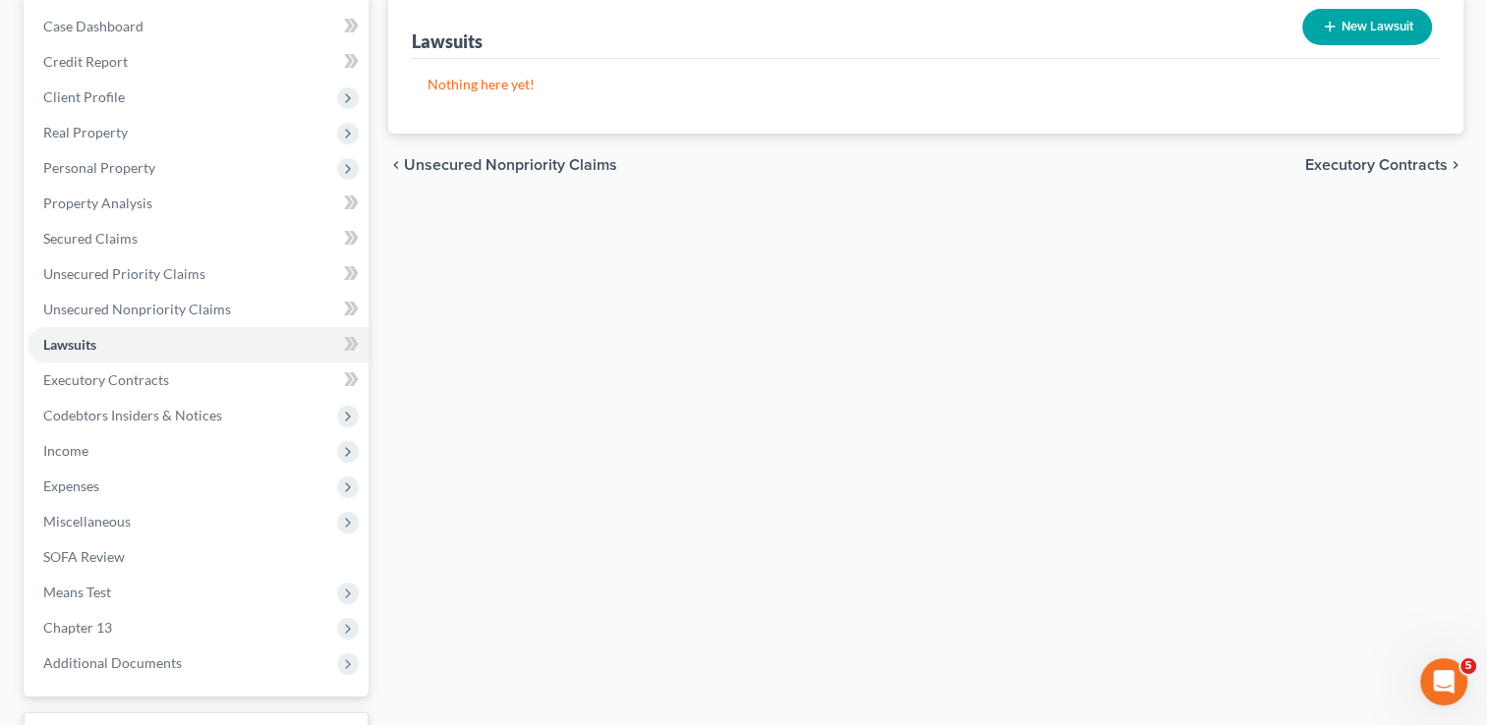
scroll to position [197, 0]
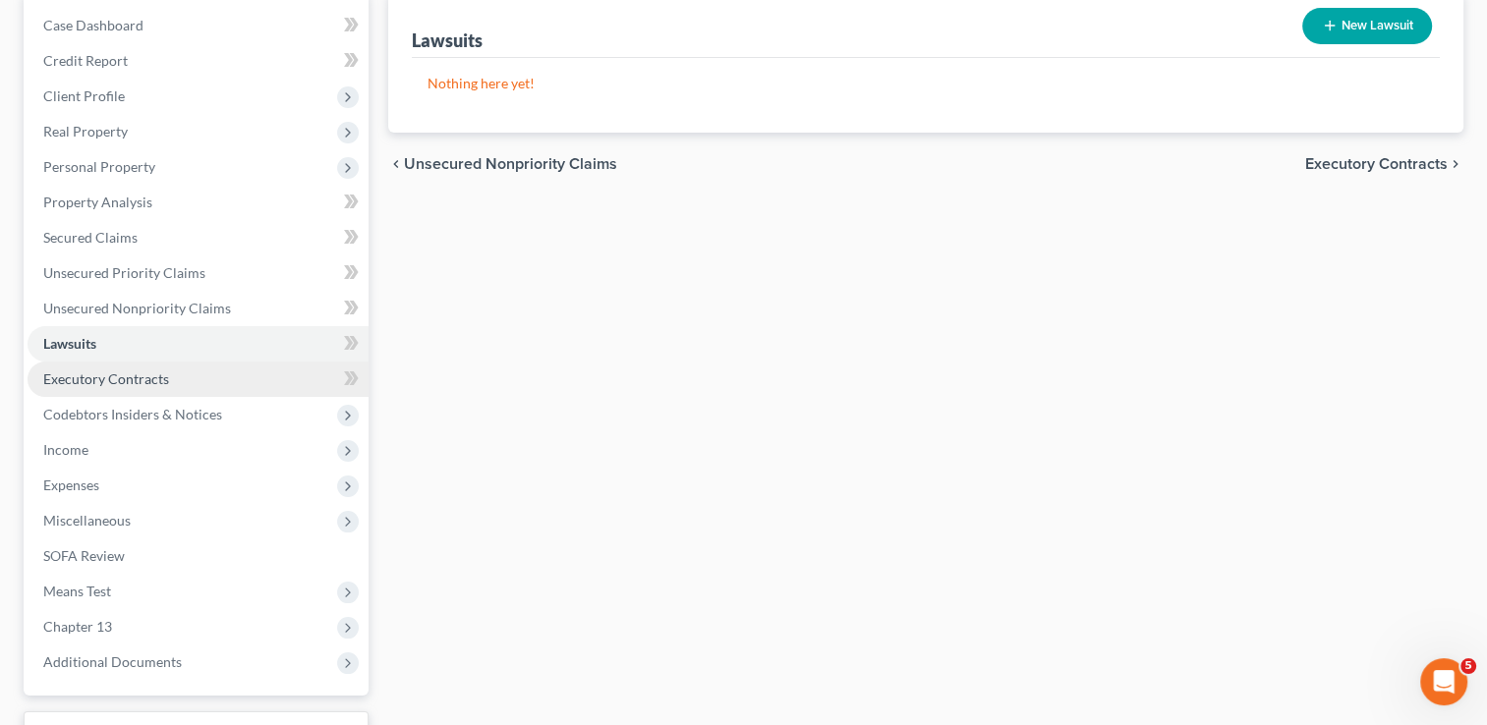
click at [171, 378] on link "Executory Contracts" at bounding box center [198, 379] width 341 height 35
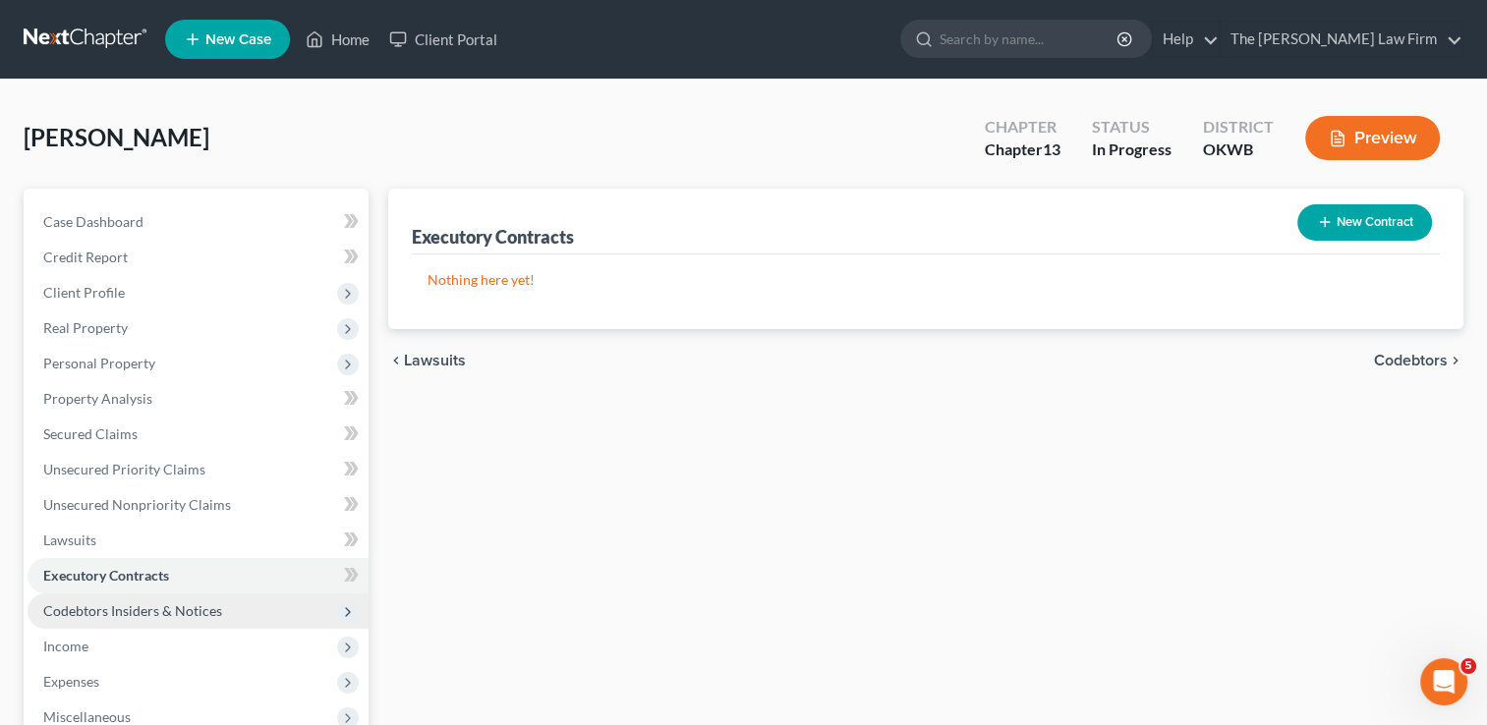
click at [139, 603] on span "Codebtors Insiders & Notices" at bounding box center [132, 610] width 179 height 17
drag, startPoint x: 134, startPoint y: 646, endPoint x: 248, endPoint y: 627, distance: 115.5
click at [134, 646] on span "Codebtors" at bounding box center [115, 646] width 65 height 17
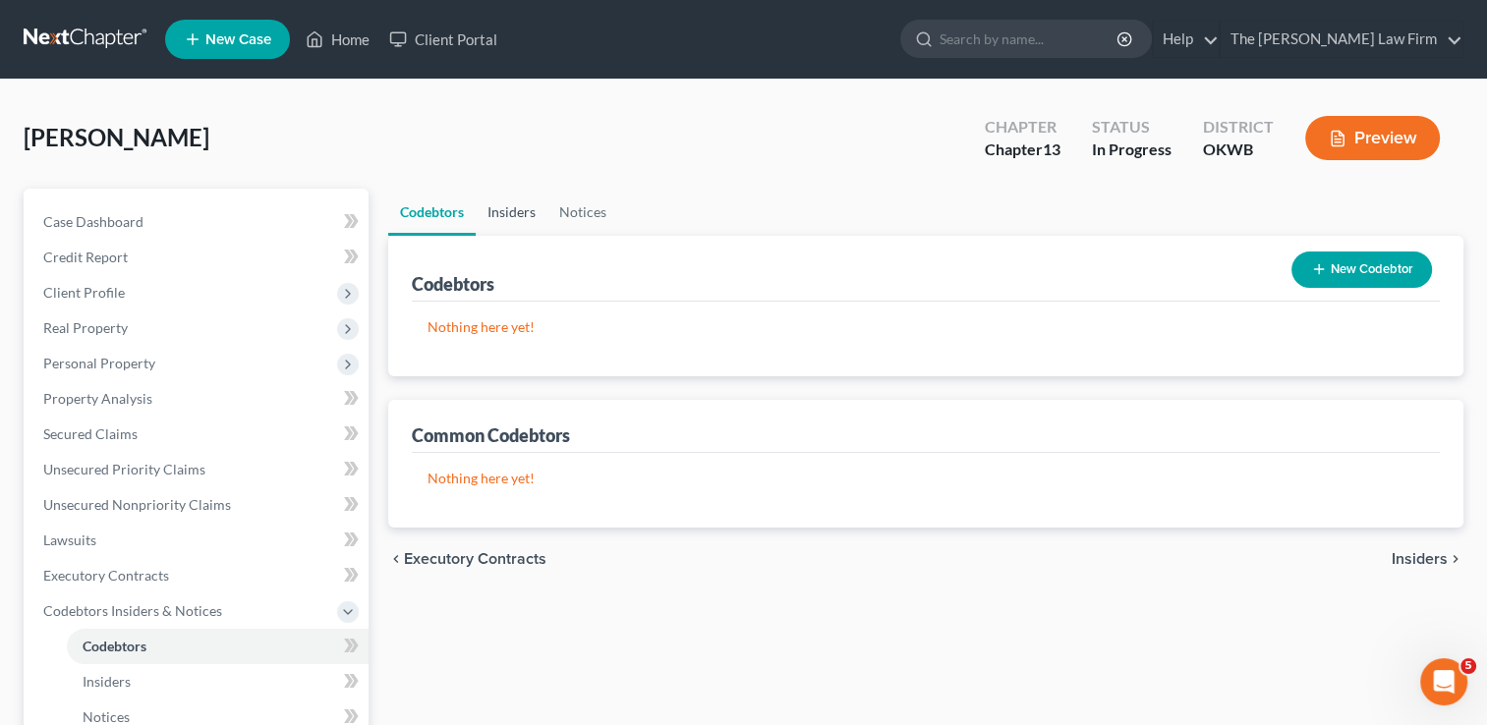
click at [514, 210] on link "Insiders" at bounding box center [512, 212] width 72 height 47
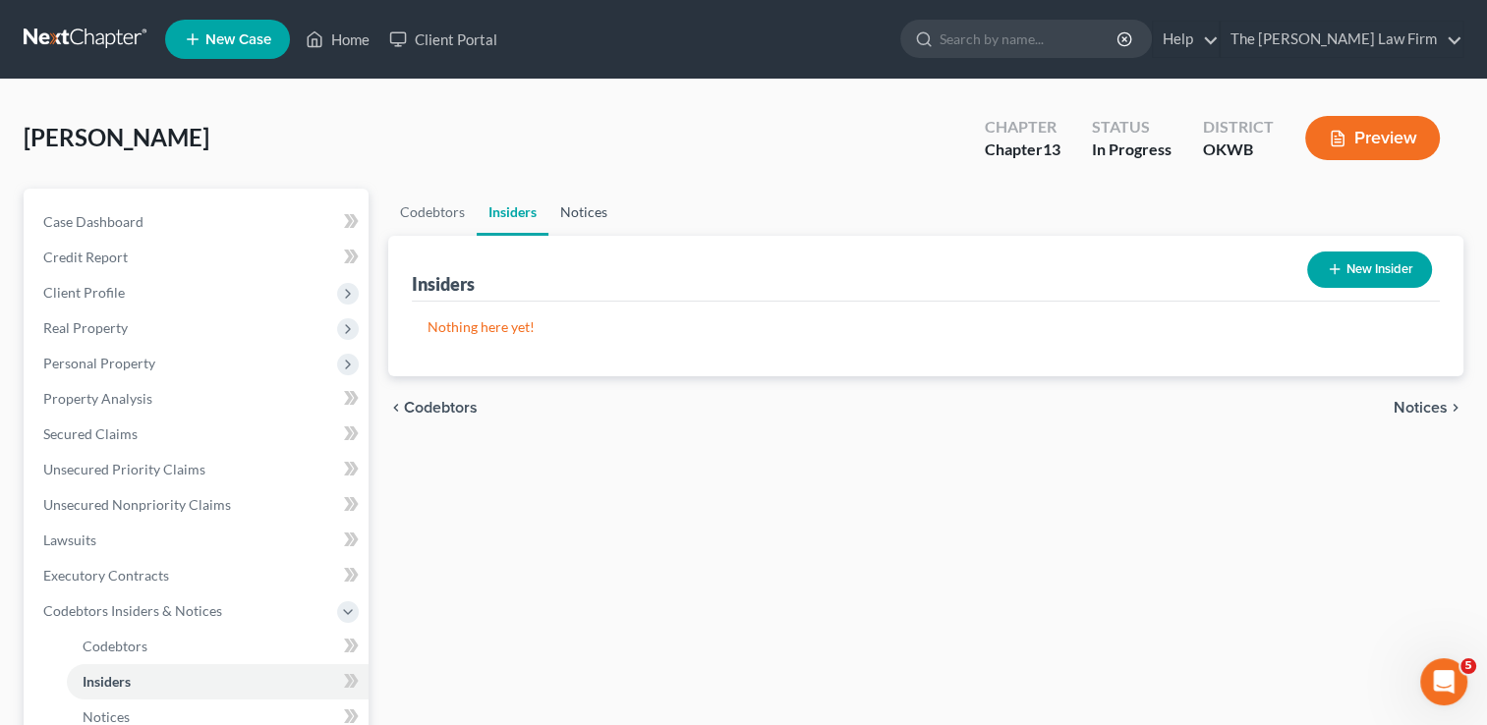
click at [584, 214] on link "Notices" at bounding box center [583, 212] width 71 height 47
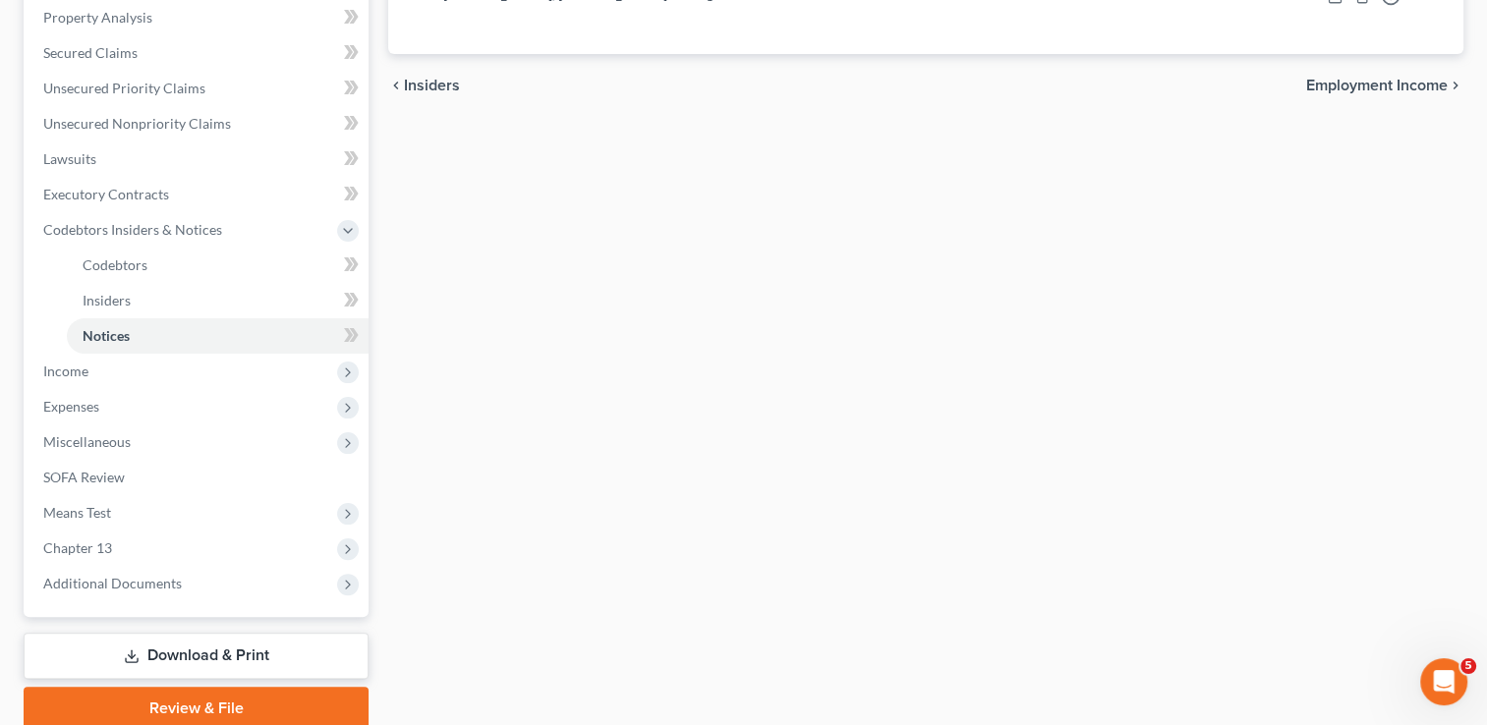
scroll to position [393, 0]
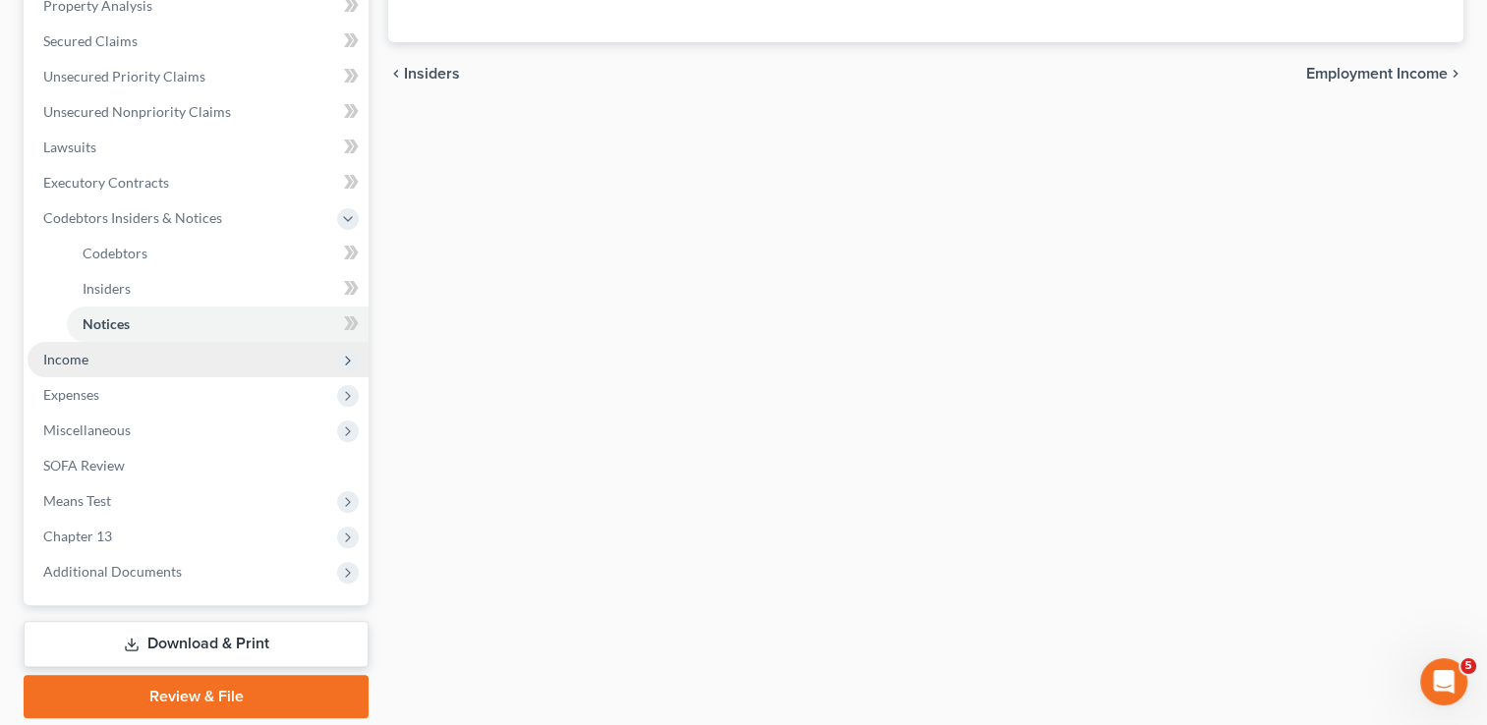
click at [83, 360] on span "Income" at bounding box center [65, 359] width 45 height 17
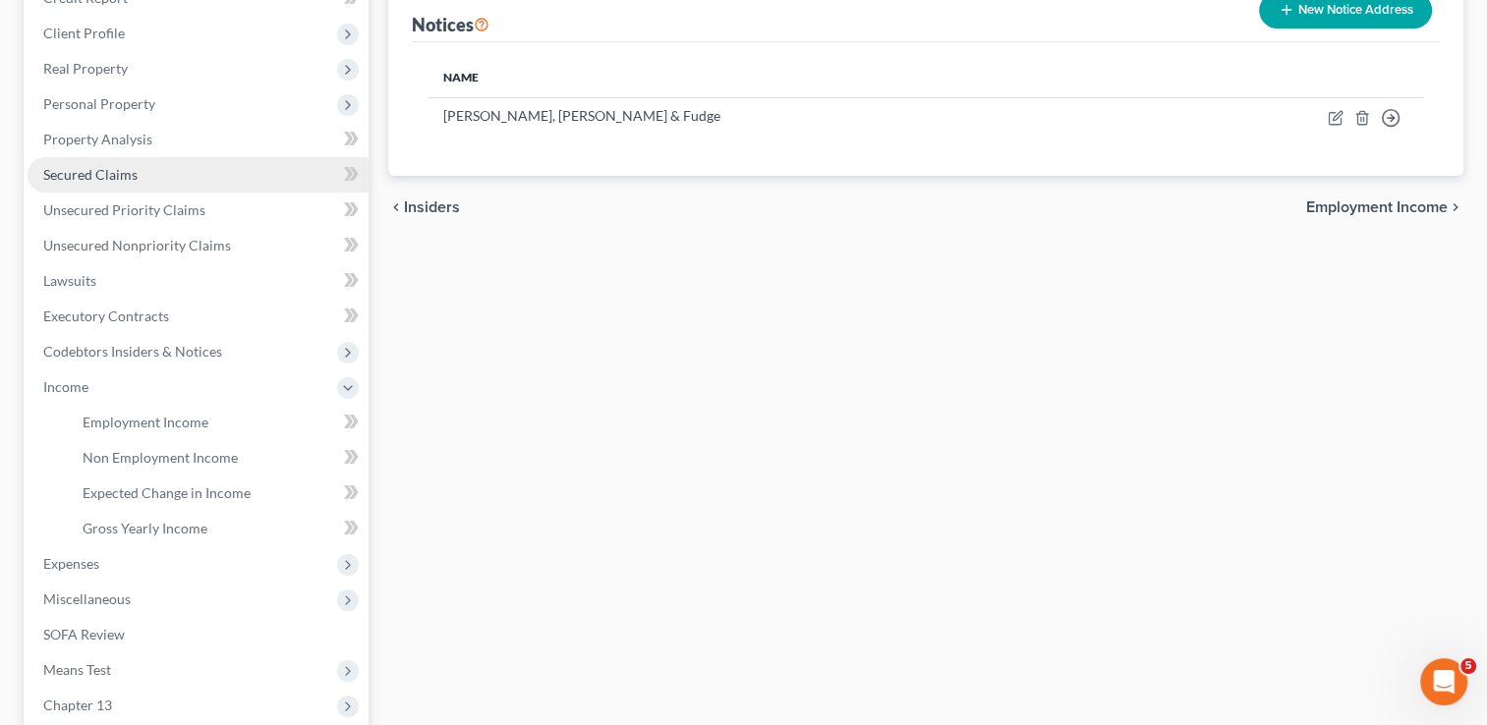
scroll to position [197, 0]
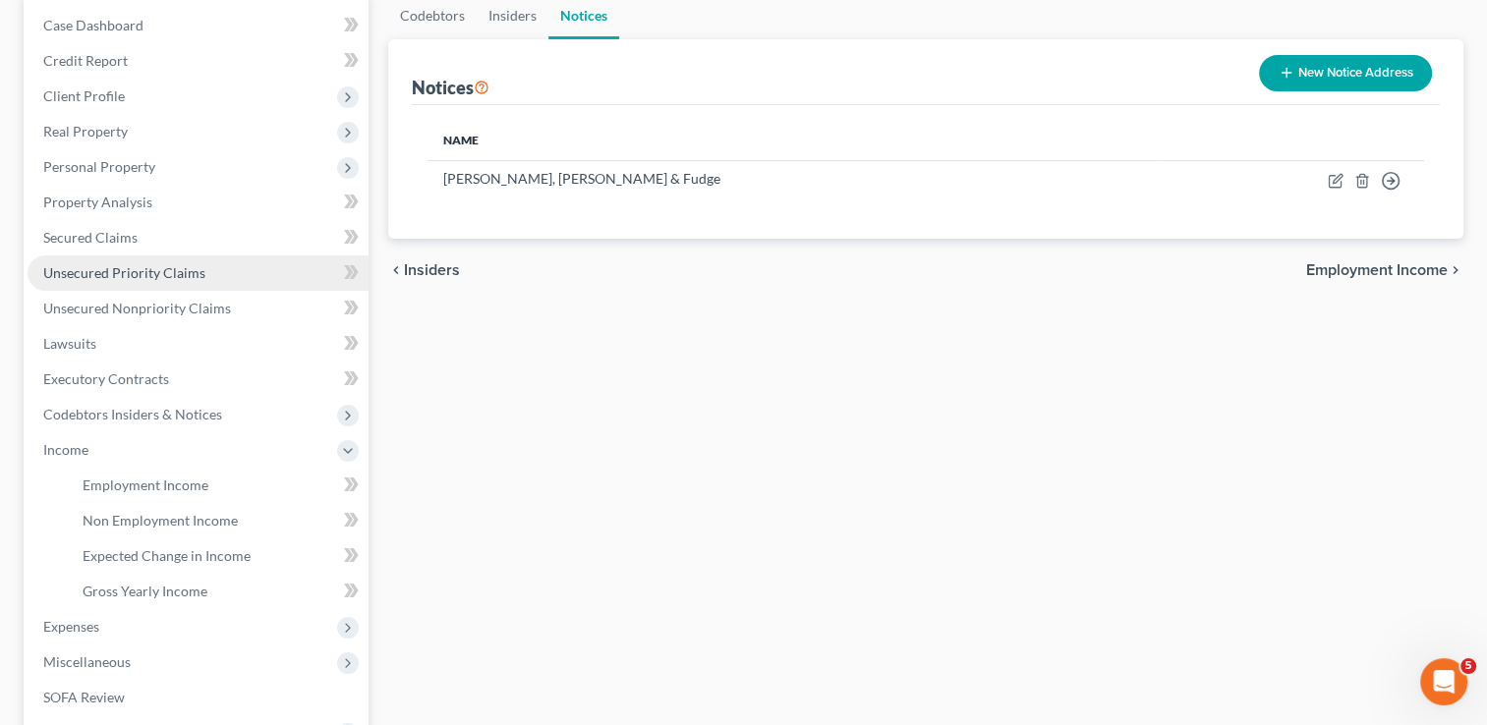
click at [106, 277] on span "Unsecured Priority Claims" at bounding box center [124, 272] width 162 height 17
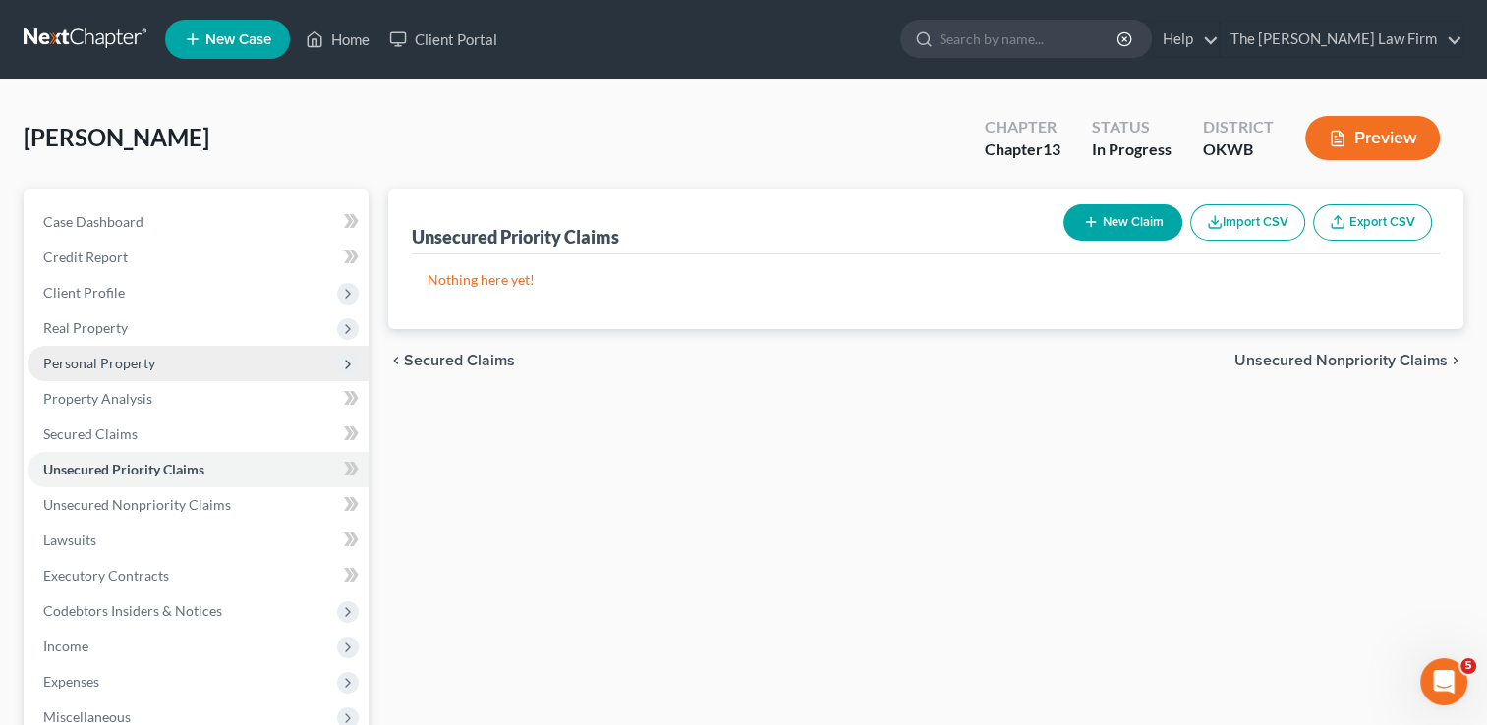
click at [126, 361] on span "Personal Property" at bounding box center [99, 363] width 112 height 17
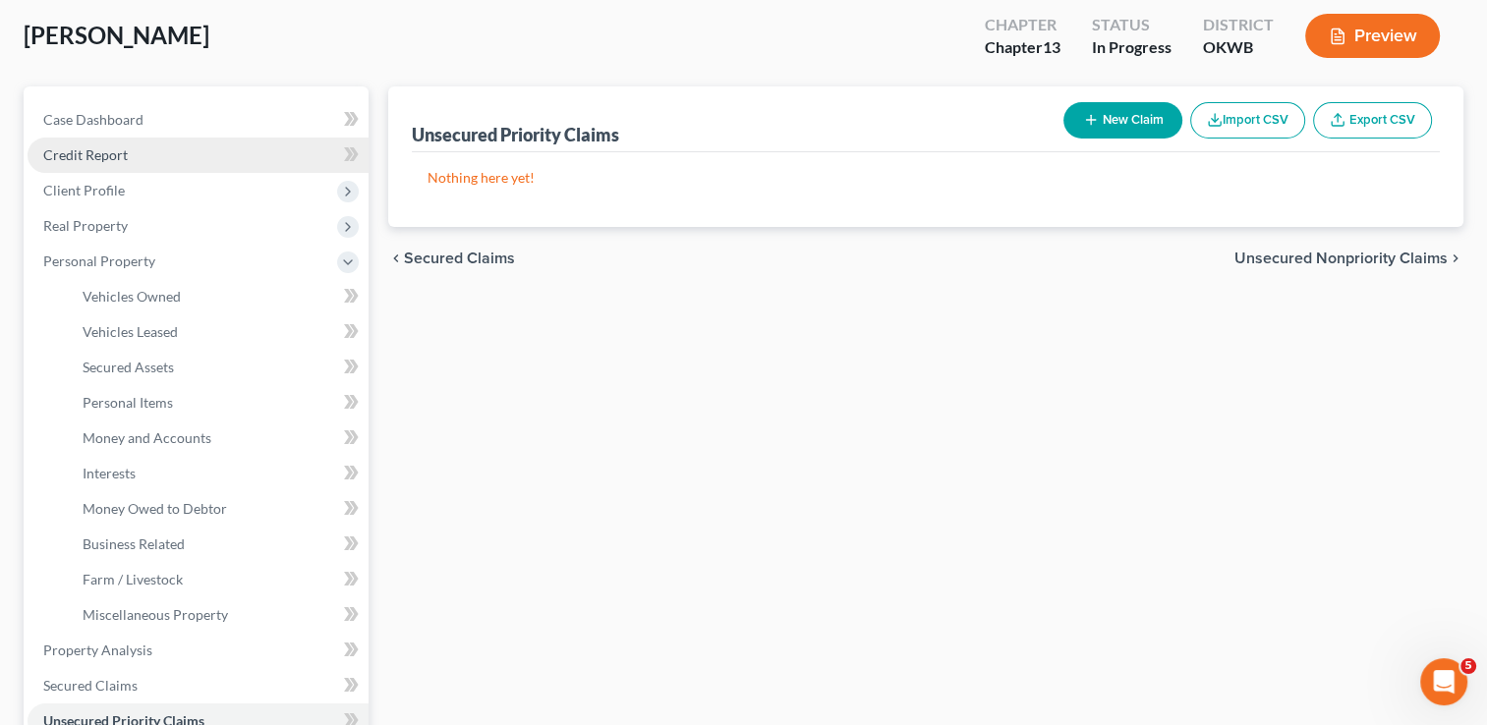
scroll to position [98, 0]
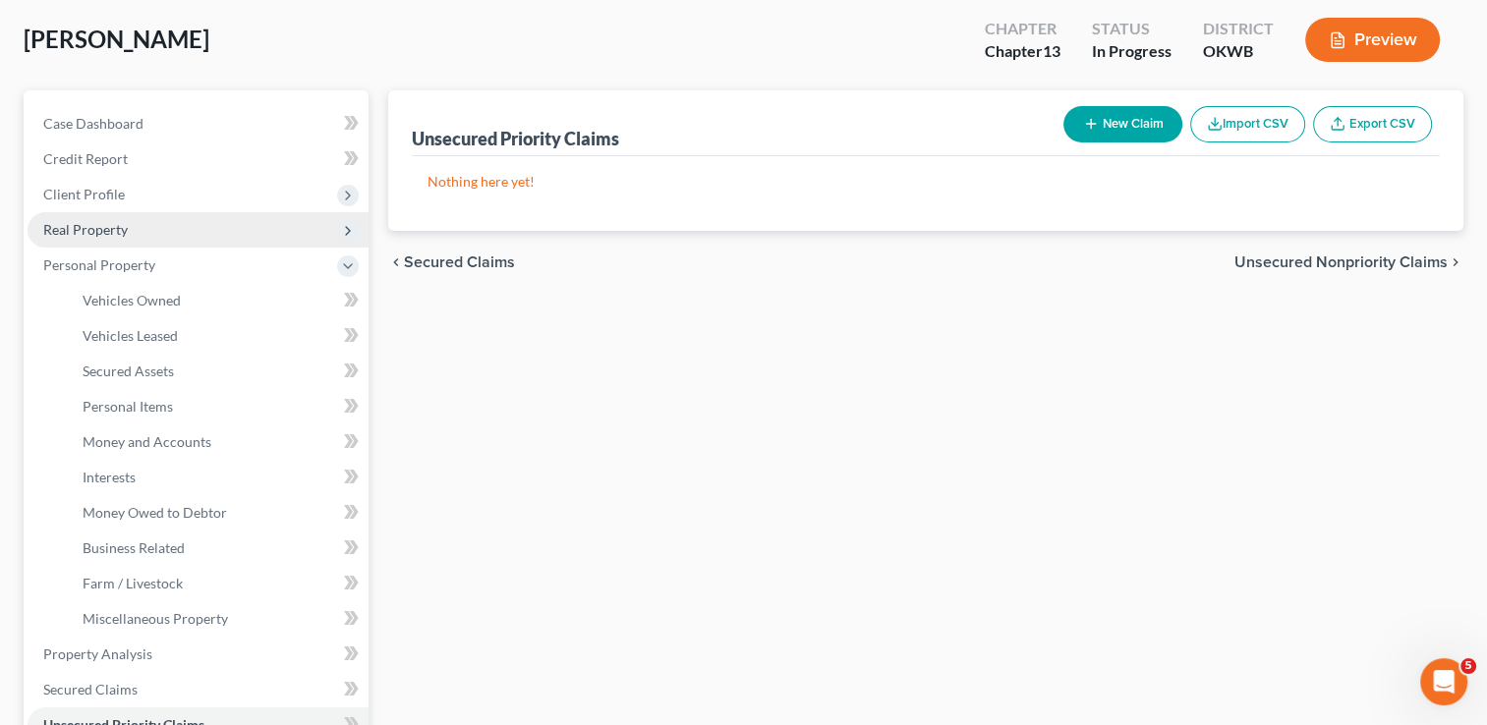
click at [122, 228] on span "Real Property" at bounding box center [85, 229] width 85 height 17
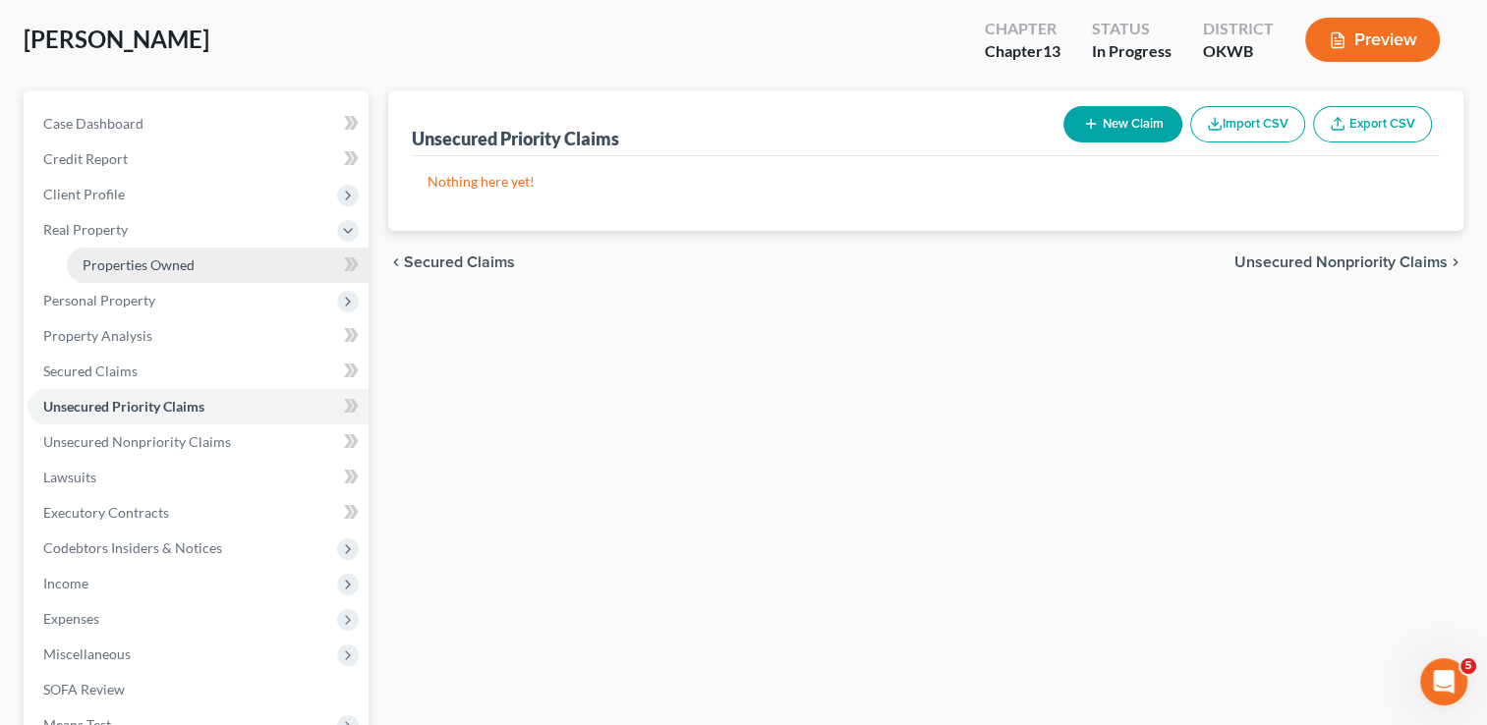
click at [163, 261] on span "Properties Owned" at bounding box center [139, 264] width 112 height 17
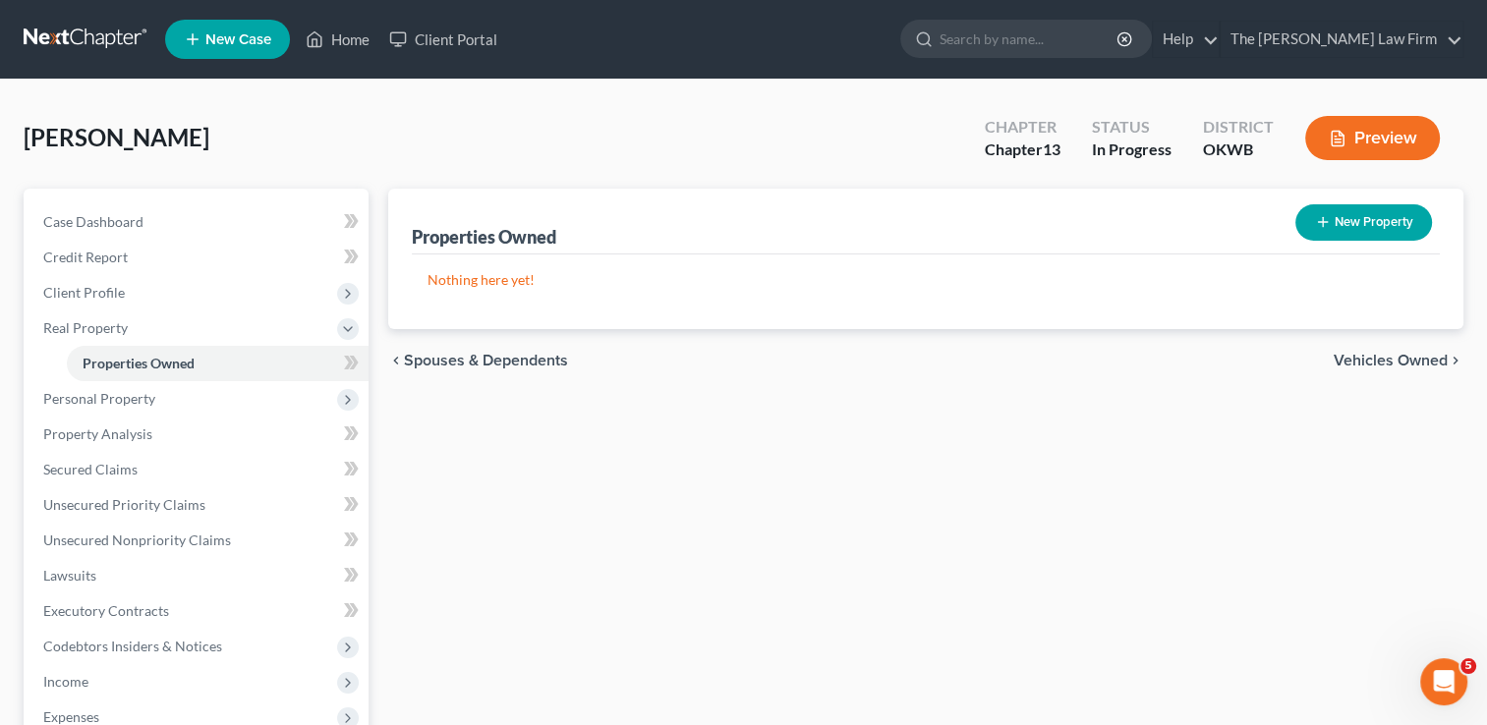
click at [1356, 210] on button "New Property" at bounding box center [1363, 222] width 137 height 36
select select "37"
select select "0"
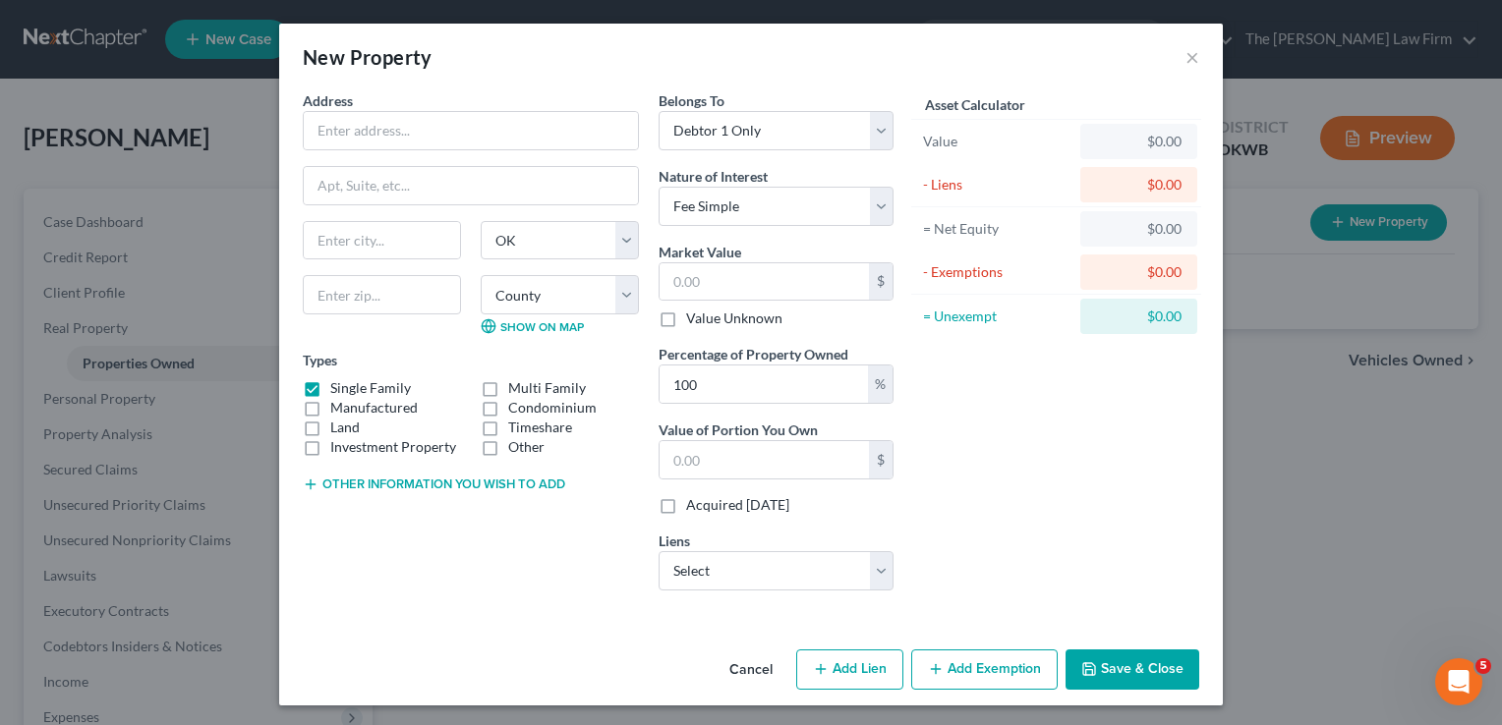
click at [427, 485] on button "Other information you wish to add" at bounding box center [434, 485] width 262 height 16
click at [719, 455] on input "text" at bounding box center [763, 459] width 209 height 37
drag, startPoint x: 1179, startPoint y: 59, endPoint x: 1167, endPoint y: 66, distance: 14.5
click at [1185, 59] on button "×" at bounding box center [1192, 57] width 14 height 24
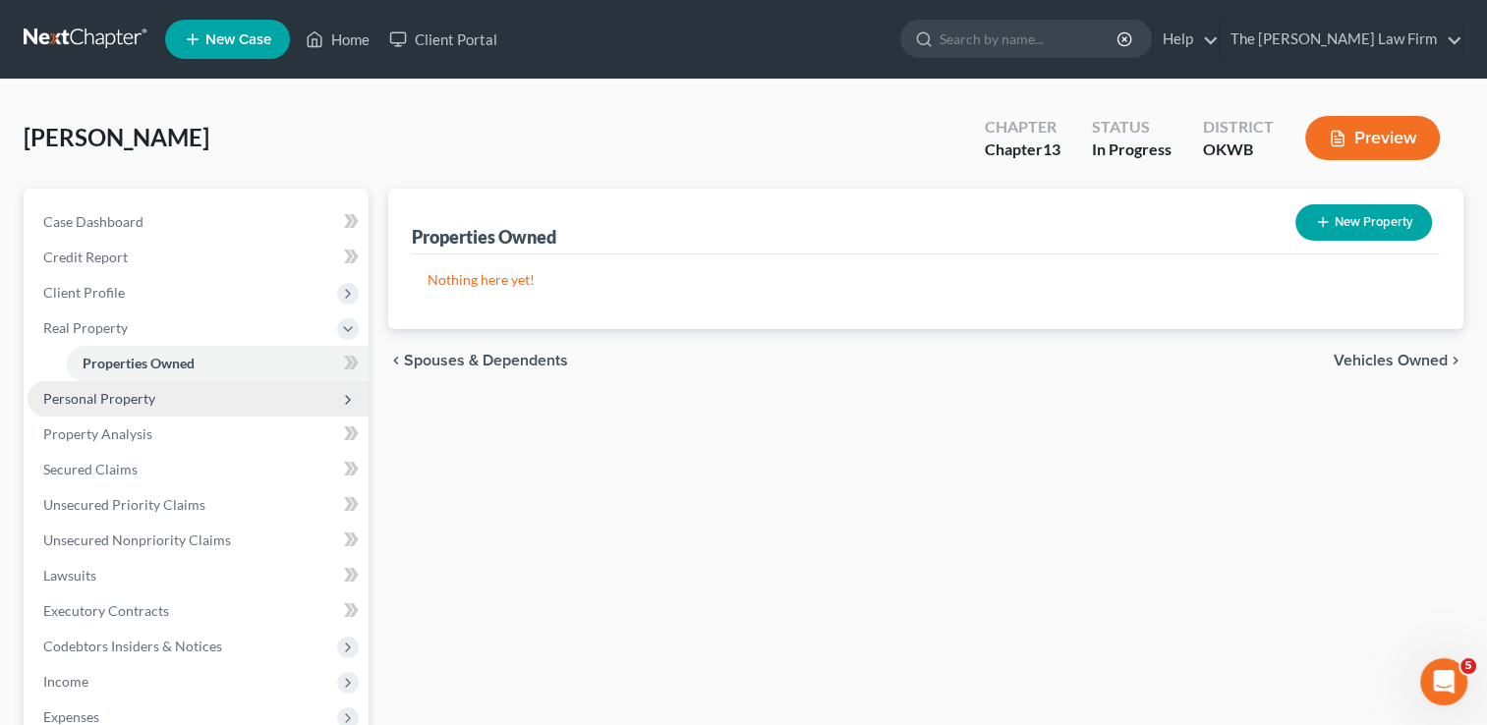
click at [183, 408] on span "Personal Property" at bounding box center [198, 398] width 341 height 35
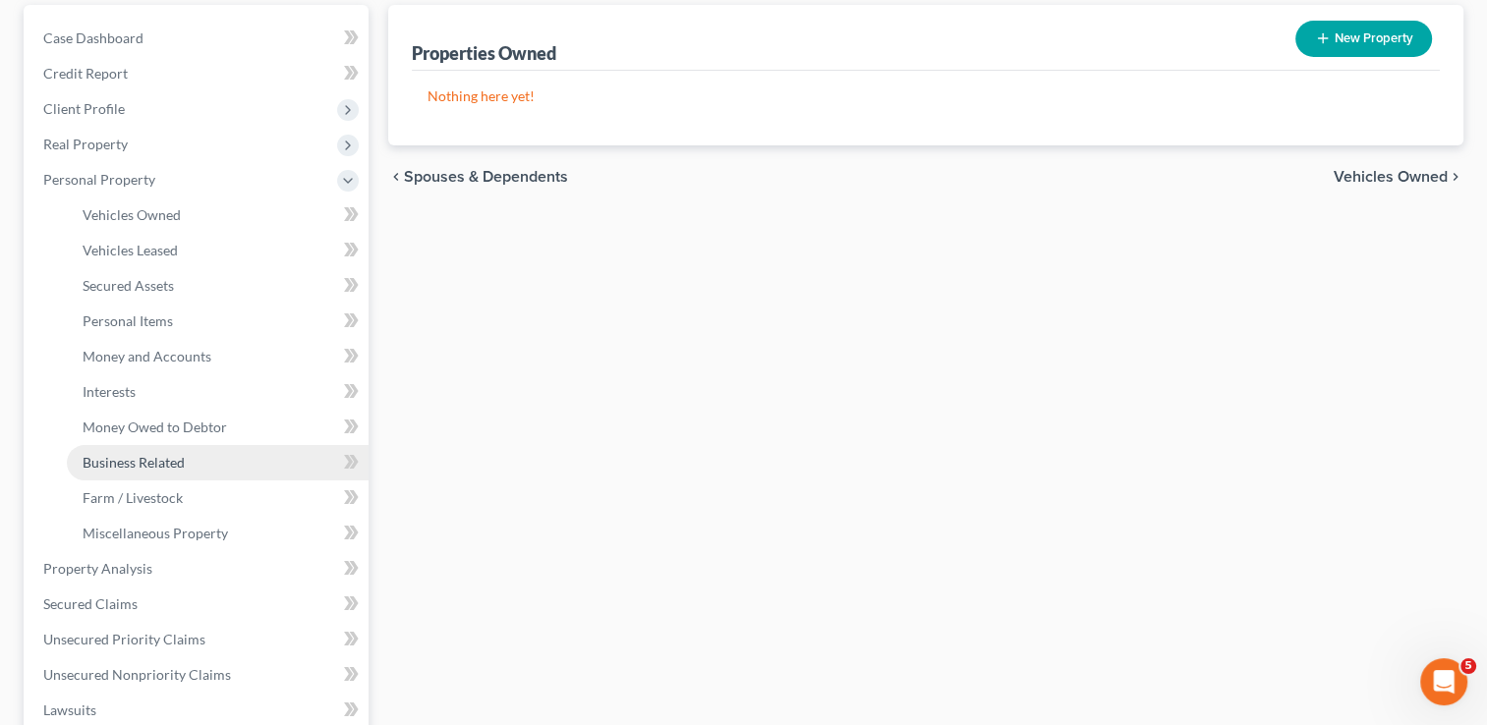
scroll to position [197, 0]
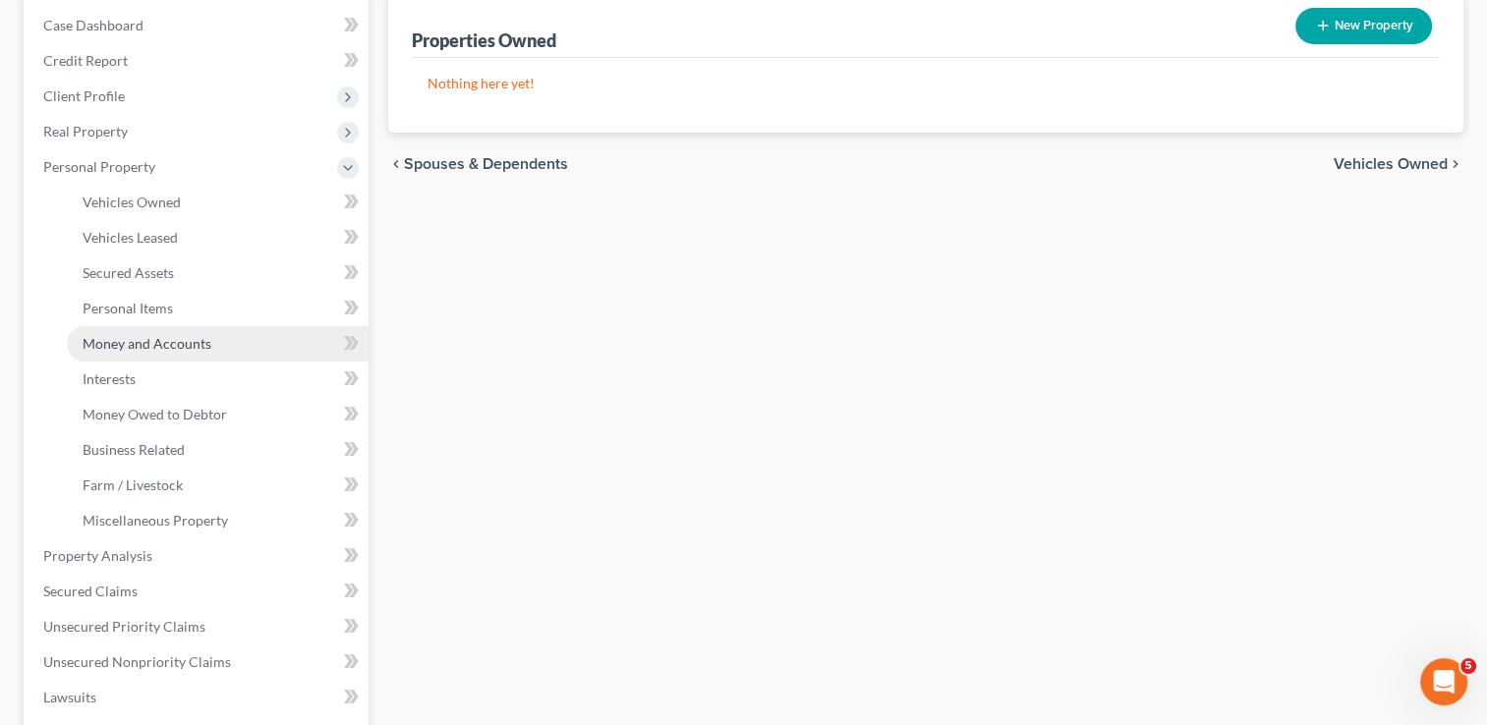
click at [217, 351] on link "Money and Accounts" at bounding box center [218, 343] width 302 height 35
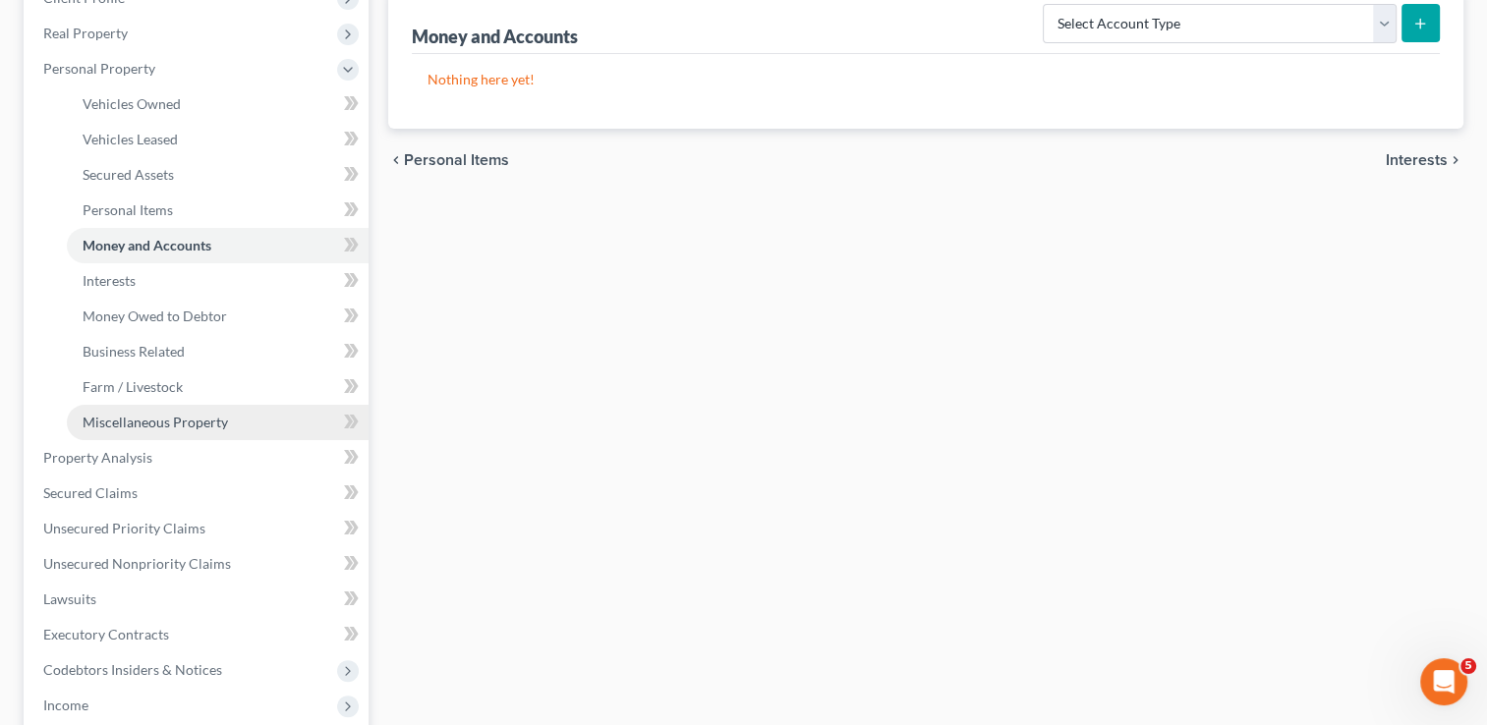
click at [164, 422] on span "Miscellaneous Property" at bounding box center [155, 422] width 145 height 17
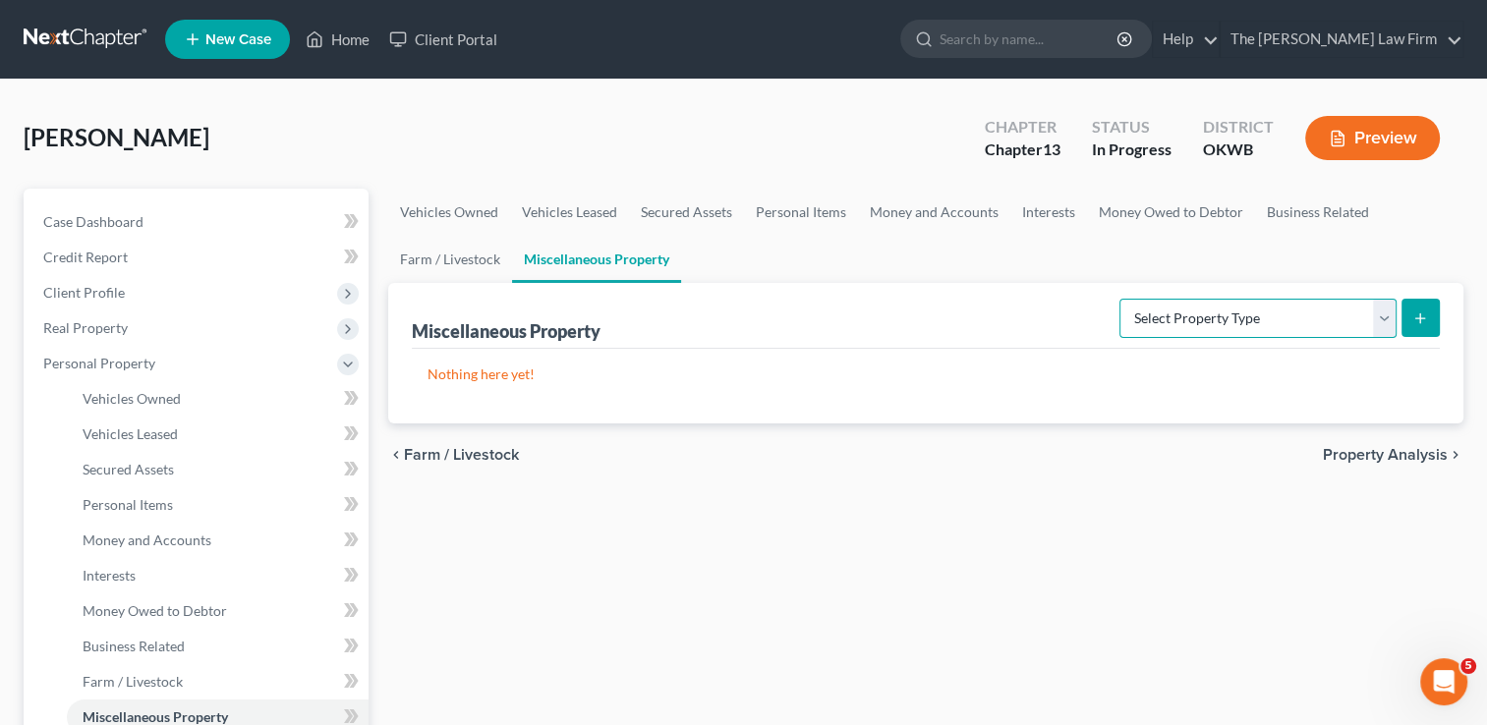
click at [1261, 320] on select "Select Property Type Assigned for Creditor Benefit Within 1 Year Holding for An…" at bounding box center [1257, 318] width 277 height 39
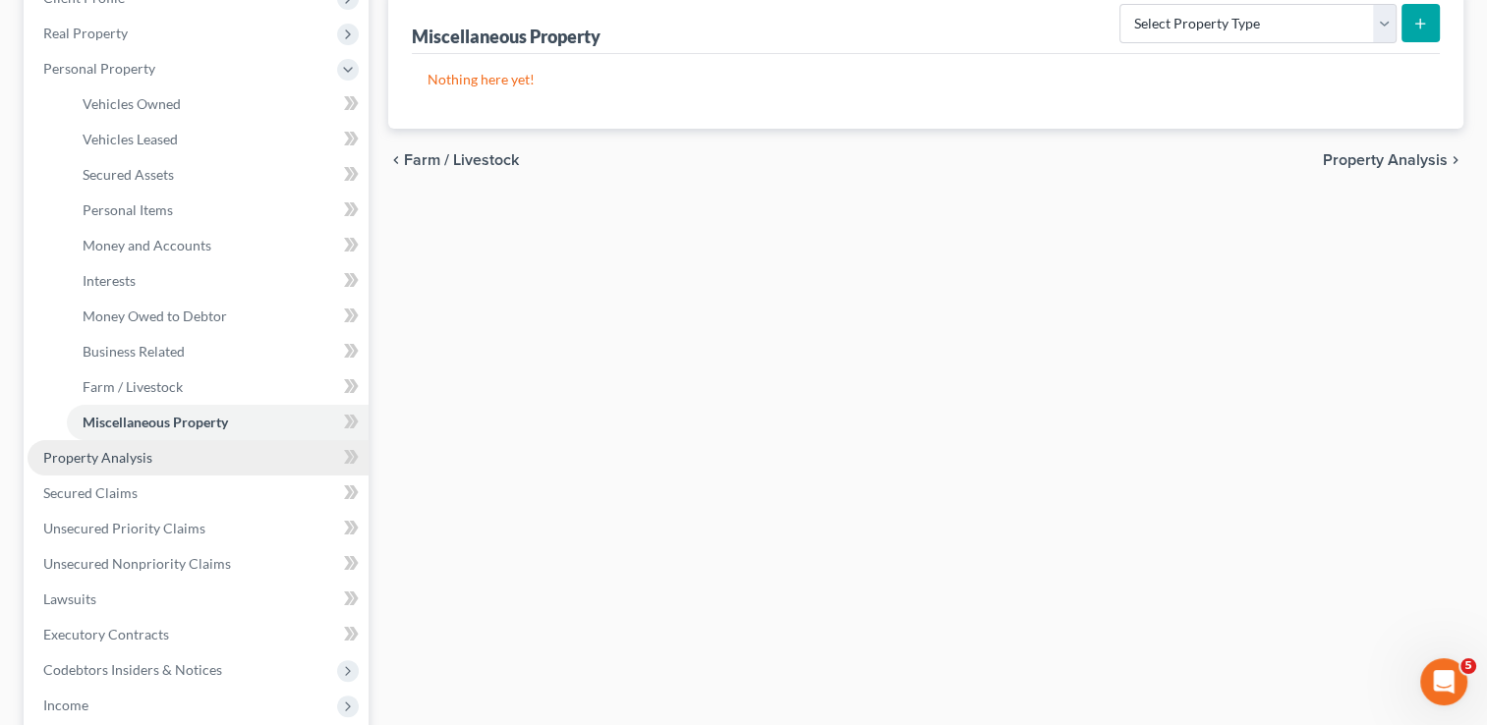
click at [167, 460] on link "Property Analysis" at bounding box center [198, 457] width 341 height 35
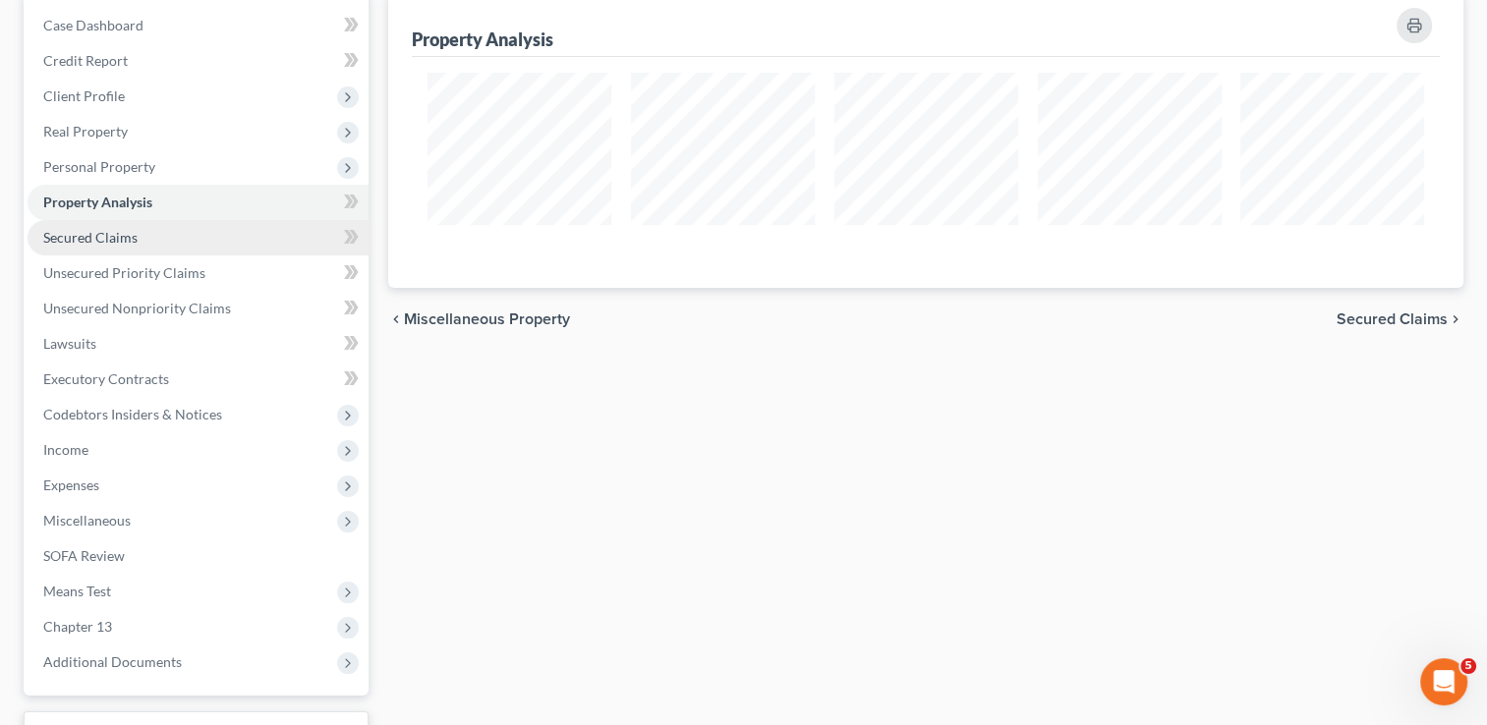
click at [114, 232] on span "Secured Claims" at bounding box center [90, 237] width 94 height 17
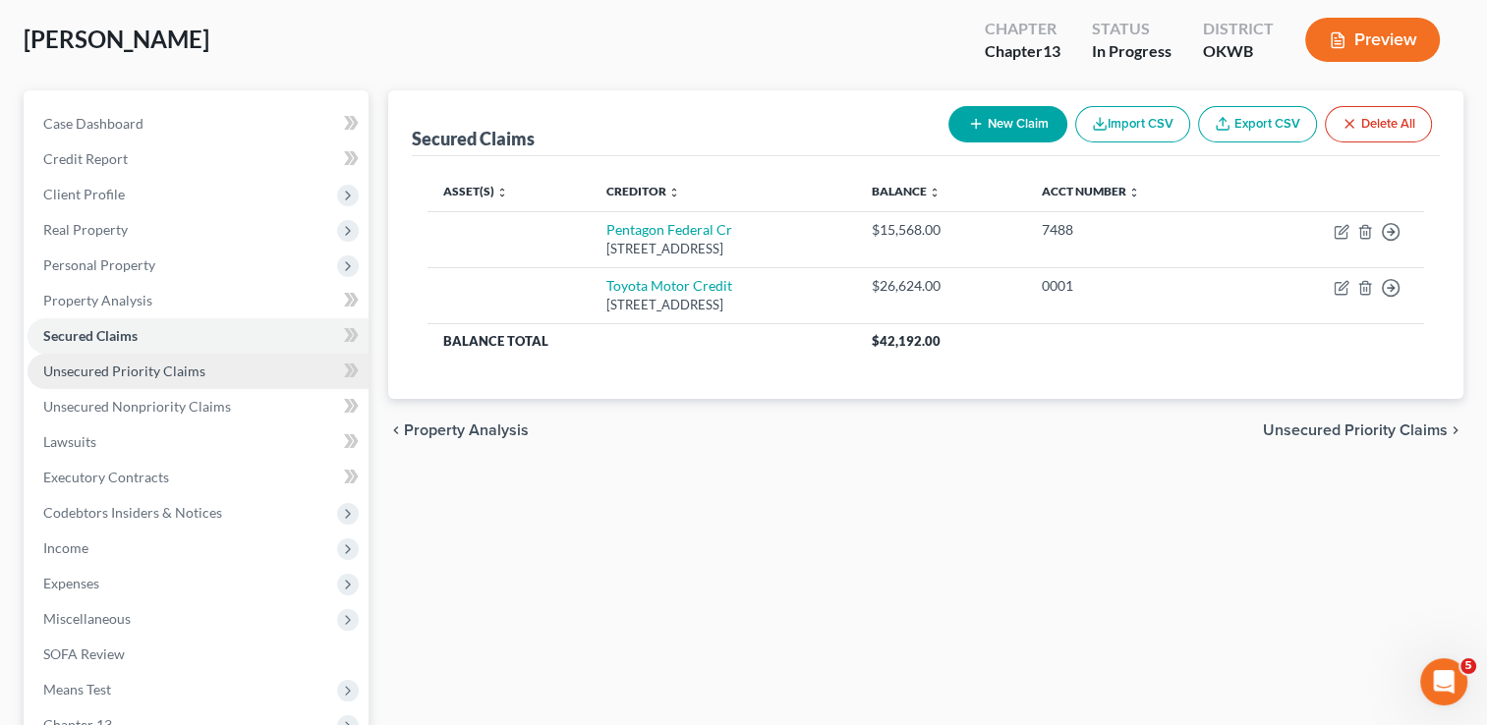
click at [191, 370] on span "Unsecured Priority Claims" at bounding box center [124, 371] width 162 height 17
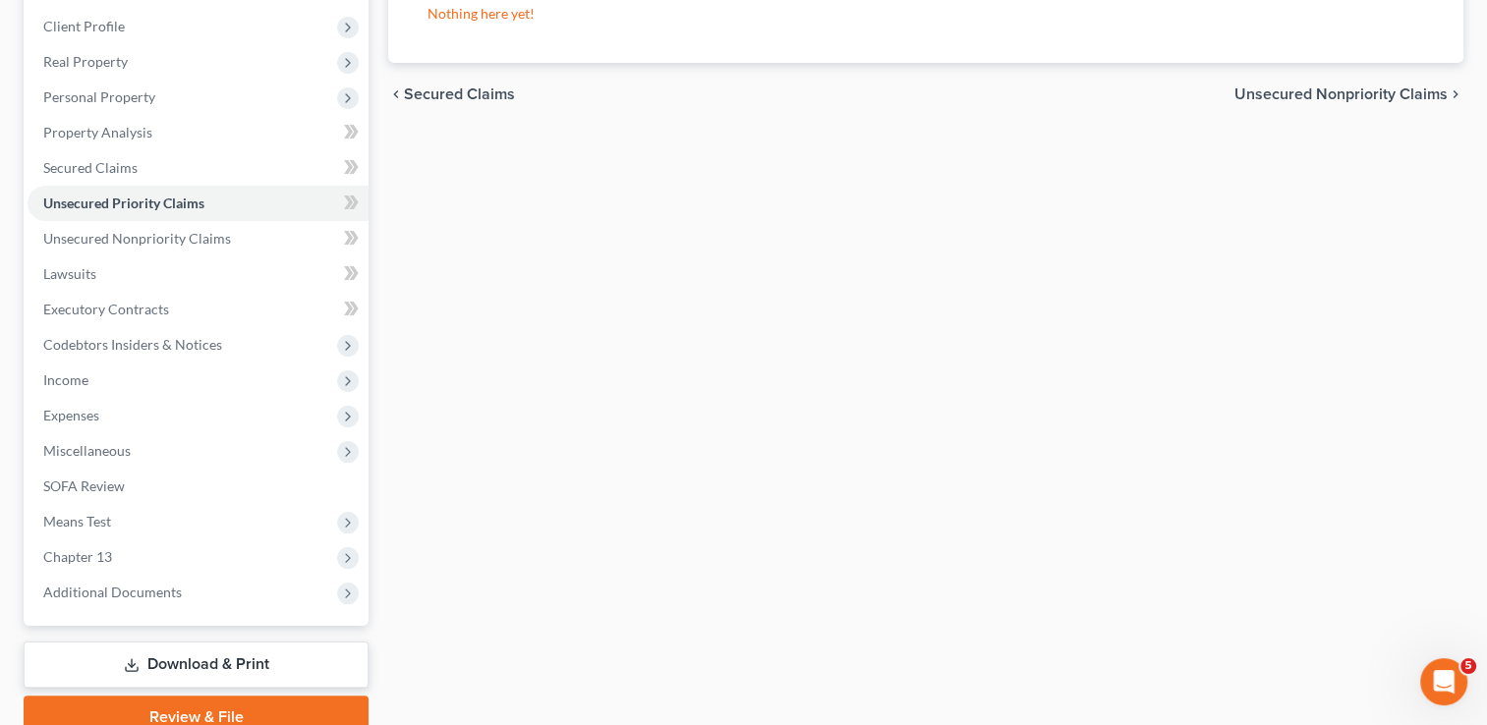
scroll to position [295, 0]
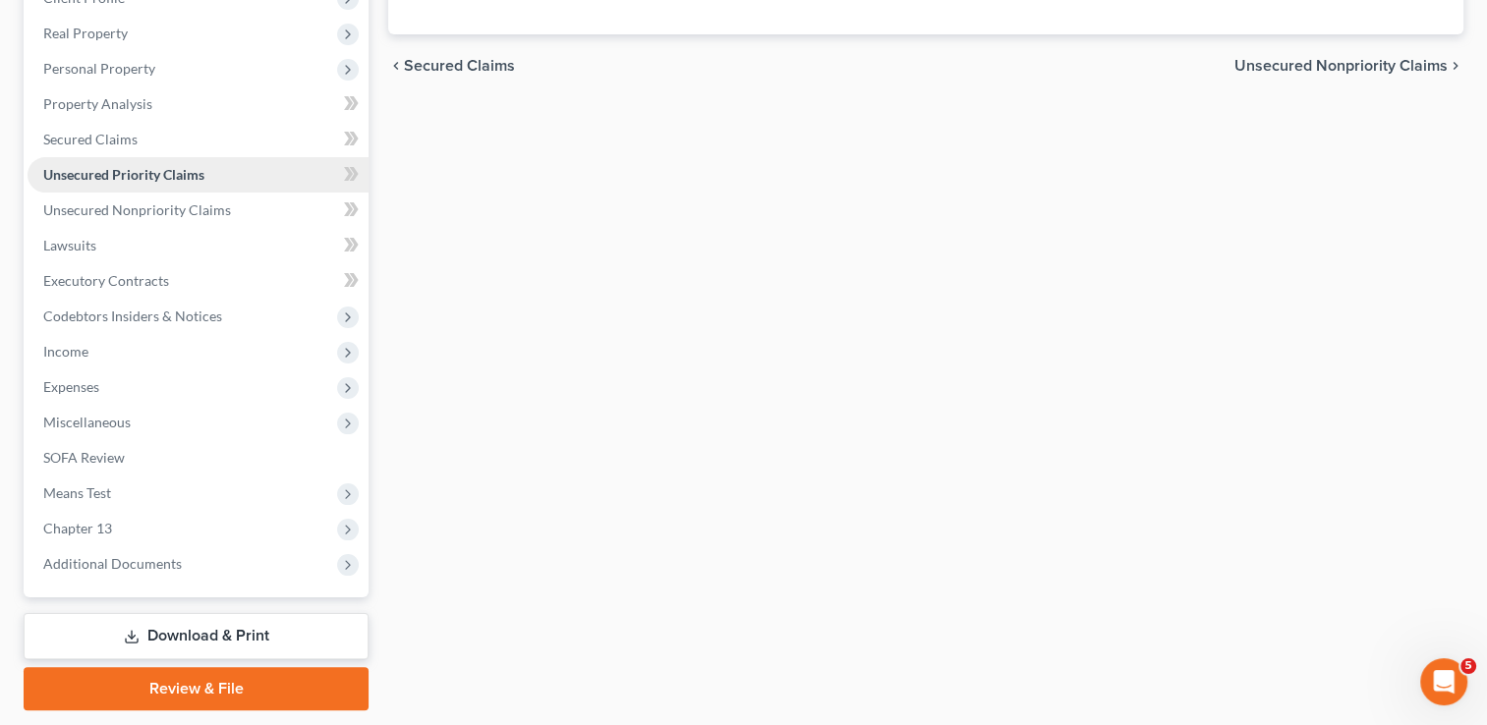
click at [122, 175] on span "Unsecured Priority Claims" at bounding box center [123, 174] width 161 height 17
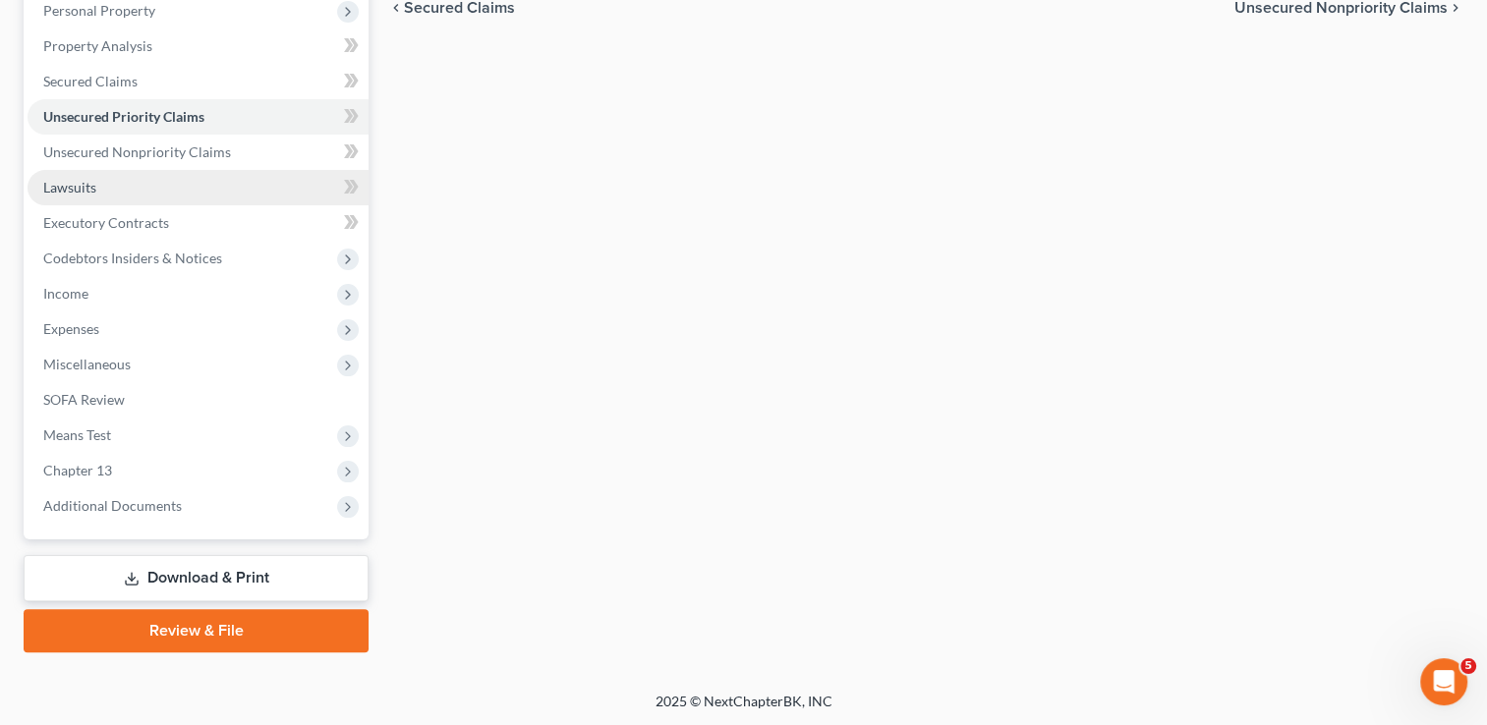
click at [94, 189] on span "Lawsuits" at bounding box center [69, 187] width 53 height 17
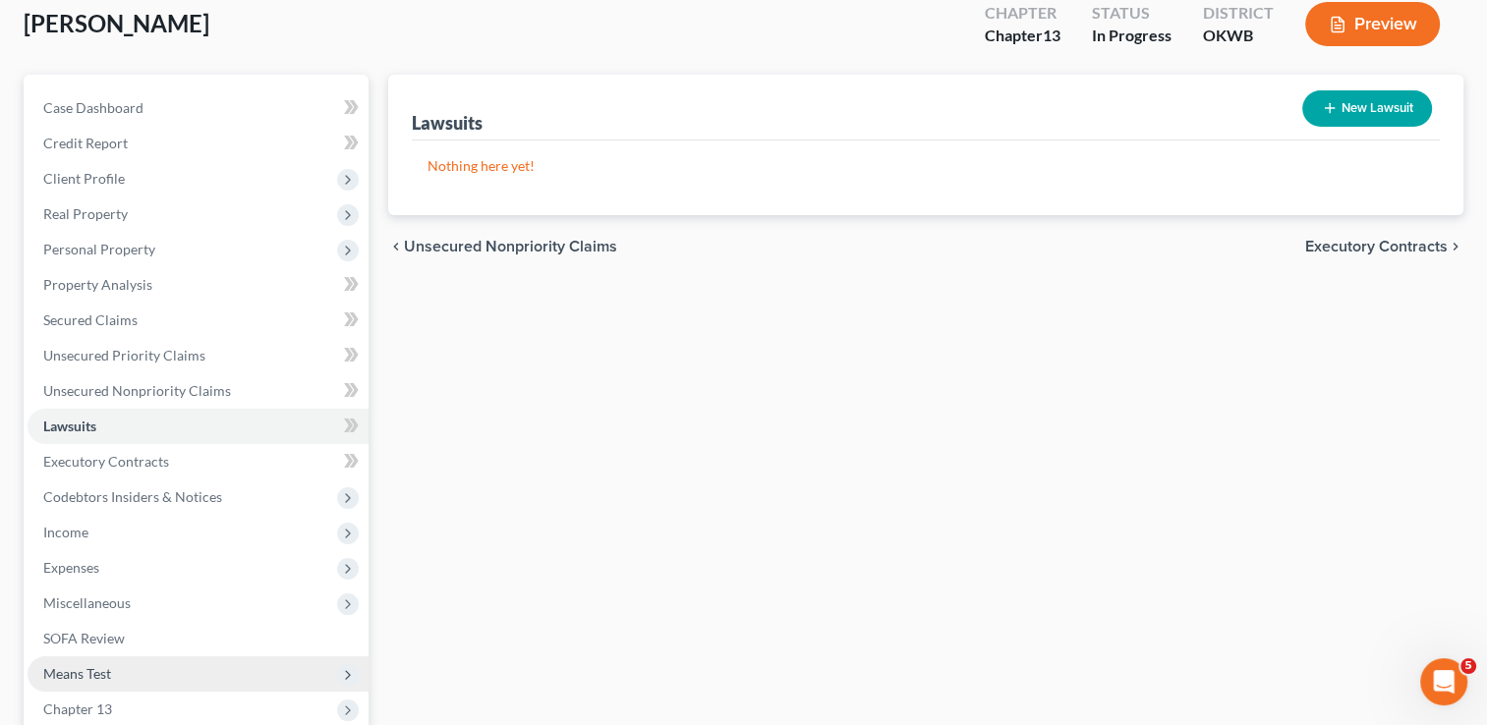
scroll to position [295, 0]
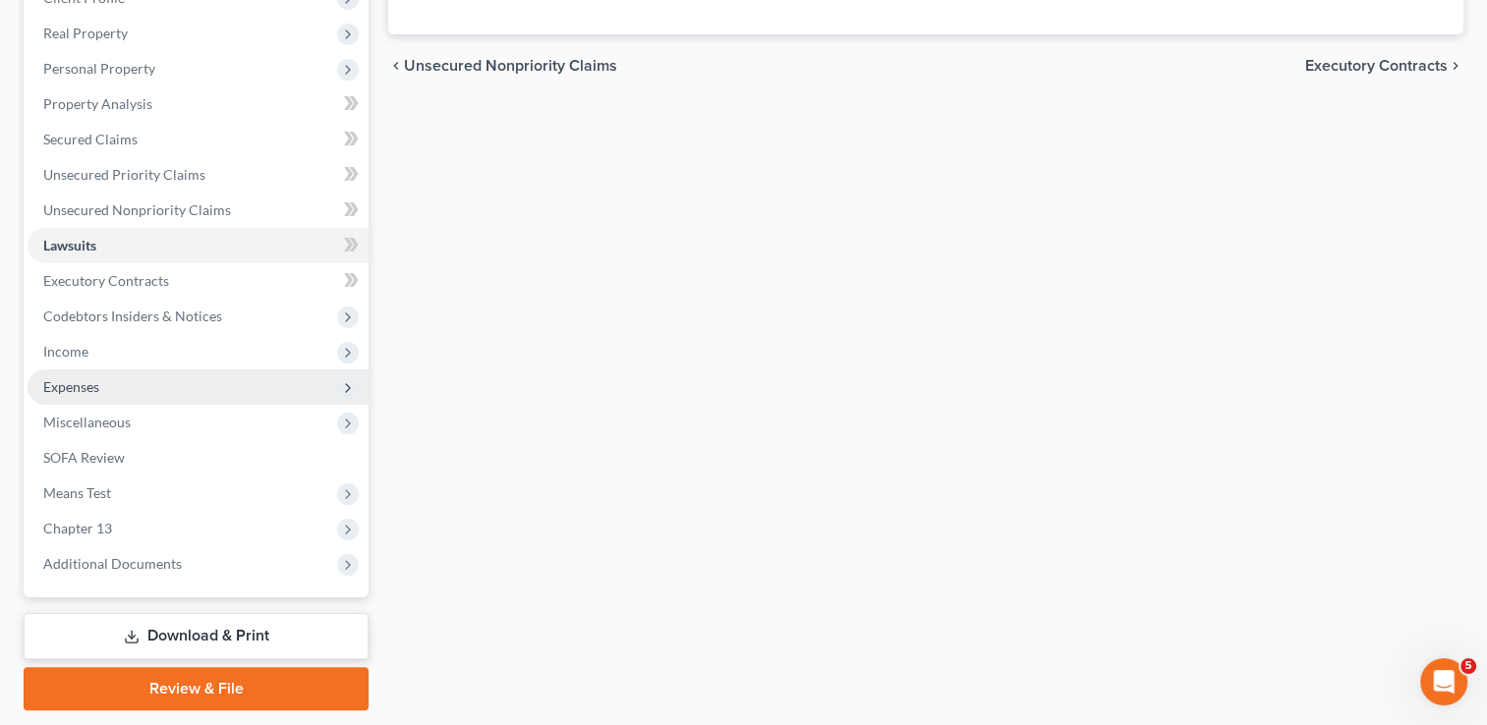
click at [88, 391] on span "Expenses" at bounding box center [71, 386] width 56 height 17
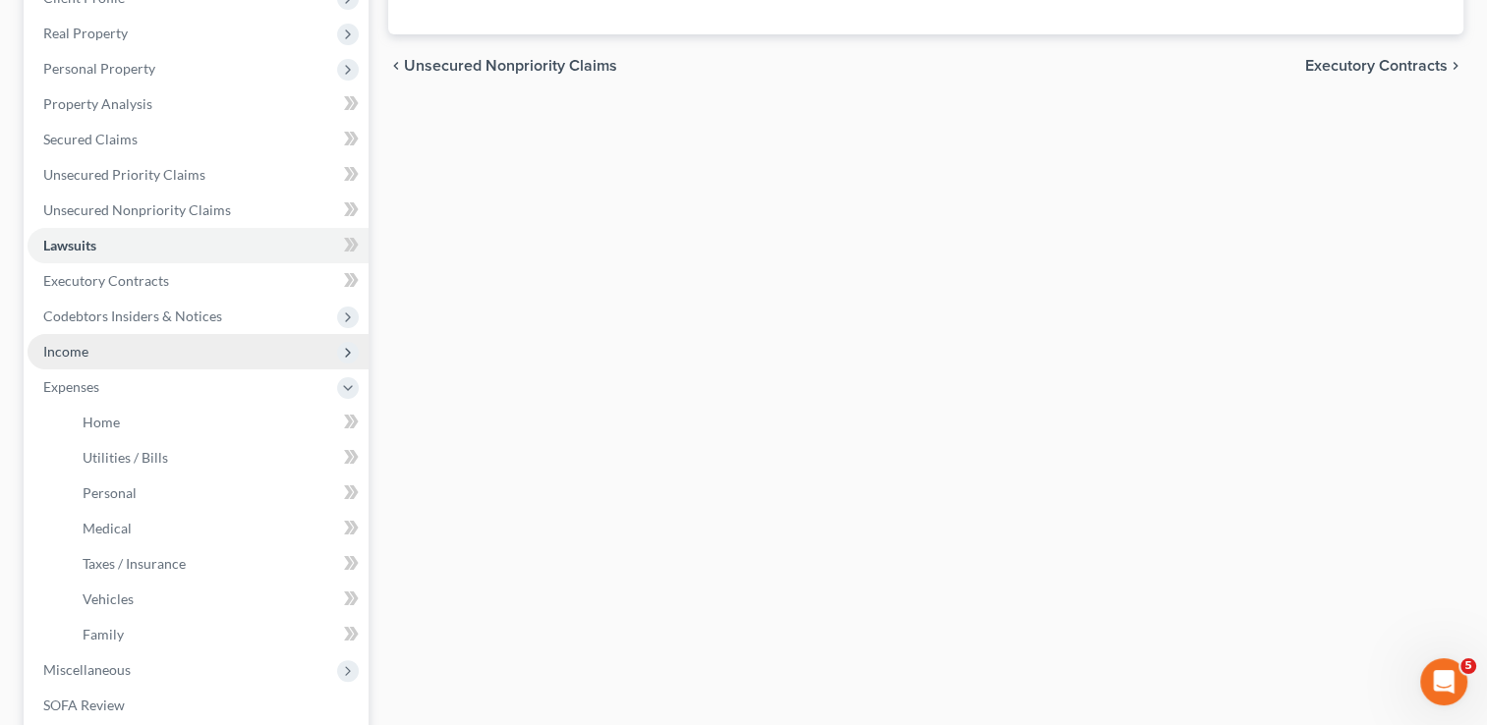
click at [95, 346] on span "Income" at bounding box center [198, 351] width 341 height 35
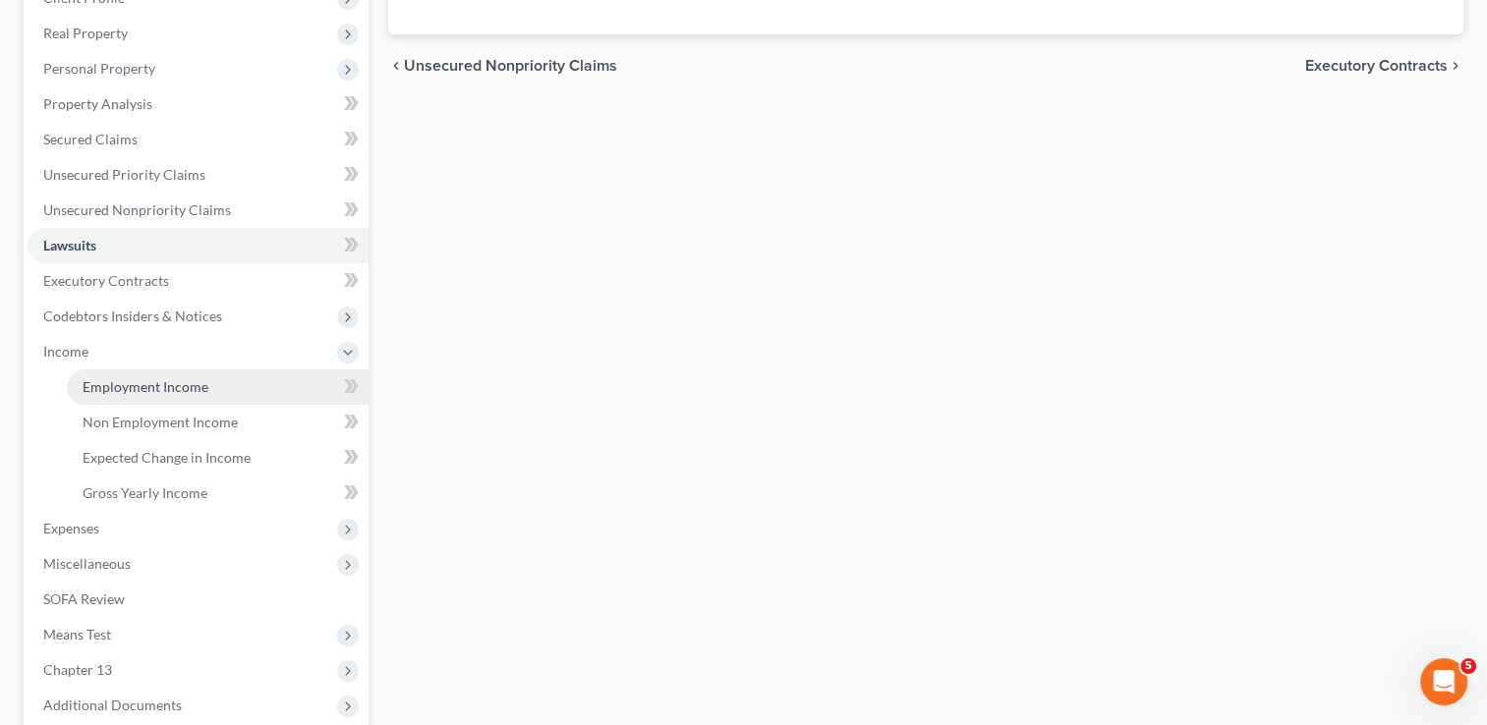
click at [169, 391] on span "Employment Income" at bounding box center [146, 386] width 126 height 17
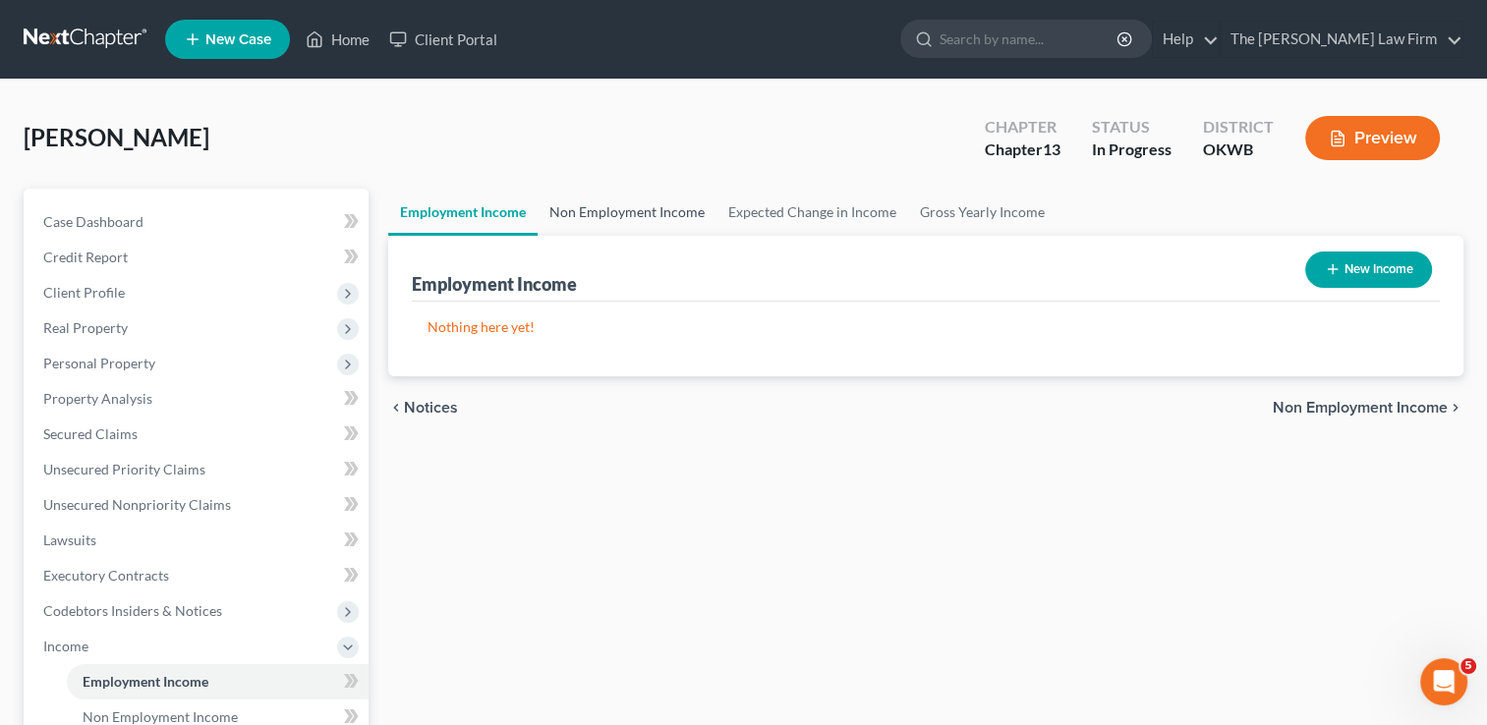
click at [632, 221] on link "Non Employment Income" at bounding box center [627, 212] width 179 height 47
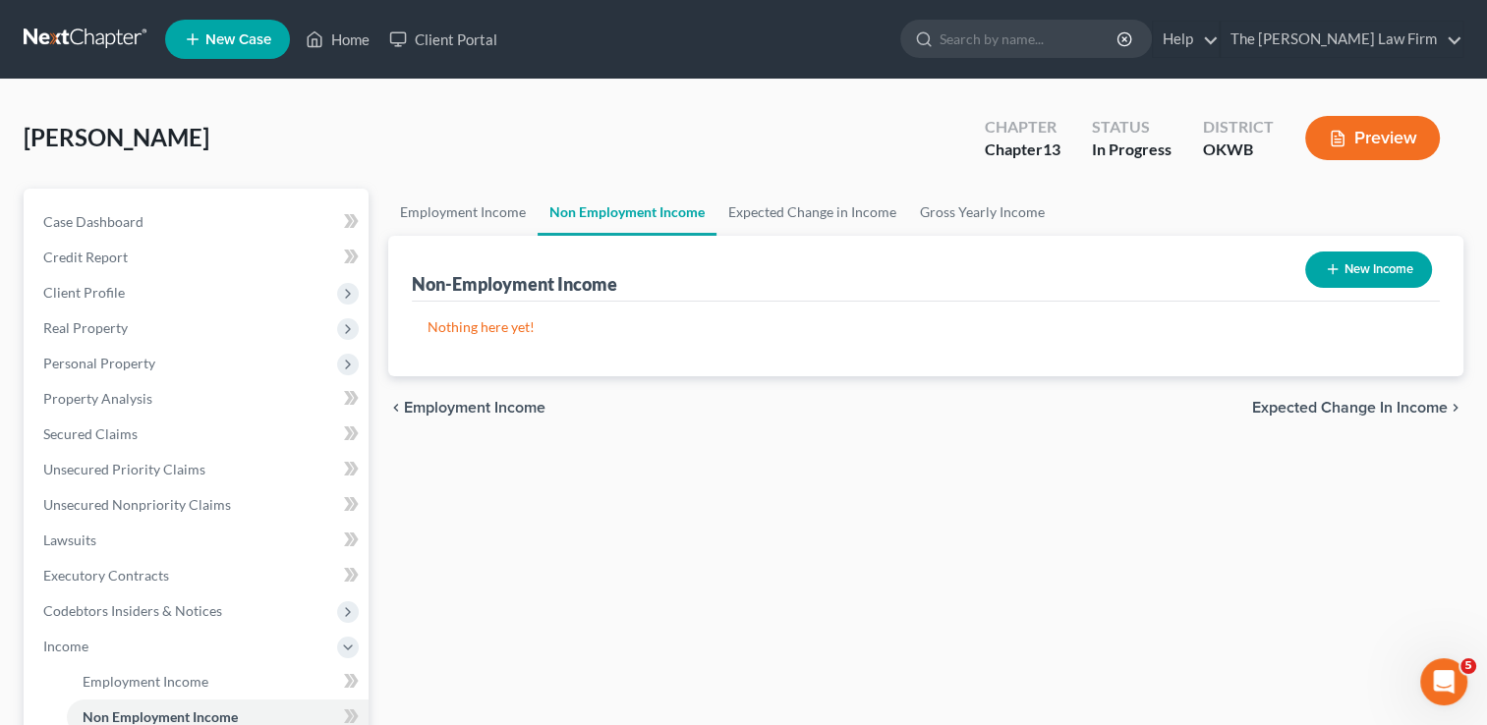
click at [1375, 263] on button "New Income" at bounding box center [1368, 270] width 127 height 36
select select "0"
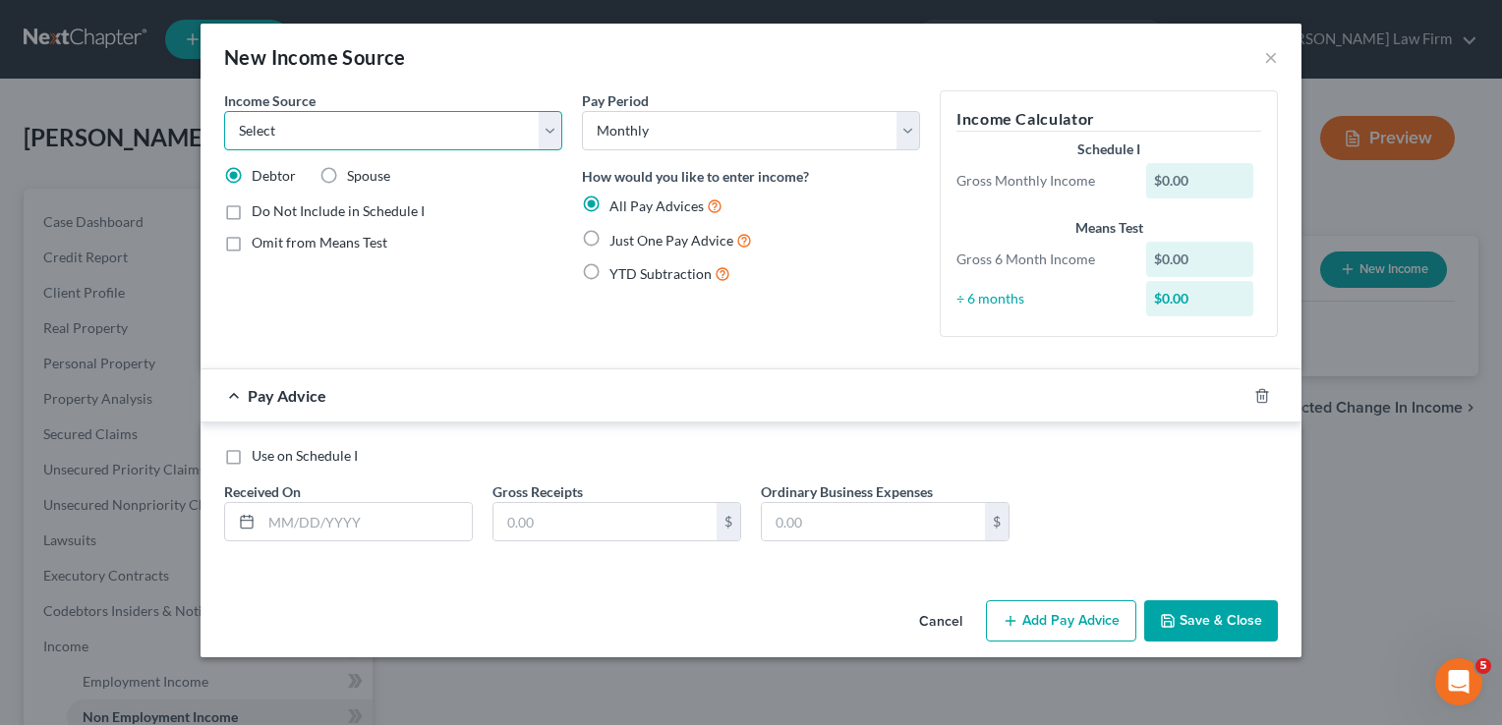
click at [397, 136] on select "Select Unemployment Disability (from employer) Pension Retirement Social Securi…" at bounding box center [393, 130] width 338 height 39
select select "8"
click at [224, 111] on select "Select Unemployment Disability (from employer) Pension Retirement Social Securi…" at bounding box center [393, 130] width 338 height 39
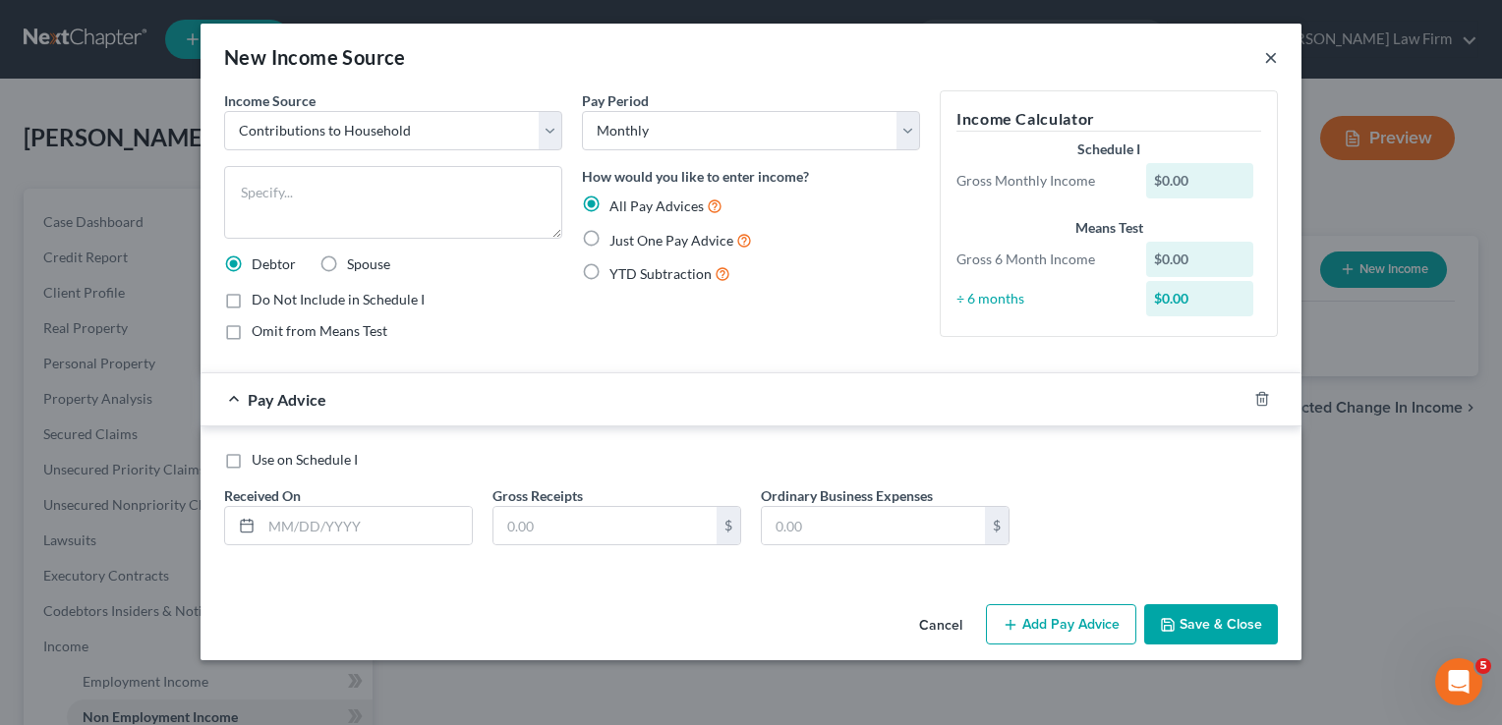
click at [1276, 56] on button "×" at bounding box center [1271, 57] width 14 height 24
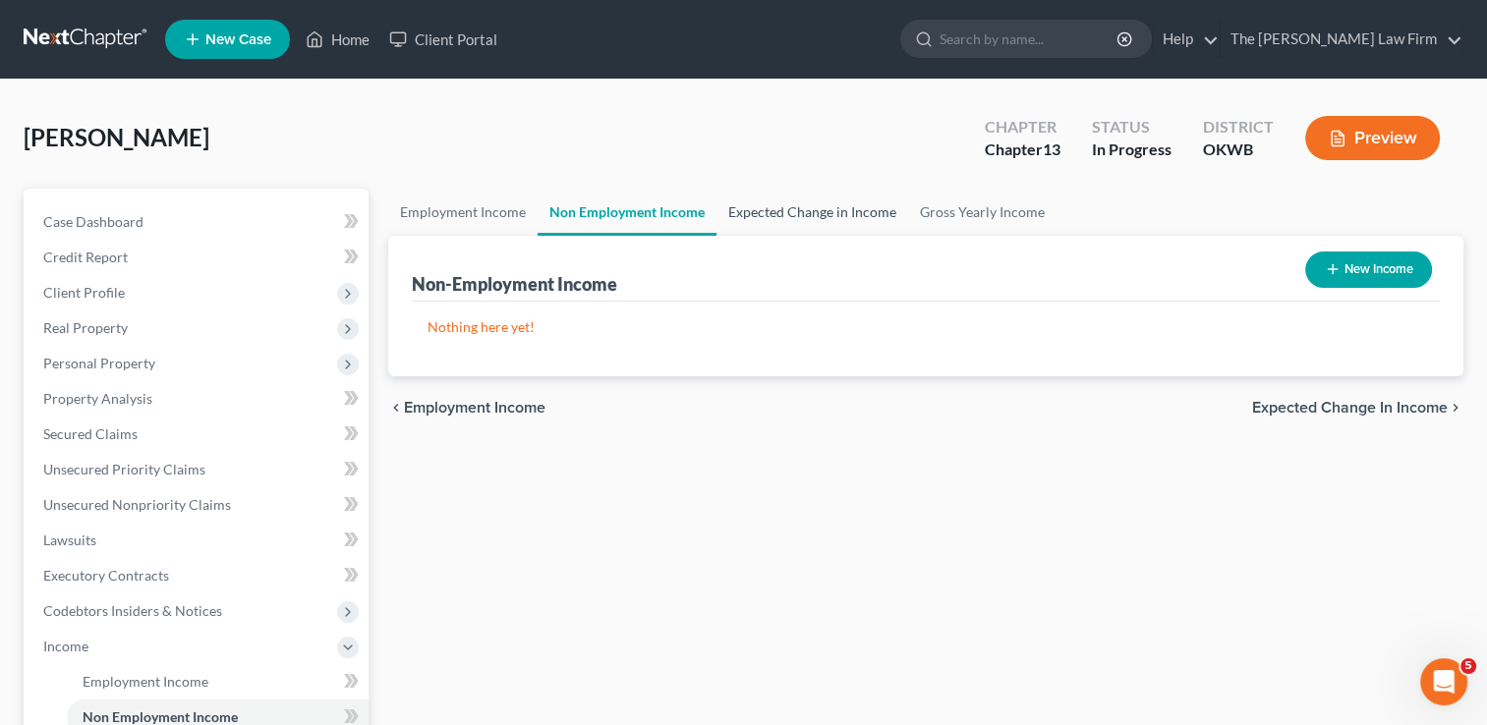
click at [798, 214] on link "Expected Change in Income" at bounding box center [812, 212] width 192 height 47
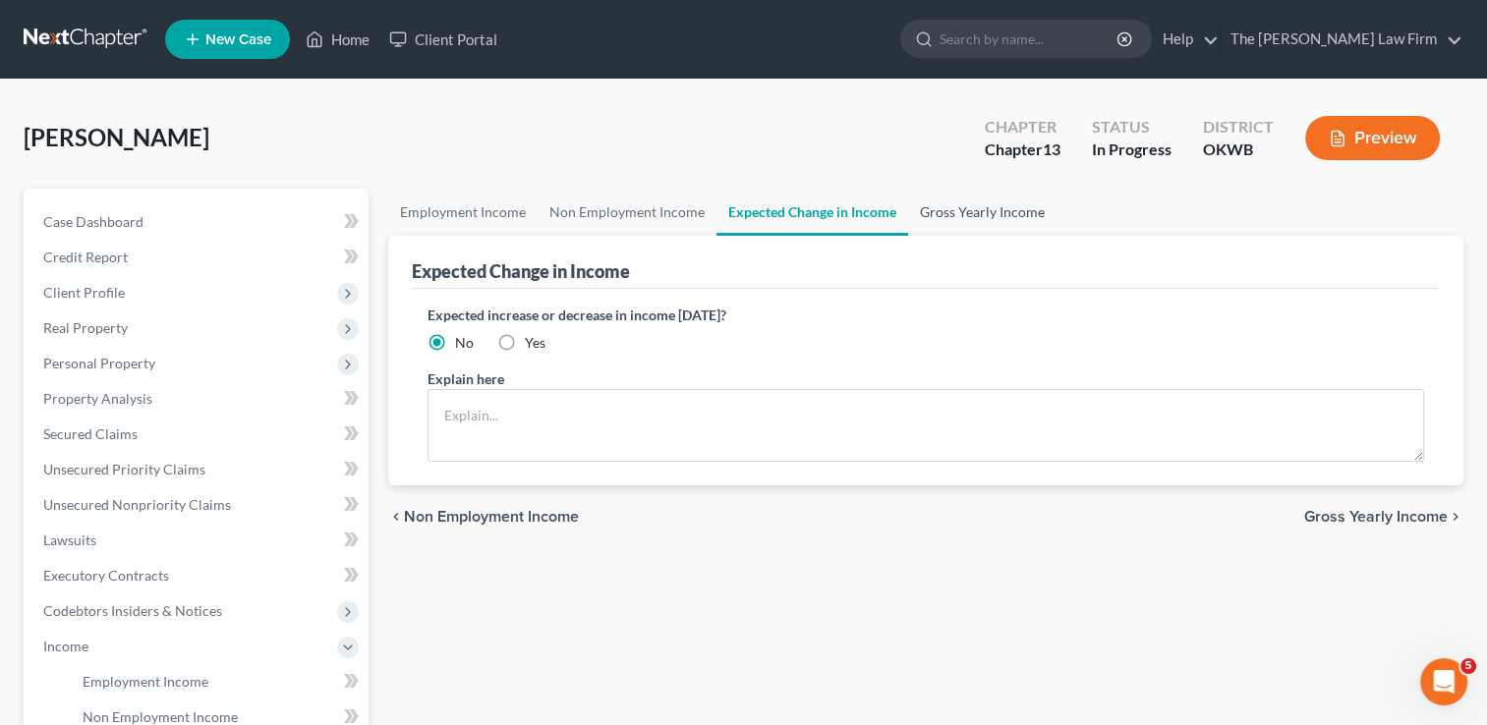
click at [967, 212] on link "Gross Yearly Income" at bounding box center [982, 212] width 148 height 47
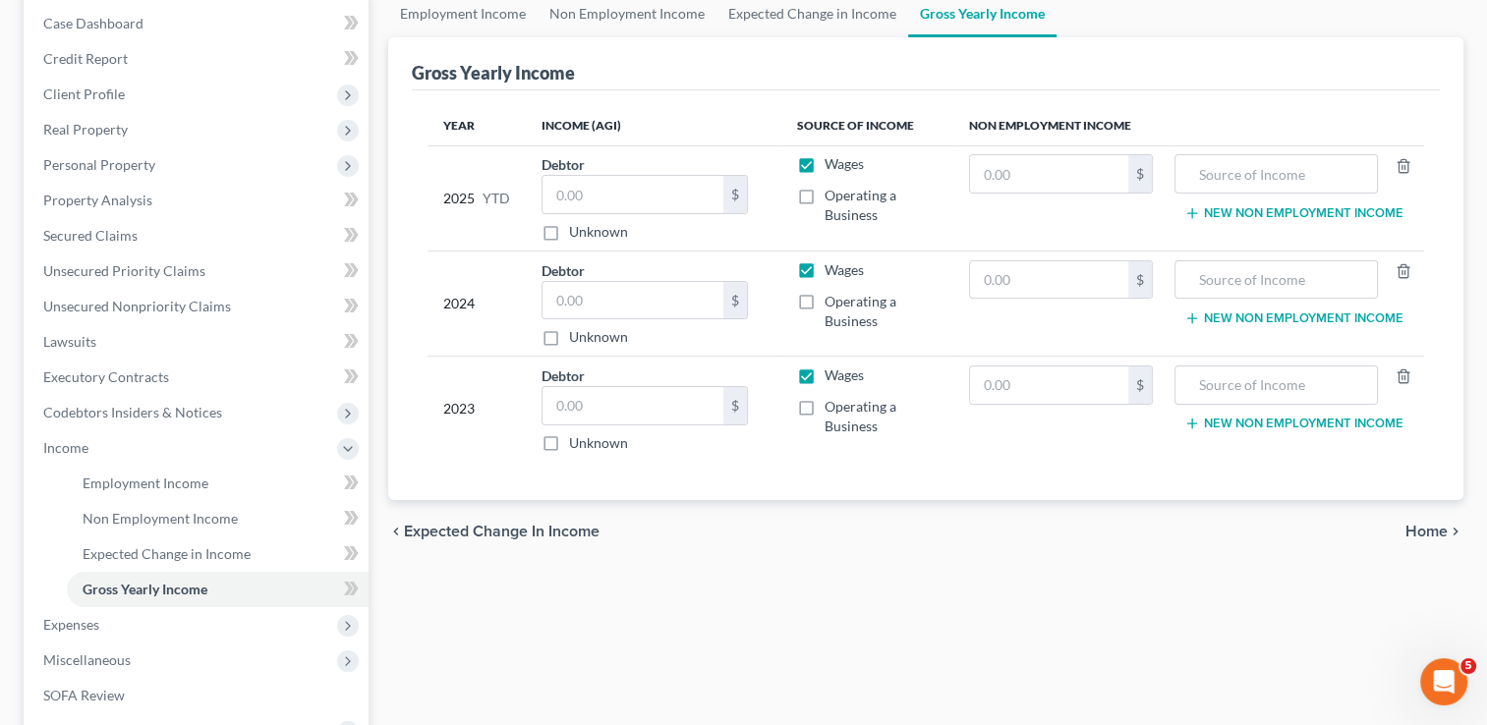
scroll to position [393, 0]
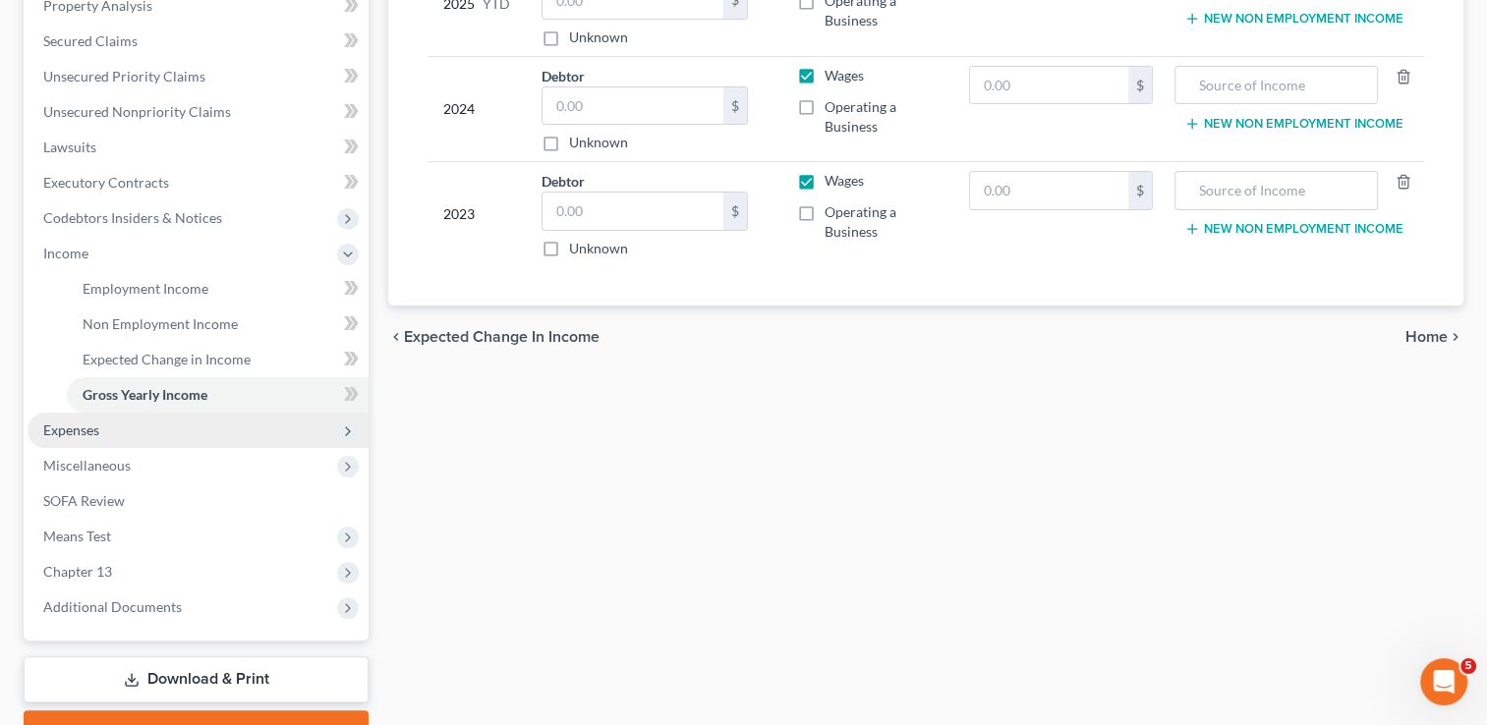
click at [97, 434] on span "Expenses" at bounding box center [71, 430] width 56 height 17
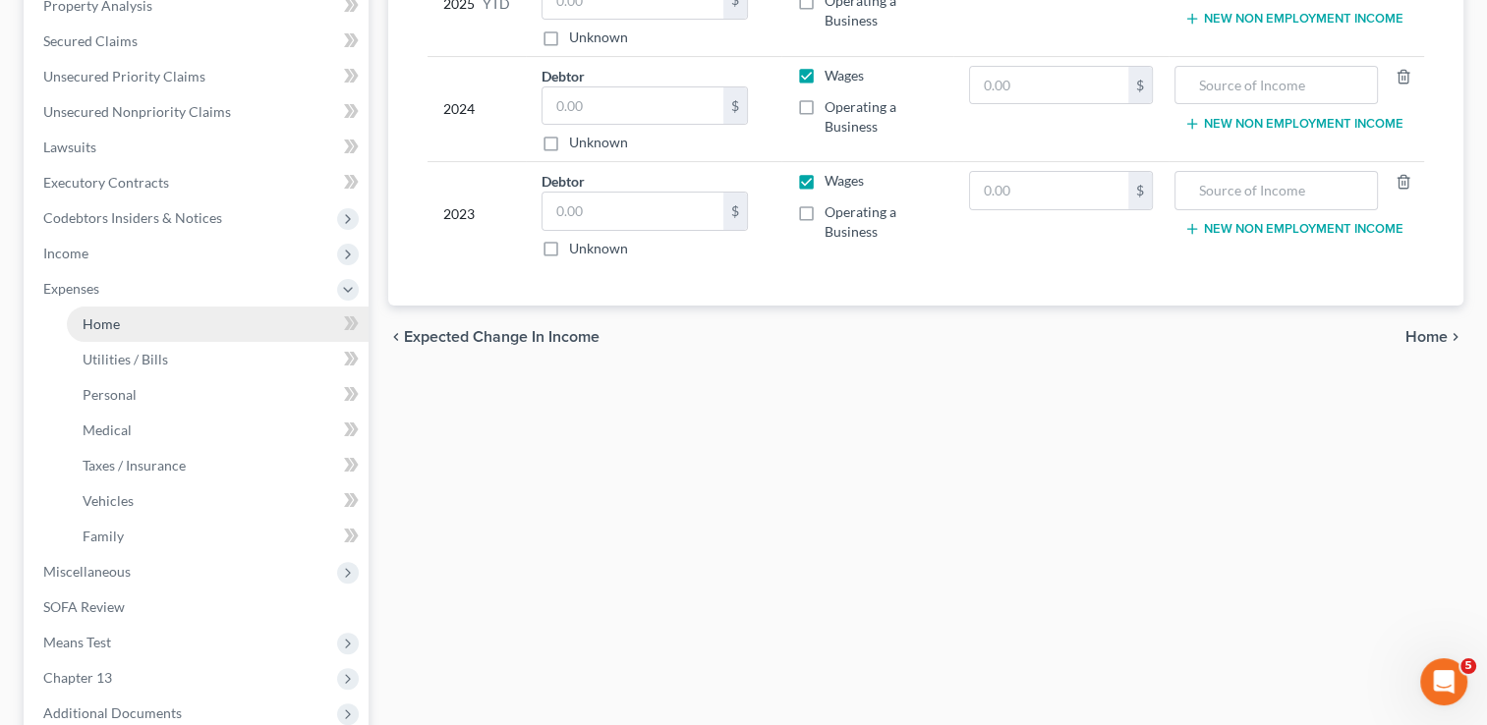
click at [130, 324] on link "Home" at bounding box center [218, 324] width 302 height 35
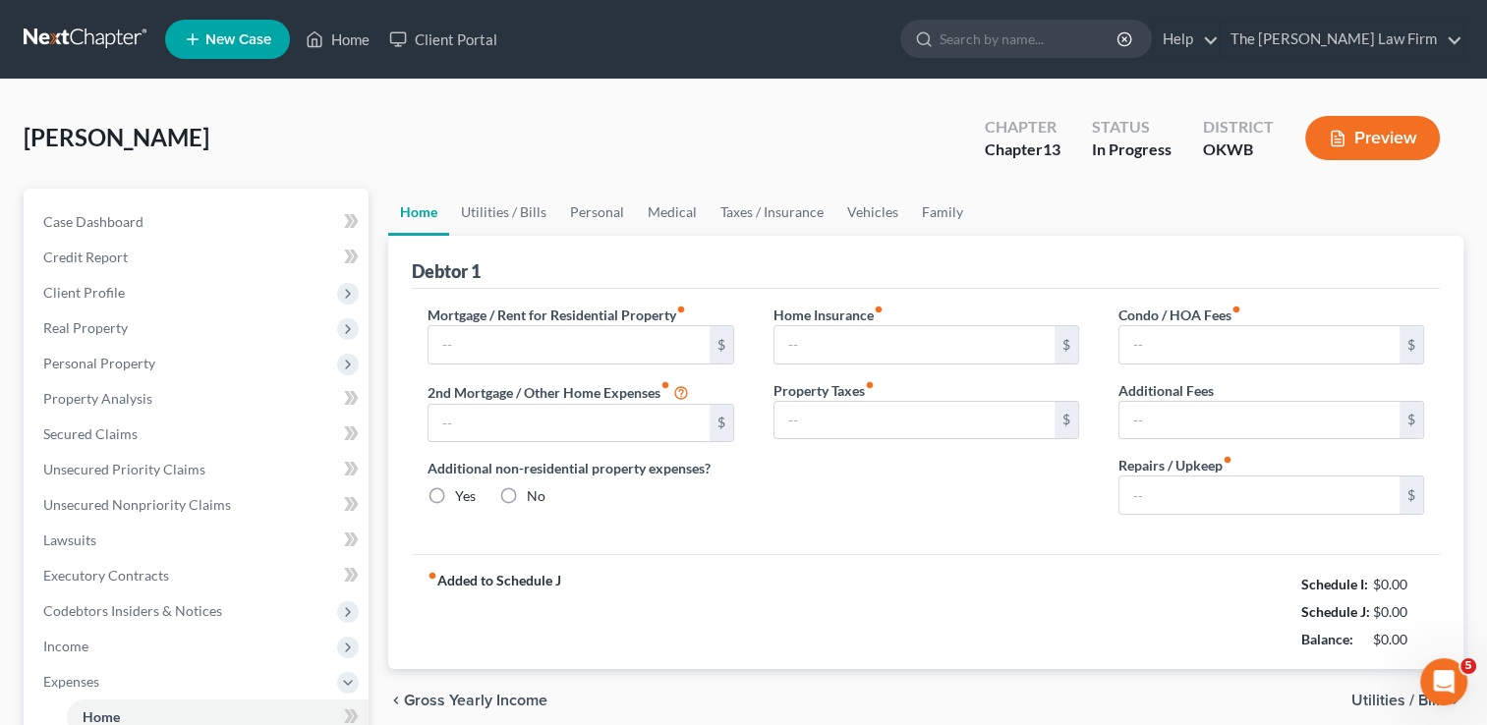
type input "0.00"
radio input "true"
type input "0.00"
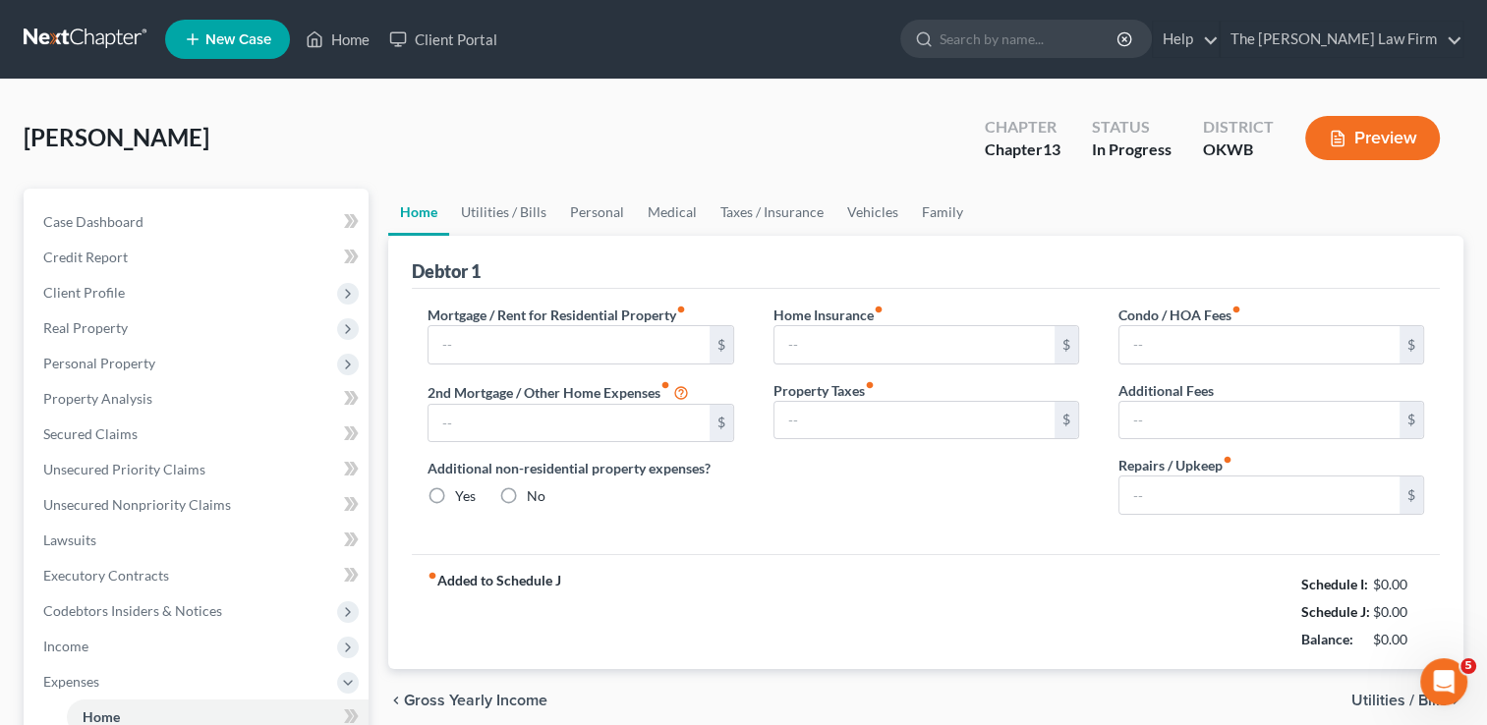
type input "0.00"
click at [491, 217] on link "Utilities / Bills" at bounding box center [503, 212] width 109 height 47
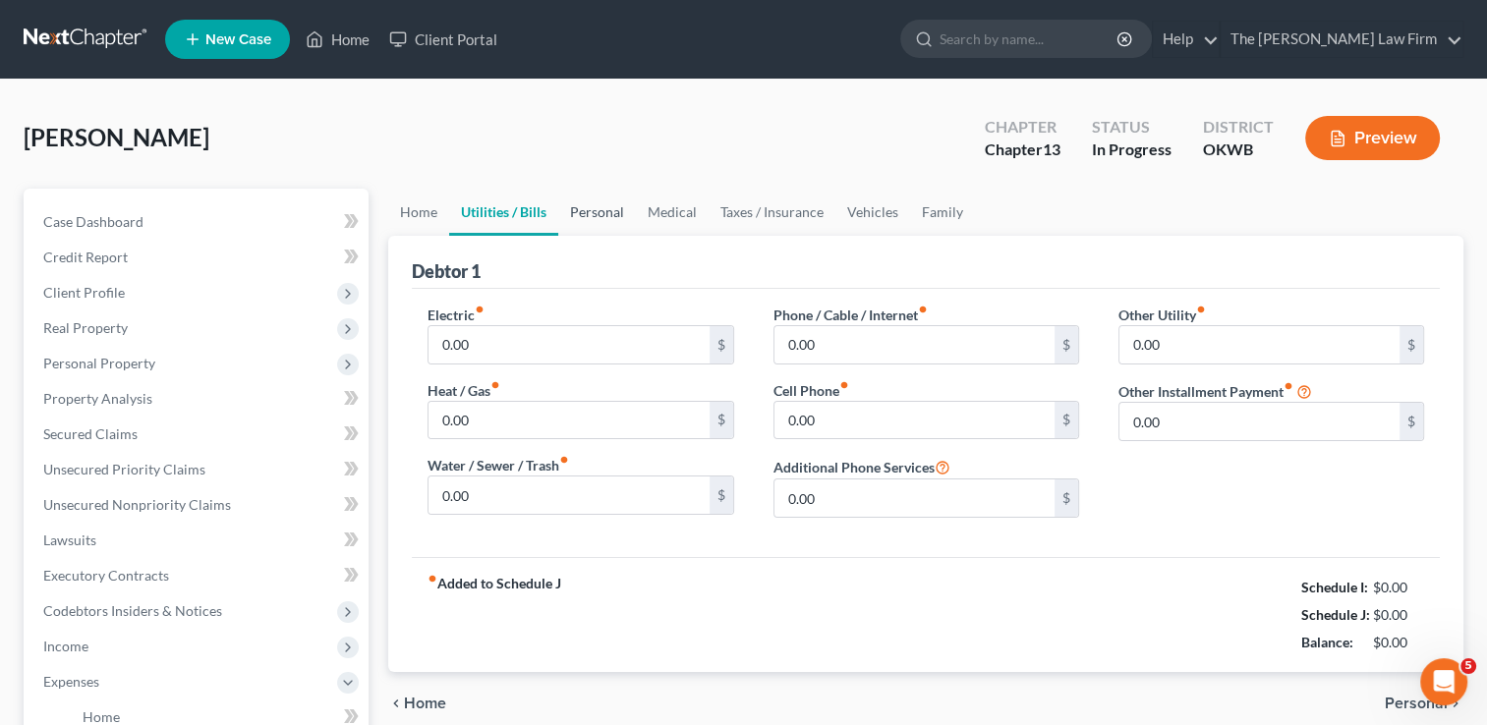
click at [606, 206] on link "Personal" at bounding box center [597, 212] width 78 height 47
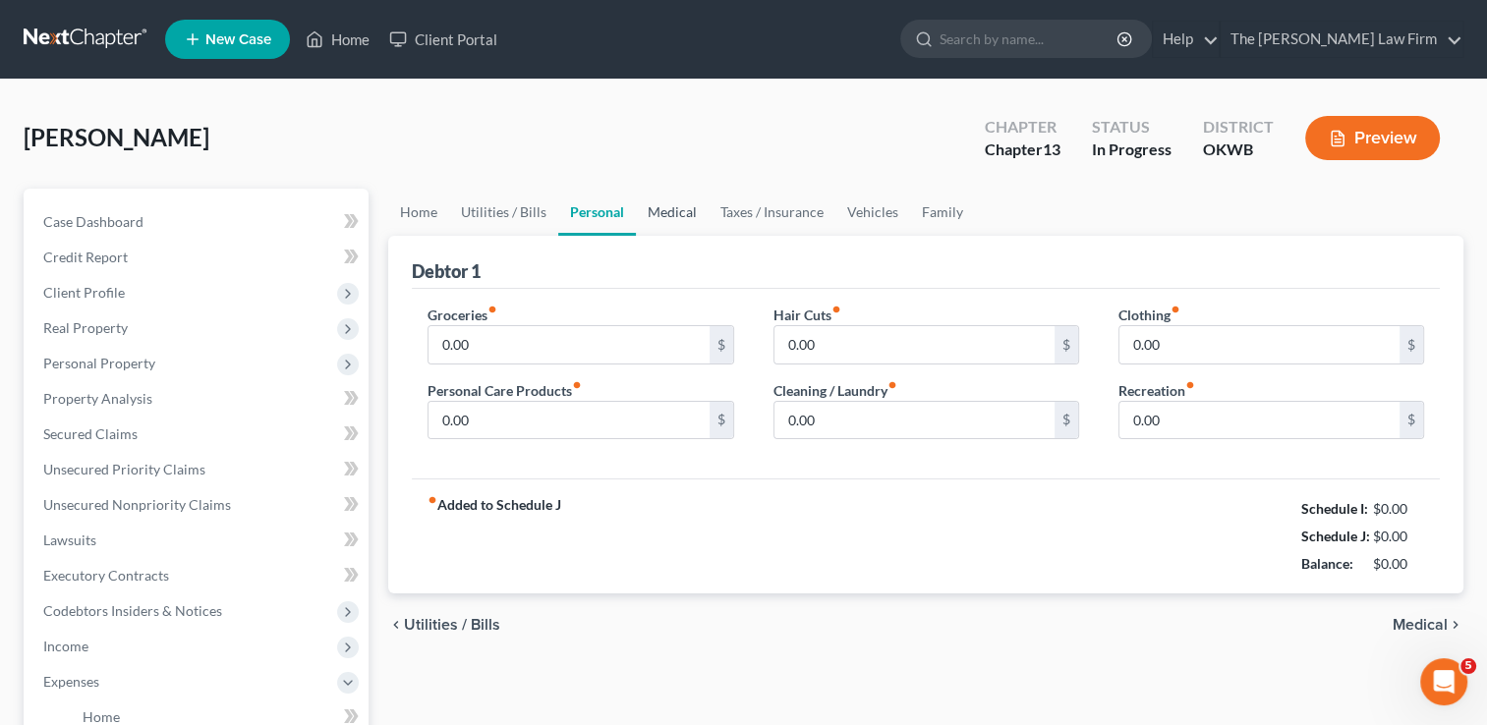
click at [674, 206] on link "Medical" at bounding box center [672, 212] width 73 height 47
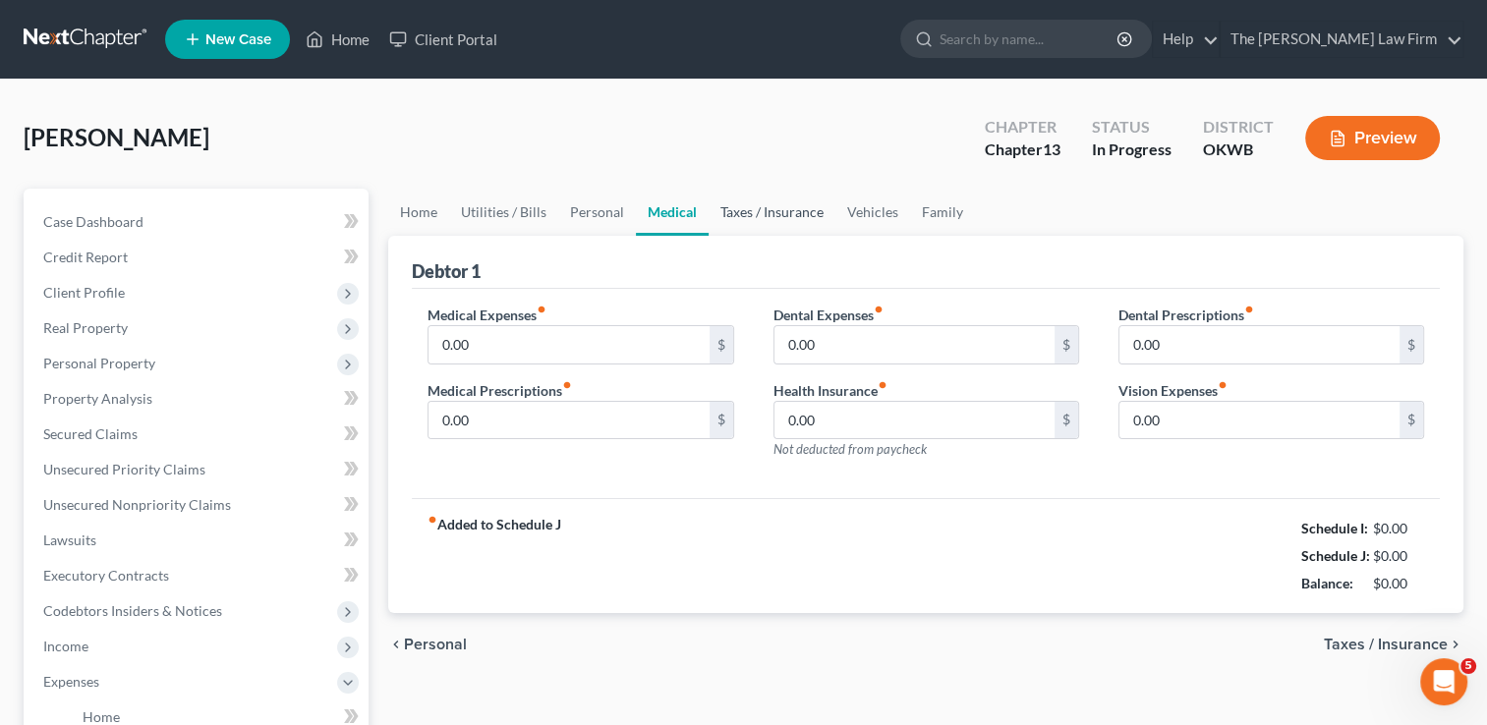
click at [770, 216] on link "Taxes / Insurance" at bounding box center [772, 212] width 127 height 47
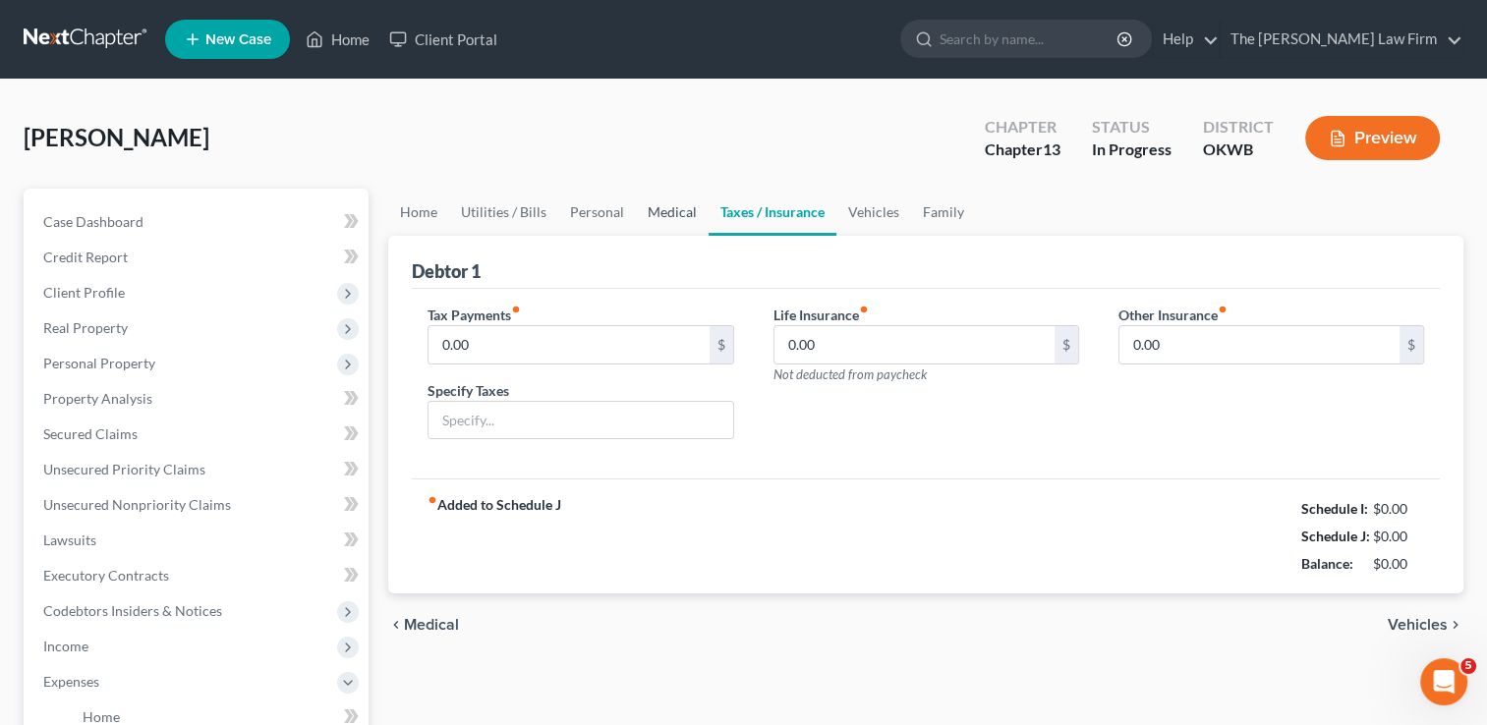
click at [676, 221] on link "Medical" at bounding box center [672, 212] width 73 height 47
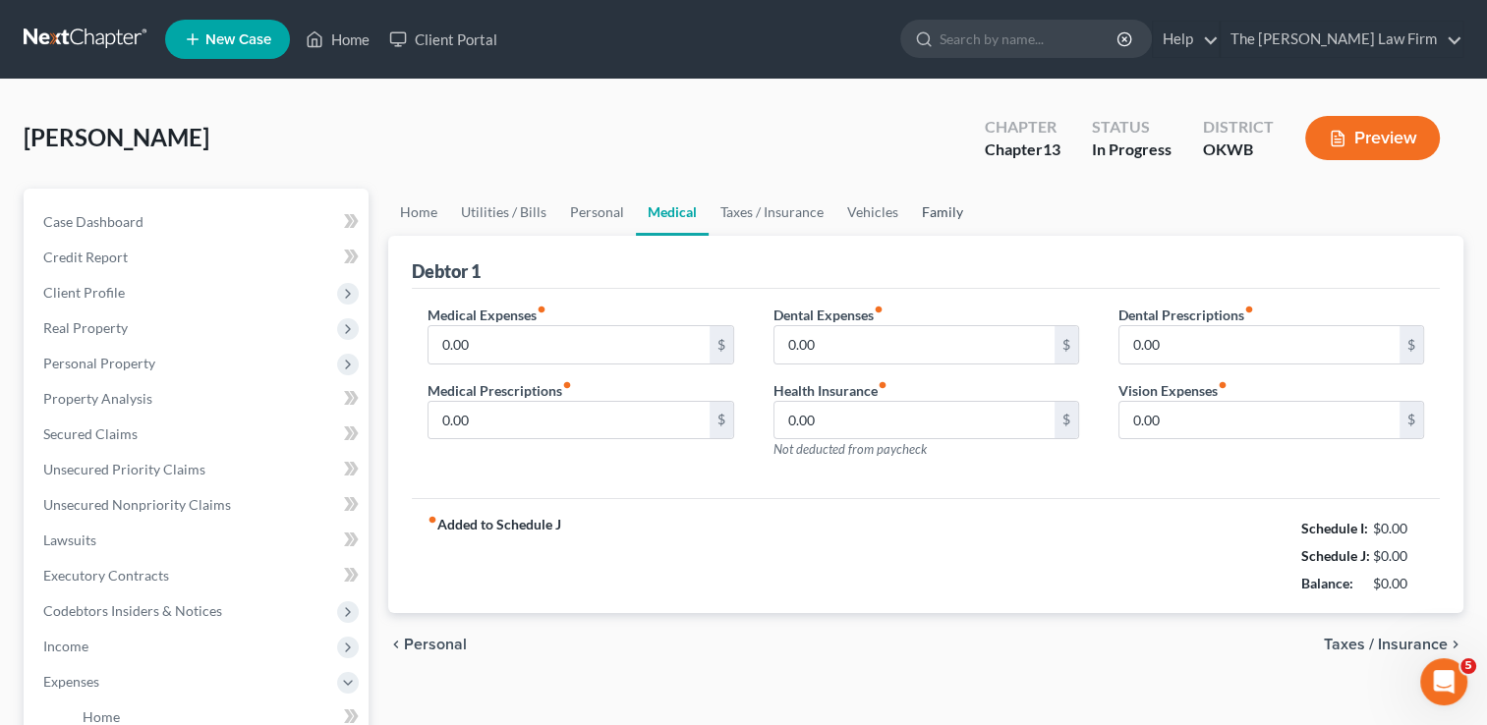
click at [936, 203] on link "Family" at bounding box center [942, 212] width 65 height 47
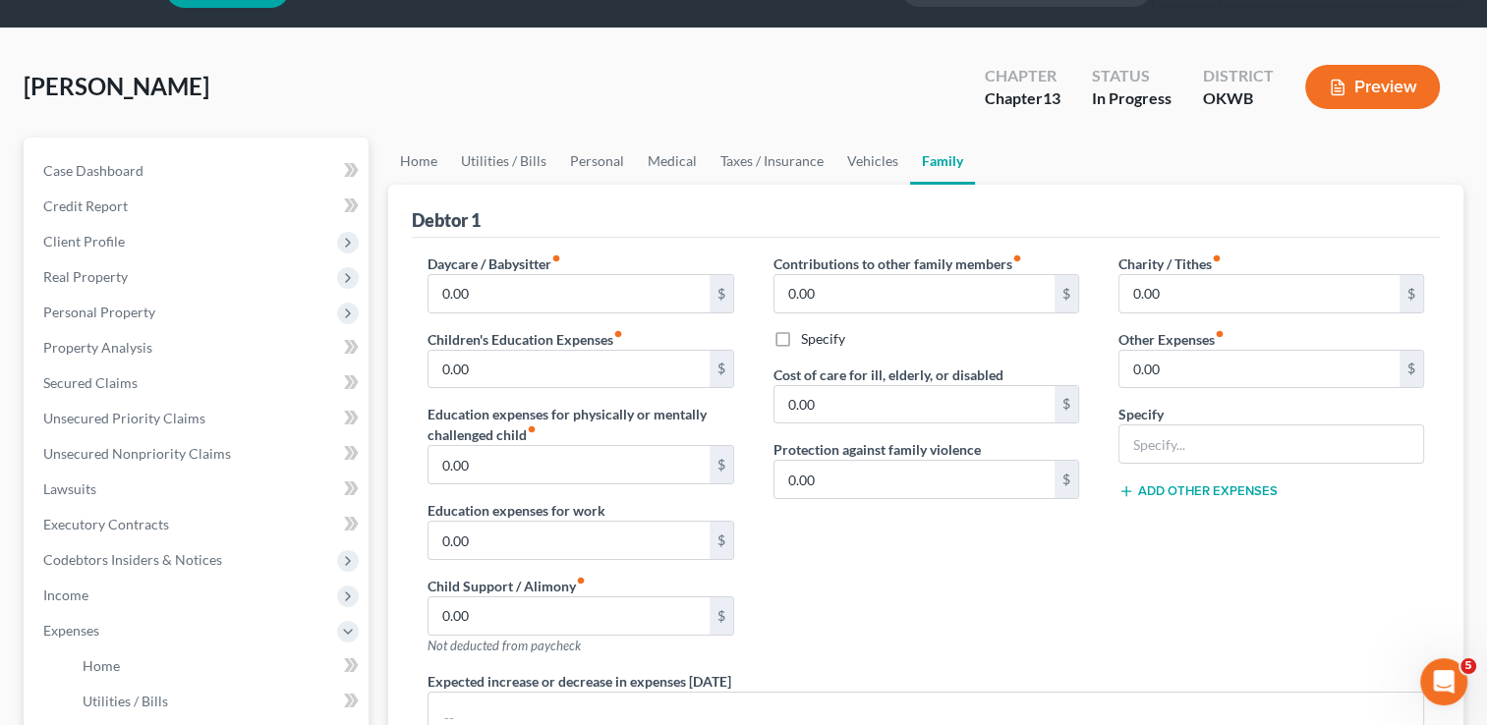
scroll to position [98, 0]
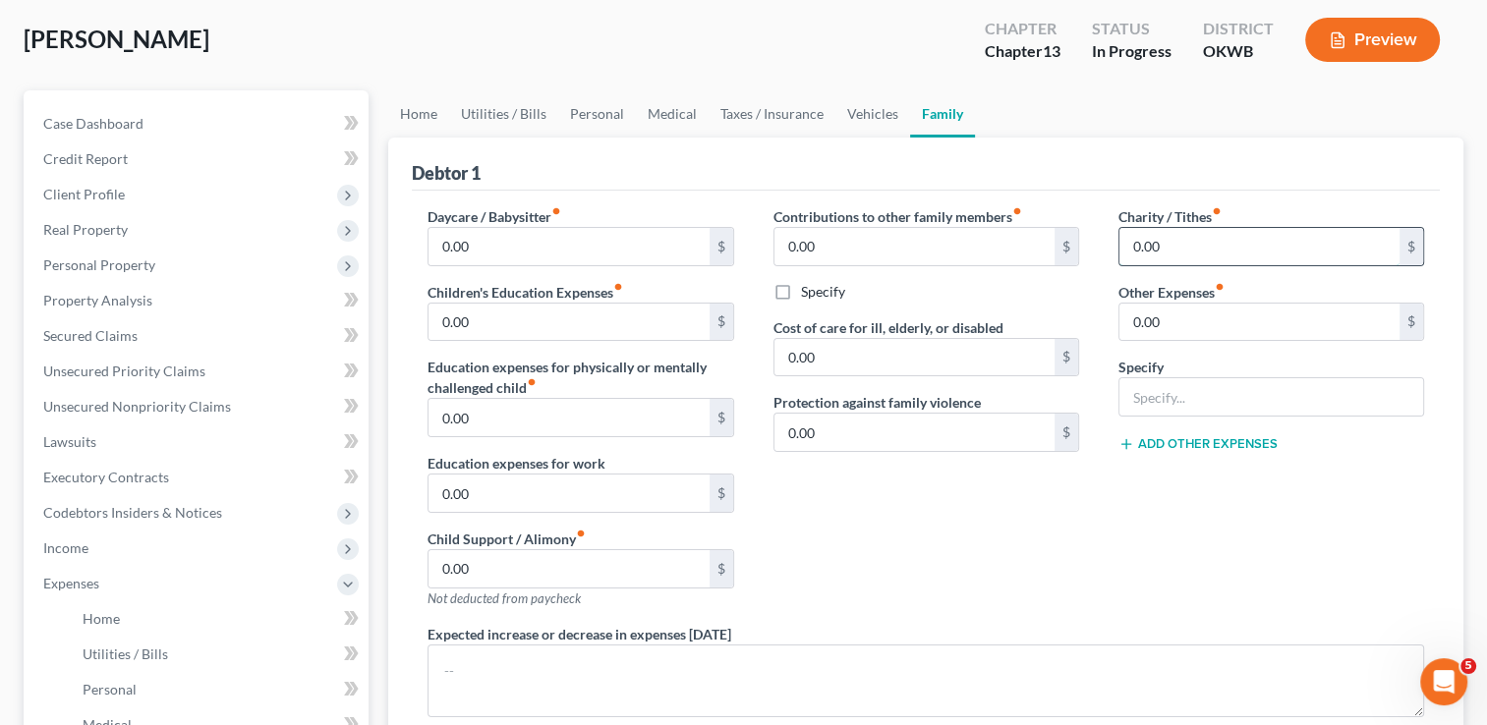
click at [1176, 255] on input "0.00" at bounding box center [1259, 246] width 280 height 37
click at [1004, 547] on div "Contributions to other family members fiber_manual_record 0.00 $ Specify Cost o…" at bounding box center [926, 415] width 345 height 418
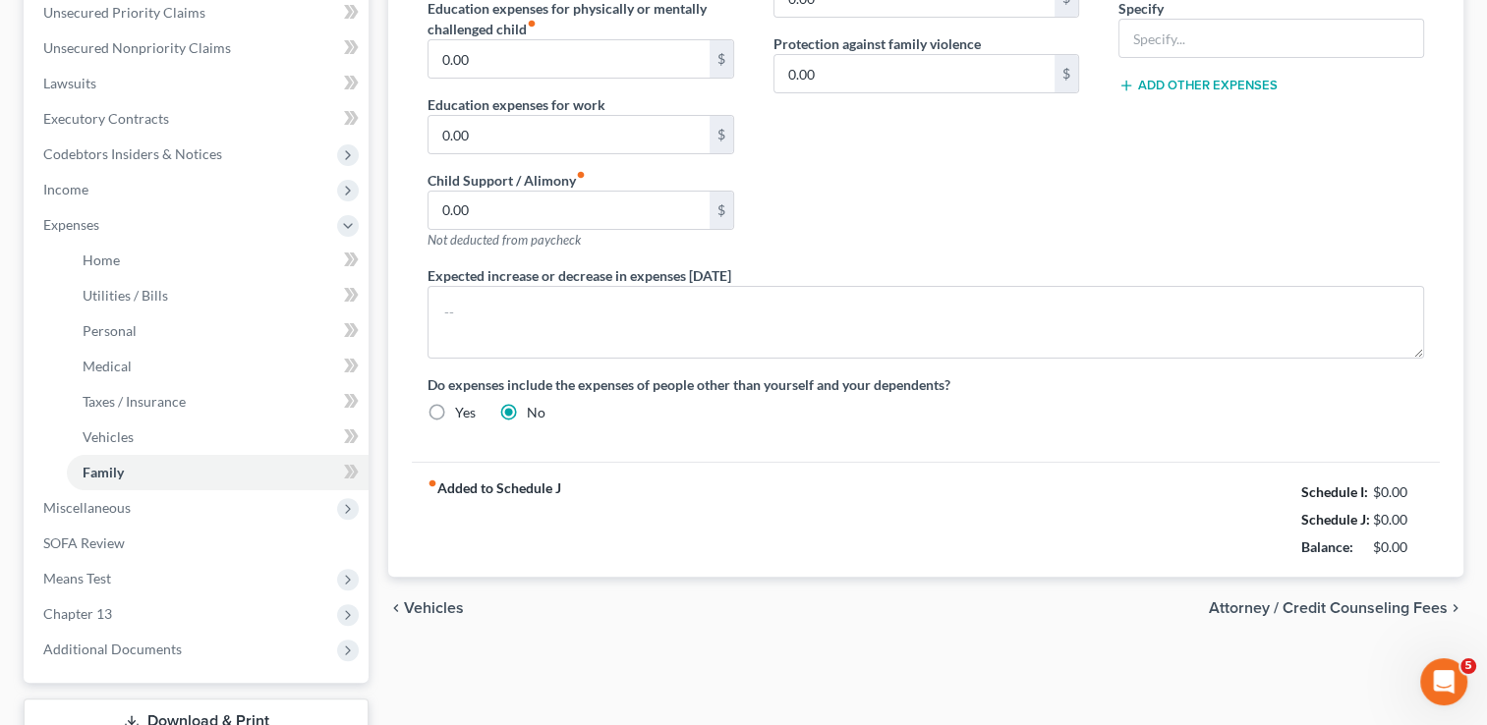
scroll to position [491, 0]
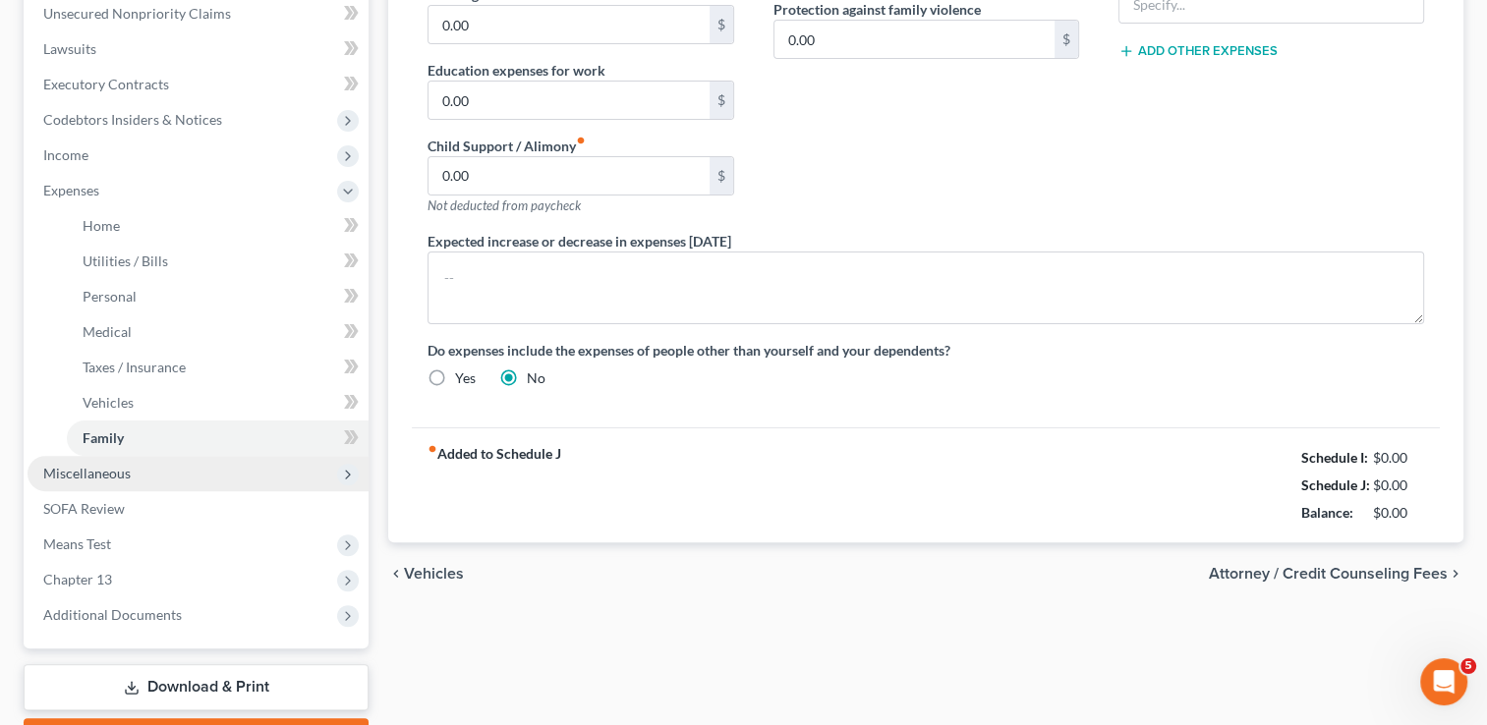
click at [153, 480] on span "Miscellaneous" at bounding box center [198, 473] width 341 height 35
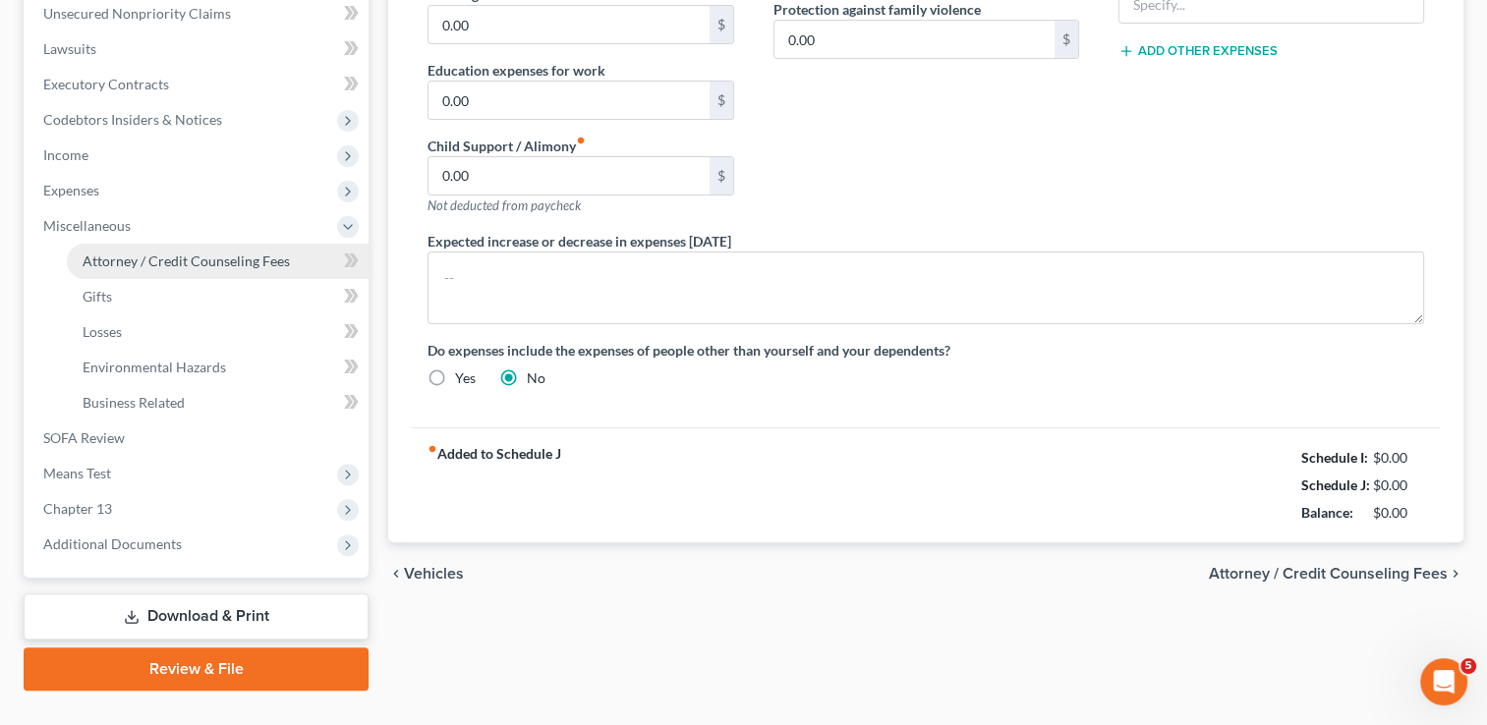
click at [218, 254] on span "Attorney / Credit Counseling Fees" at bounding box center [186, 261] width 207 height 17
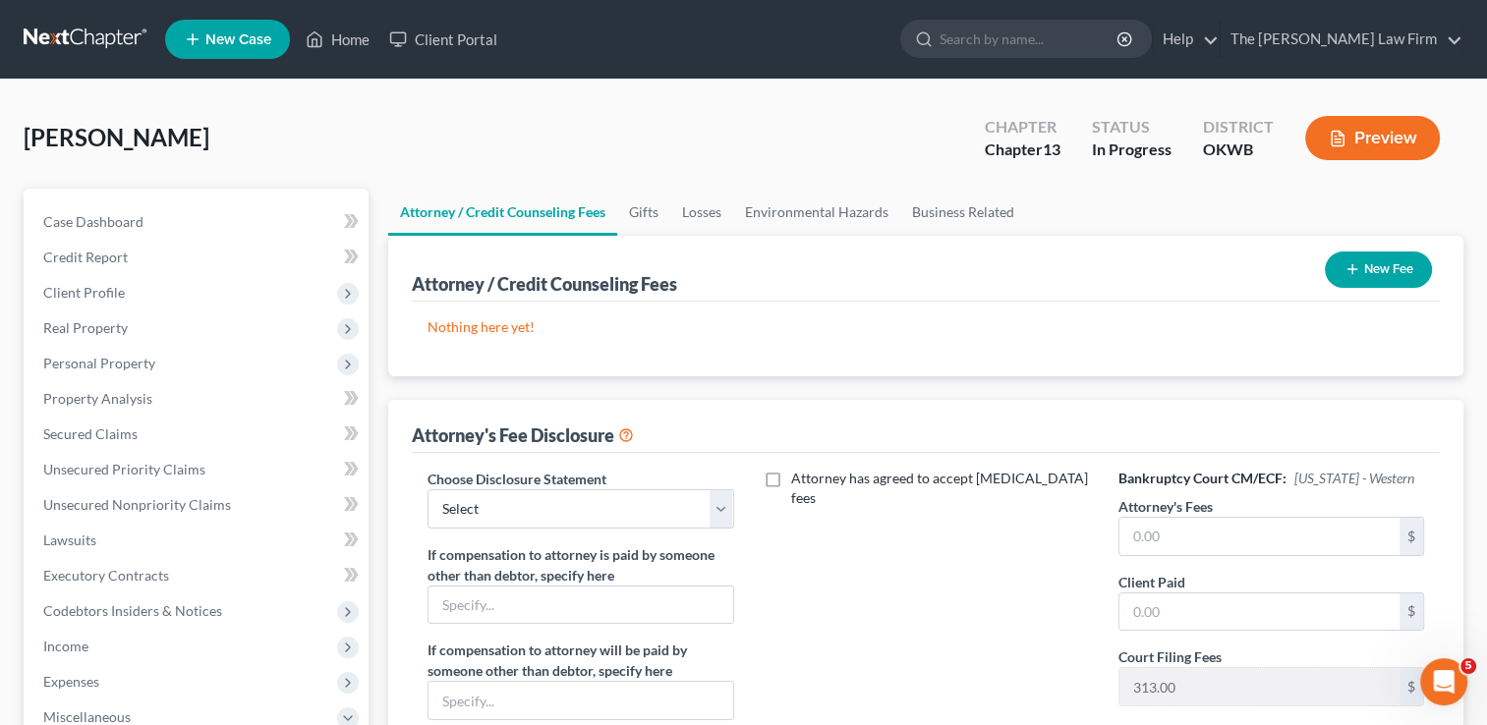
click at [1374, 265] on button "New Fee" at bounding box center [1378, 270] width 107 height 36
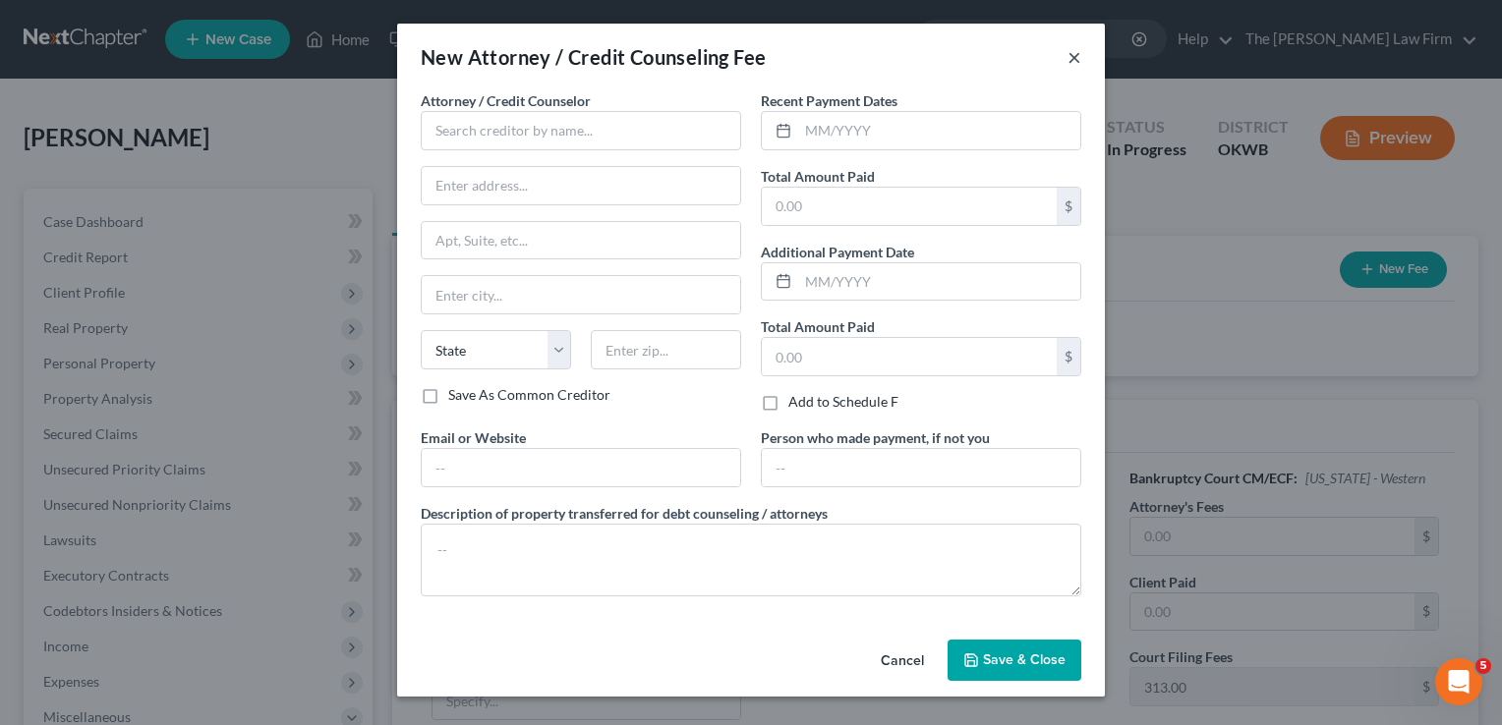
click at [1073, 60] on button "×" at bounding box center [1074, 57] width 14 height 24
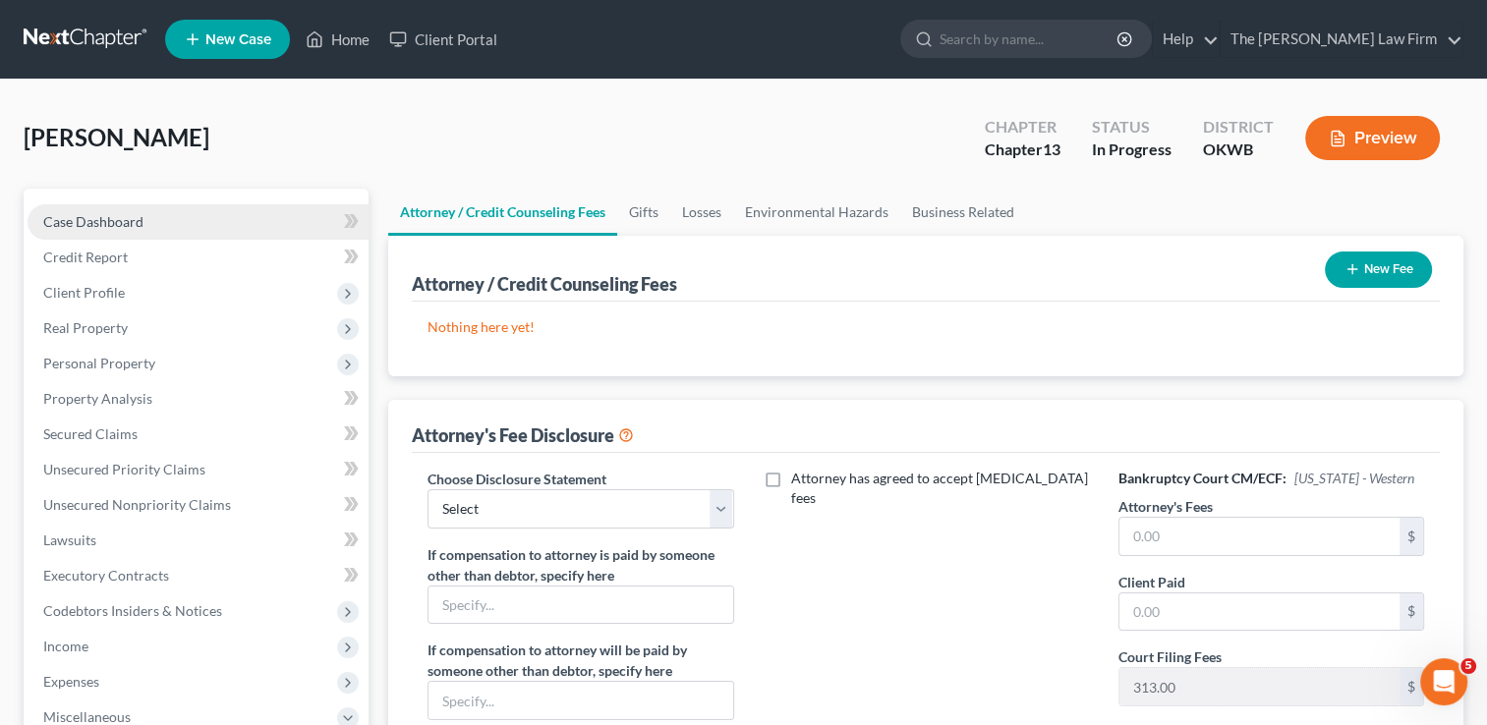
click at [146, 225] on link "Case Dashboard" at bounding box center [198, 221] width 341 height 35
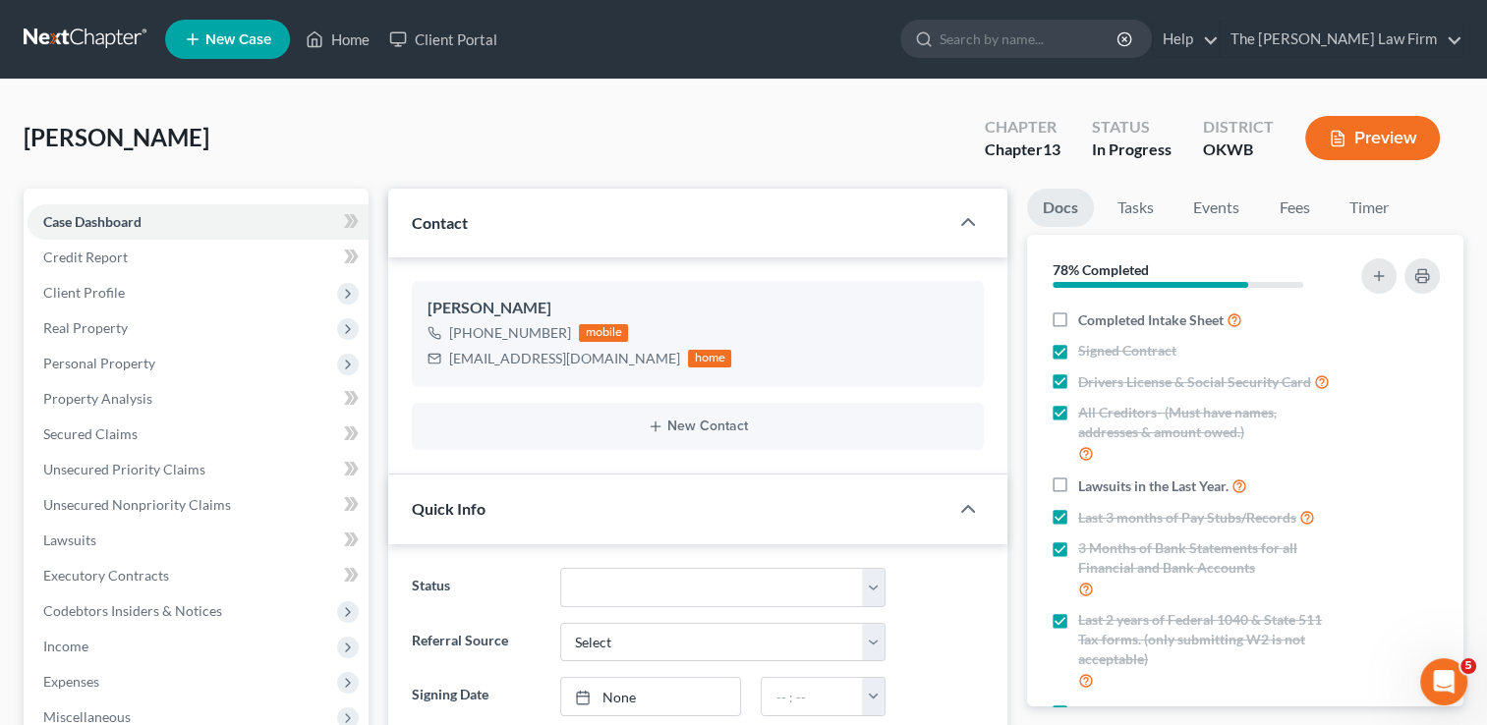
scroll to position [536, 0]
click at [1300, 210] on link "Fees" at bounding box center [1294, 208] width 63 height 38
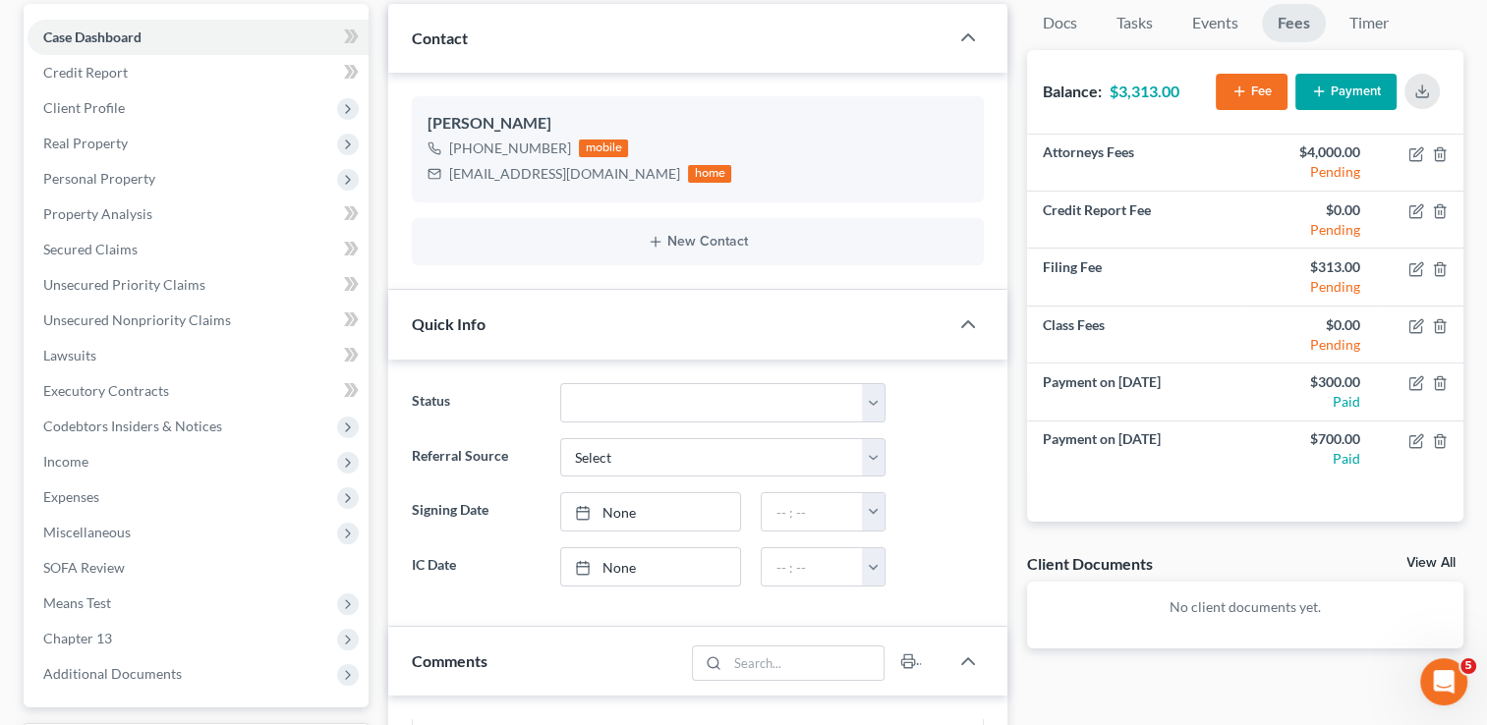
scroll to position [197, 0]
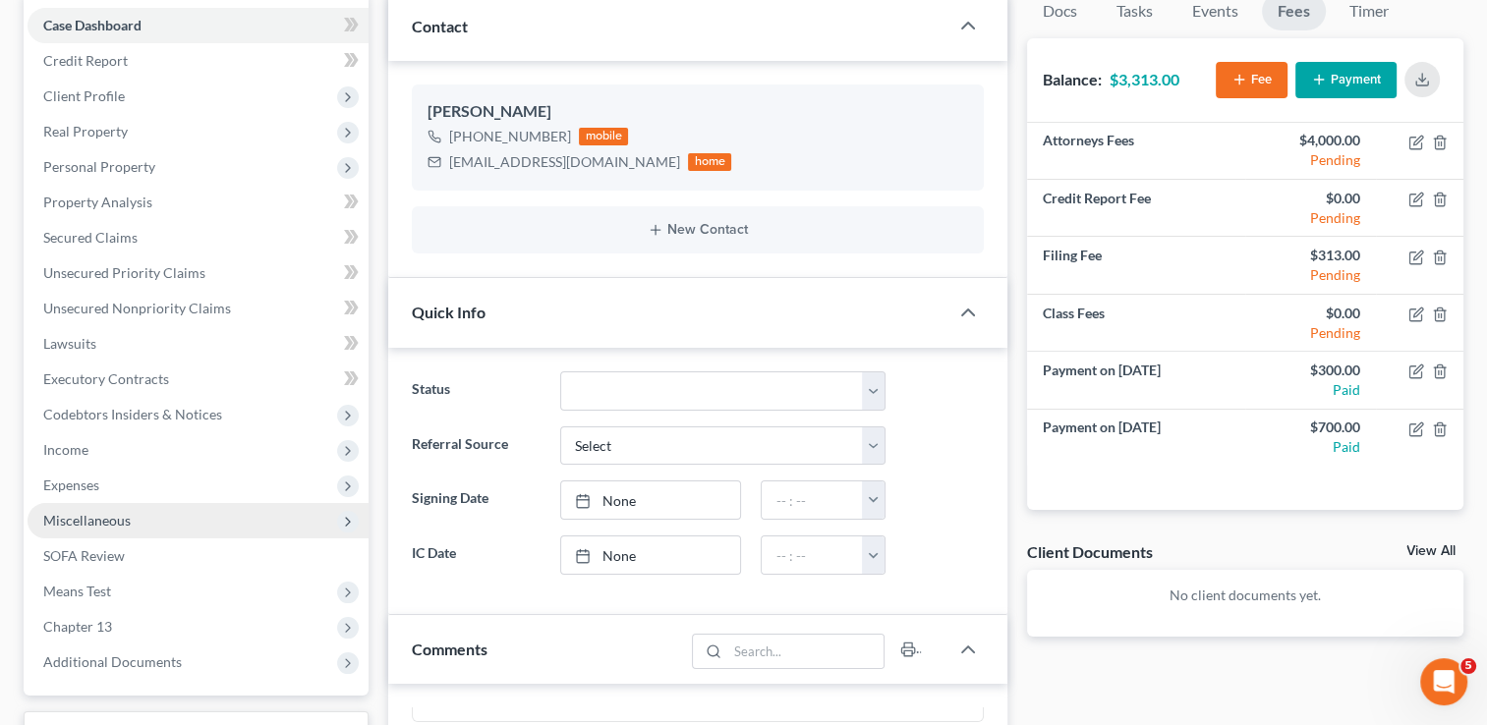
click at [102, 512] on span "Miscellaneous" at bounding box center [86, 520] width 87 height 17
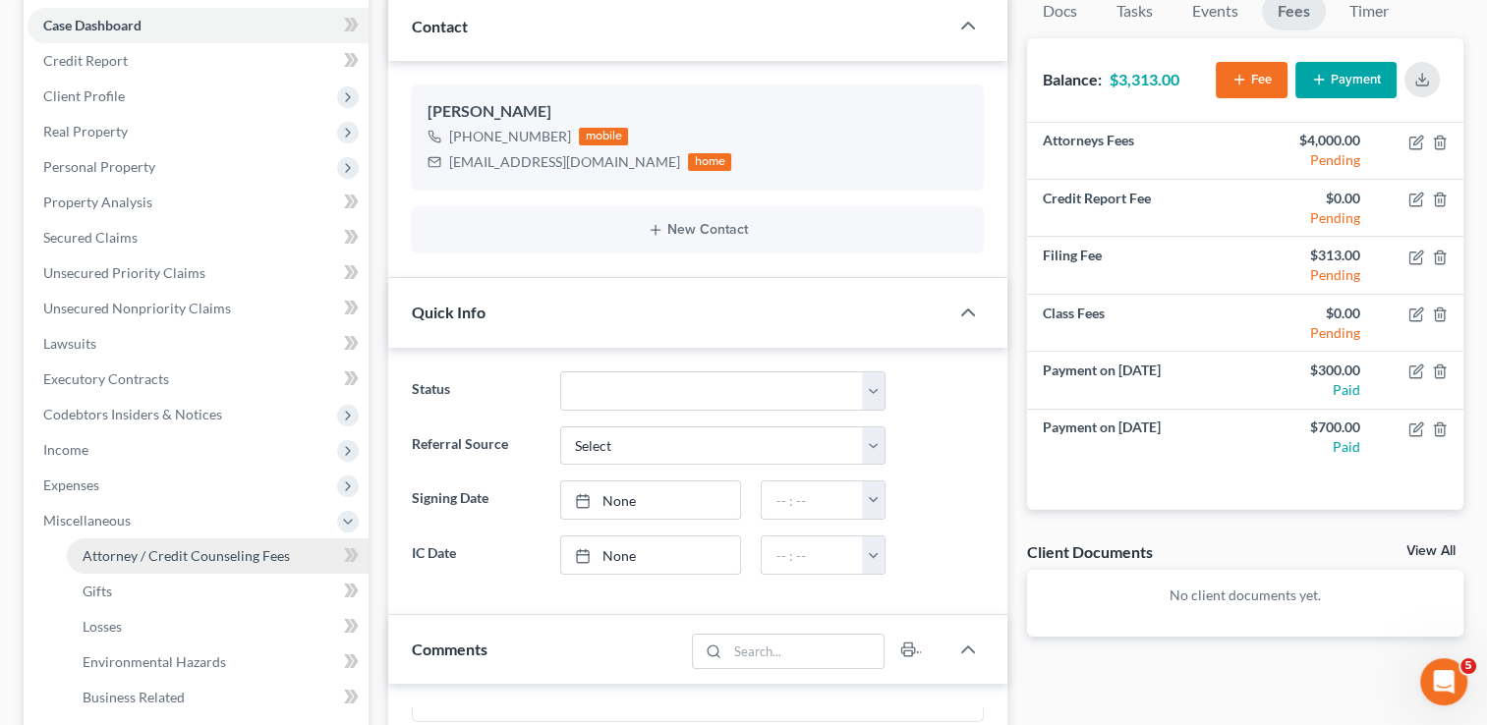
click at [161, 556] on span "Attorney / Credit Counseling Fees" at bounding box center [186, 555] width 207 height 17
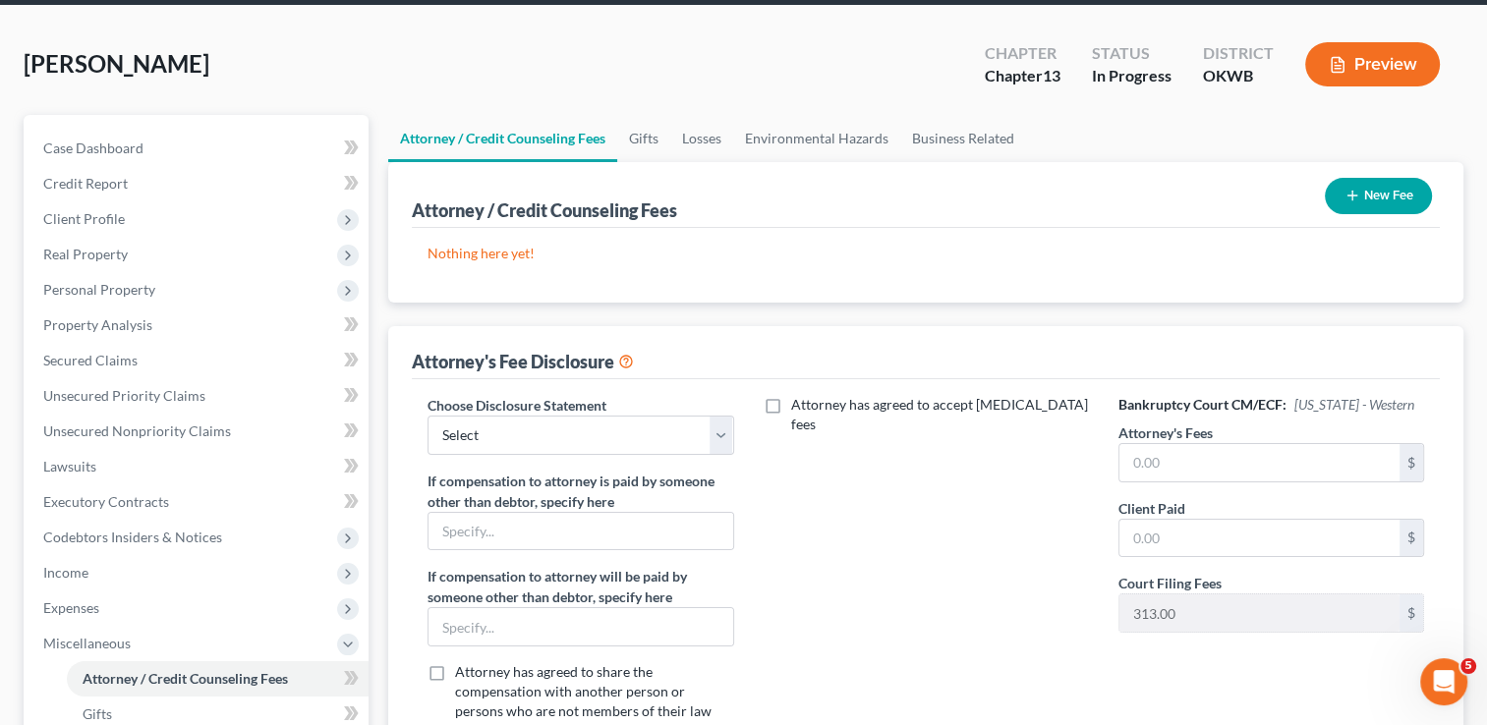
scroll to position [197, 0]
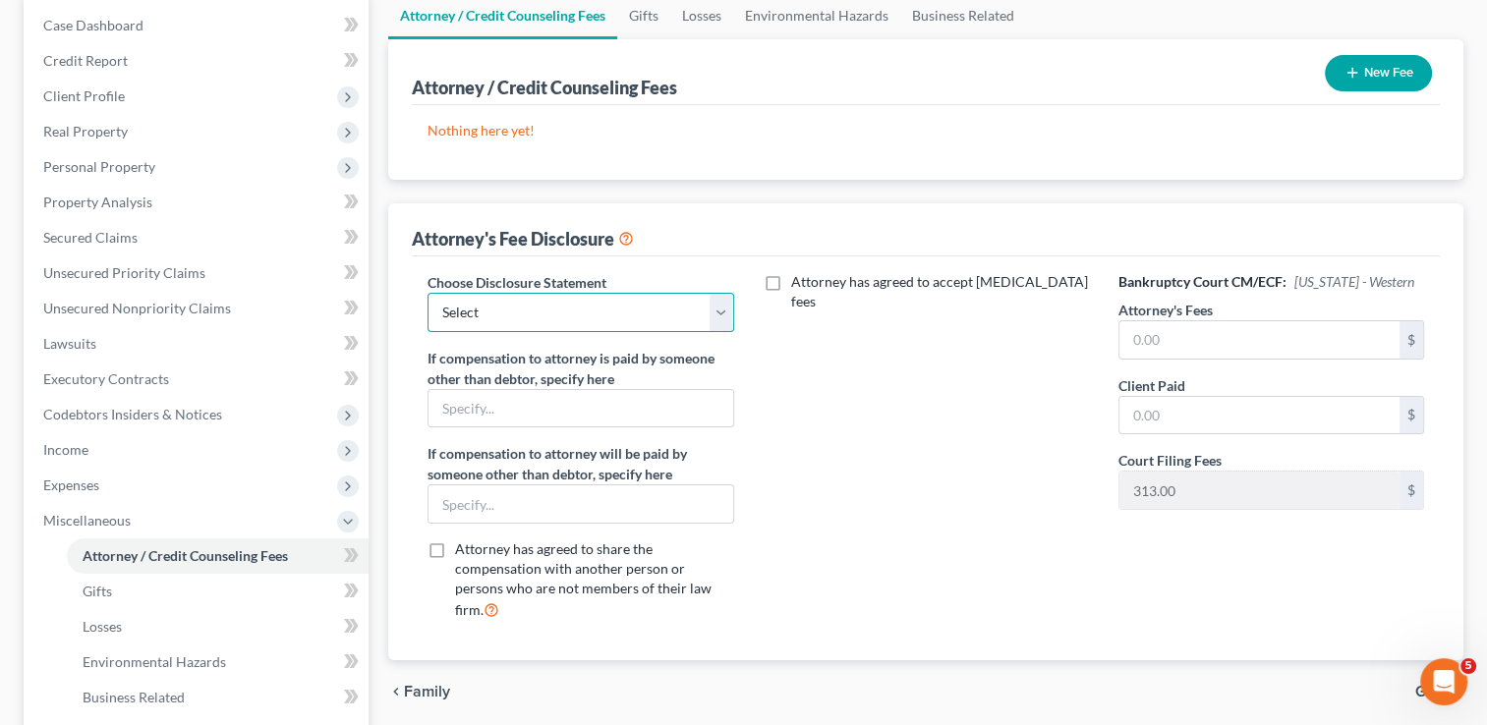
click at [708, 307] on select "Select Attorney" at bounding box center [580, 312] width 306 height 39
click at [833, 421] on div "Attorney has agreed to accept retainer fees" at bounding box center [926, 454] width 345 height 365
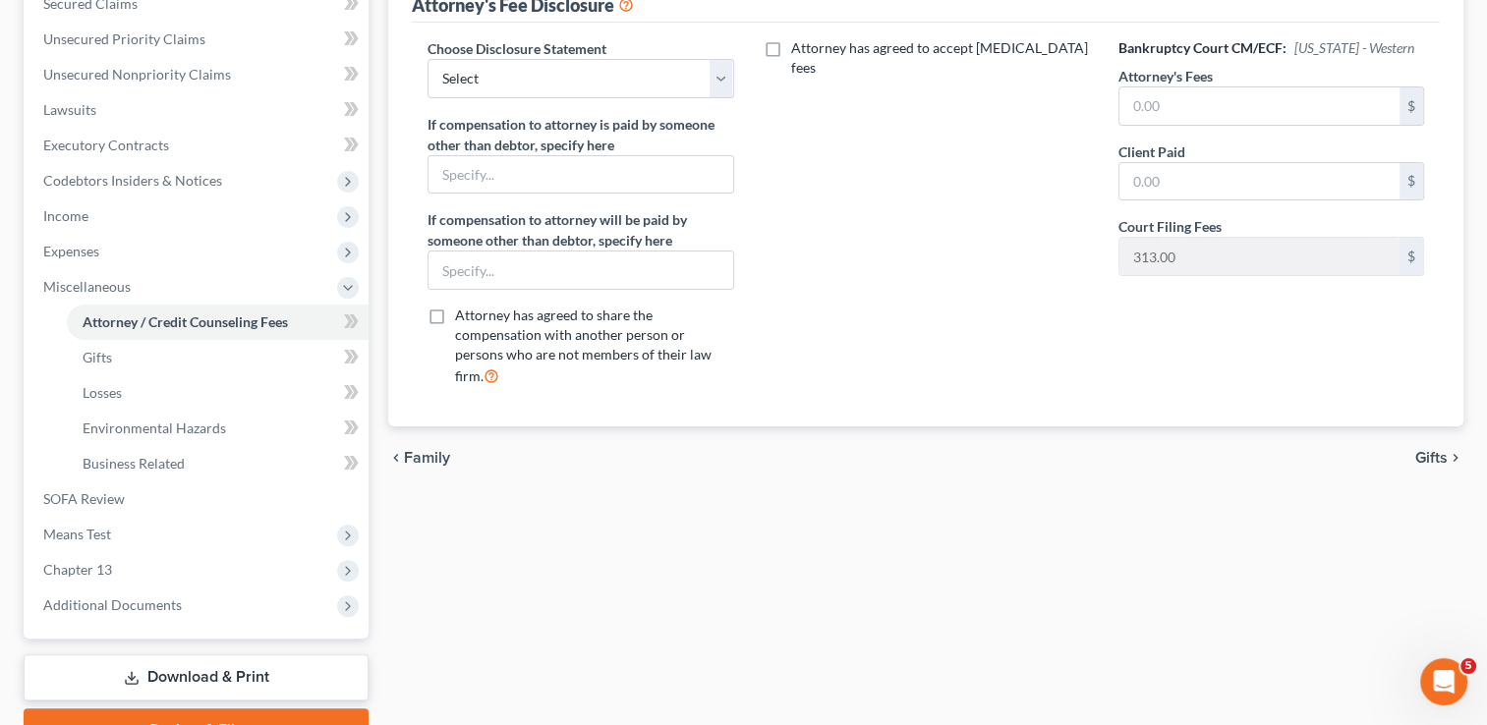
scroll to position [491, 0]
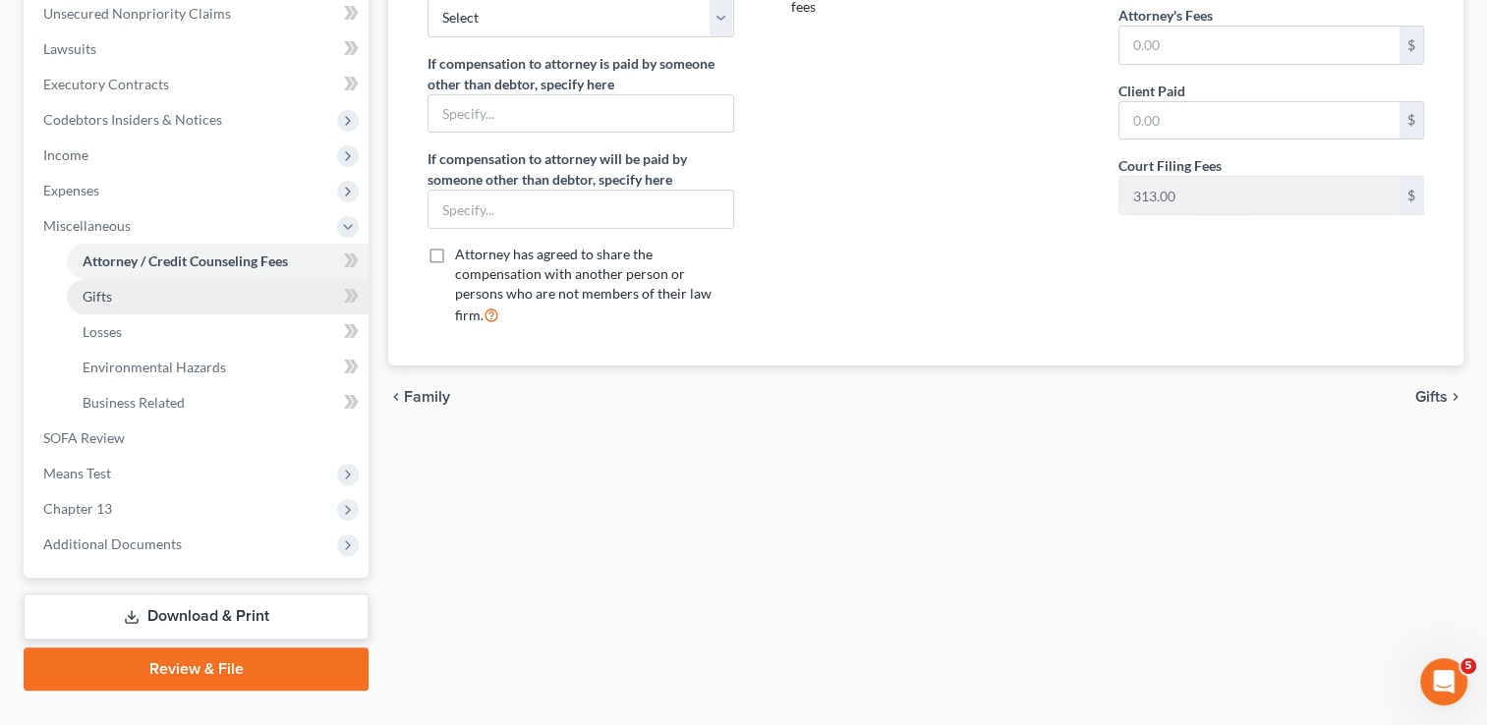
click at [134, 302] on link "Gifts" at bounding box center [218, 296] width 302 height 35
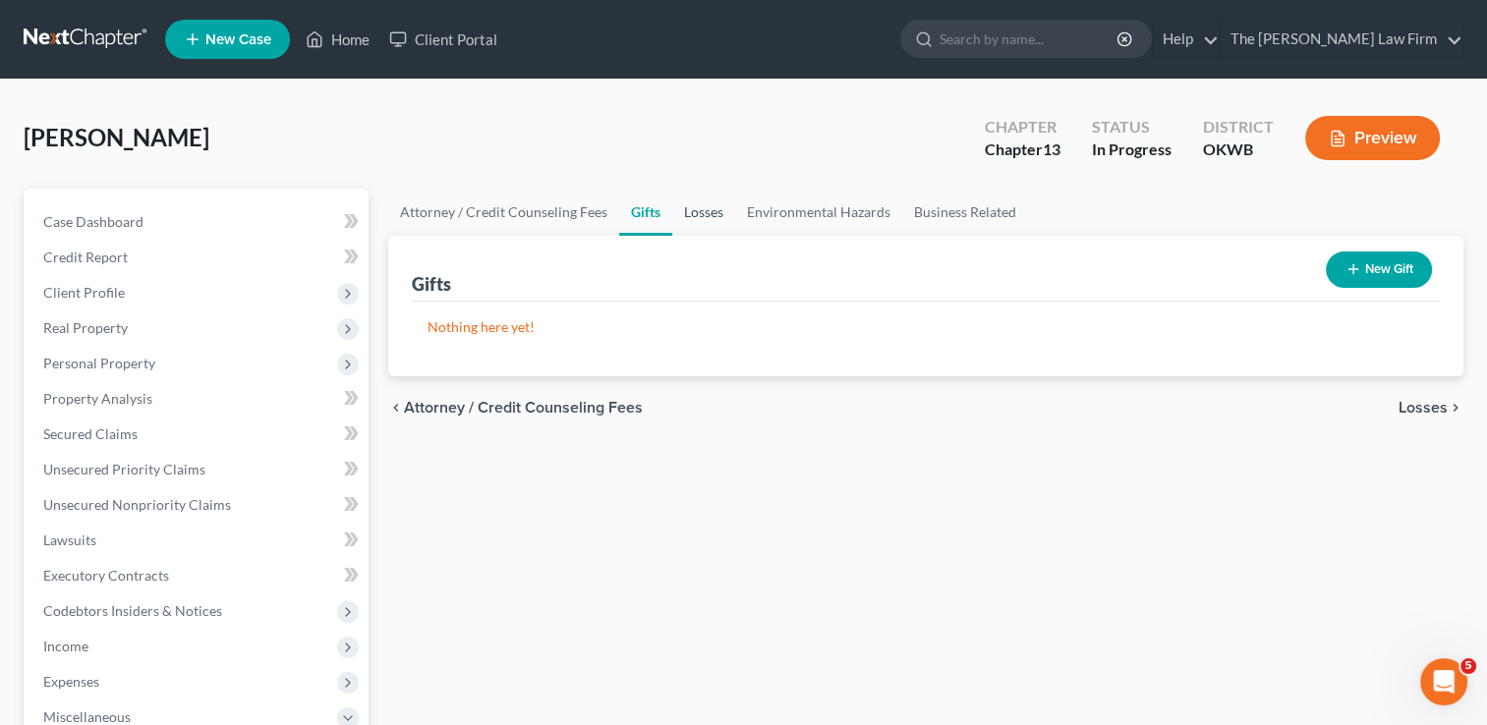
click at [704, 210] on link "Losses" at bounding box center [703, 212] width 63 height 47
click at [846, 210] on link "Environmental Hazards" at bounding box center [818, 212] width 167 height 47
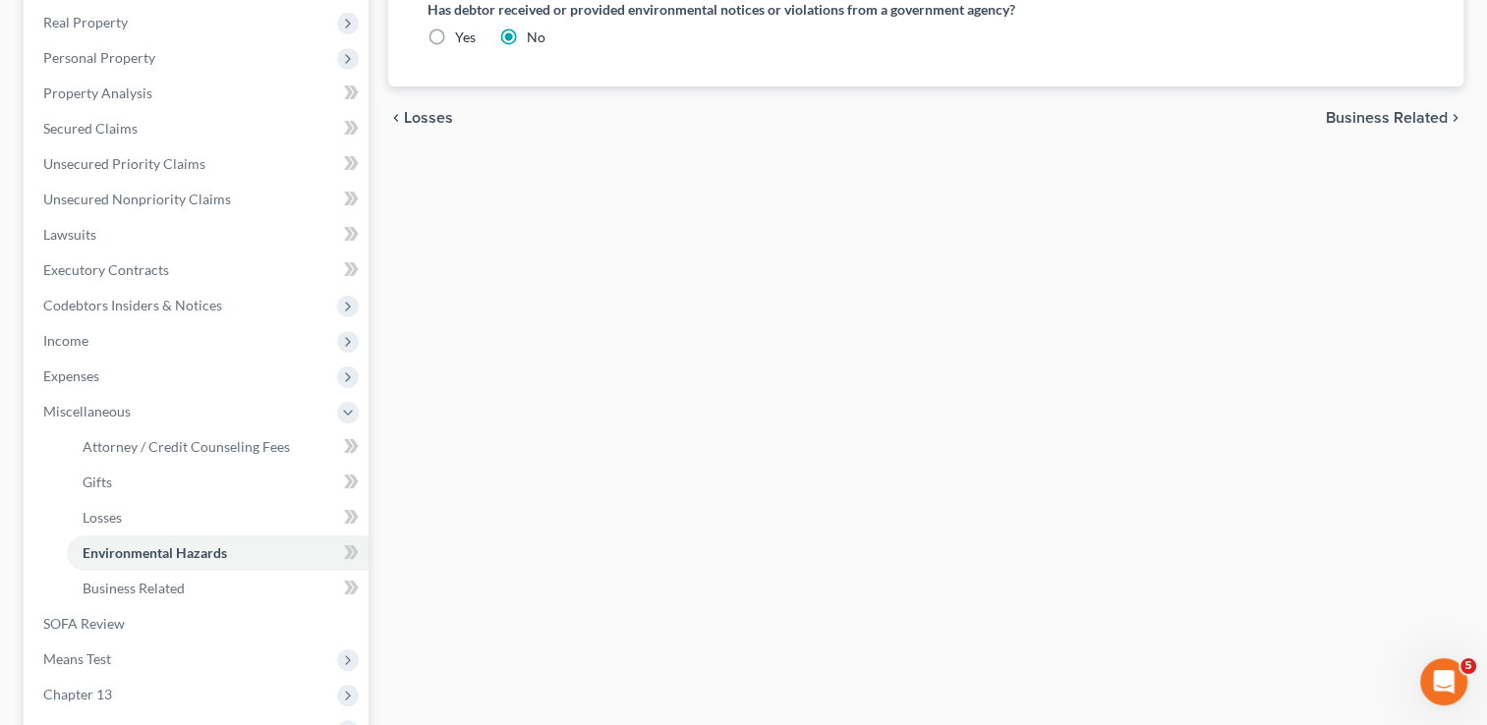
scroll to position [393, 0]
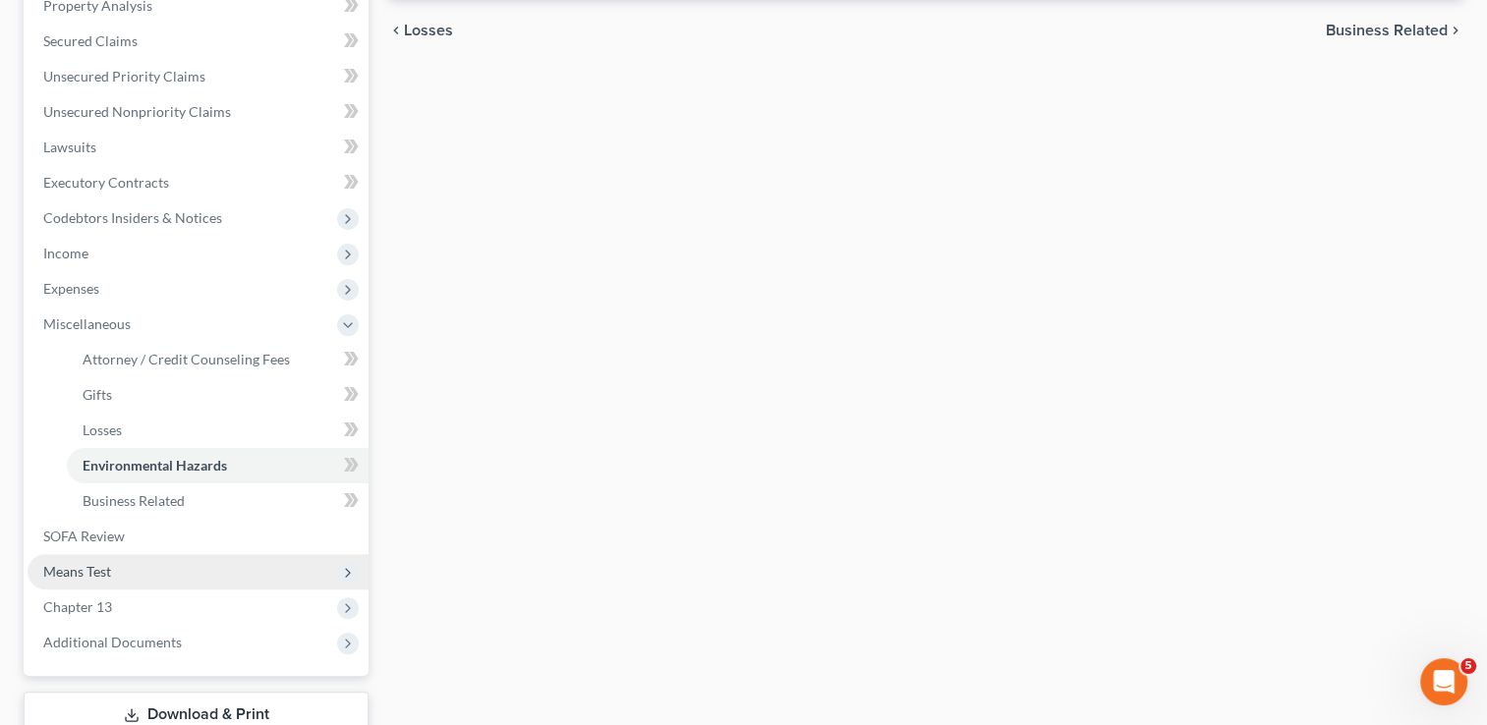
click at [114, 580] on span "Means Test" at bounding box center [198, 571] width 341 height 35
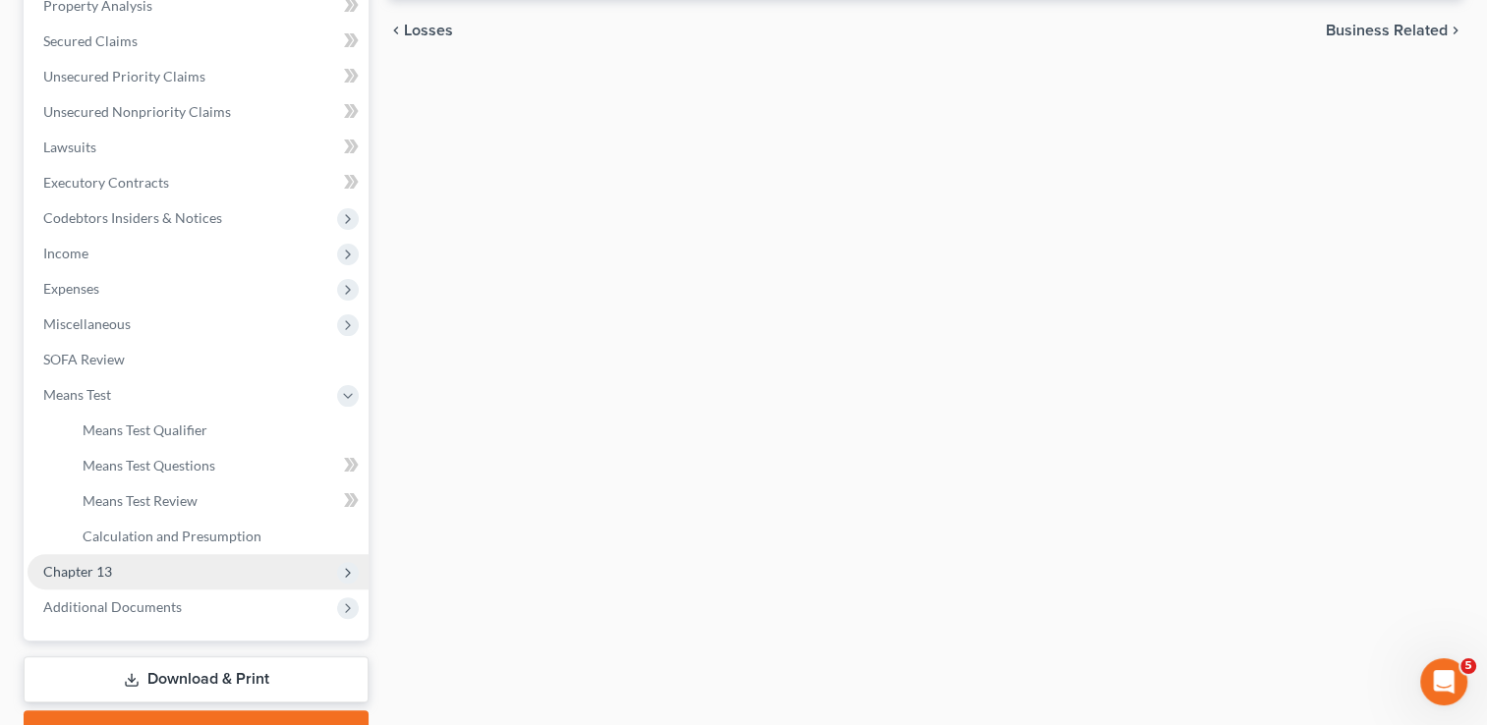
click at [113, 572] on span "Chapter 13" at bounding box center [198, 571] width 341 height 35
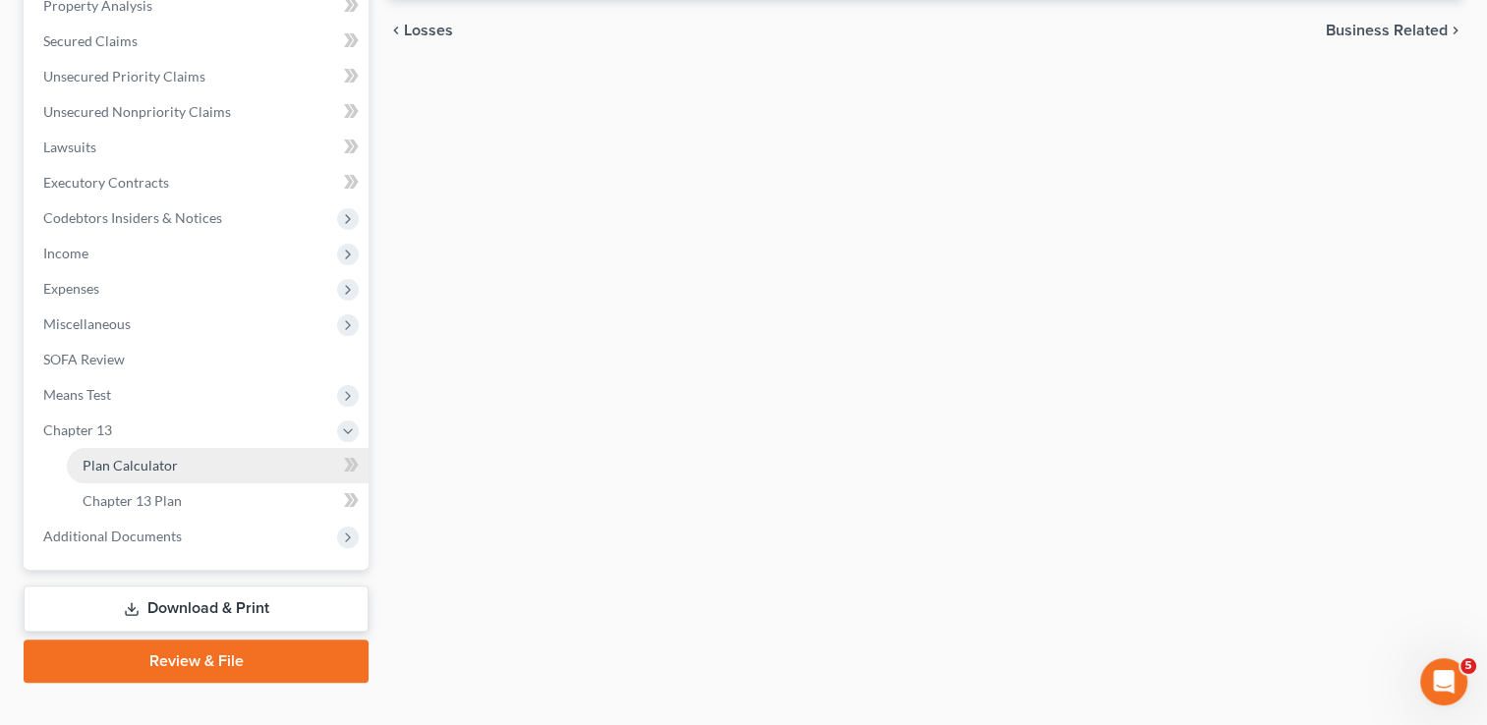
click at [153, 464] on span "Plan Calculator" at bounding box center [130, 465] width 95 height 17
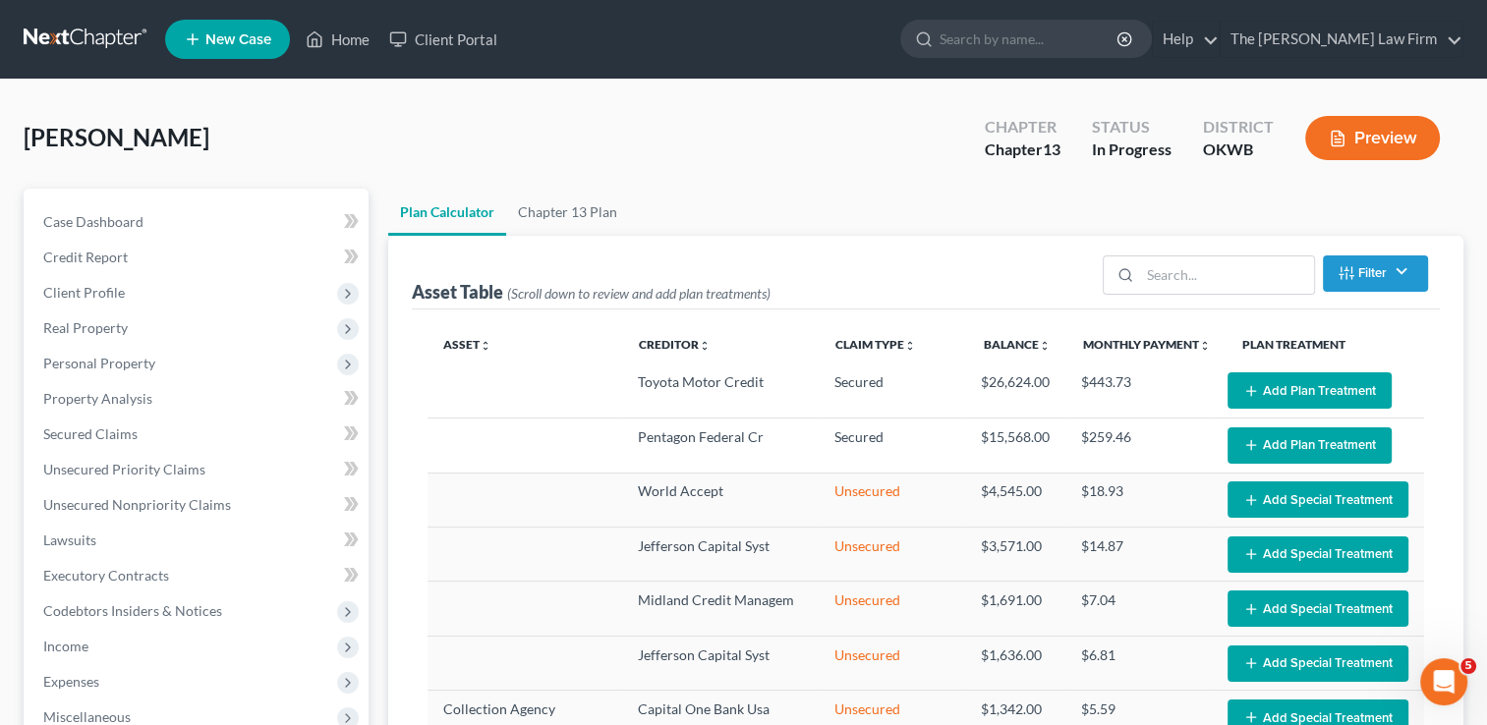
scroll to position [197, 0]
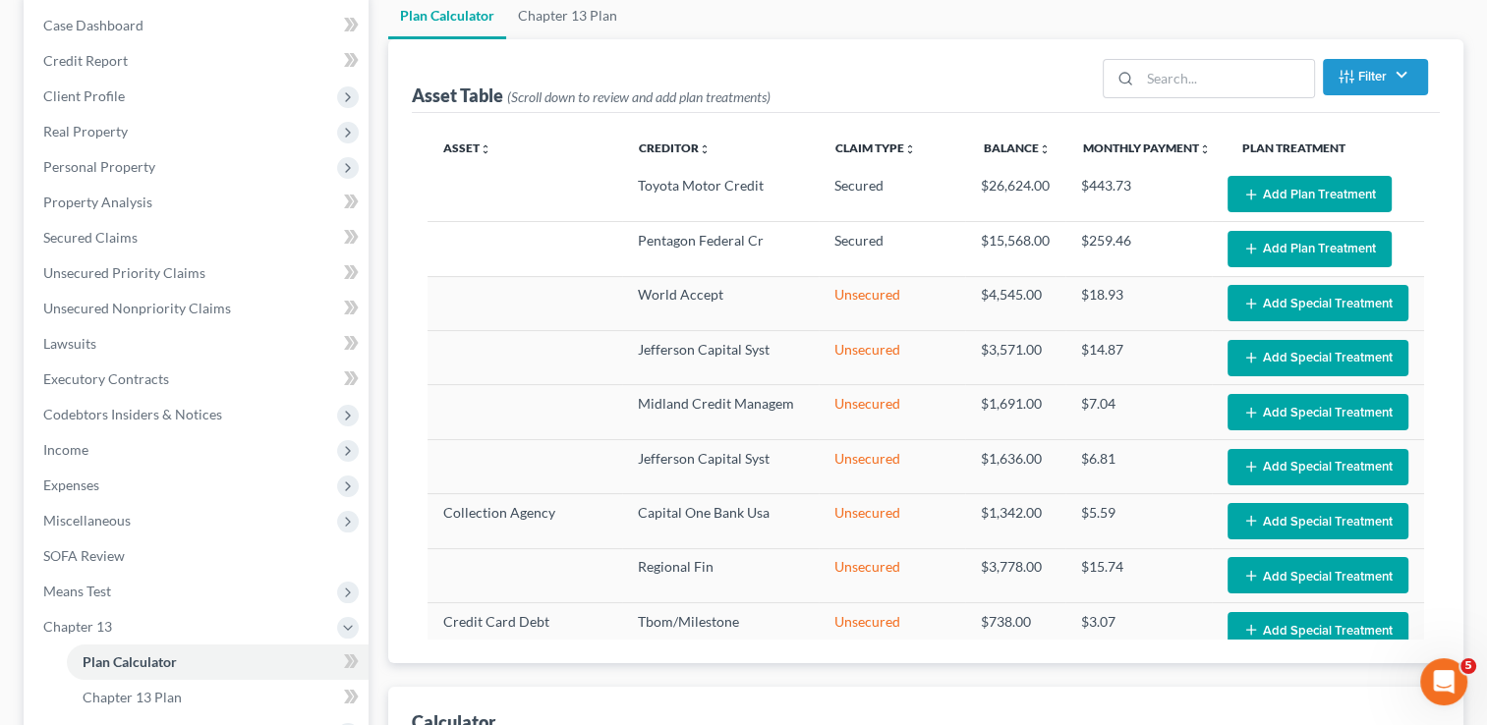
select select "59"
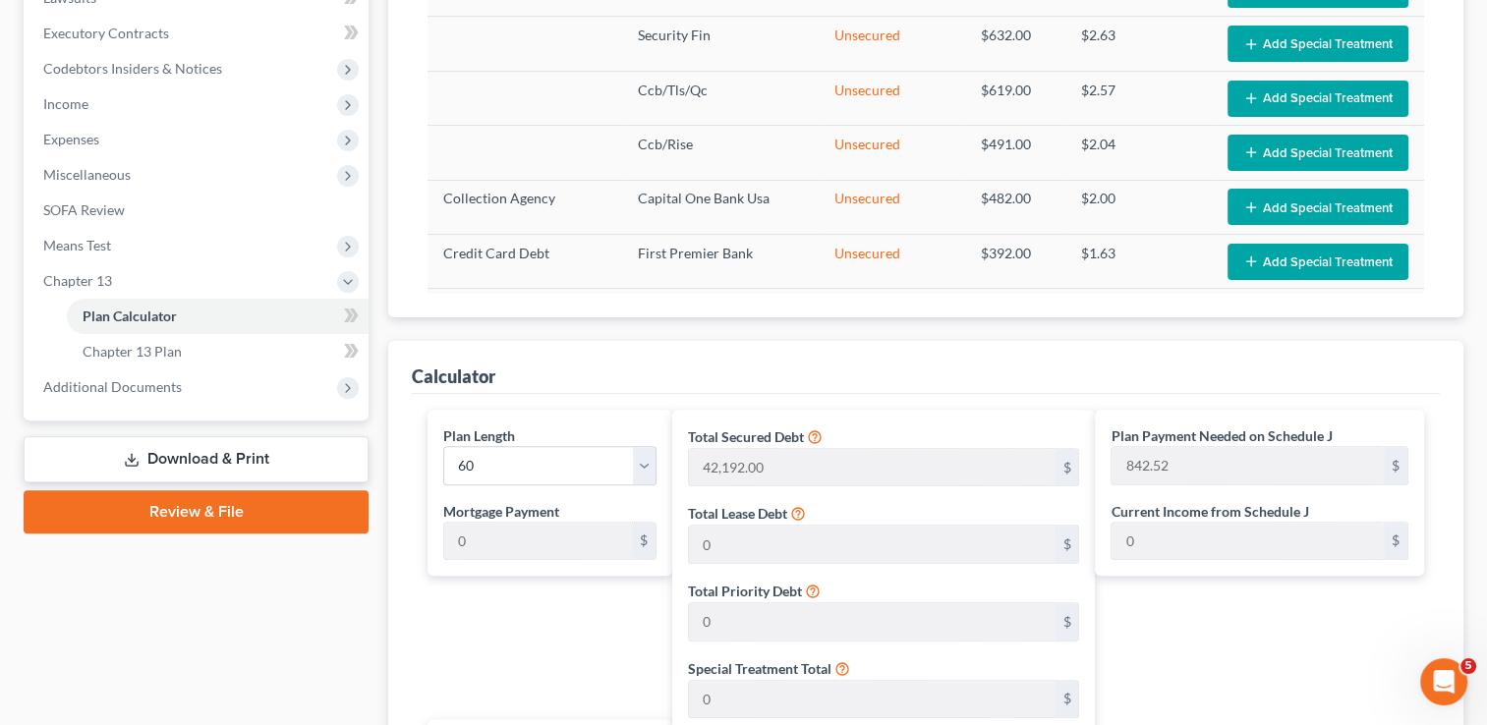
scroll to position [590, 0]
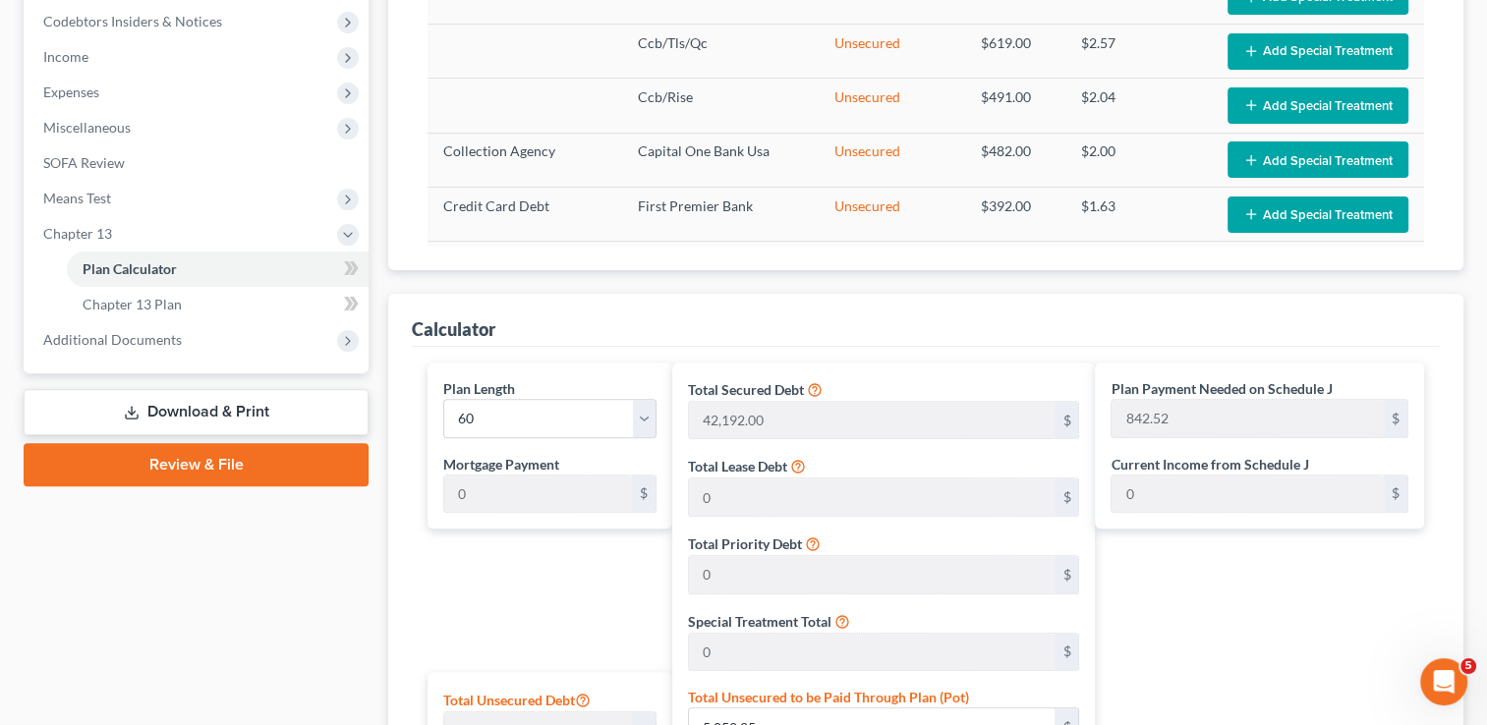
click at [214, 409] on link "Download & Print" at bounding box center [196, 412] width 345 height 46
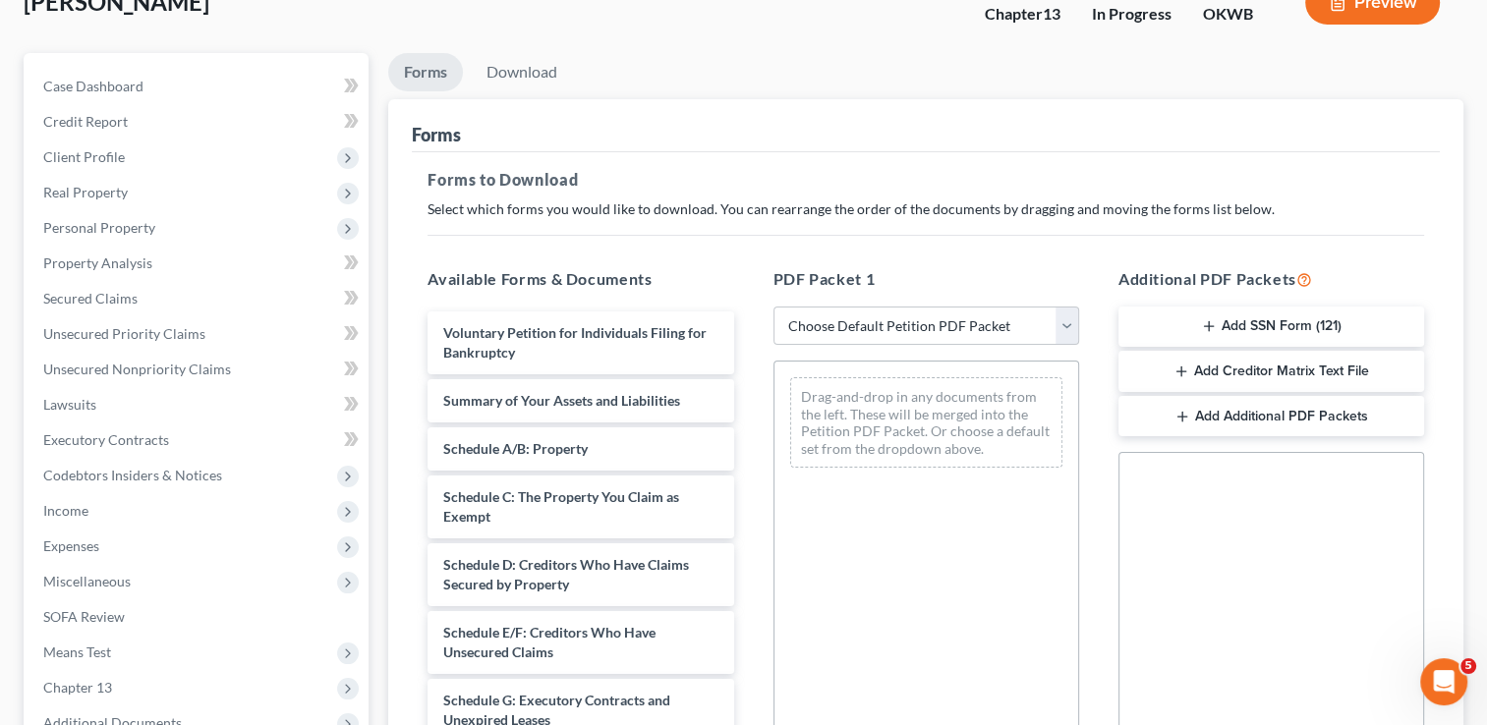
scroll to position [295, 0]
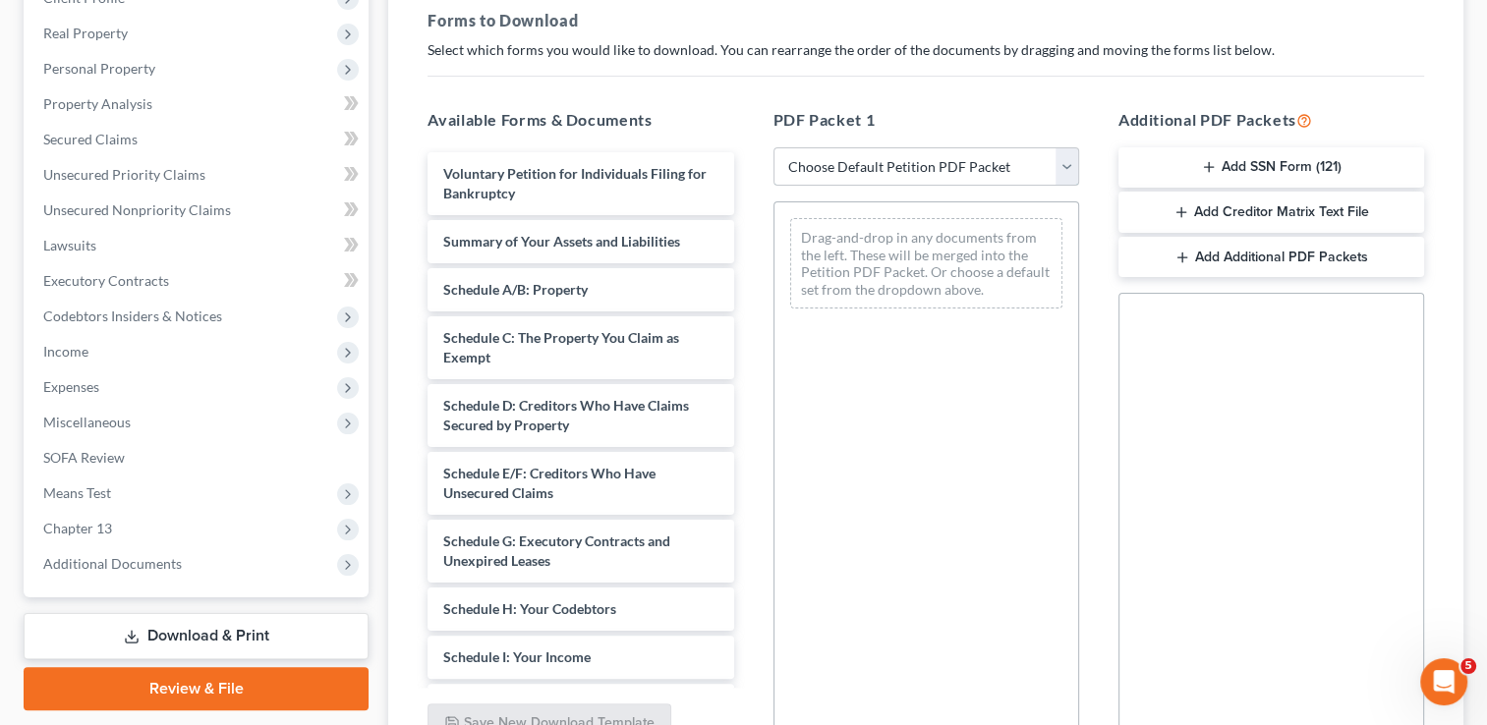
click at [1066, 170] on select "Choose Default Petition PDF Packet Complete Bankruptcy Petition (all forms and …" at bounding box center [926, 166] width 306 height 39
click at [841, 46] on p "Select which forms you would like to download. You can rearrange the order of t…" at bounding box center [925, 50] width 996 height 20
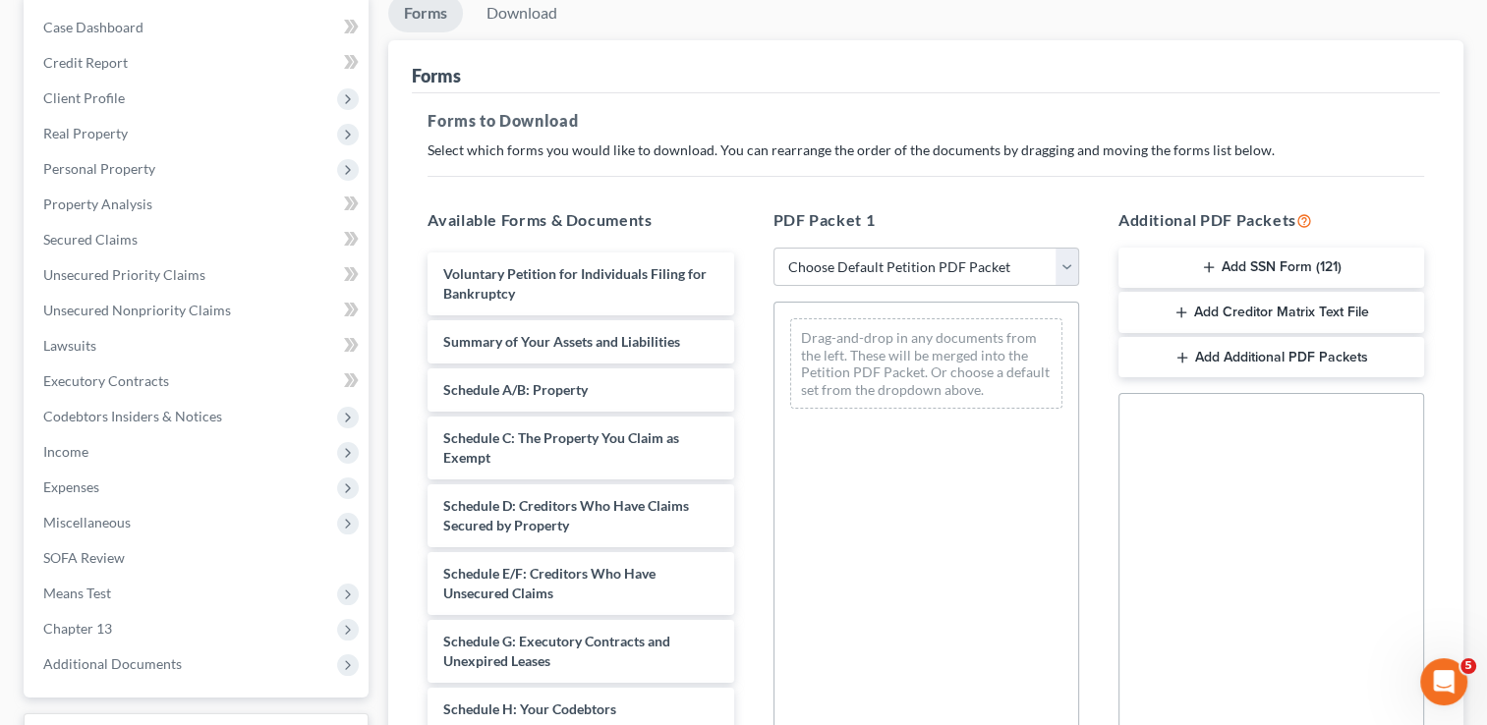
scroll to position [0, 0]
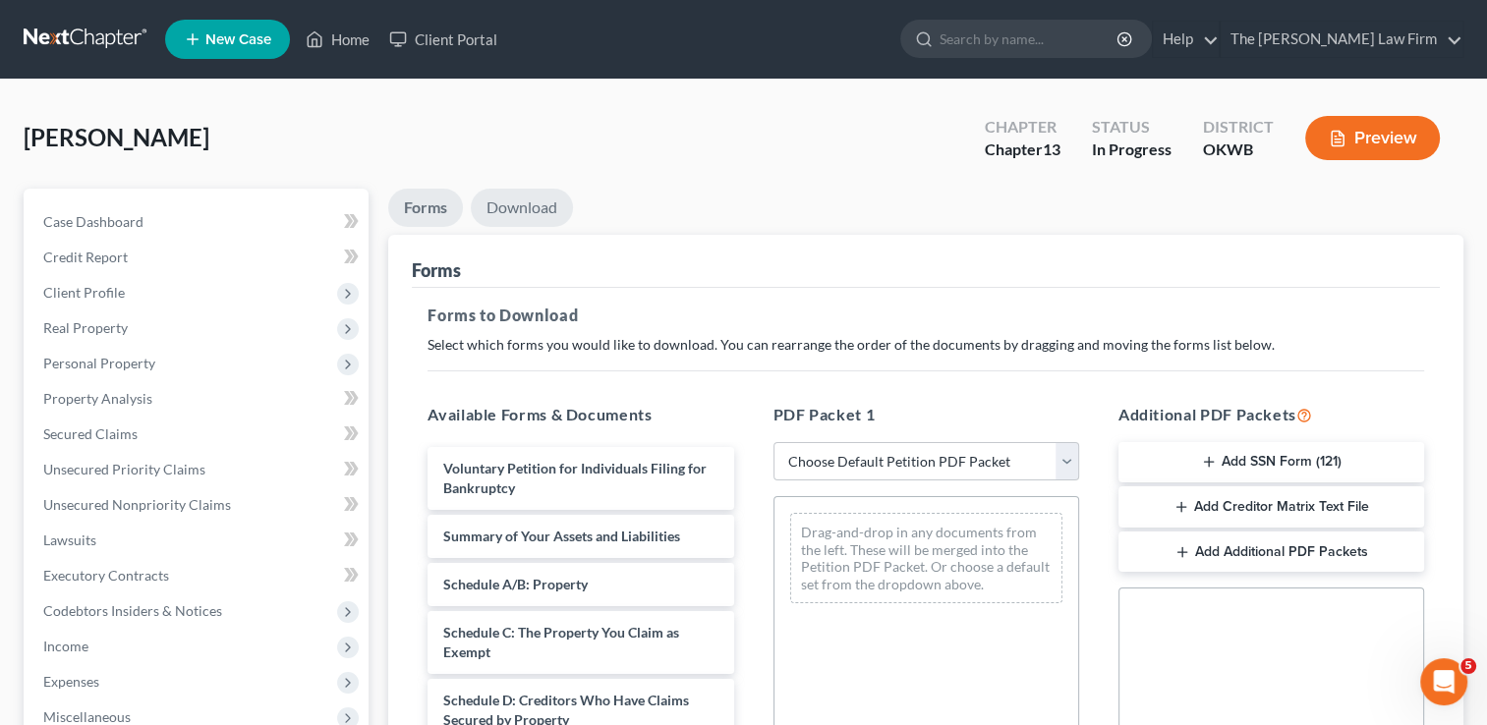
click at [544, 206] on link "Download" at bounding box center [522, 208] width 102 height 38
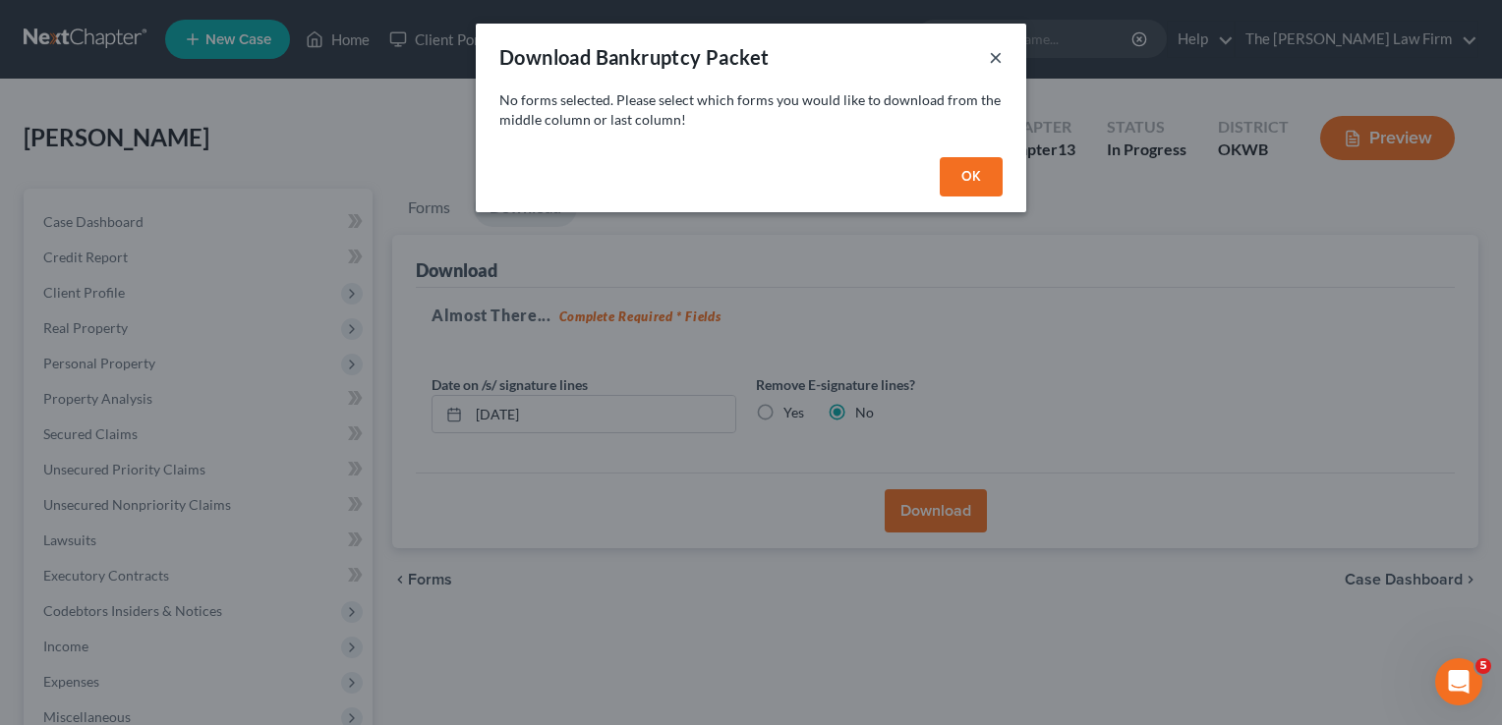
drag, startPoint x: 994, startPoint y: 56, endPoint x: 949, endPoint y: 66, distance: 45.3
click at [994, 56] on button "×" at bounding box center [996, 57] width 14 height 24
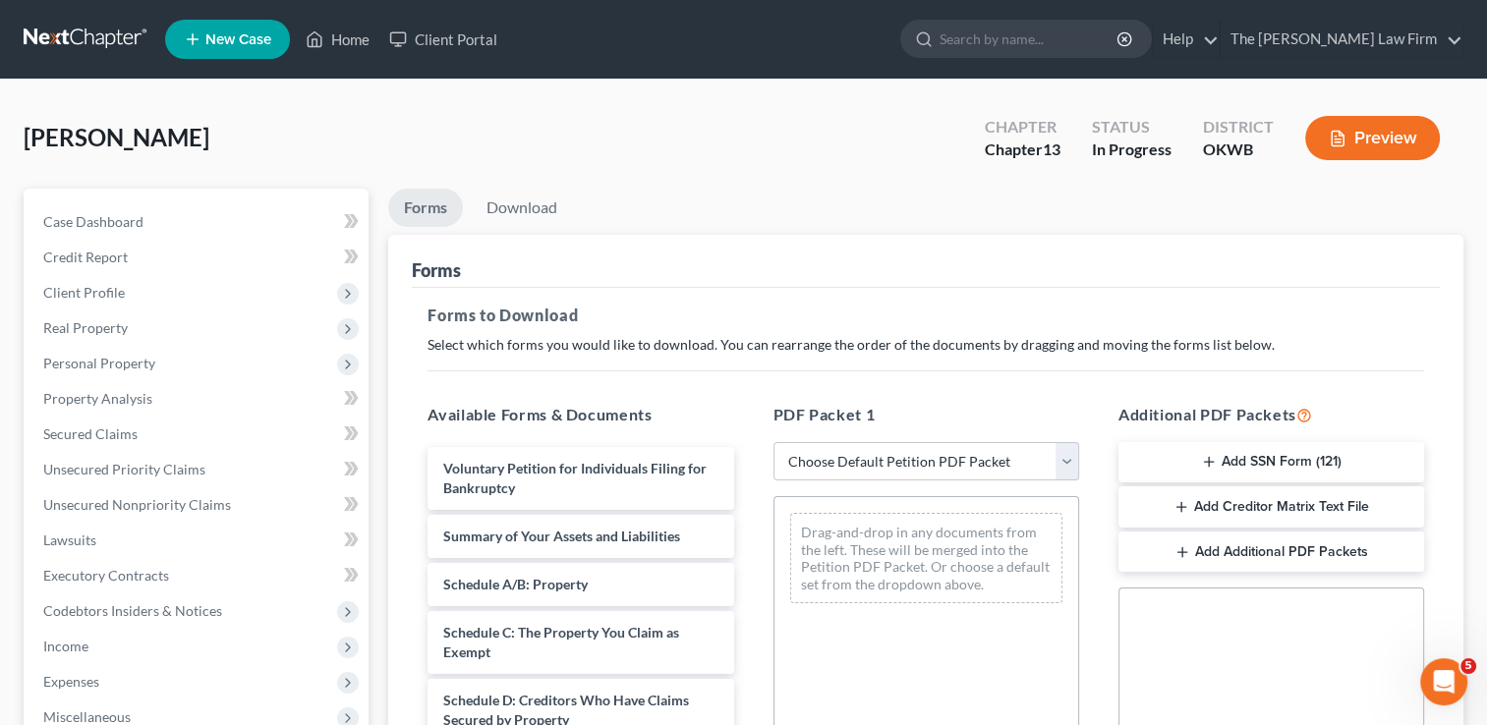
click at [93, 33] on link at bounding box center [87, 39] width 126 height 35
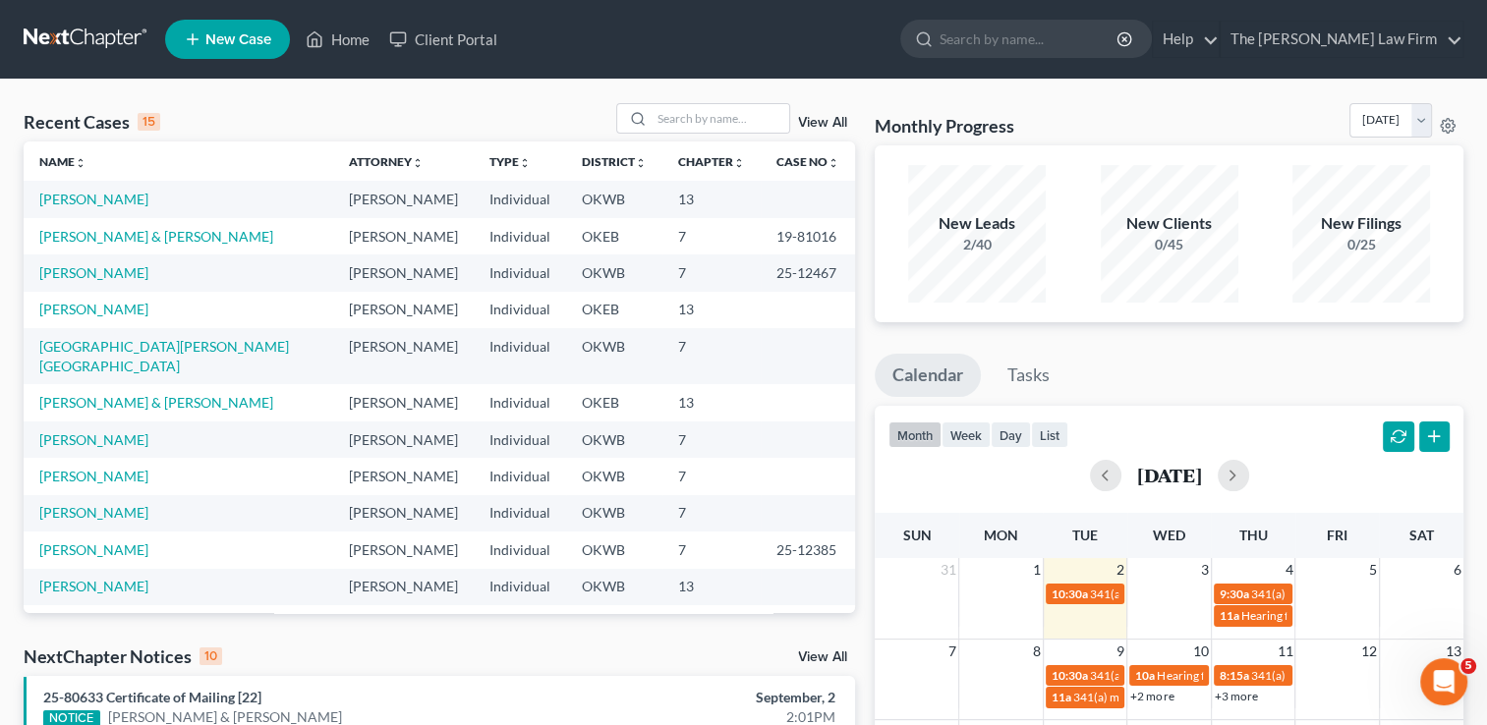
click at [491, 87] on div "Recent Cases 15 View All Name unfold_more expand_more expand_less Attorney unfo…" at bounding box center [743, 729] width 1487 height 1299
